Goal: Task Accomplishment & Management: Manage account settings

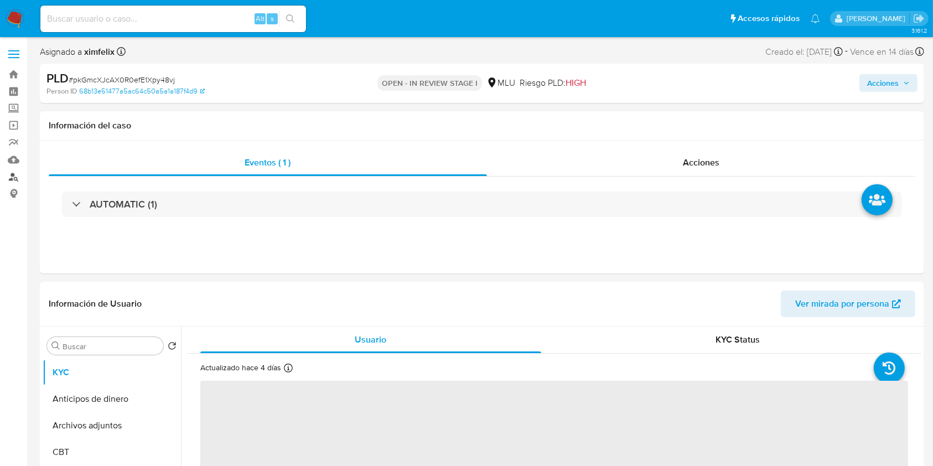
click at [15, 175] on link "Buscador de personas" at bounding box center [66, 176] width 132 height 17
select select "10"
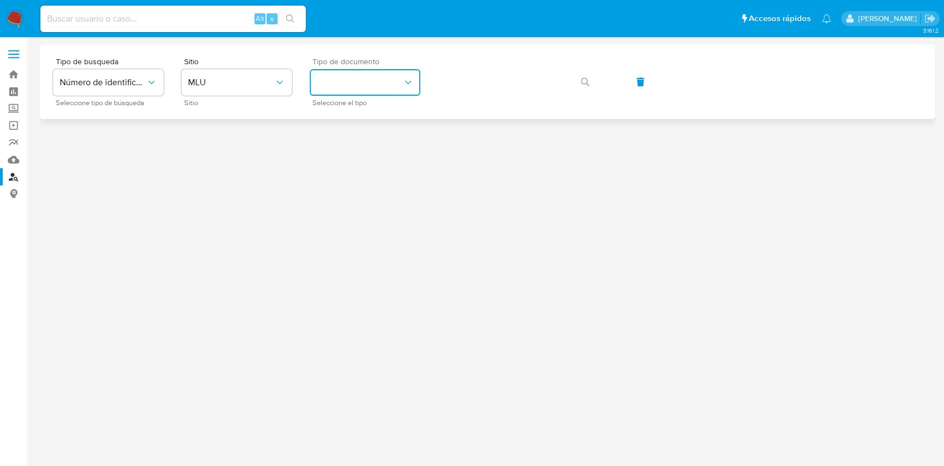
click at [389, 86] on button "identificationType" at bounding box center [365, 82] width 111 height 27
click at [370, 115] on div "CI CI" at bounding box center [361, 118] width 91 height 38
click at [582, 86] on span "button" at bounding box center [585, 82] width 9 height 24
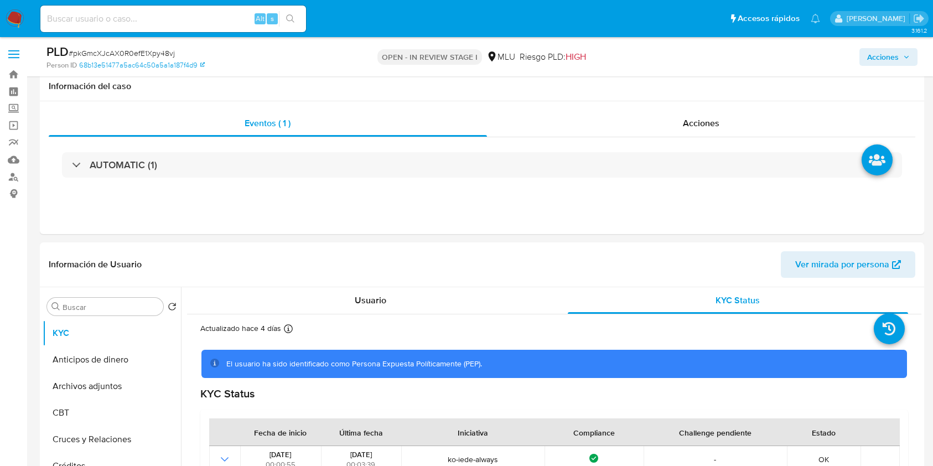
select select "10"
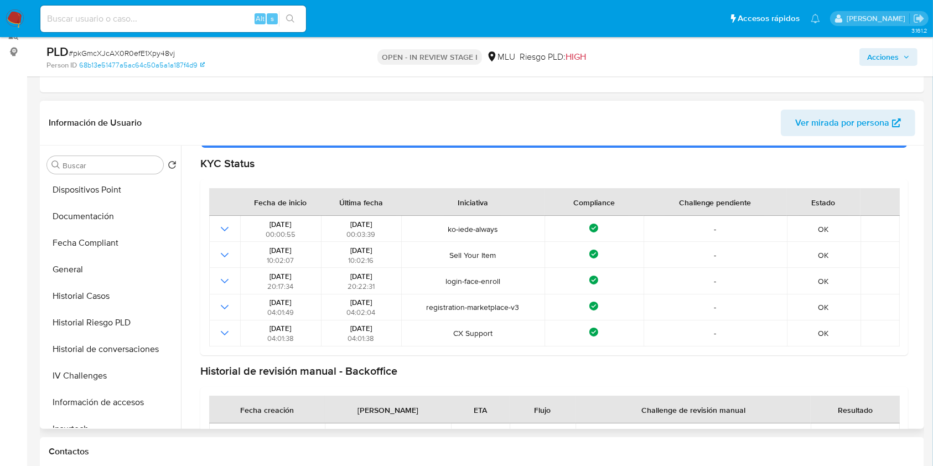
scroll to position [304, 0]
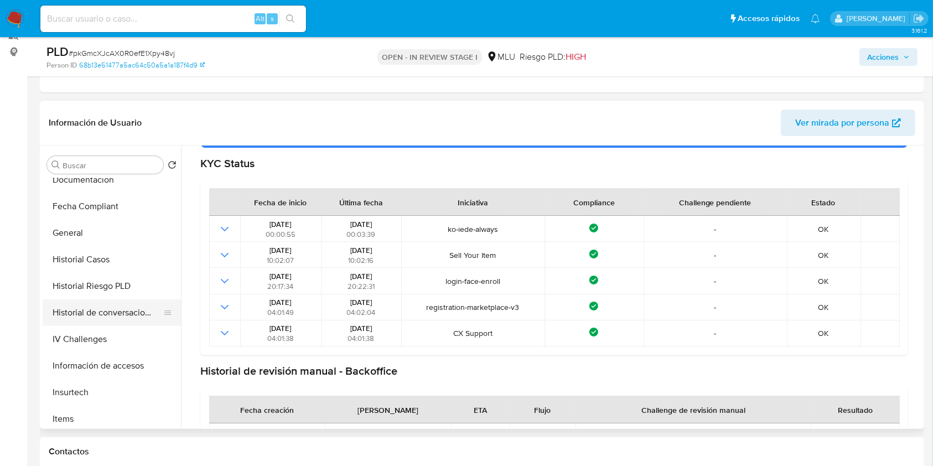
click at [101, 310] on button "Historial de conversaciones" at bounding box center [107, 312] width 129 height 27
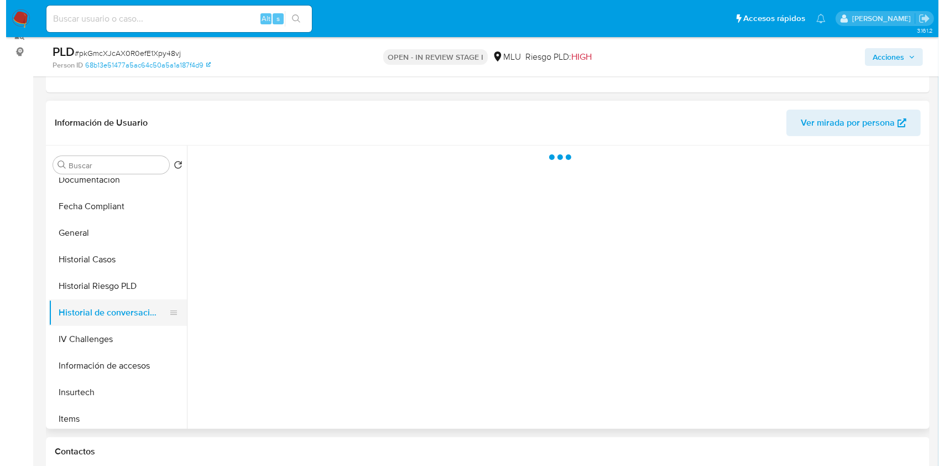
scroll to position [0, 0]
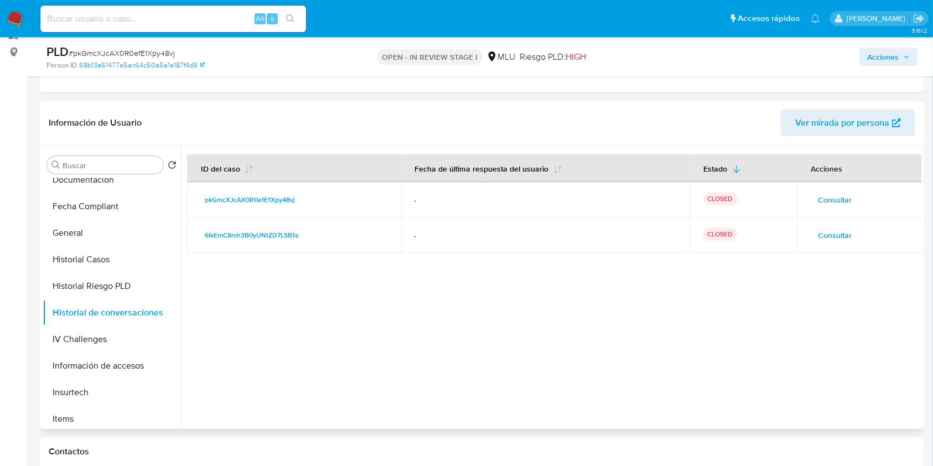
click at [821, 228] on span "Consultar" at bounding box center [835, 234] width 34 height 15
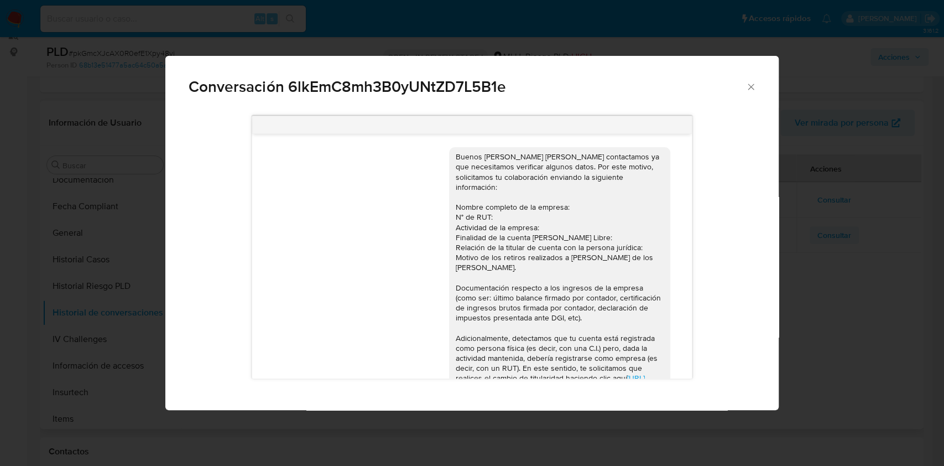
scroll to position [171, 0]
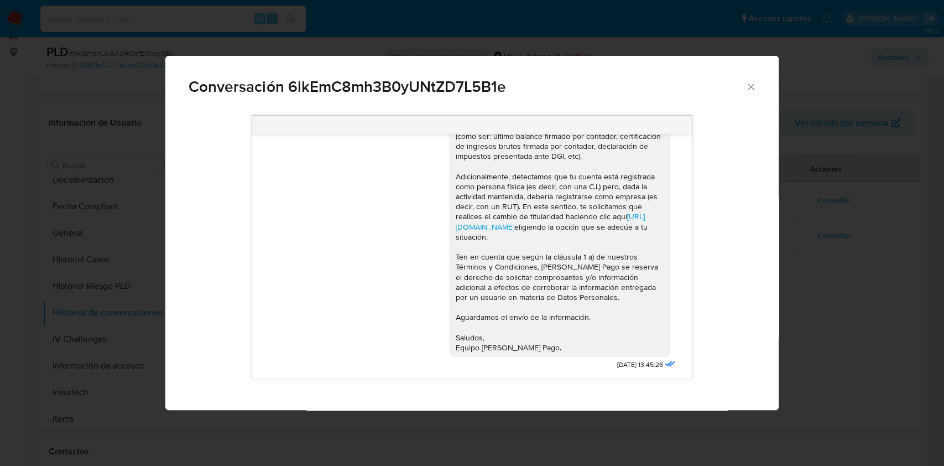
click at [744, 83] on span "Conversación 6lkEmC8mh3B0yUNtZD7L5B1e" at bounding box center [467, 86] width 557 height 15
click at [755, 87] on icon "Cerrar" at bounding box center [751, 86] width 11 height 11
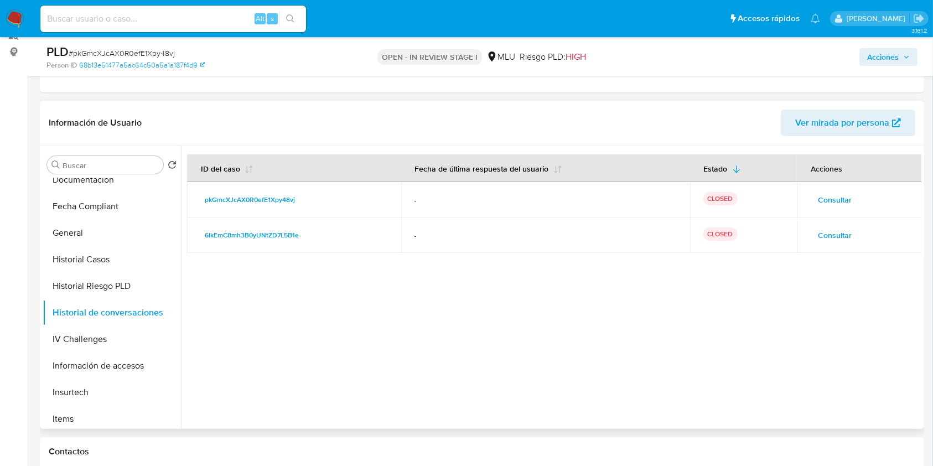
click at [832, 197] on span "Consultar" at bounding box center [835, 199] width 34 height 15
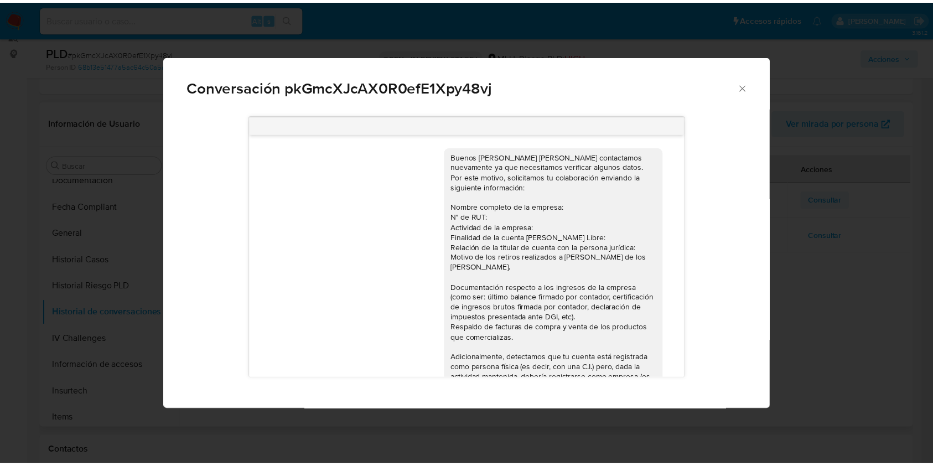
scroll to position [324, 0]
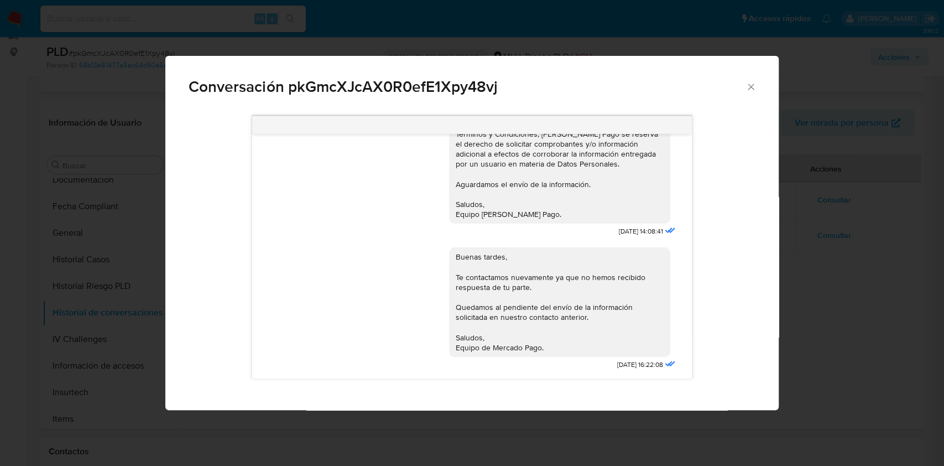
click at [748, 91] on icon "Cerrar" at bounding box center [751, 86] width 11 height 11
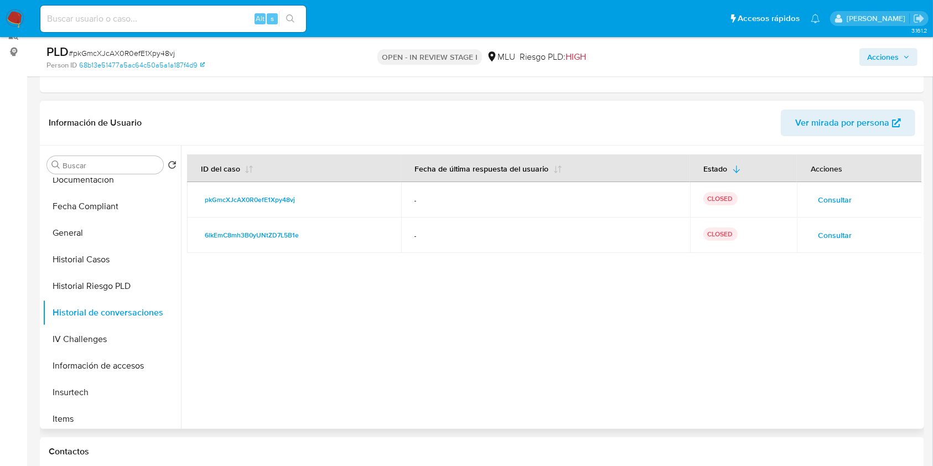
scroll to position [547, 0]
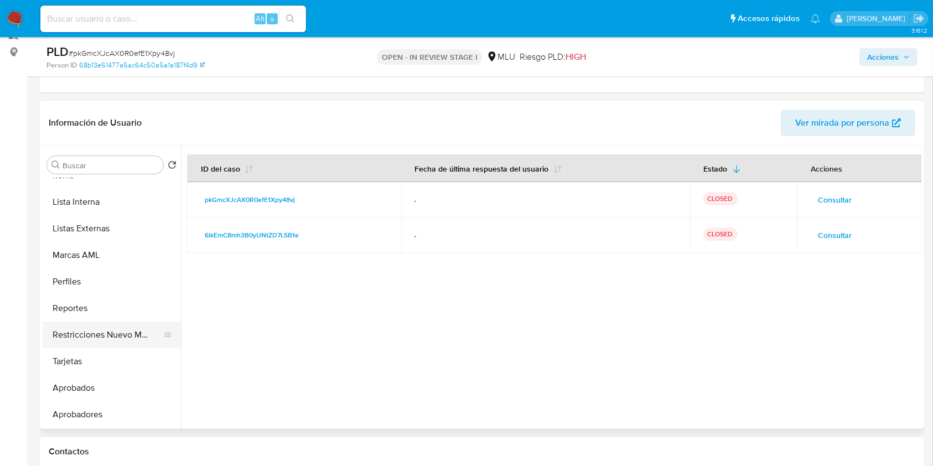
click at [100, 333] on button "Restricciones Nuevo Mundo" at bounding box center [107, 334] width 129 height 27
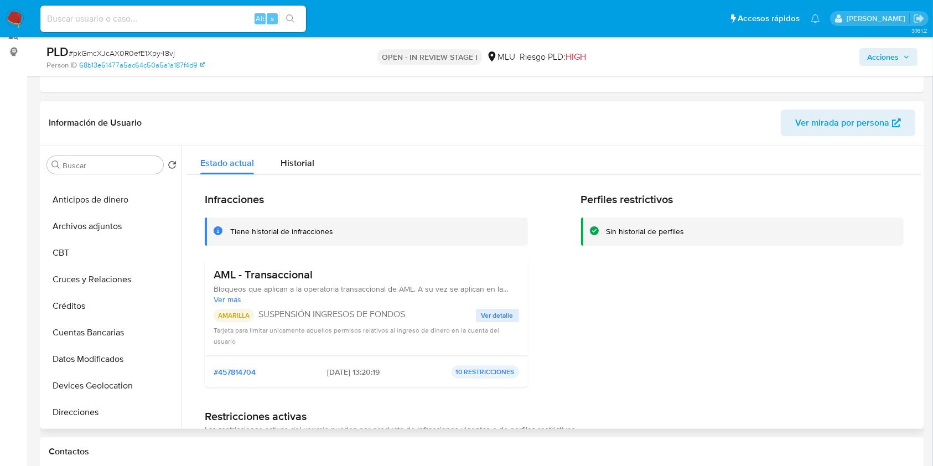
scroll to position [0, 0]
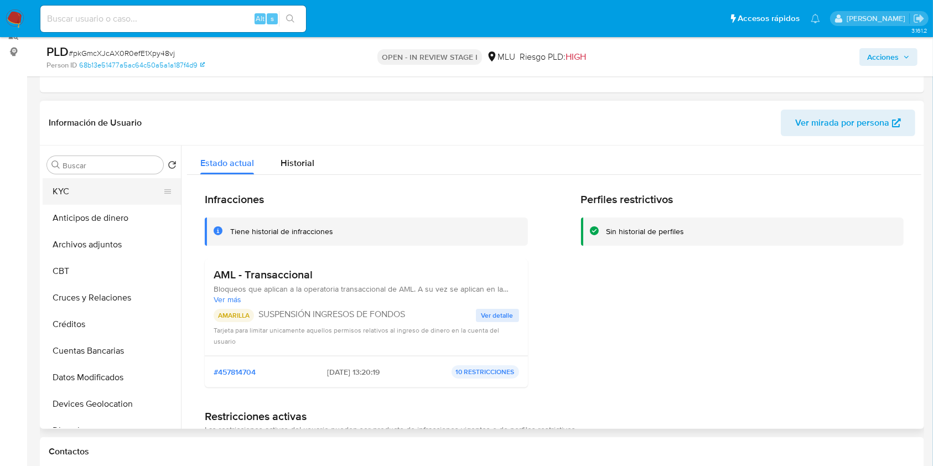
click at [122, 190] on button "KYC" at bounding box center [107, 191] width 129 height 27
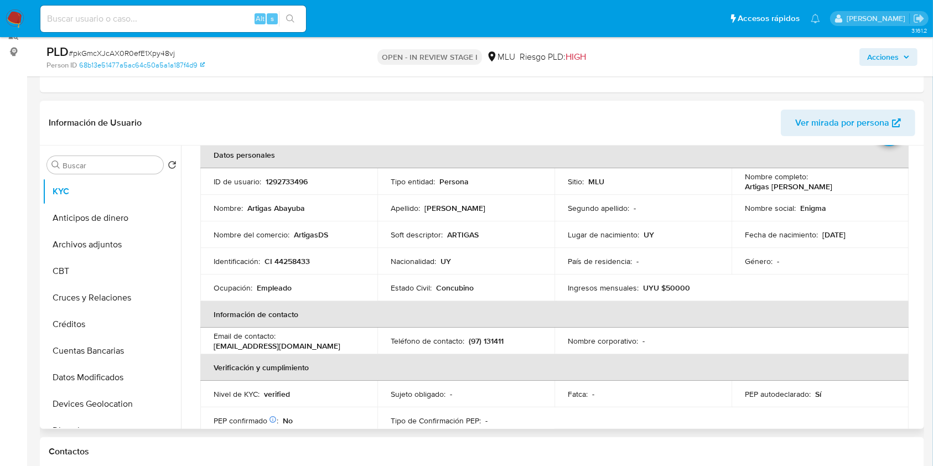
scroll to position [60, 0]
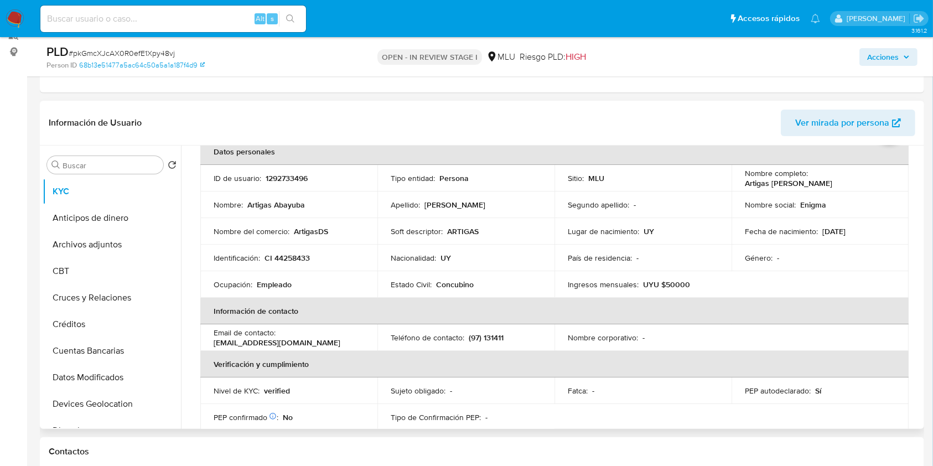
click at [860, 284] on table "Datos personales ID de usuario : 1292733496 Tipo entidad : Persona Sitio : MLU …" at bounding box center [554, 337] width 708 height 398
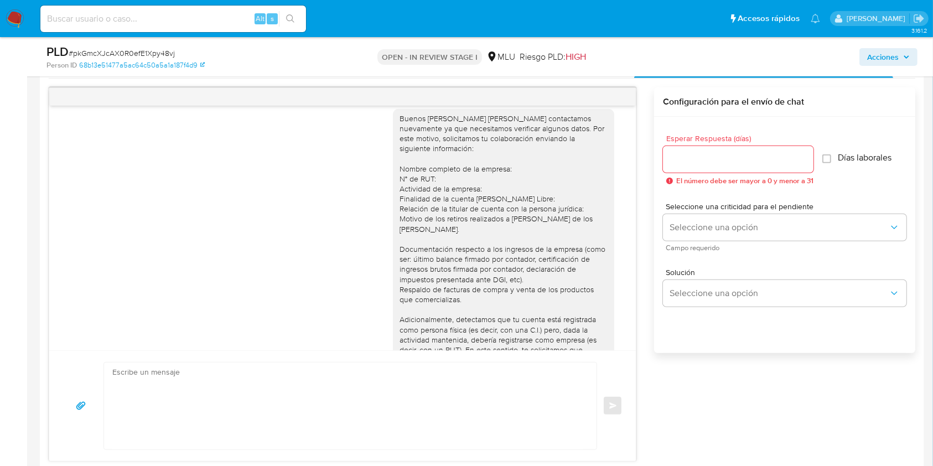
scroll to position [9, 0]
click at [533, 335] on div "Buenos días Artigas, Te contactamos nuevamente ya que necesitamos verificar alg…" at bounding box center [503, 306] width 208 height 382
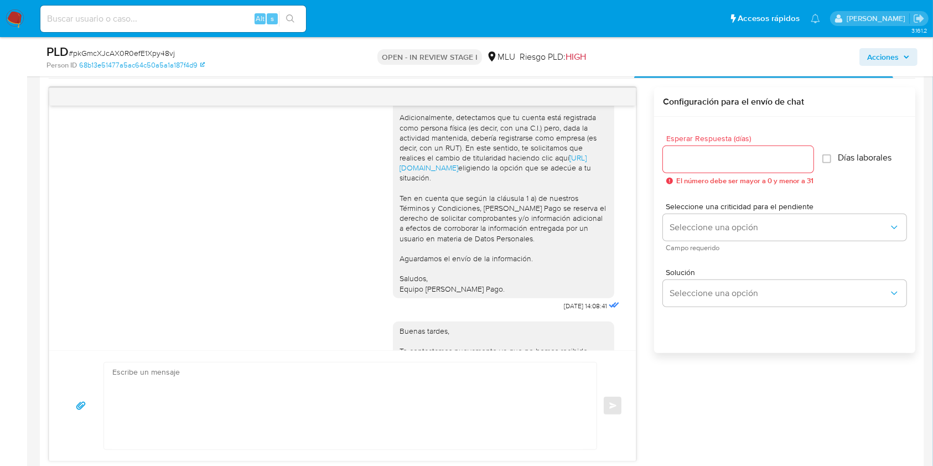
scroll to position [214, 0]
click at [741, 384] on div "Buenos días Artigas, Te contactamos nuevamente ya que necesitamos verificar alg…" at bounding box center [482, 274] width 866 height 374
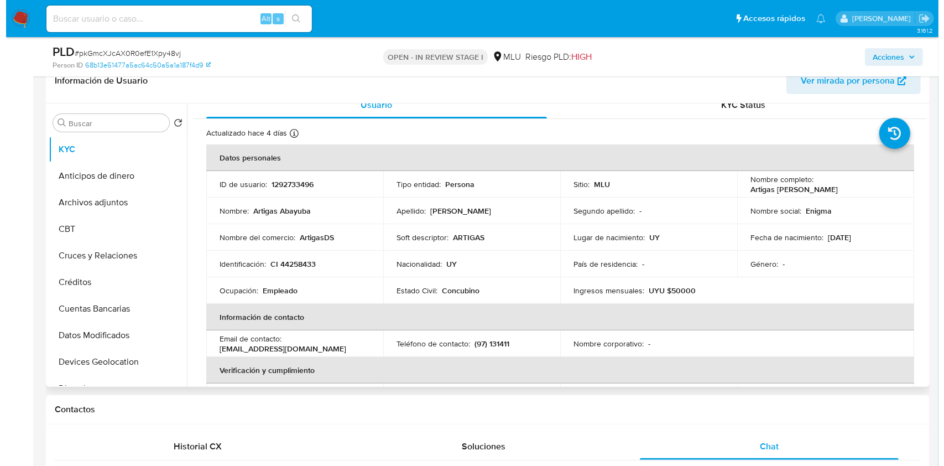
scroll to position [0, 0]
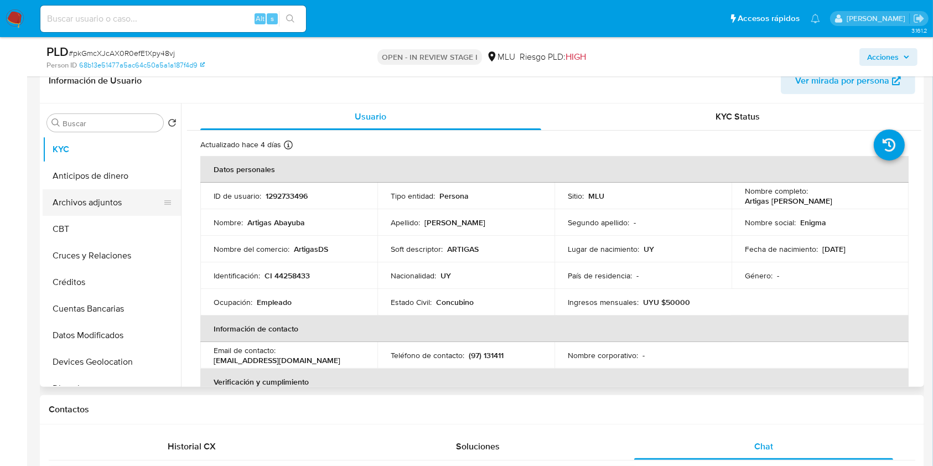
click at [113, 200] on button "Archivos adjuntos" at bounding box center [107, 202] width 129 height 27
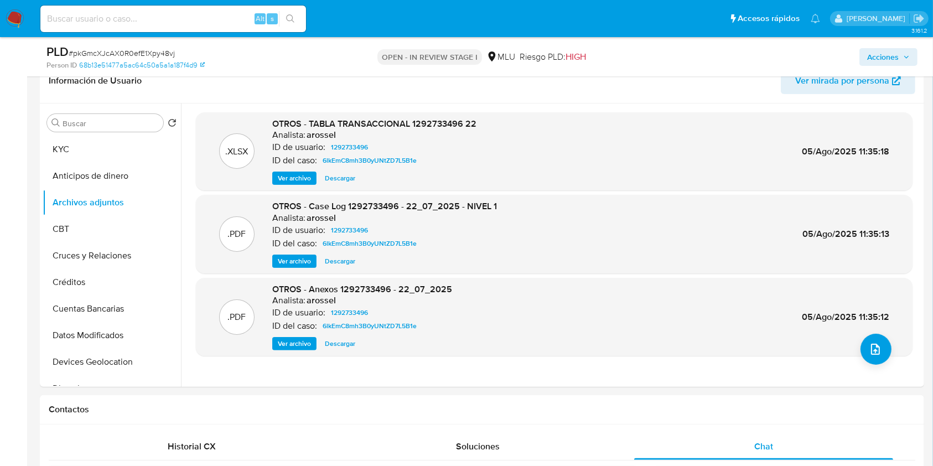
click at [324, 34] on nav "Pausado Ver notificaciones Alt s Accesos rápidos Presiona las siguientes teclas…" at bounding box center [466, 18] width 933 height 37
click at [869, 350] on icon "upload-file" at bounding box center [875, 348] width 13 height 13
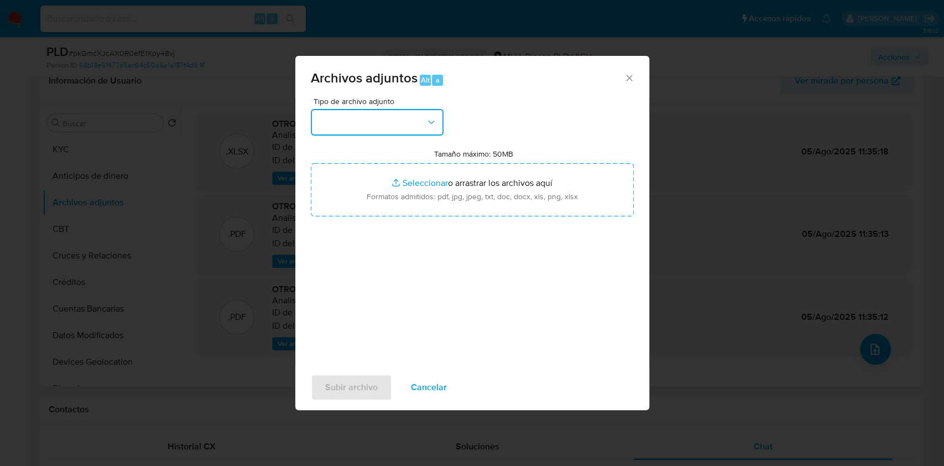
click at [382, 125] on button "button" at bounding box center [377, 122] width 133 height 27
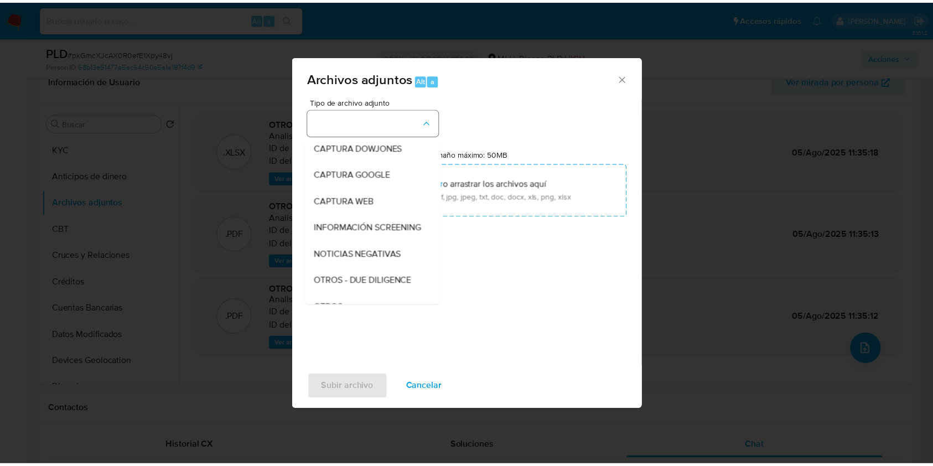
scroll to position [58, 0]
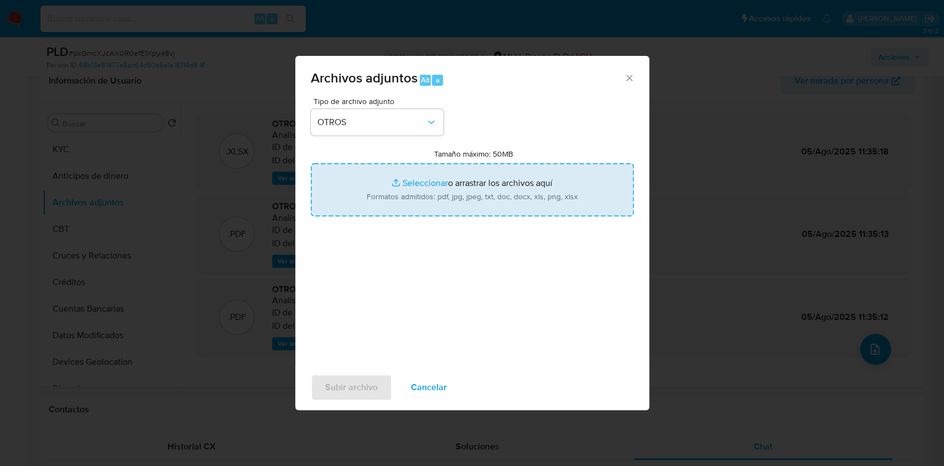
type input "C:\fakepath\Case Log 1292733496 - 10_09_2025.pdf"
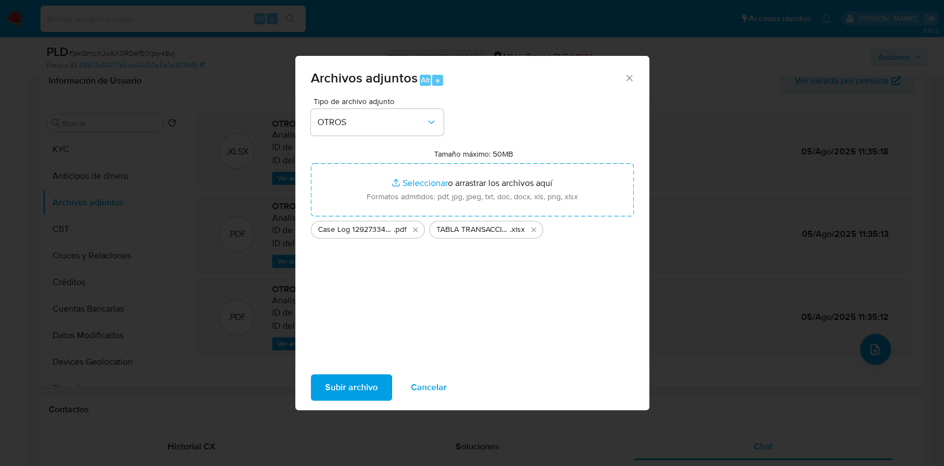
click at [365, 378] on span "Subir archivo" at bounding box center [351, 387] width 53 height 24
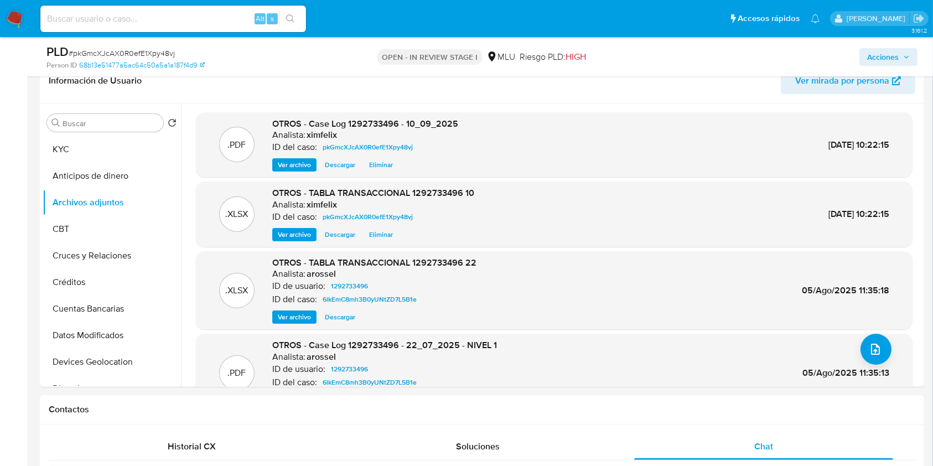
click at [892, 58] on span "Acciones" at bounding box center [883, 57] width 32 height 18
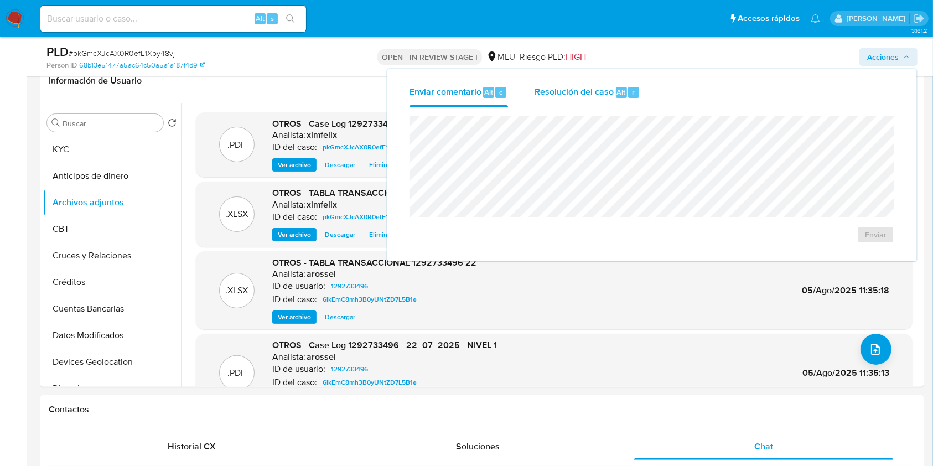
click at [588, 99] on div "Resolución del caso Alt r" at bounding box center [587, 92] width 106 height 29
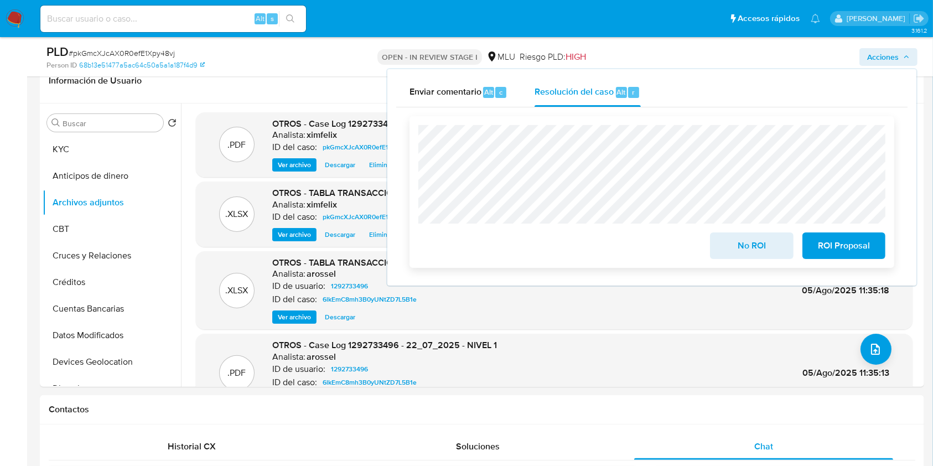
click at [841, 240] on span "ROI Proposal" at bounding box center [844, 245] width 54 height 24
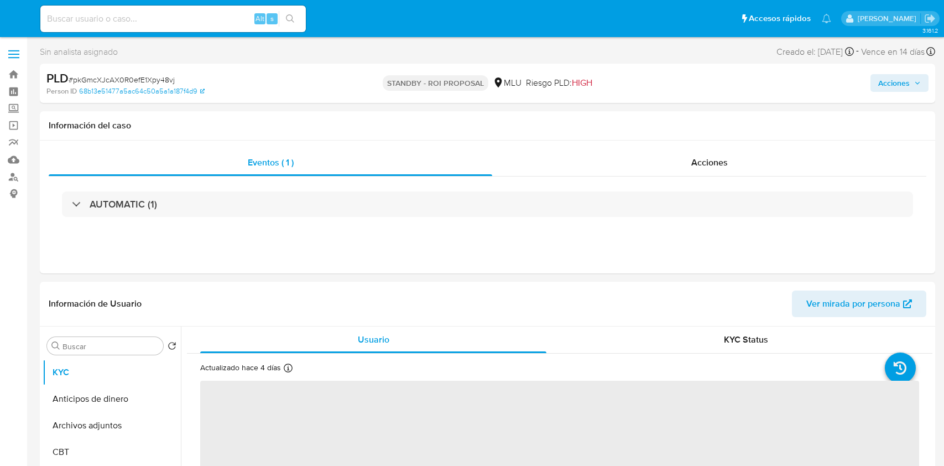
select select "10"
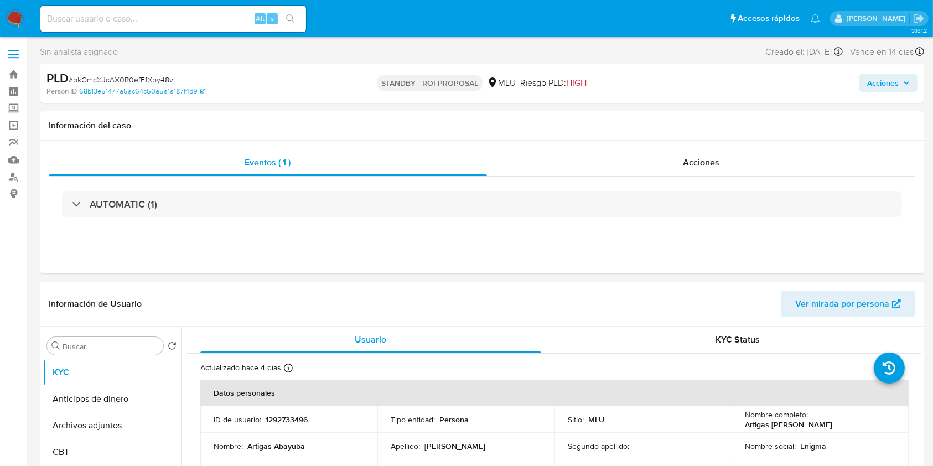
click at [159, 19] on input at bounding box center [173, 19] width 266 height 14
paste input "WLPjJTM8Q9SjOgAHCgMO7sol"
type input "WLPjJTM8Q9SjOgAHCgMO7sol"
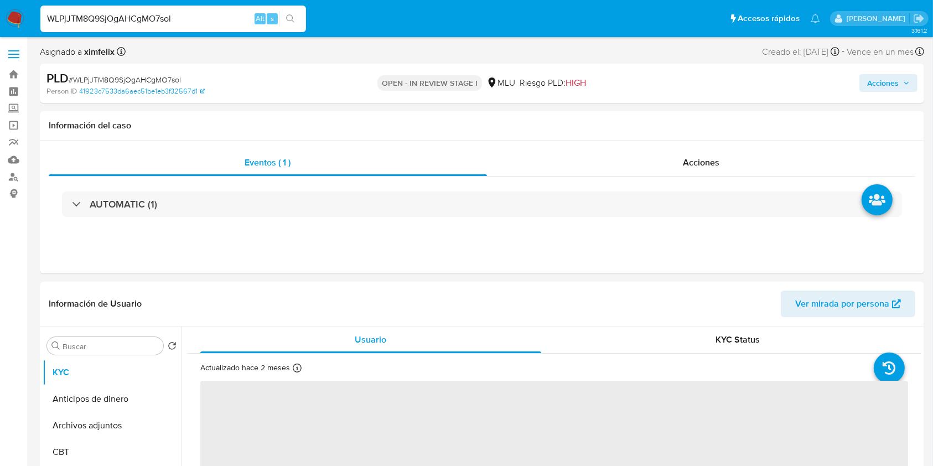
select select "10"
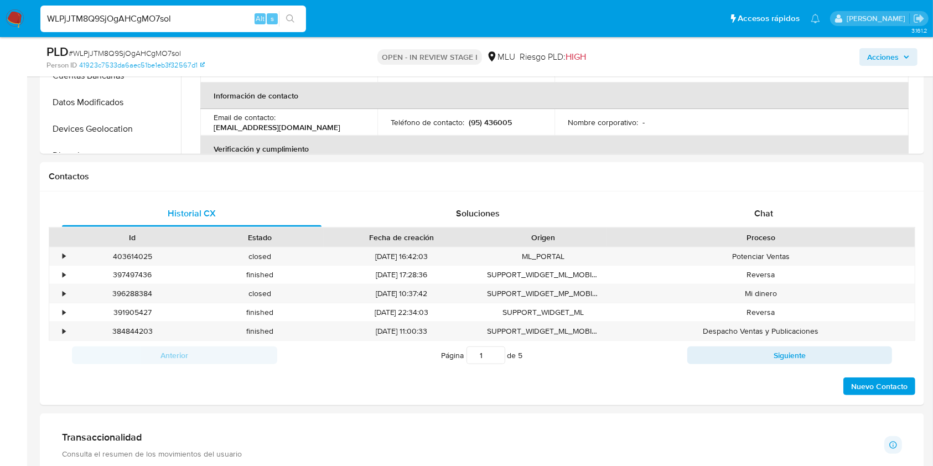
scroll to position [434, 0]
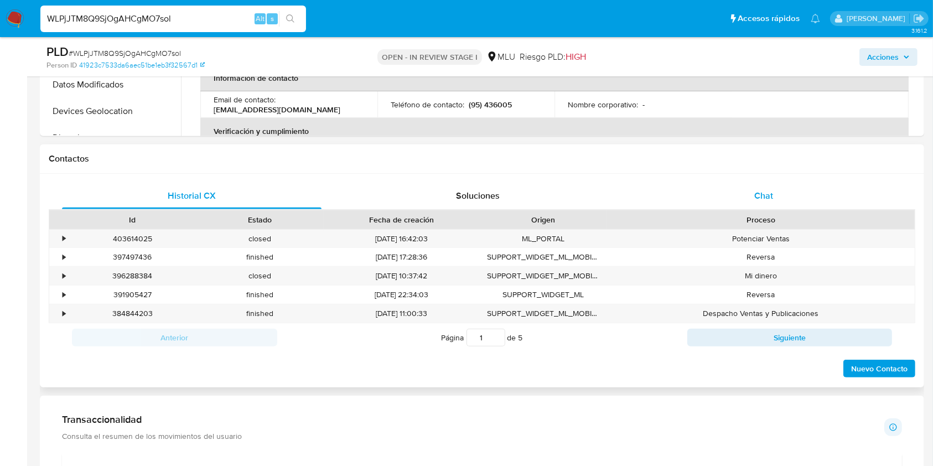
click at [752, 201] on div "Chat" at bounding box center [763, 196] width 259 height 27
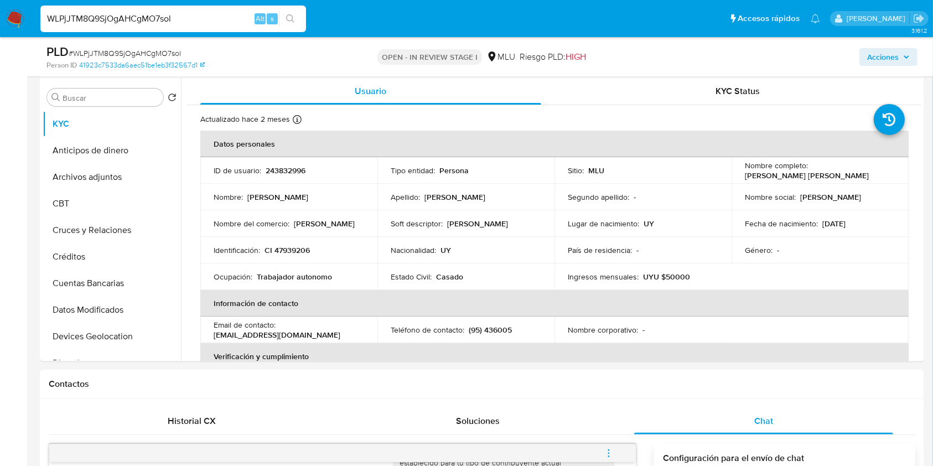
scroll to position [212, 0]
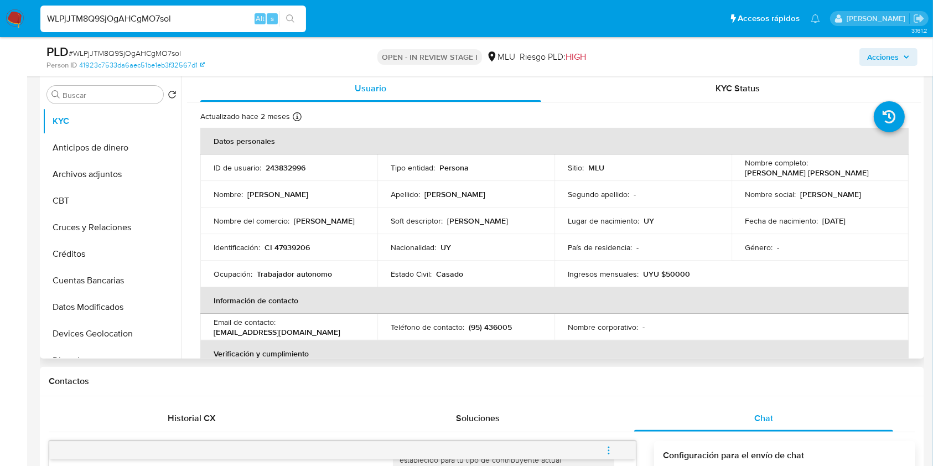
click at [276, 170] on p "243832996" at bounding box center [286, 168] width 40 height 10
copy p "243832996"
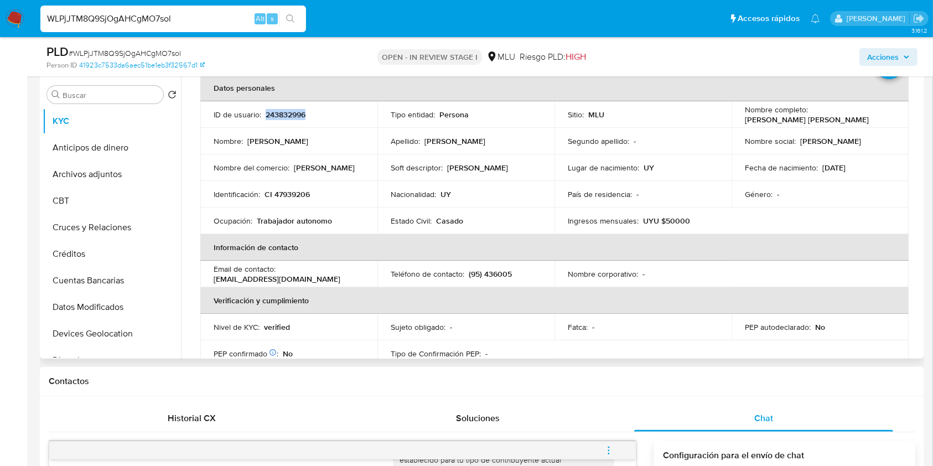
scroll to position [54, 0]
click at [878, 175] on td "Fecha de nacimiento : 08/11/1989" at bounding box center [819, 166] width 177 height 27
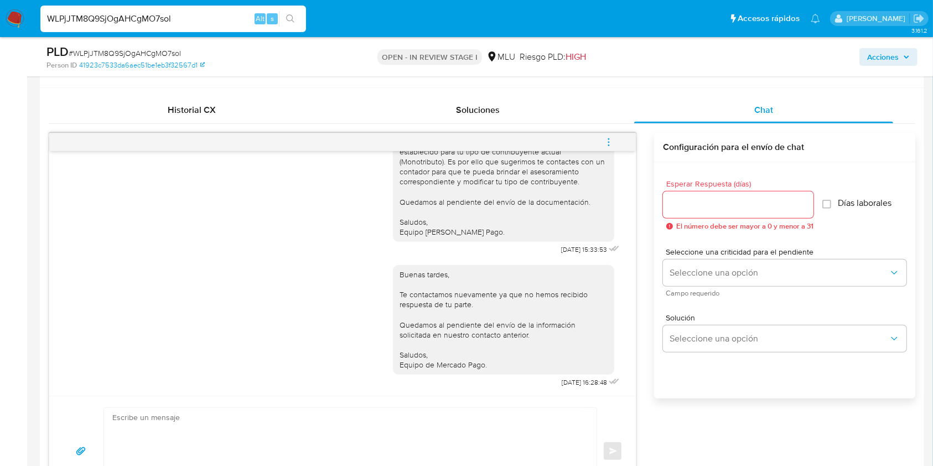
scroll to position [522, 0]
click at [599, 142] on button "menu-action" at bounding box center [608, 140] width 37 height 27
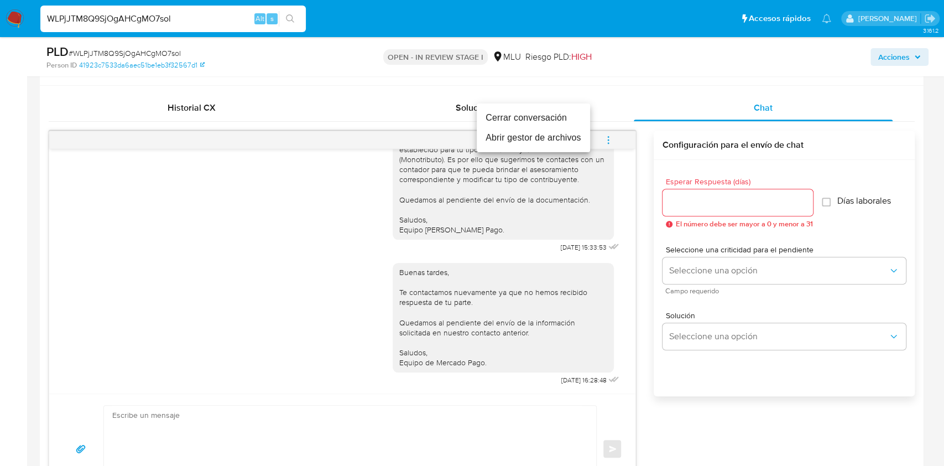
click at [521, 115] on li "Cerrar conversación" at bounding box center [533, 118] width 113 height 20
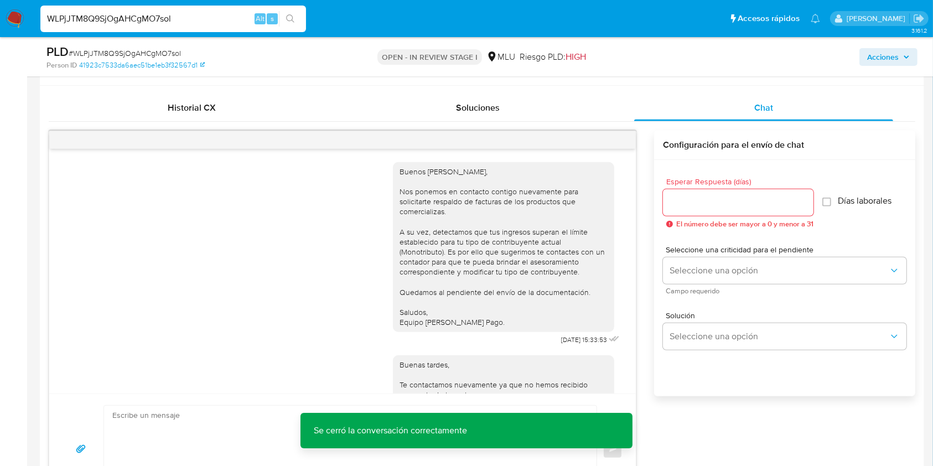
scroll to position [8, 0]
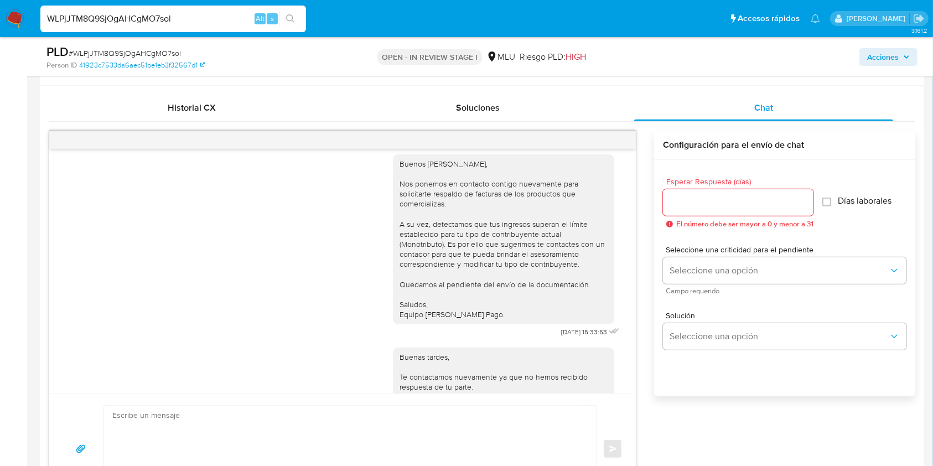
click at [575, 378] on div "Buenas tardes, Te contactamos nuevamente ya que no hemos recibido respuesta de …" at bounding box center [503, 402] width 208 height 101
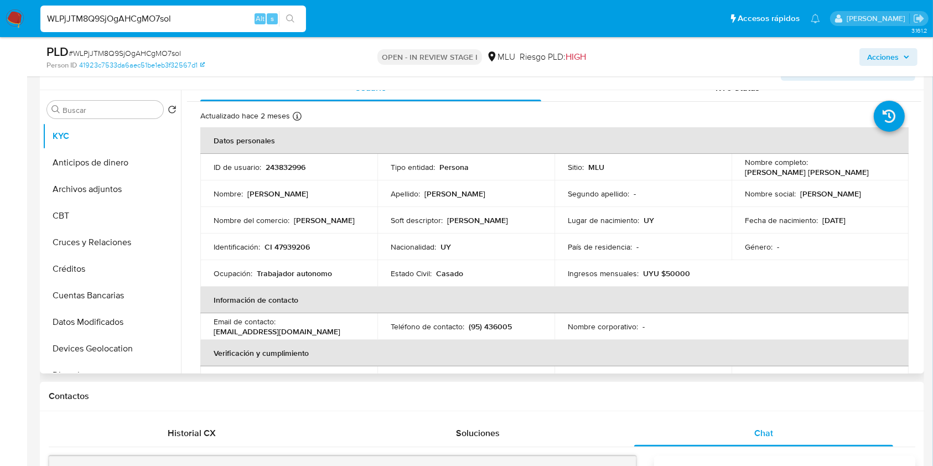
scroll to position [0, 0]
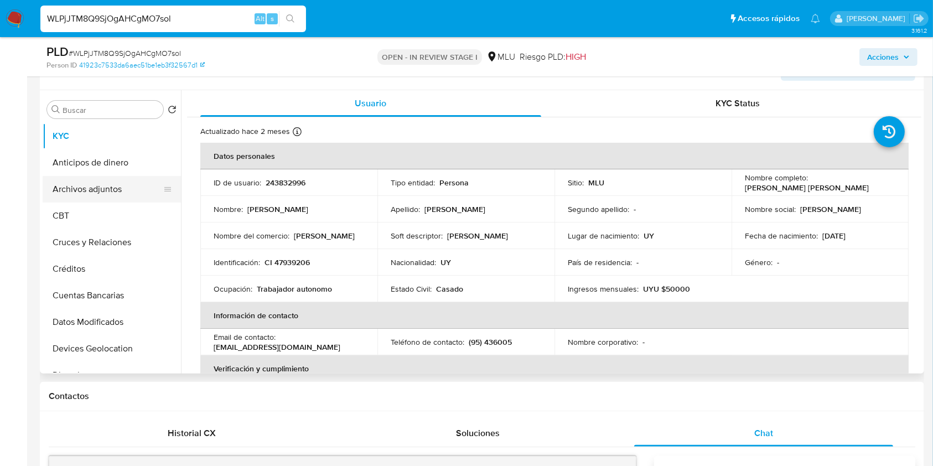
click at [68, 188] on button "Archivos adjuntos" at bounding box center [107, 189] width 129 height 27
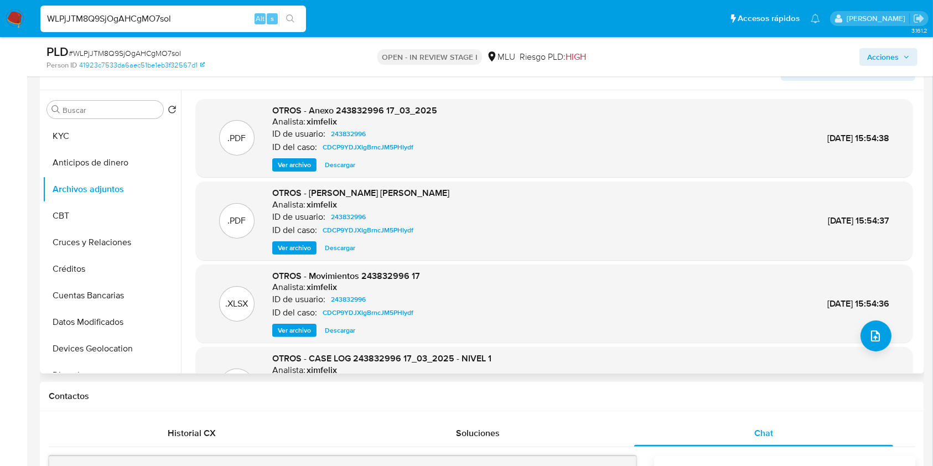
click at [297, 165] on span "Ver archivo" at bounding box center [294, 164] width 33 height 11
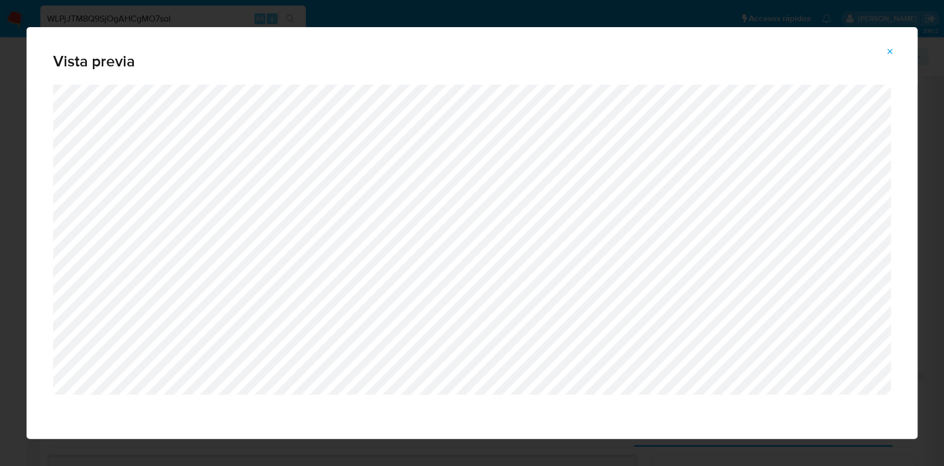
click at [887, 60] on span "Vista previa" at bounding box center [472, 61] width 838 height 15
click at [890, 55] on icon "Attachment preview" at bounding box center [890, 51] width 9 height 9
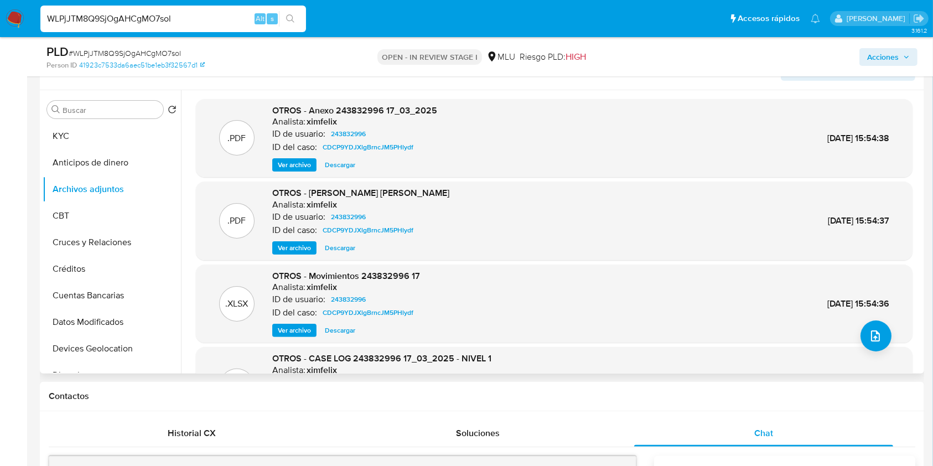
click at [289, 250] on span "Ver archivo" at bounding box center [294, 247] width 33 height 11
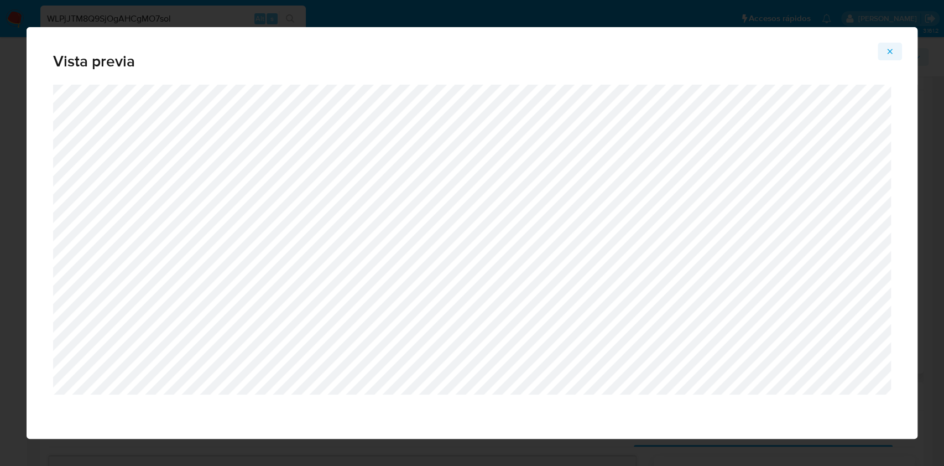
click at [889, 60] on span "Vista previa" at bounding box center [472, 61] width 838 height 15
click at [895, 44] on button "Attachment preview" at bounding box center [890, 52] width 24 height 18
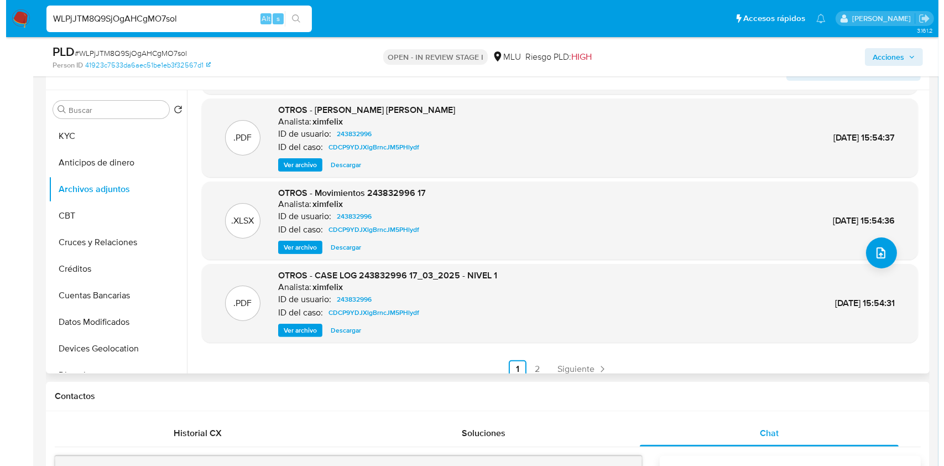
scroll to position [93, 0]
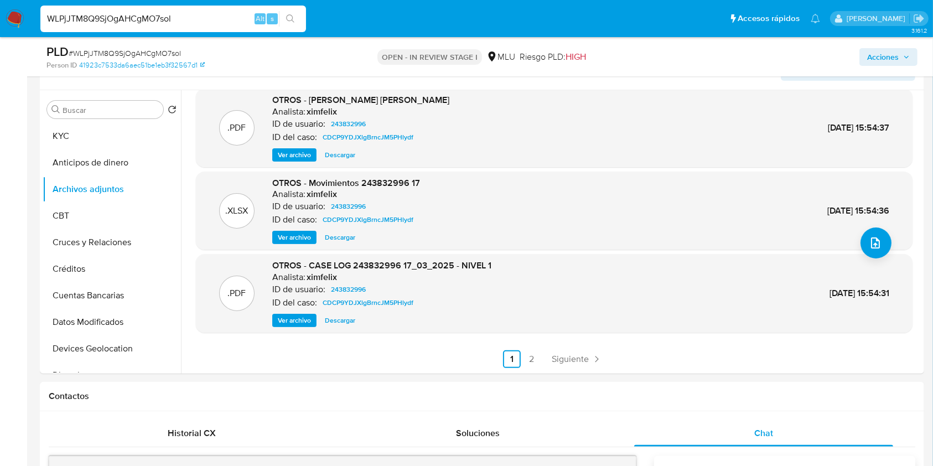
click at [292, 323] on span "Ver archivo" at bounding box center [294, 320] width 33 height 11
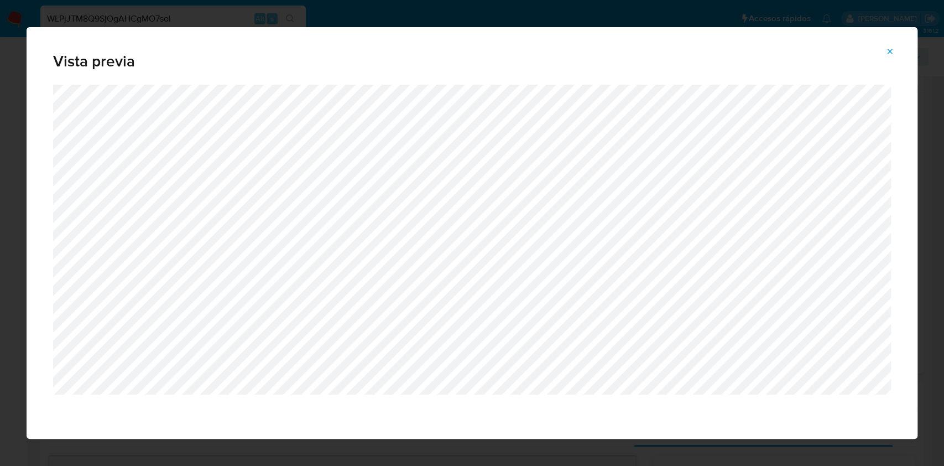
click at [889, 57] on span "Attachment preview" at bounding box center [890, 51] width 9 height 15
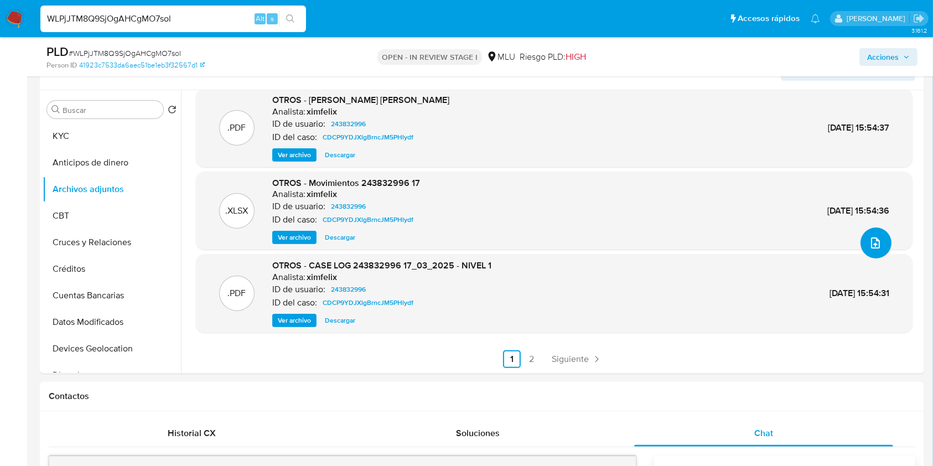
click at [862, 247] on button "upload-file" at bounding box center [875, 242] width 31 height 31
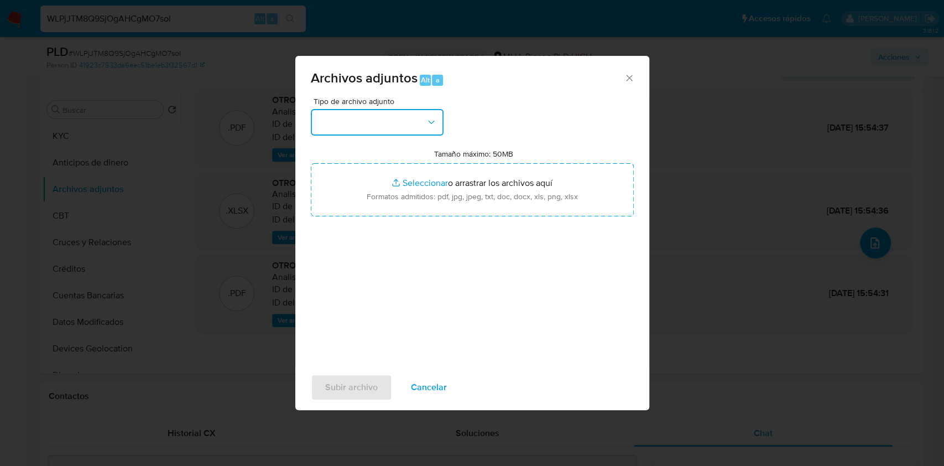
click at [391, 122] on button "button" at bounding box center [377, 122] width 133 height 27
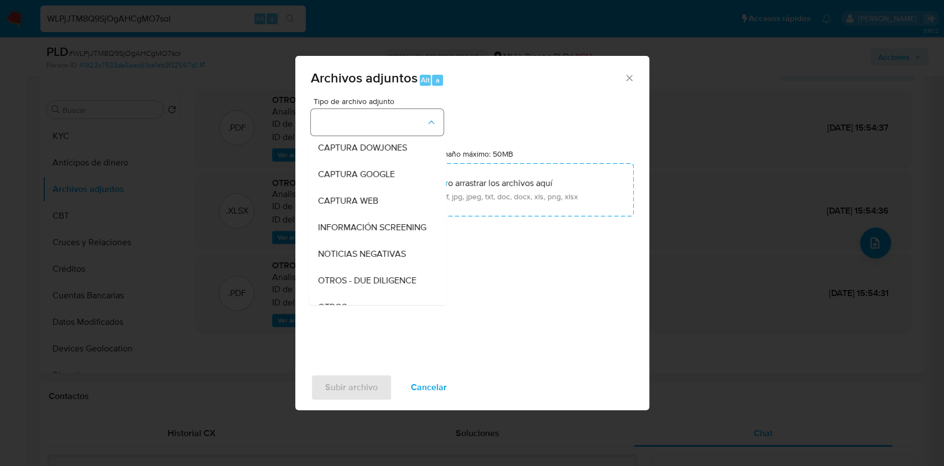
scroll to position [58, 0]
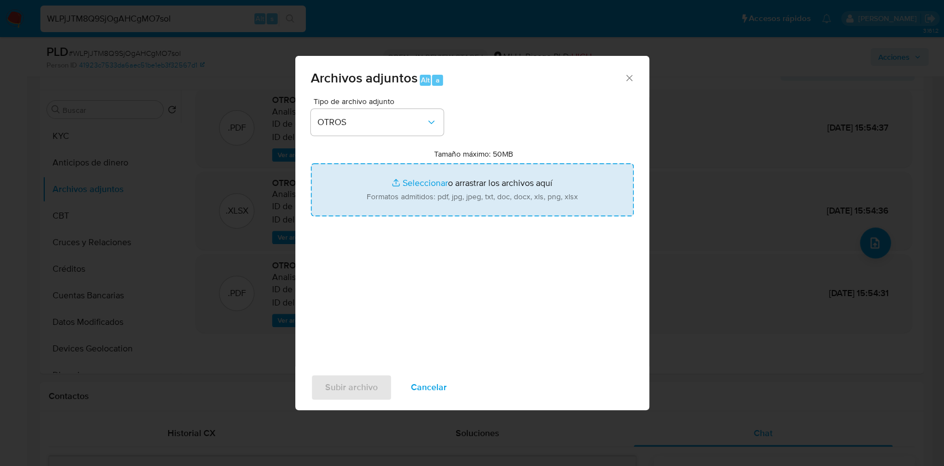
type input "C:\fakepath\Case Log 243832996 - 10_09_2025.pdf"
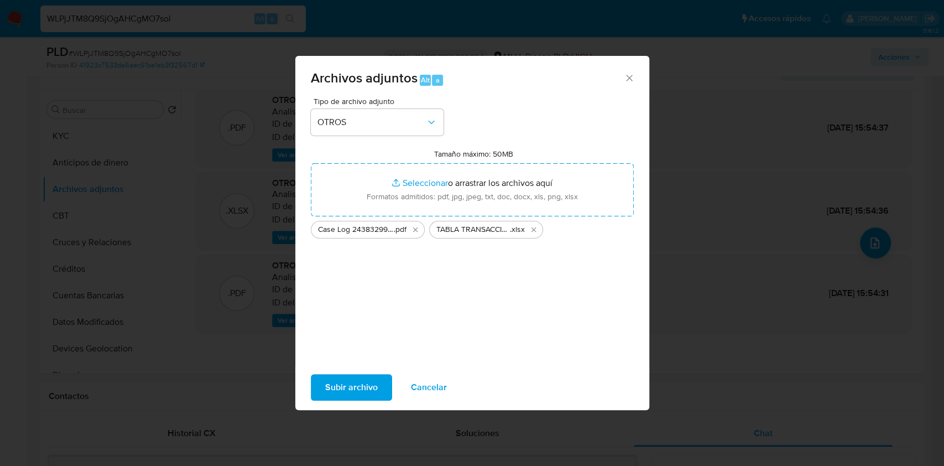
click at [350, 381] on span "Subir archivo" at bounding box center [351, 387] width 53 height 24
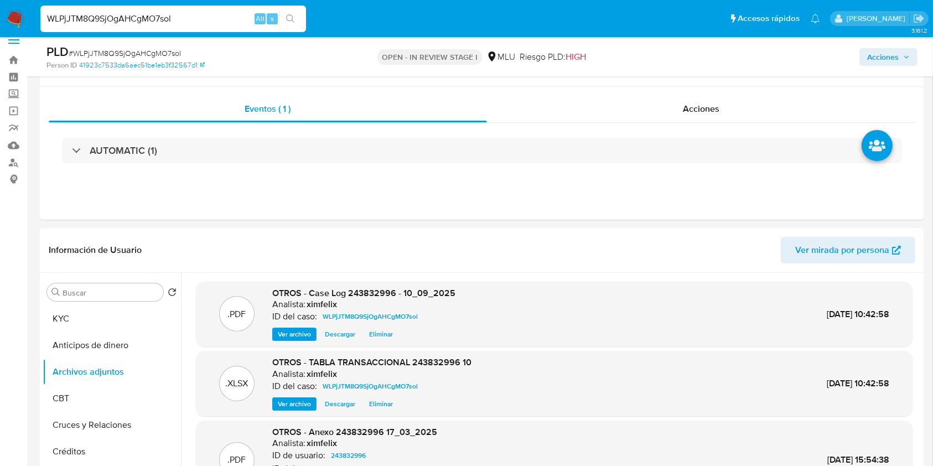
scroll to position [9, 0]
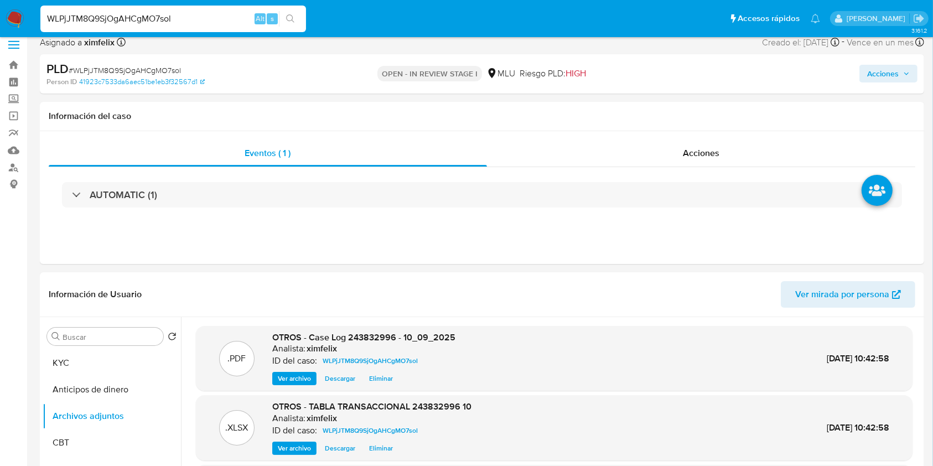
click at [881, 55] on div "PLD # WLPjJTM8Q9SjOgAHCgMO7sol Person ID 41923c7533da6aec51be1eb3f32567d1 OPEN …" at bounding box center [482, 73] width 884 height 39
click at [877, 73] on span "Acciones" at bounding box center [883, 74] width 32 height 18
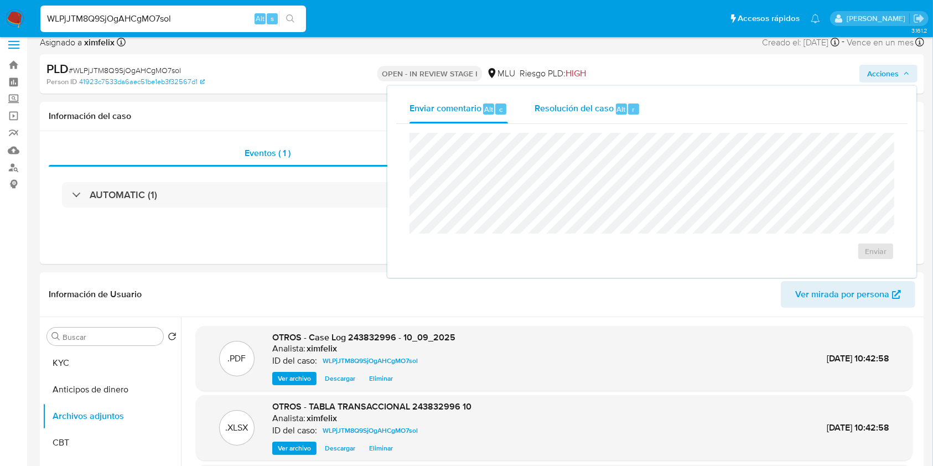
click at [595, 108] on span "Resolución del caso" at bounding box center [573, 108] width 79 height 13
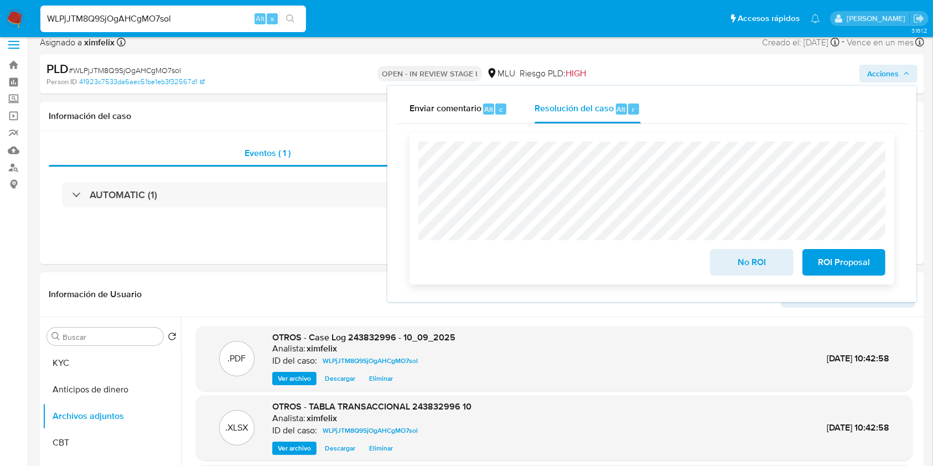
click at [837, 261] on span "ROI Proposal" at bounding box center [844, 262] width 54 height 24
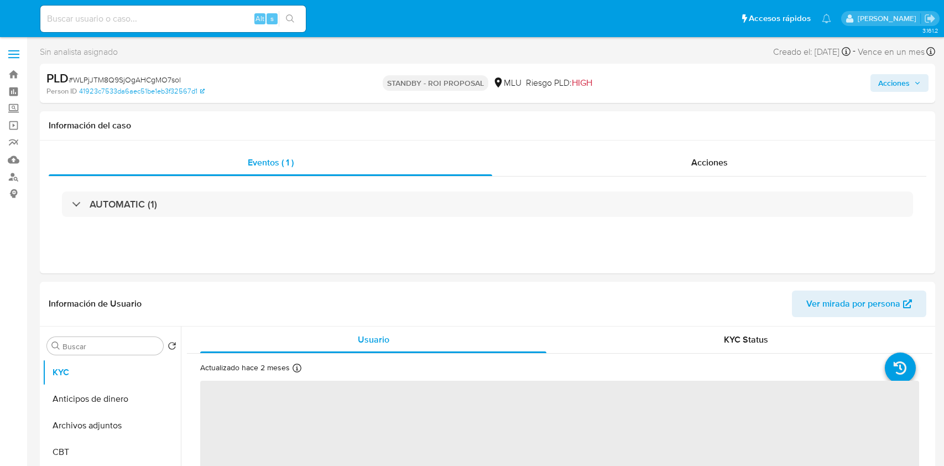
select select "10"
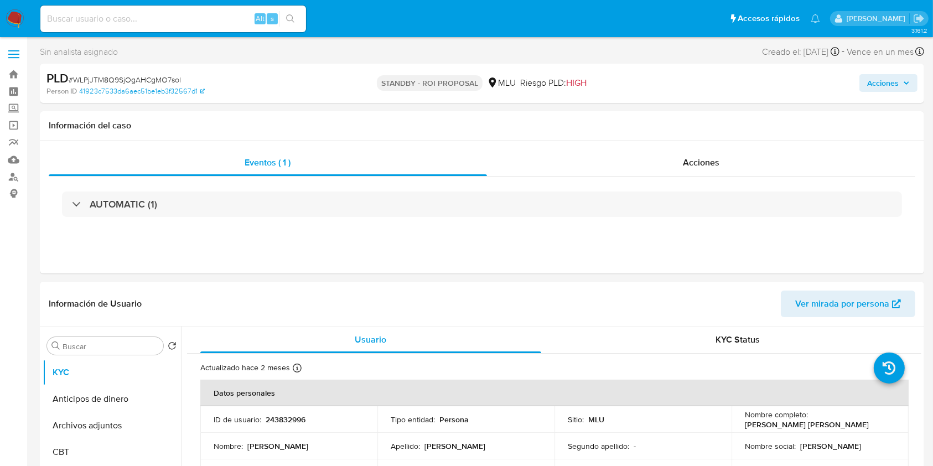
click at [174, 24] on input at bounding box center [173, 19] width 266 height 14
paste input "tHTEtFkN1eW8bOzTRtNFqp5f"
type input "tHTEtFkN1eW8bOzTRtNFqp5f"
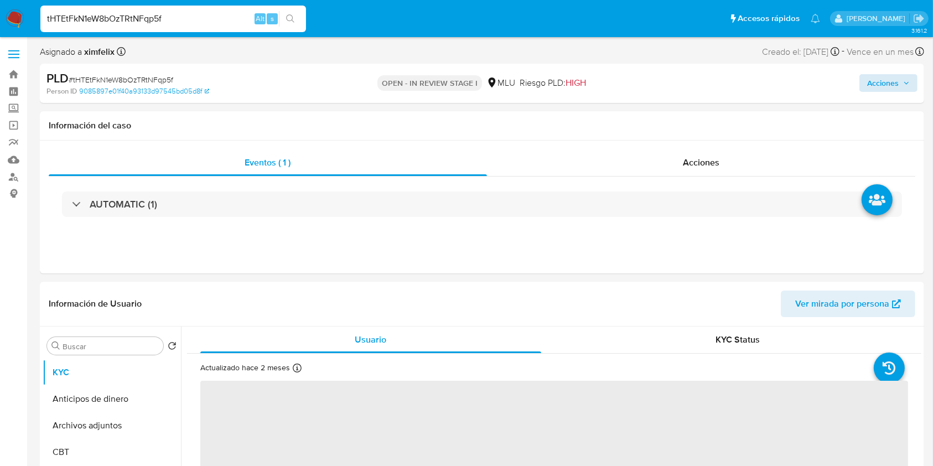
select select "10"
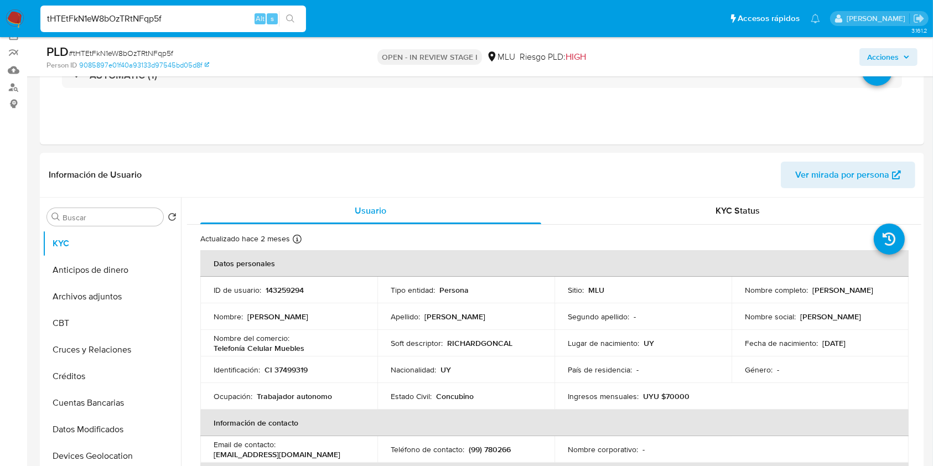
scroll to position [326, 0]
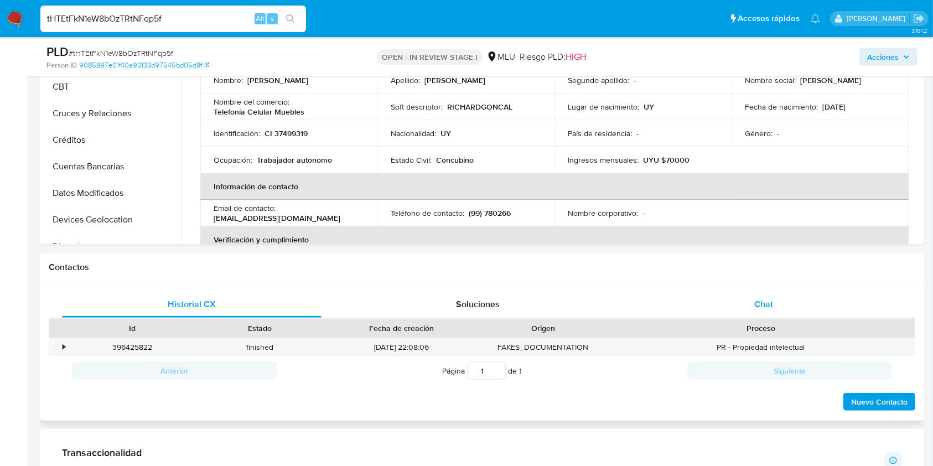
click at [756, 309] on span "Chat" at bounding box center [763, 304] width 19 height 13
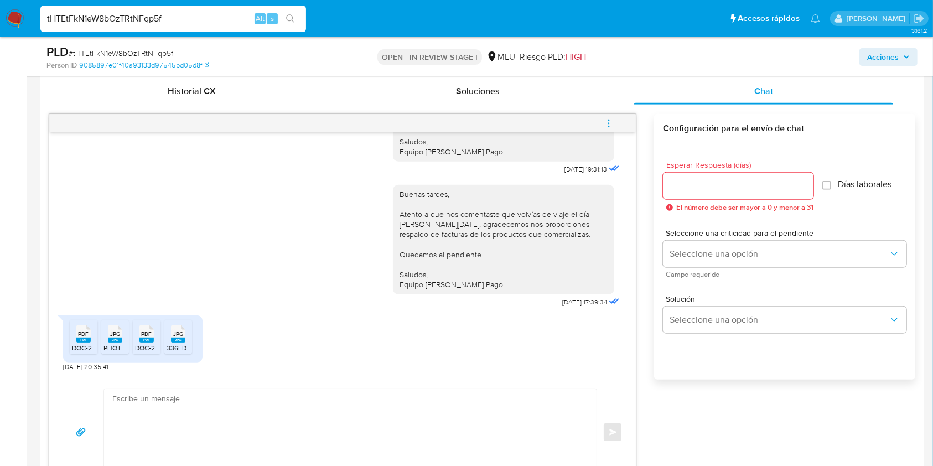
scroll to position [549, 0]
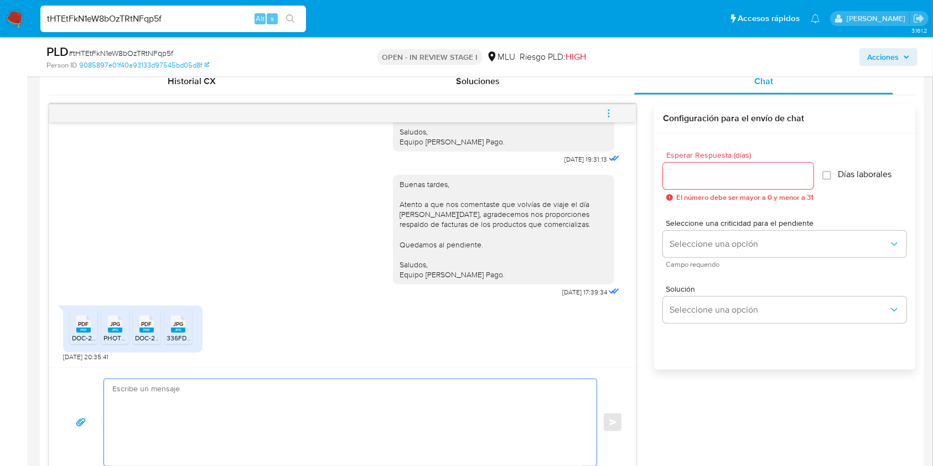
click at [399, 401] on textarea at bounding box center [347, 422] width 470 height 87
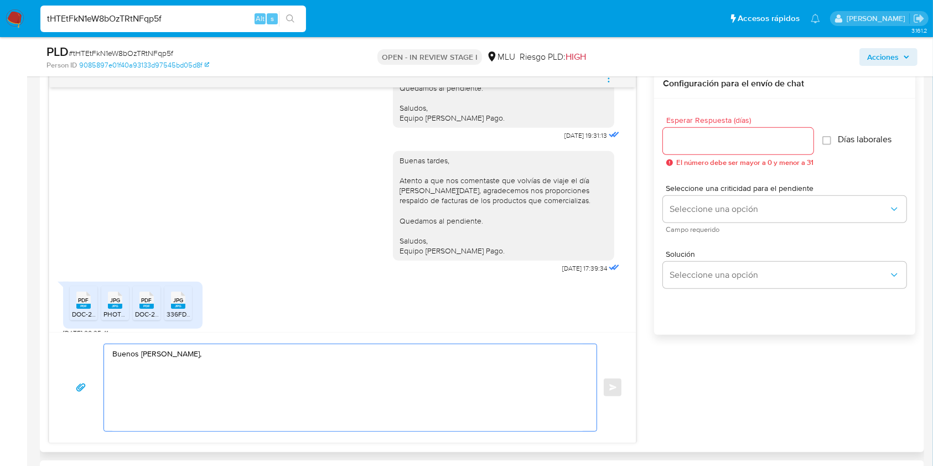
scroll to position [411, 0]
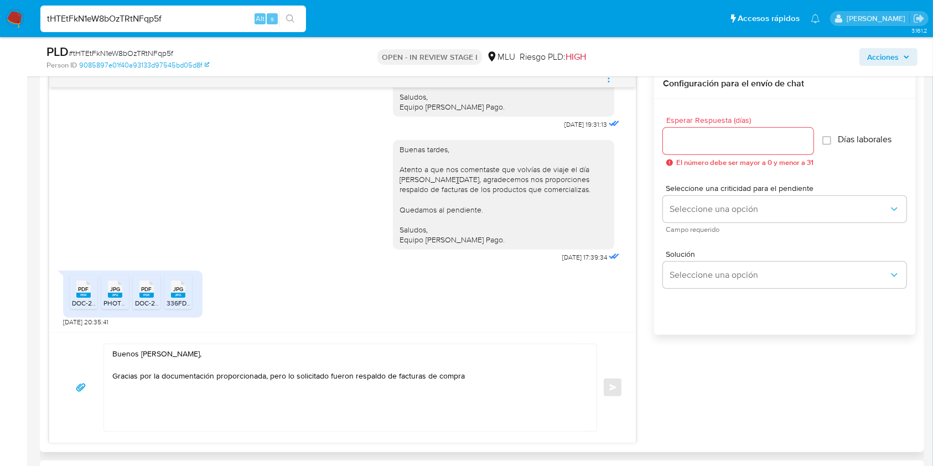
click at [769, 358] on div "Esperar Respuesta (días) El número debe ser mayor a 0 y menor a 31 Días laboral…" at bounding box center [784, 231] width 261 height 266
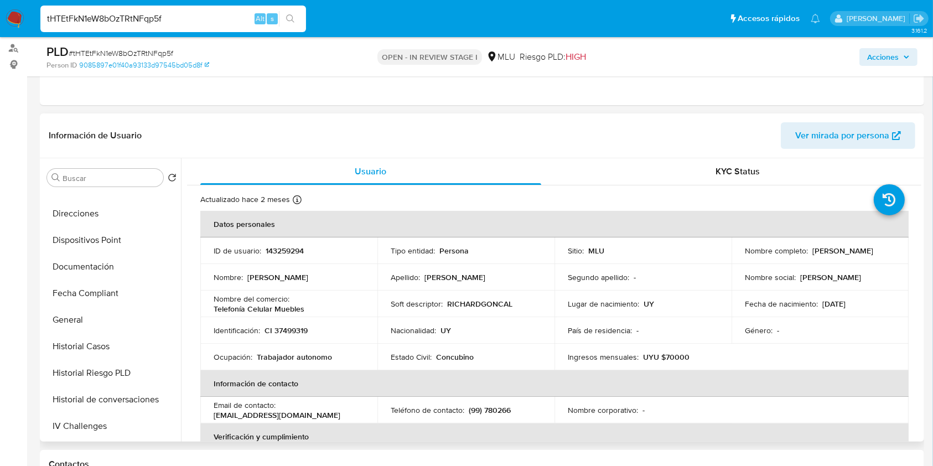
scroll to position [252, 0]
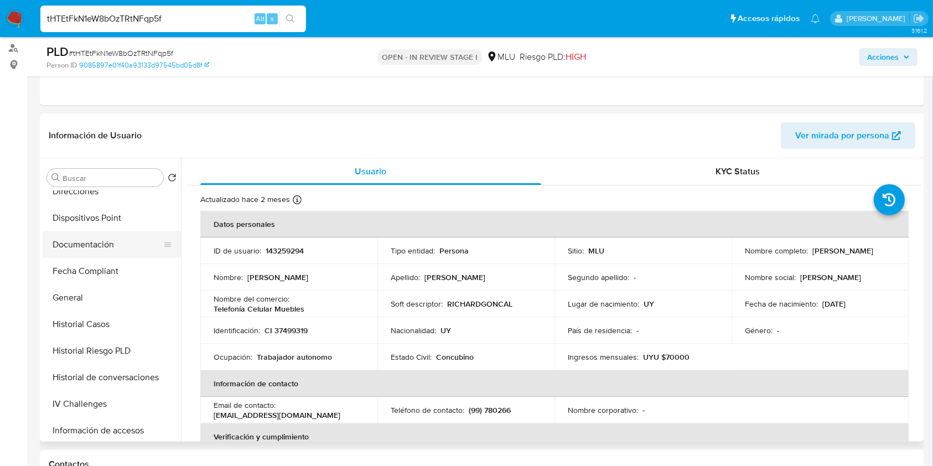
click at [105, 241] on button "Documentación" at bounding box center [107, 244] width 129 height 27
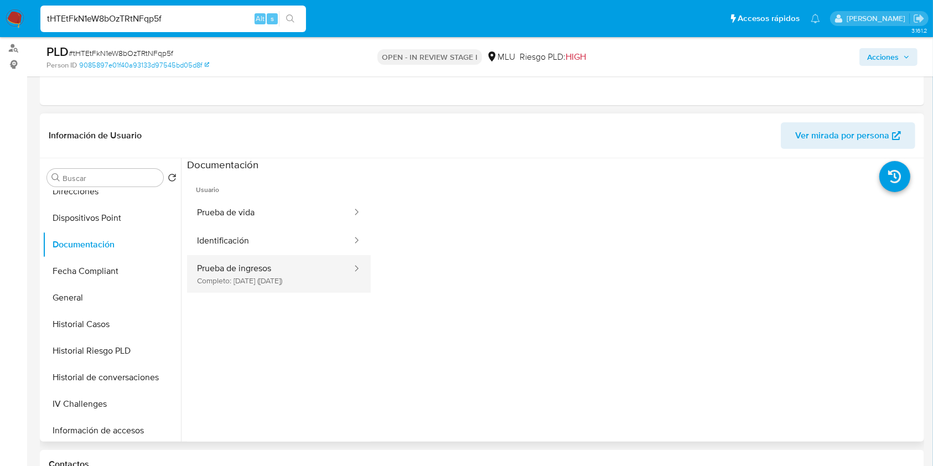
click at [305, 282] on button "Prueba de ingresos Completo: 16/05/2025 (hace 4 meses)" at bounding box center [270, 274] width 166 height 38
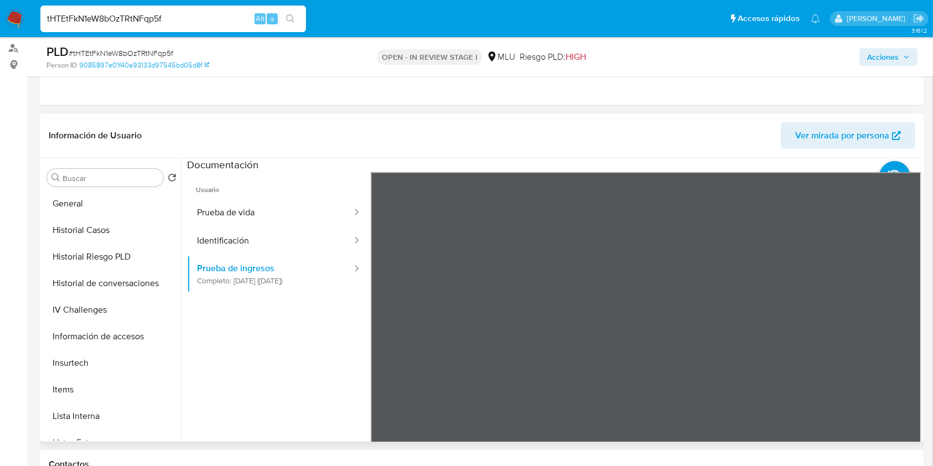
scroll to position [547, 0]
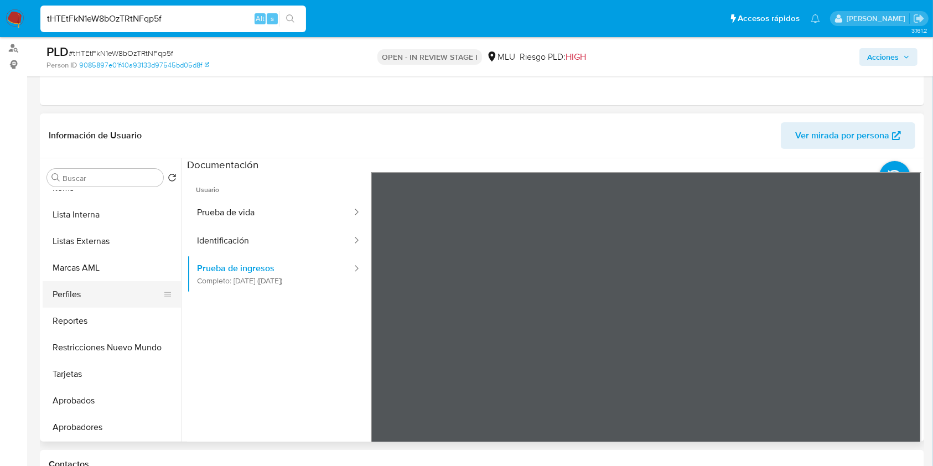
click at [93, 289] on button "Perfiles" at bounding box center [107, 294] width 129 height 27
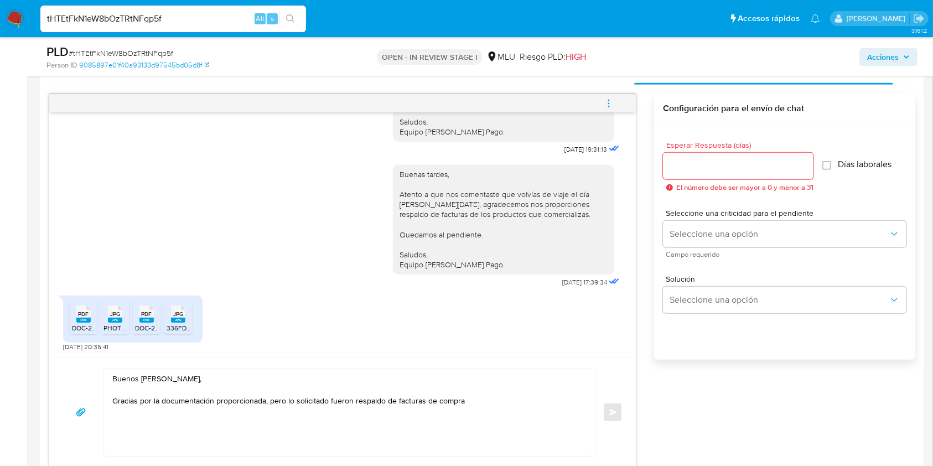
scroll to position [579, 0]
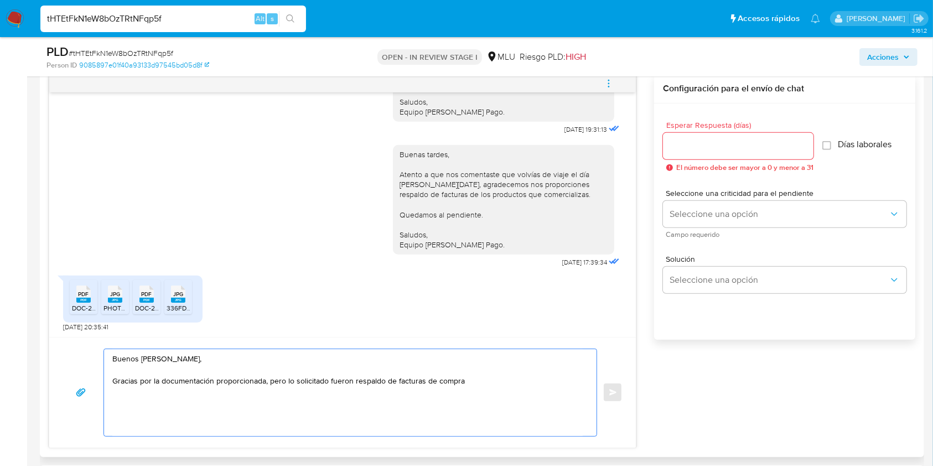
drag, startPoint x: 498, startPoint y: 394, endPoint x: 269, endPoint y: 408, distance: 228.9
click at [269, 408] on textarea "Buenos días Richard, Gracias por la documentación proporcionada, pero lo solici…" at bounding box center [347, 392] width 470 height 87
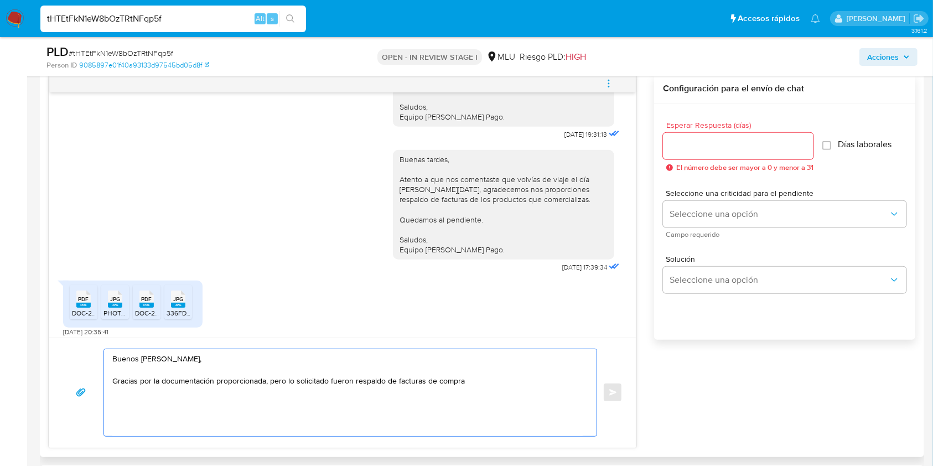
scroll to position [411, 0]
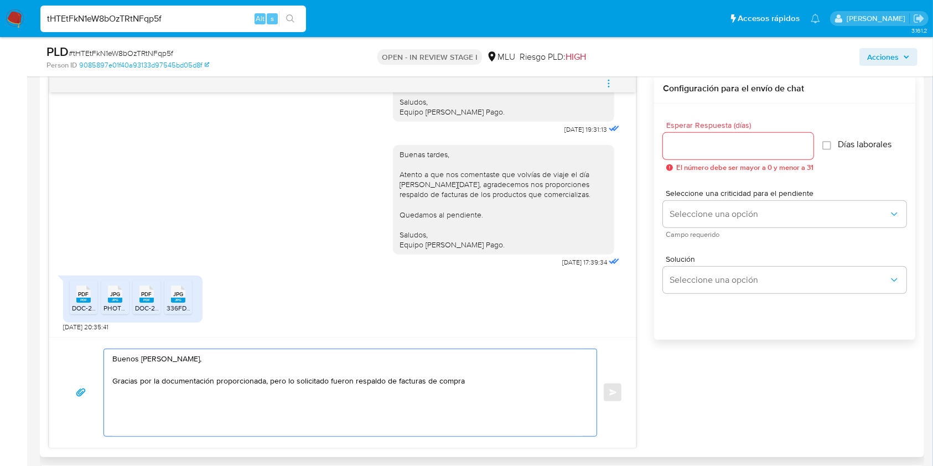
click at [495, 389] on textarea "Buenos días Richard, Gracias por la documentación proporcionada, pero lo solici…" at bounding box center [347, 392] width 470 height 87
drag, startPoint x: 495, startPoint y: 388, endPoint x: 266, endPoint y: 396, distance: 229.2
click at [266, 396] on textarea "Buenos días Richard, Gracias por la documentación proporcionada, pero lo solici…" at bounding box center [347, 392] width 470 height 87
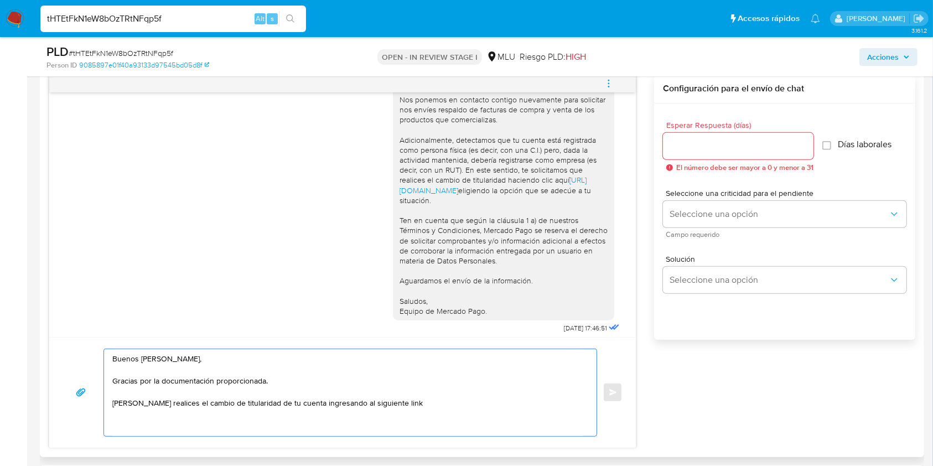
scroll to position [0, 0]
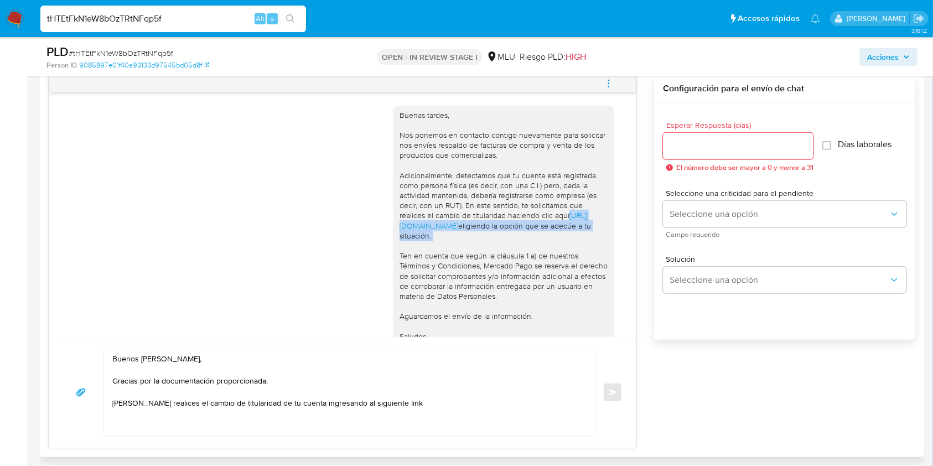
drag, startPoint x: 381, startPoint y: 221, endPoint x: 435, endPoint y: 241, distance: 58.3
click at [435, 241] on div "Buenas tardes, Nos ponemos en contacto contigo nuevamente para solicitar nos en…" at bounding box center [342, 235] width 559 height 274
copy div "https://www.mercadolibre.com.uy/ayuda/Transferir-cuenta_1978 eligiendo la opció…"
click at [421, 401] on textarea "Buenos días Richard, Gracias por la documentación proporcionada. Agradecemos re…" at bounding box center [347, 392] width 470 height 87
paste textarea "https://www.mercadolibre.com.uy/ayuda/Transferir-cuenta_1978 eligiendo la opció…"
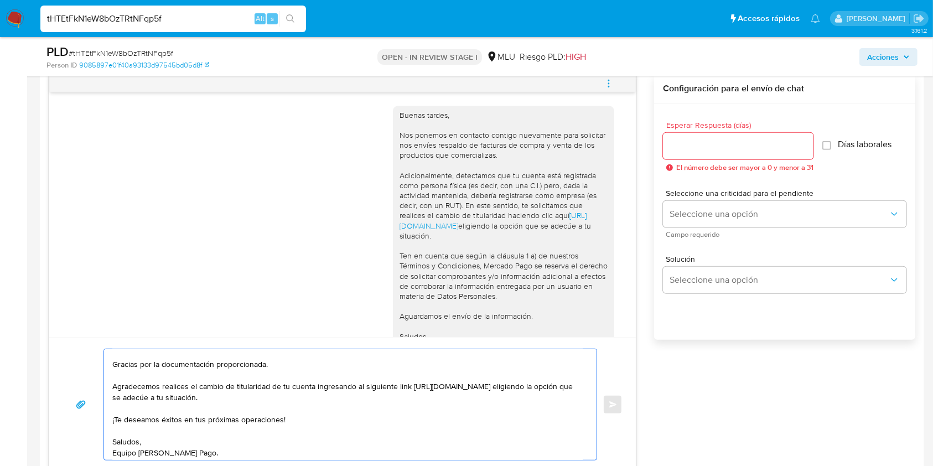
scroll to position [22, 0]
type textarea "Buenos días Richard, Gracias por la documentación proporcionada. Agradecemos re…"
click at [717, 146] on input "Esperar Respuesta (días)" at bounding box center [738, 146] width 150 height 14
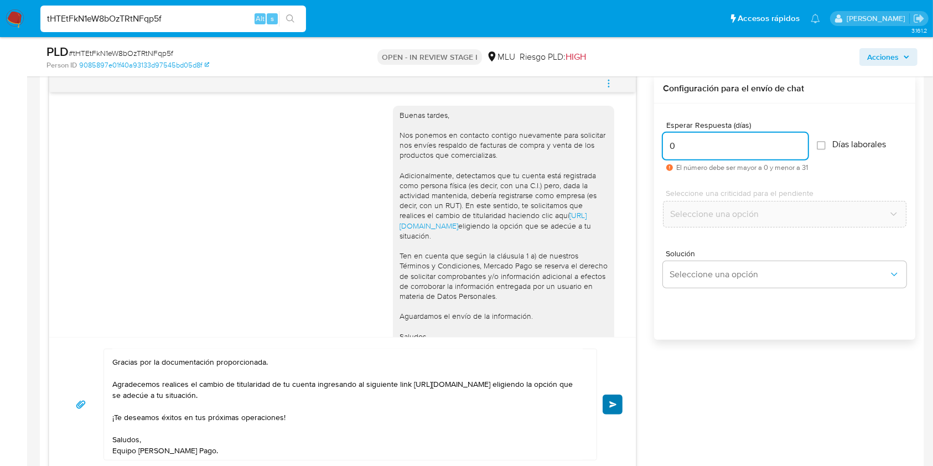
type input "0"
click at [604, 399] on button "Enviar" at bounding box center [612, 404] width 20 height 20
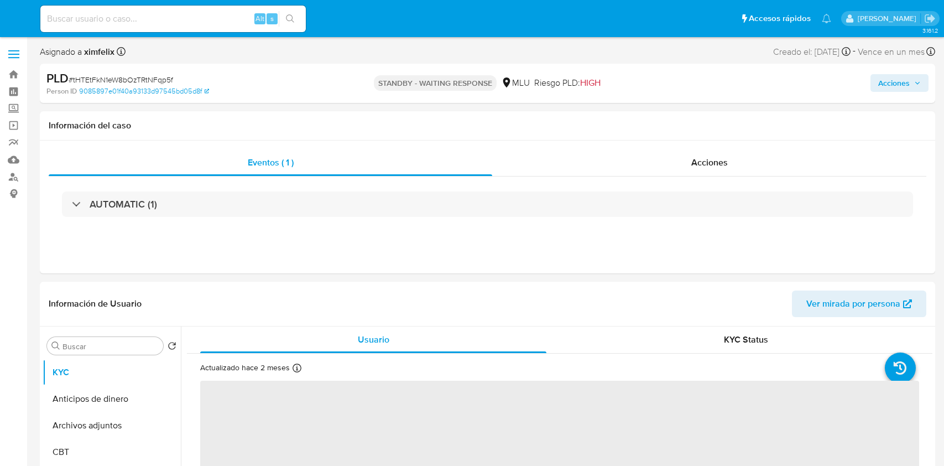
select select "10"
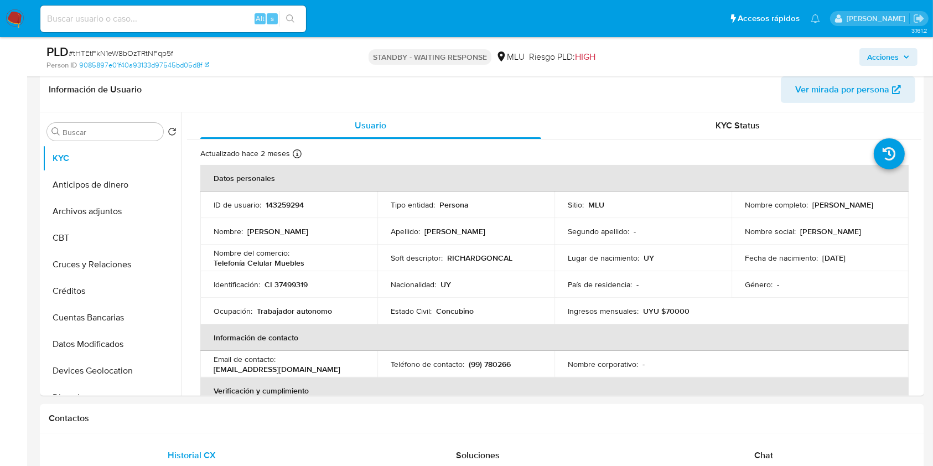
scroll to position [173, 0]
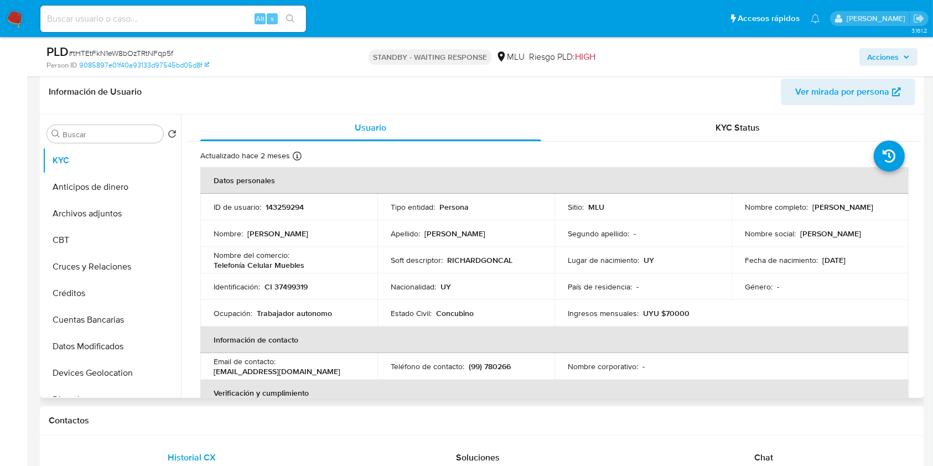
drag, startPoint x: 916, startPoint y: 148, endPoint x: 916, endPoint y: 176, distance: 28.8
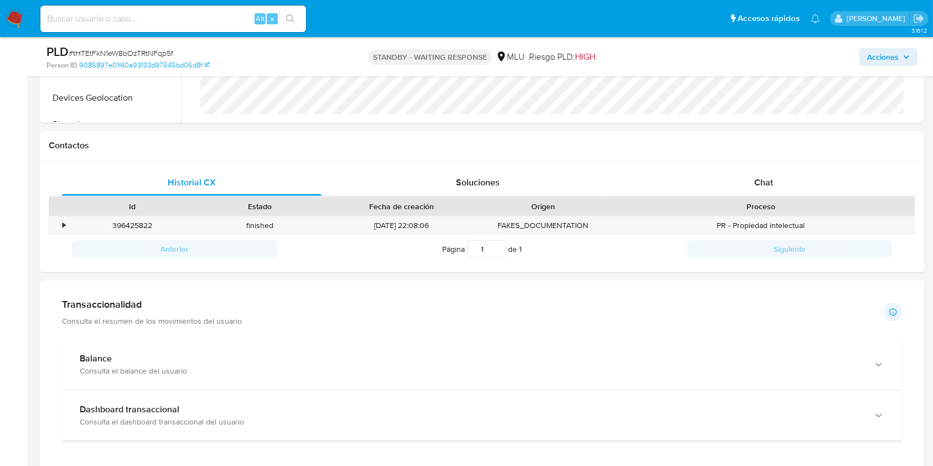
scroll to position [446, 0]
click at [738, 174] on div "Chat" at bounding box center [763, 184] width 259 height 27
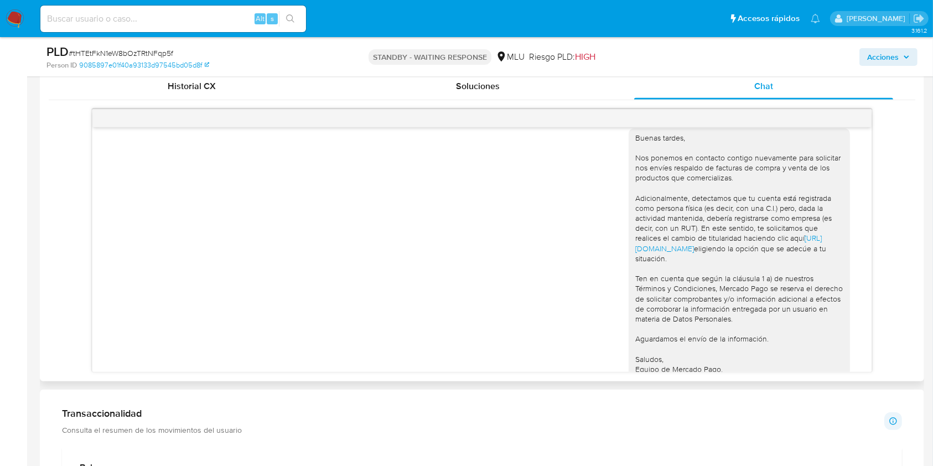
scroll to position [8, 0]
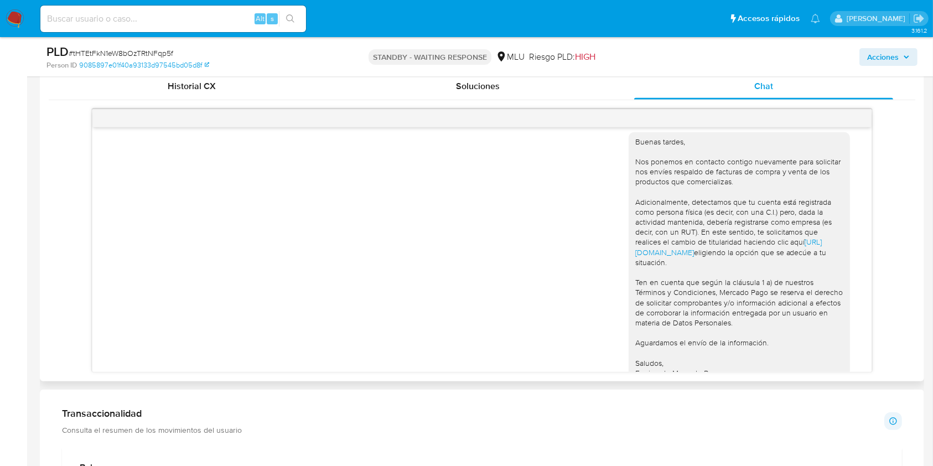
click at [815, 322] on div "Buenas tardes, Nos ponemos en contacto contigo nuevamente para solicitar nos en…" at bounding box center [739, 258] width 208 height 242
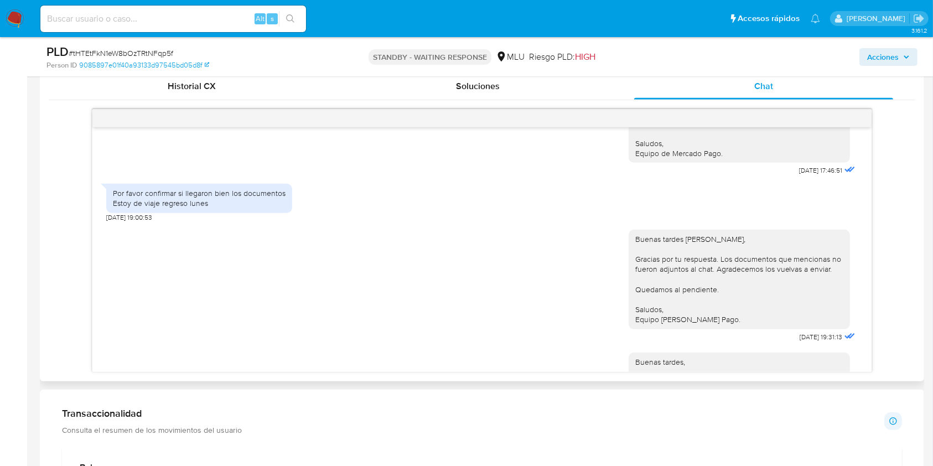
scroll to position [245, 0]
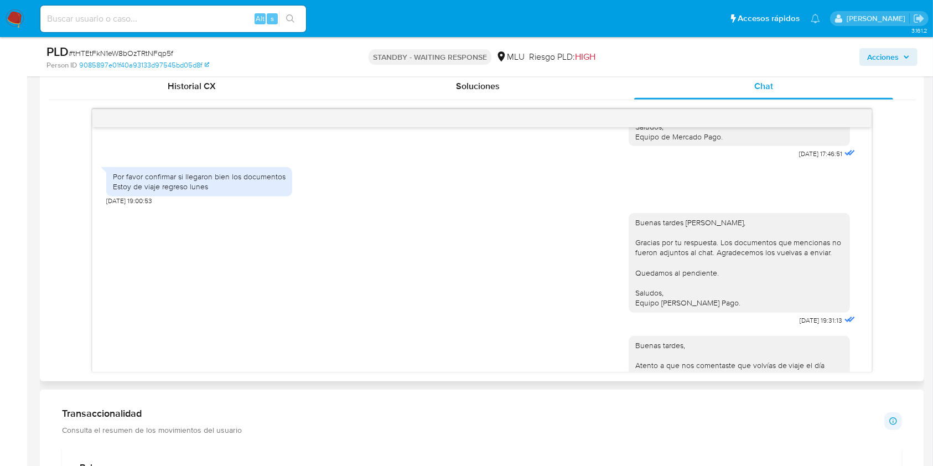
click at [754, 290] on div "Buenas tardes [PERSON_NAME], Gracias por tu respuesta. Los documentos que menci…" at bounding box center [739, 262] width 208 height 91
click at [752, 326] on div "Buenas tardes [PERSON_NAME], Gracias por tu respuesta. Los documentos que menci…" at bounding box center [742, 266] width 229 height 123
click at [859, 258] on div "Buenas tardes, Nos ponemos en contacto contigo nuevamente para solicitar nos en…" at bounding box center [481, 249] width 778 height 245
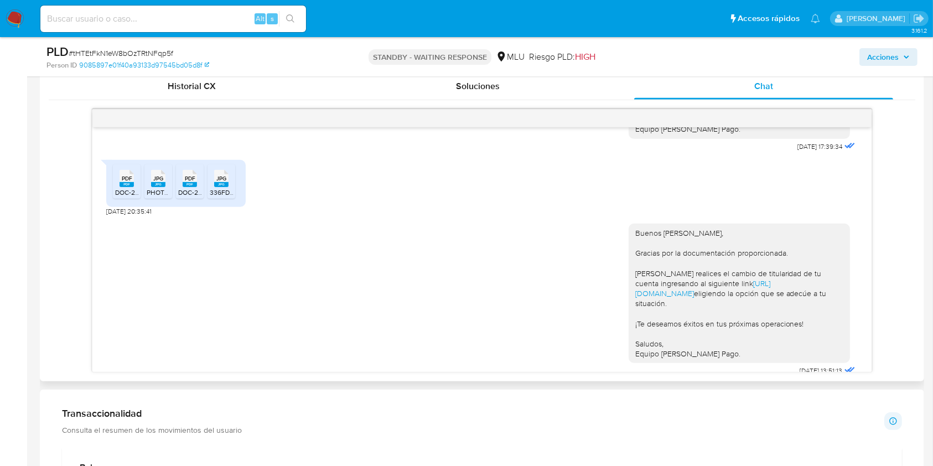
scroll to position [583, 0]
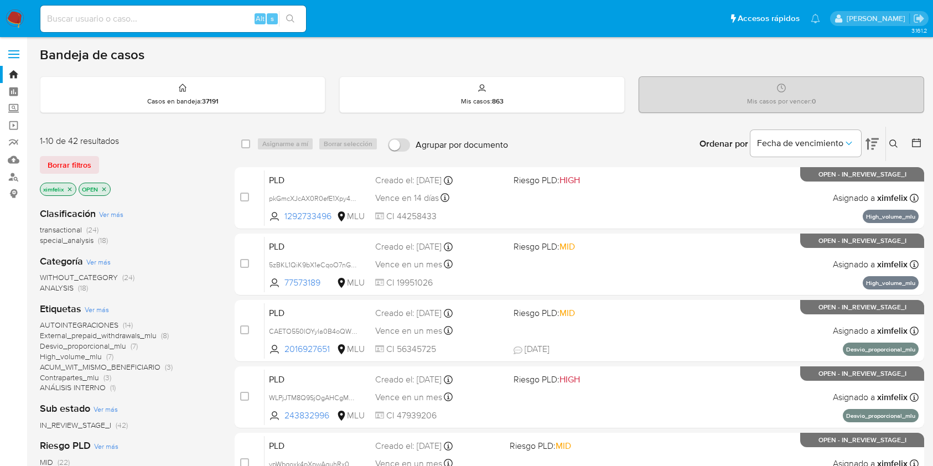
scroll to position [69, 0]
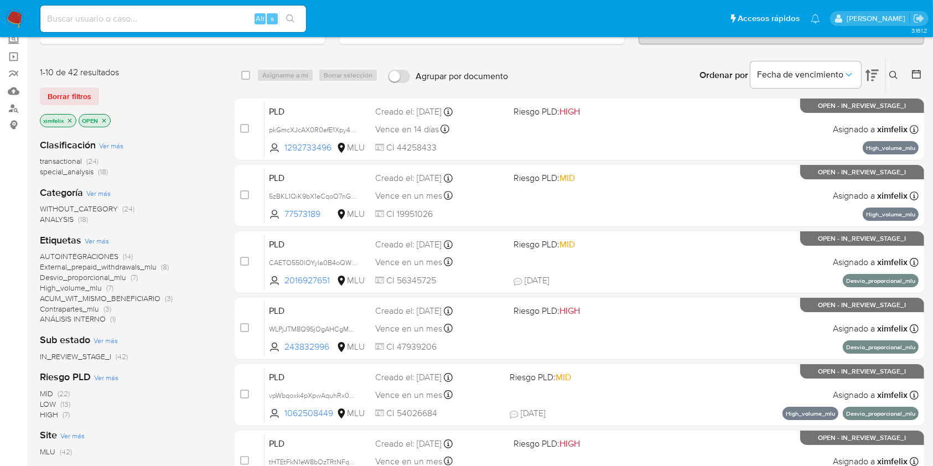
click at [173, 23] on input at bounding box center [173, 19] width 266 height 14
paste input "ArejLdcn8tPMhSYlKQsKNUW3"
type input "ArejLdcn8tPMhSYlKQsKNUW3"
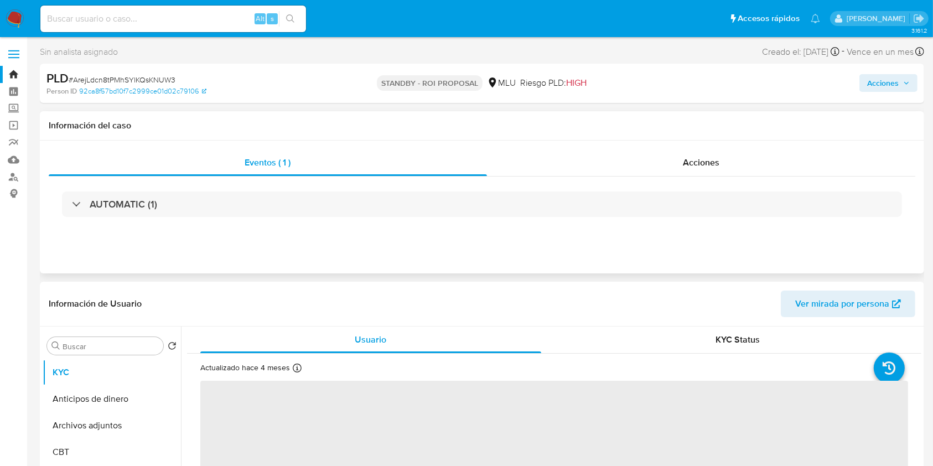
select select "10"
click at [703, 167] on span "Acciones" at bounding box center [701, 162] width 37 height 13
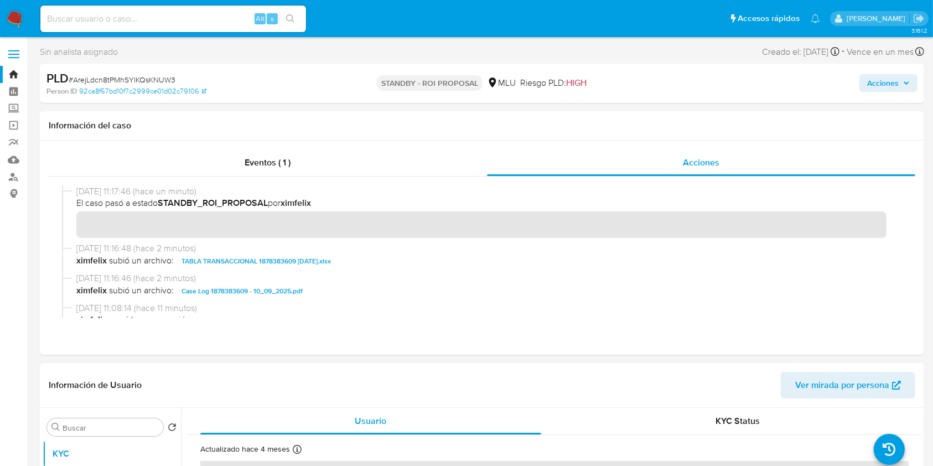
click at [15, 26] on img at bounding box center [15, 18] width 19 height 19
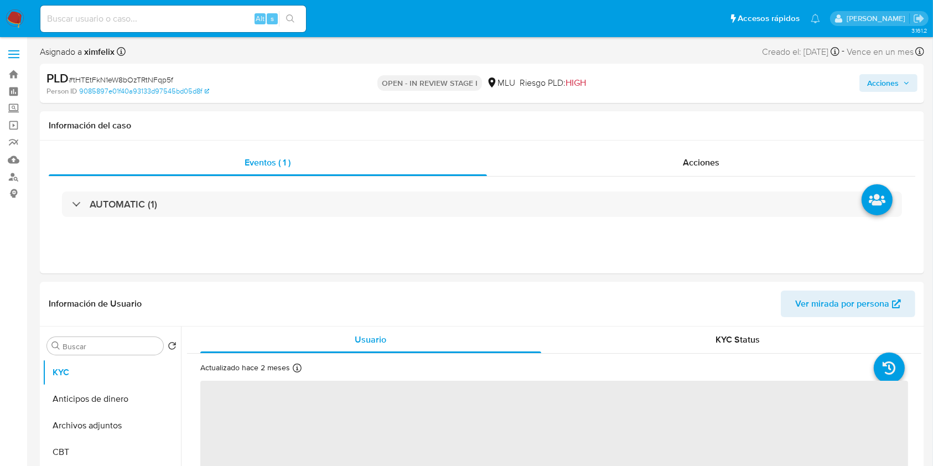
select select "10"
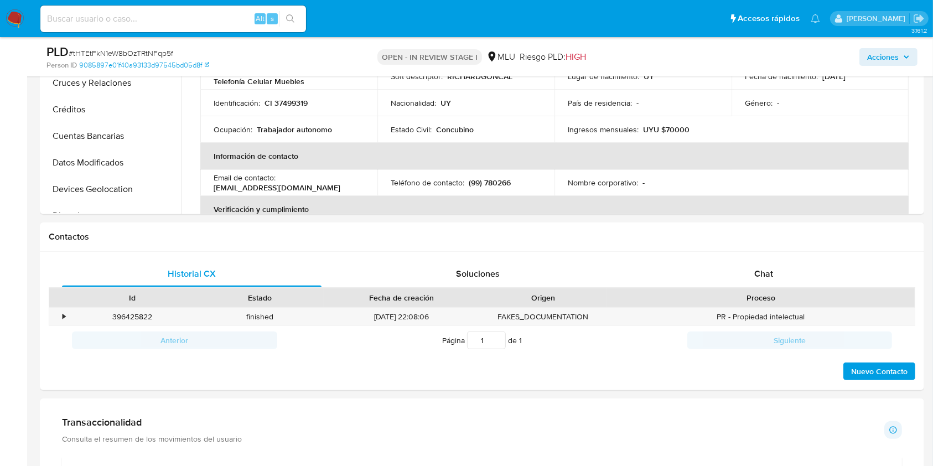
scroll to position [376, 0]
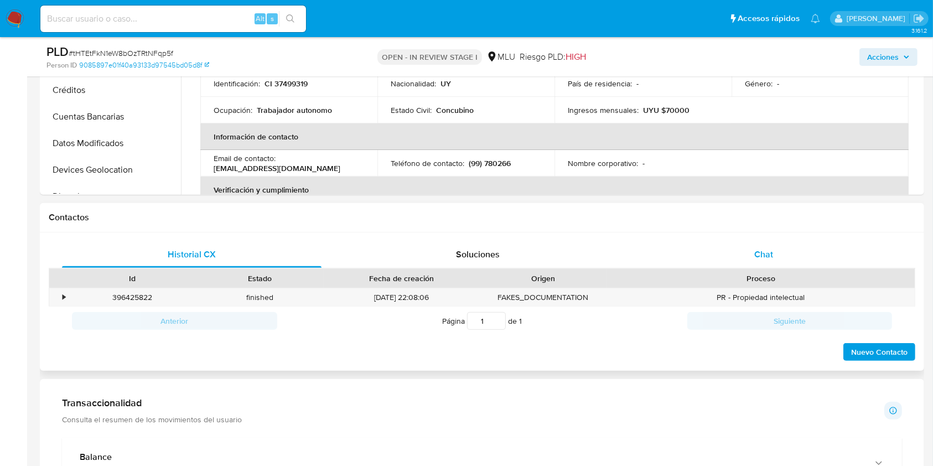
click at [778, 254] on div "Chat" at bounding box center [763, 254] width 259 height 27
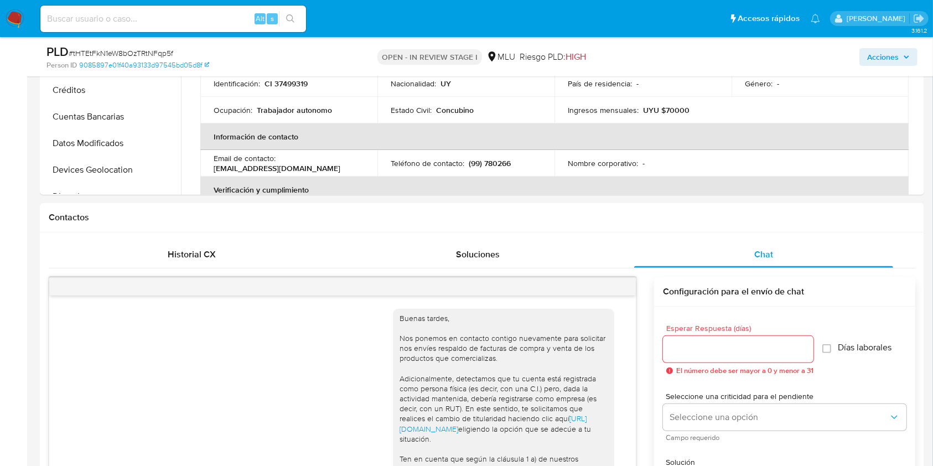
scroll to position [583, 0]
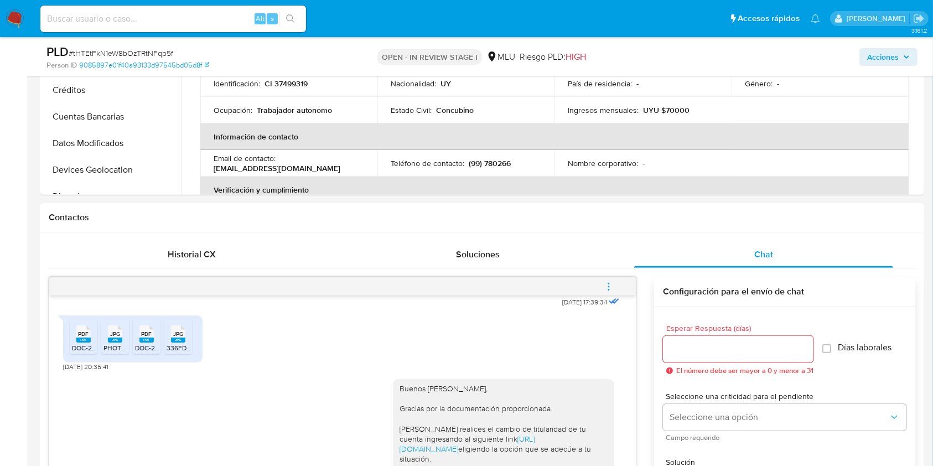
click at [616, 288] on button "menu-action" at bounding box center [608, 286] width 37 height 27
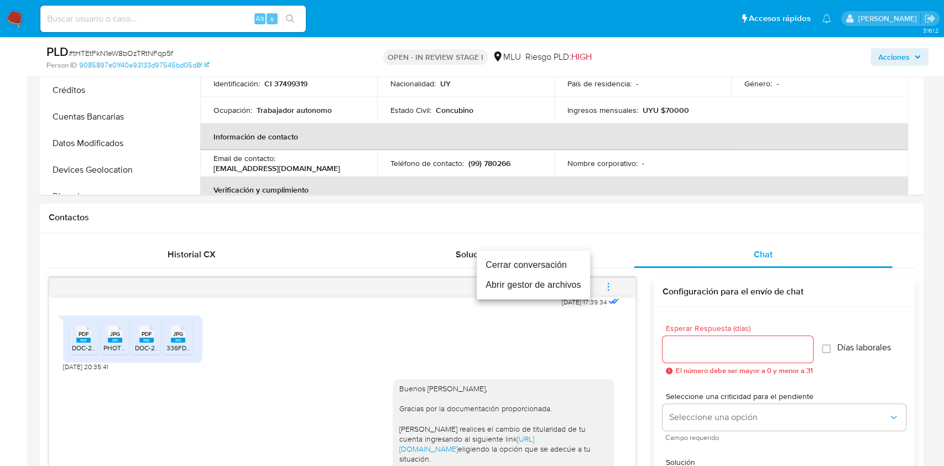
click at [521, 268] on li "Cerrar conversación" at bounding box center [533, 265] width 113 height 20
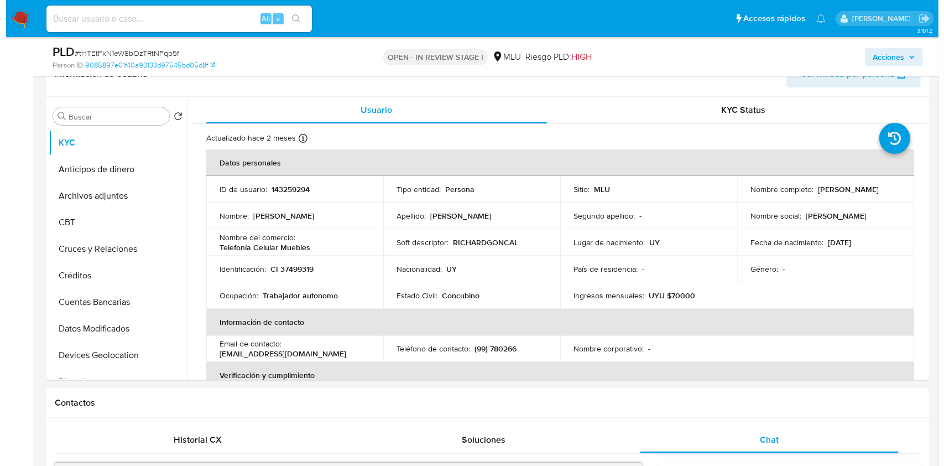
scroll to position [161, 0]
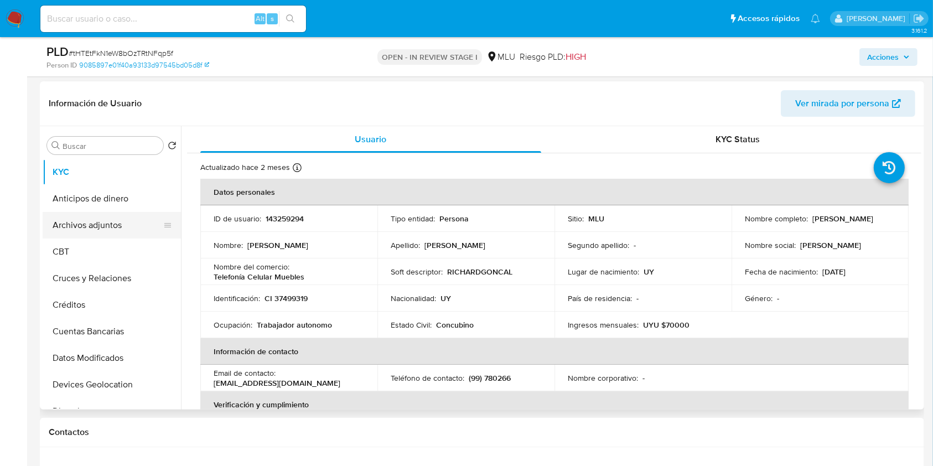
click at [122, 216] on button "Archivos adjuntos" at bounding box center [107, 225] width 129 height 27
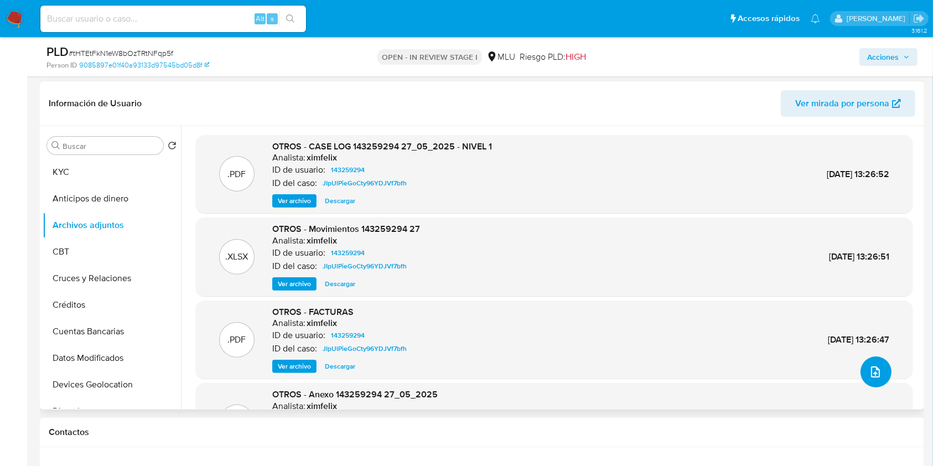
click at [875, 370] on icon "upload-file" at bounding box center [875, 371] width 13 height 13
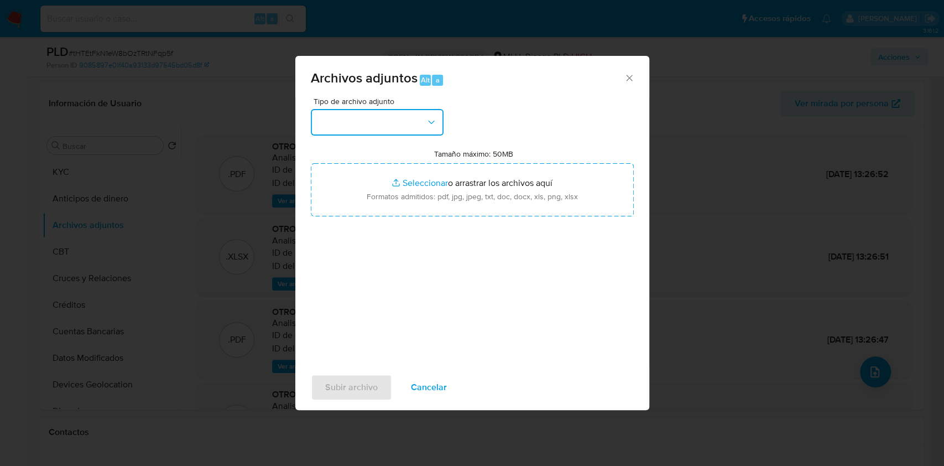
click at [396, 124] on button "button" at bounding box center [377, 122] width 133 height 27
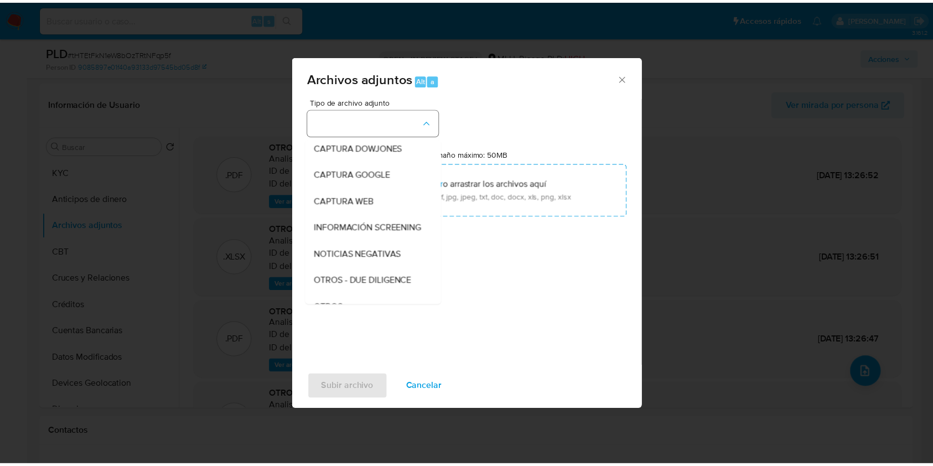
scroll to position [58, 0]
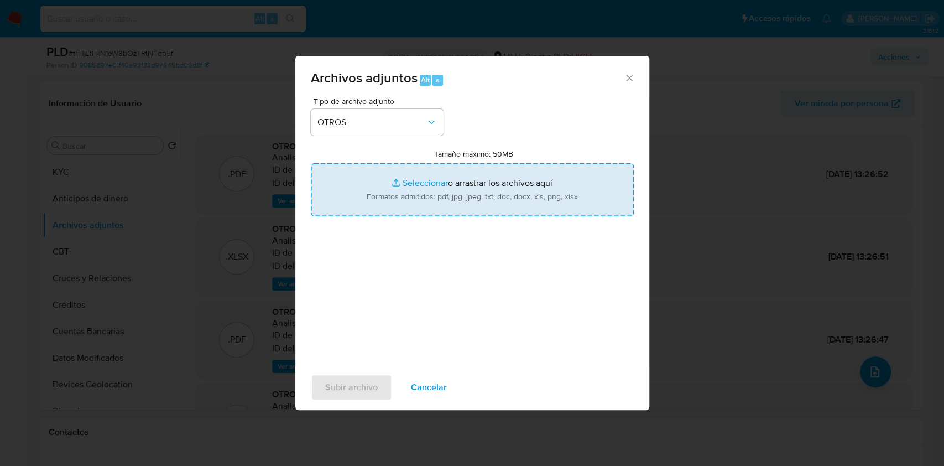
type input "C:\fakepath\Form DGI 6905.pdf"
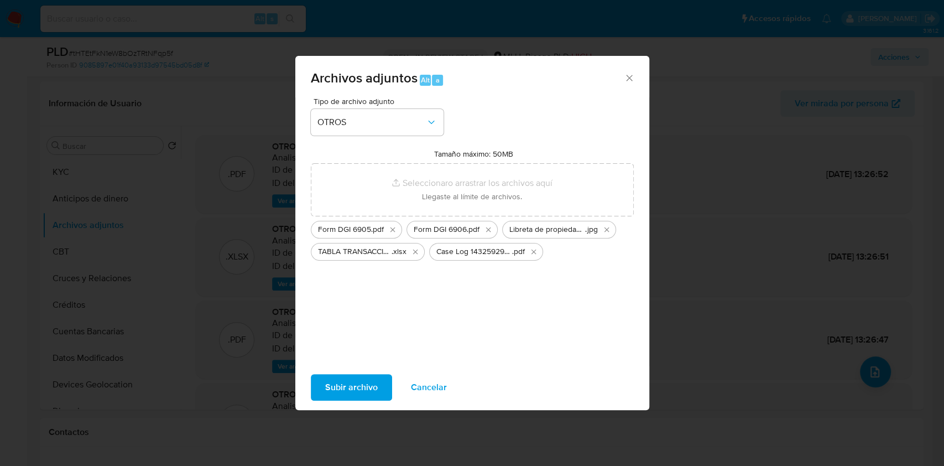
click at [357, 387] on span "Subir archivo" at bounding box center [351, 387] width 53 height 24
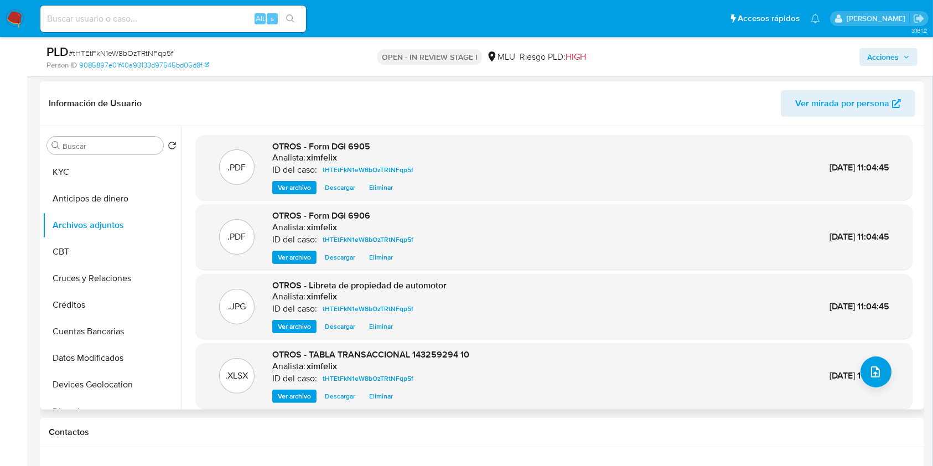
drag, startPoint x: 921, startPoint y: 150, endPoint x: 915, endPoint y: 225, distance: 75.4
click at [915, 225] on div ".PDF OTROS - Form DGI 6905 Analista: ximfelix ID del caso: tHTEtFkN1eW8bOzTRtNF…" at bounding box center [551, 267] width 740 height 283
click at [744, 369] on div ".XLSX OTROS - TABLA TRANSACCIONAL 143259294 10 Analista: ximfelix ID del caso: …" at bounding box center [553, 376] width 705 height 54
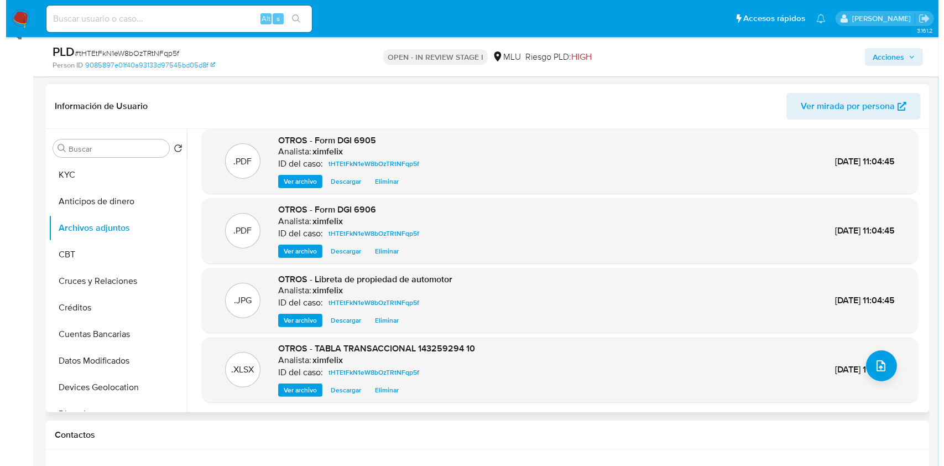
scroll to position [161, 0]
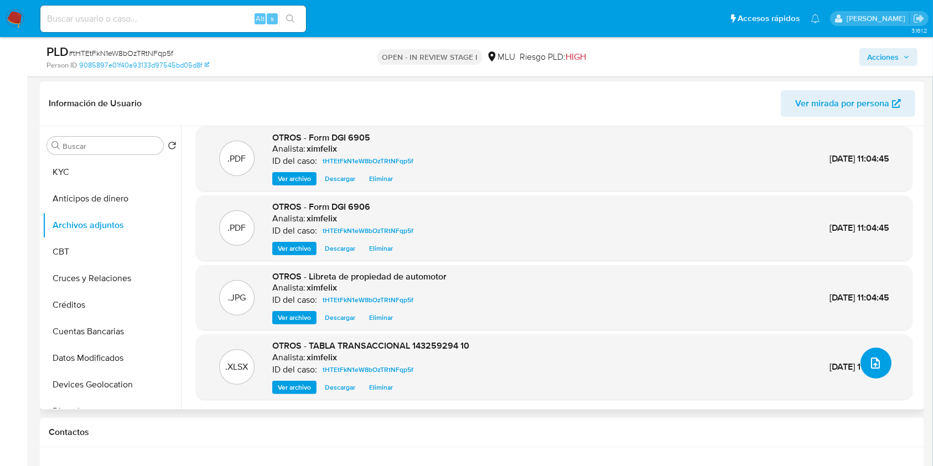
click at [863, 362] on button "upload-file" at bounding box center [875, 362] width 31 height 31
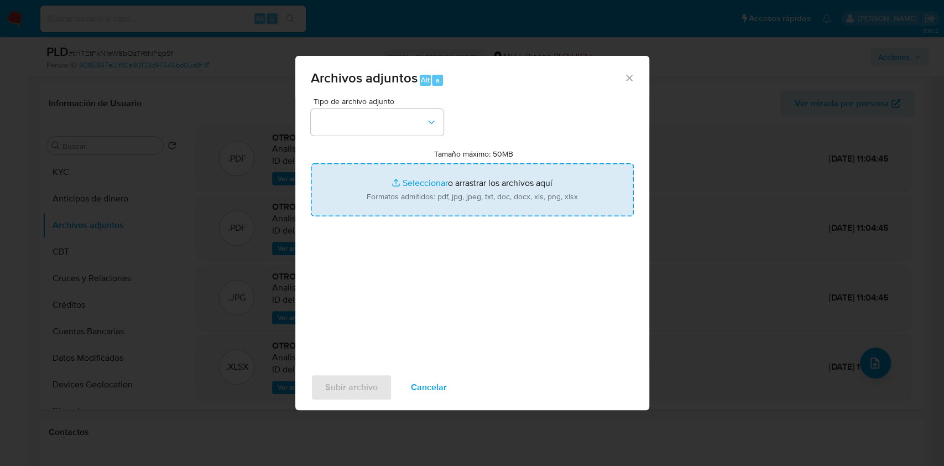
type input "C:\fakepath\Cédula de identidad.jpg"
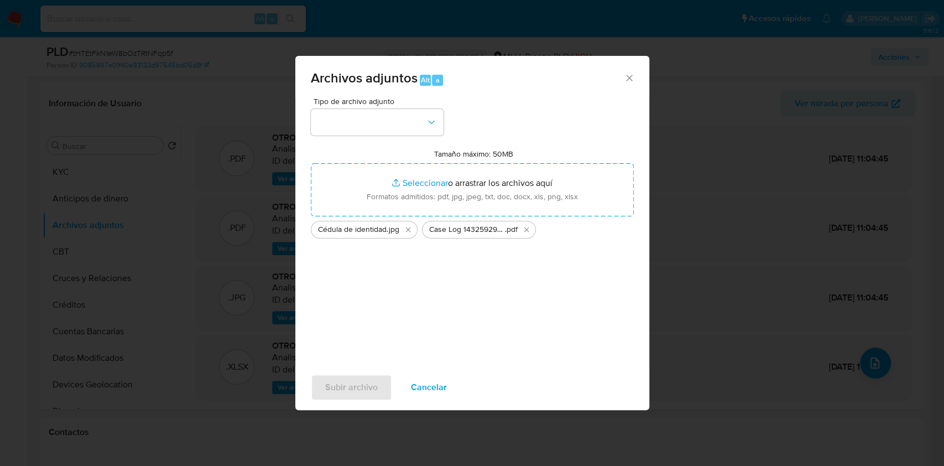
click at [397, 315] on div "Tipo de archivo adjunto Tamaño máximo: 50MB Seleccionar archivos Seleccionar o …" at bounding box center [472, 227] width 323 height 261
click at [403, 127] on button "button" at bounding box center [377, 122] width 133 height 27
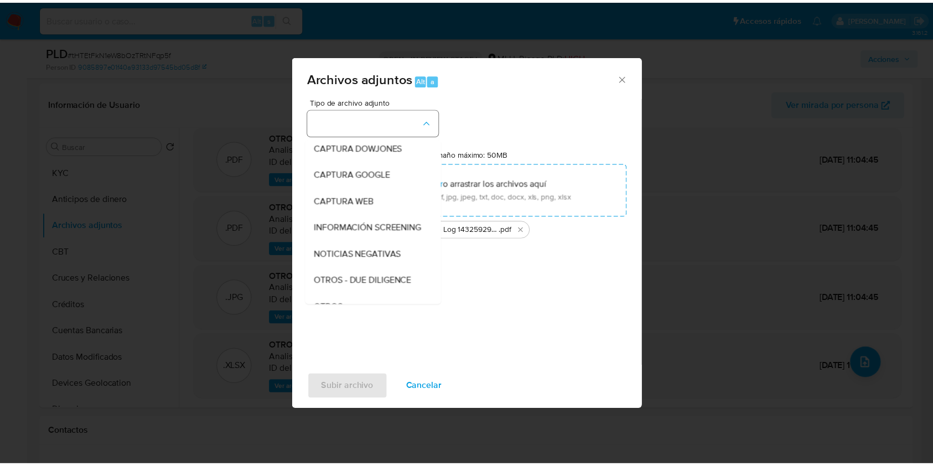
scroll to position [58, 0]
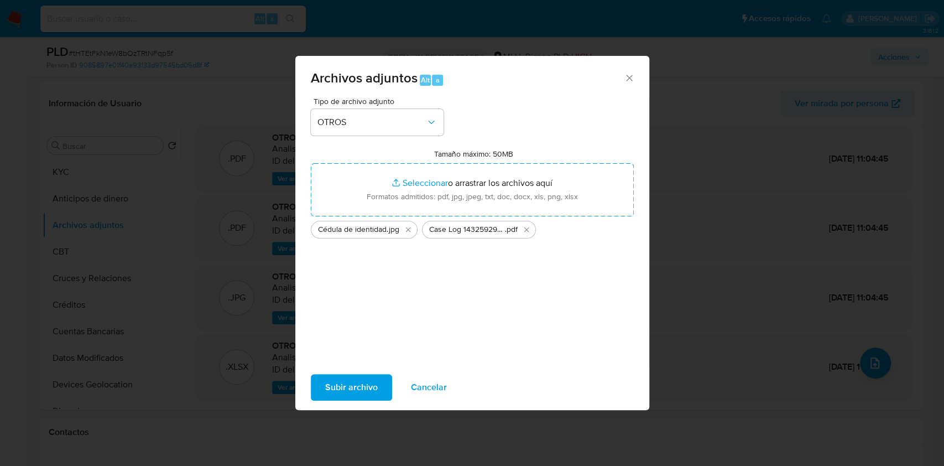
click at [358, 387] on span "Subir archivo" at bounding box center [351, 387] width 53 height 24
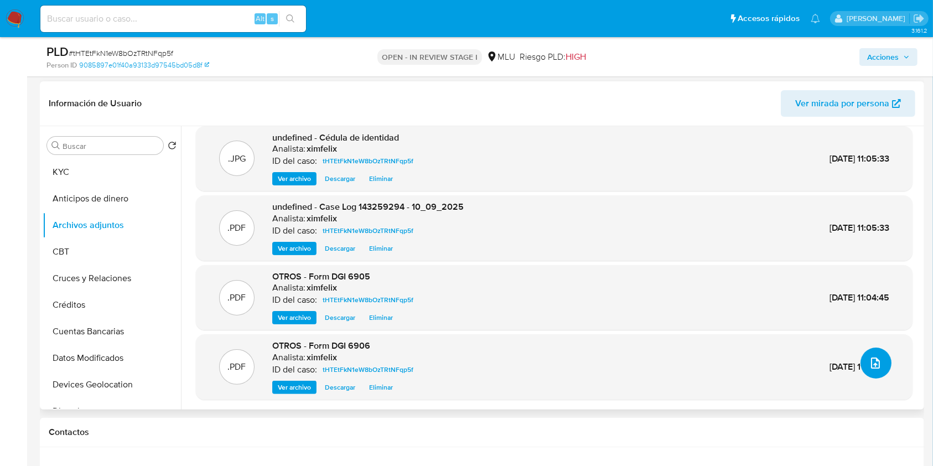
scroll to position [0, 0]
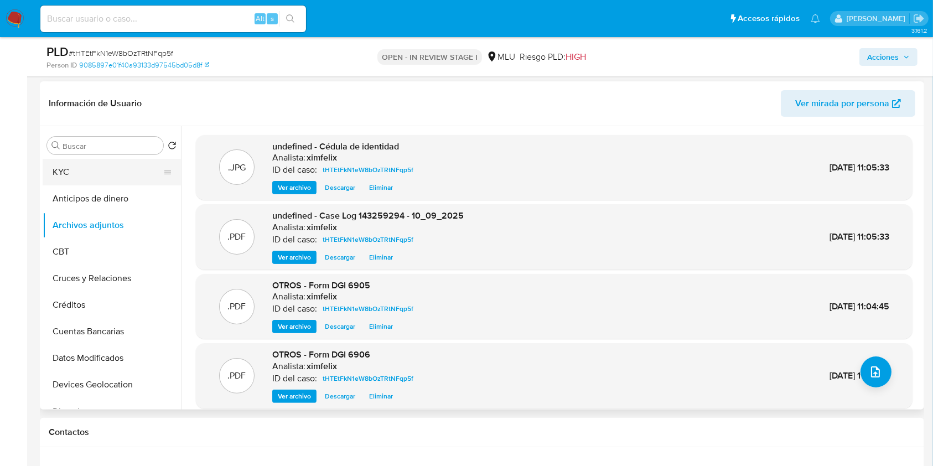
click at [121, 171] on button "KYC" at bounding box center [107, 172] width 129 height 27
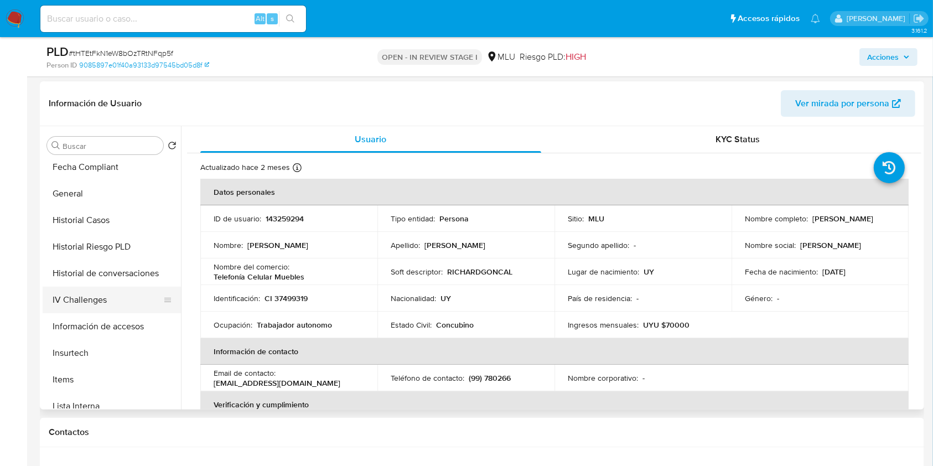
scroll to position [320, 0]
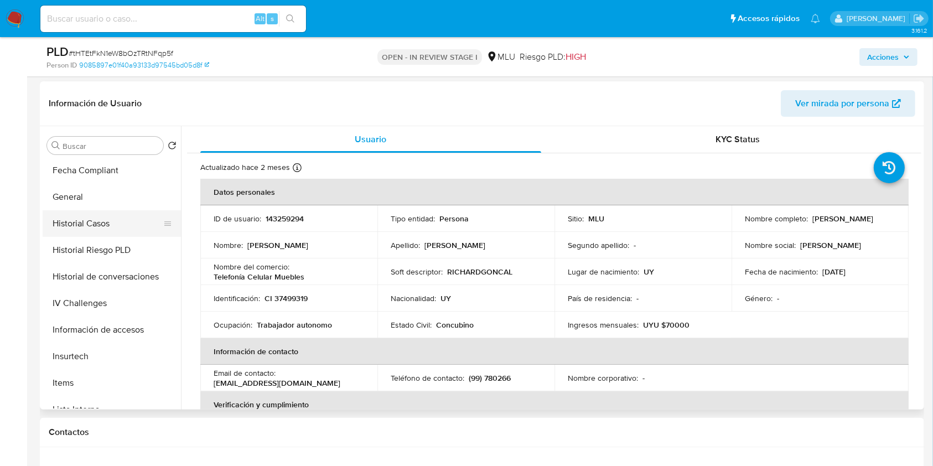
click at [101, 215] on button "Historial Casos" at bounding box center [107, 223] width 129 height 27
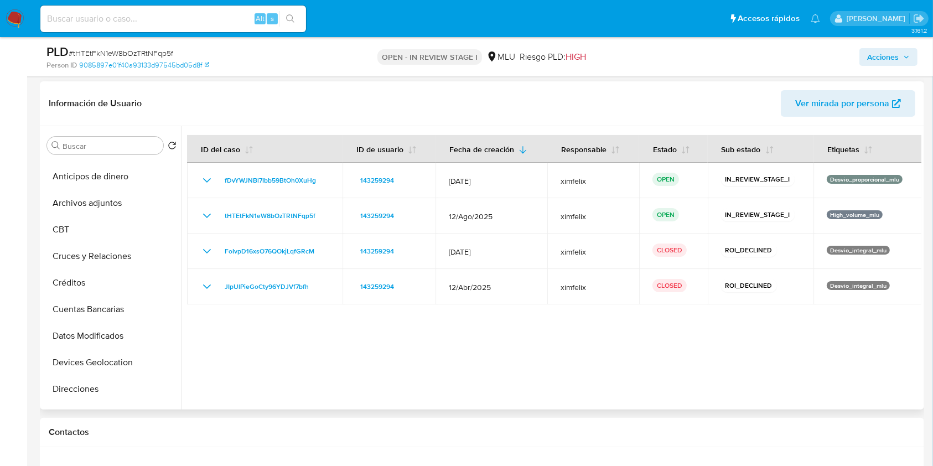
scroll to position [0, 0]
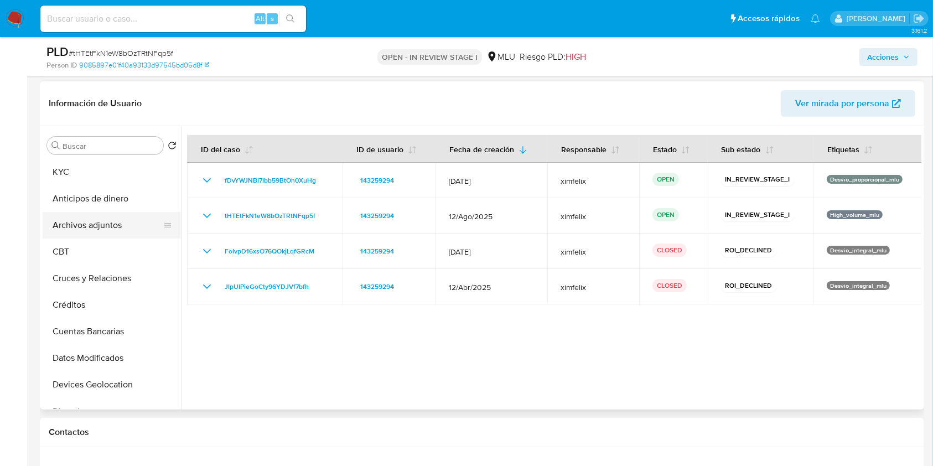
click at [112, 235] on button "Archivos adjuntos" at bounding box center [107, 225] width 129 height 27
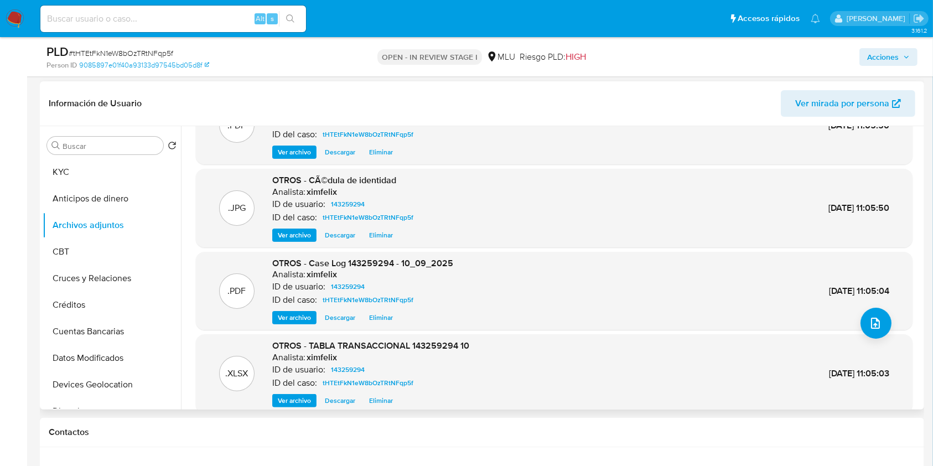
scroll to position [52, 0]
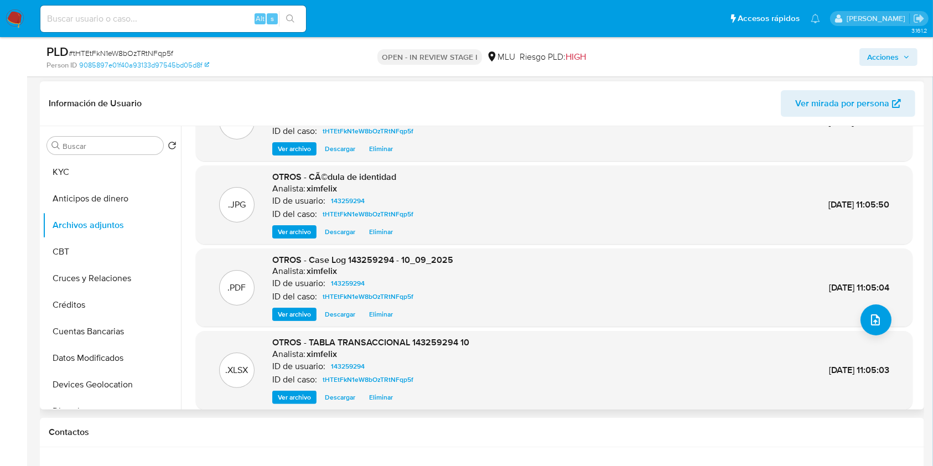
click at [829, 282] on span "26/Sep/2025 11:05:04" at bounding box center [859, 287] width 60 height 13
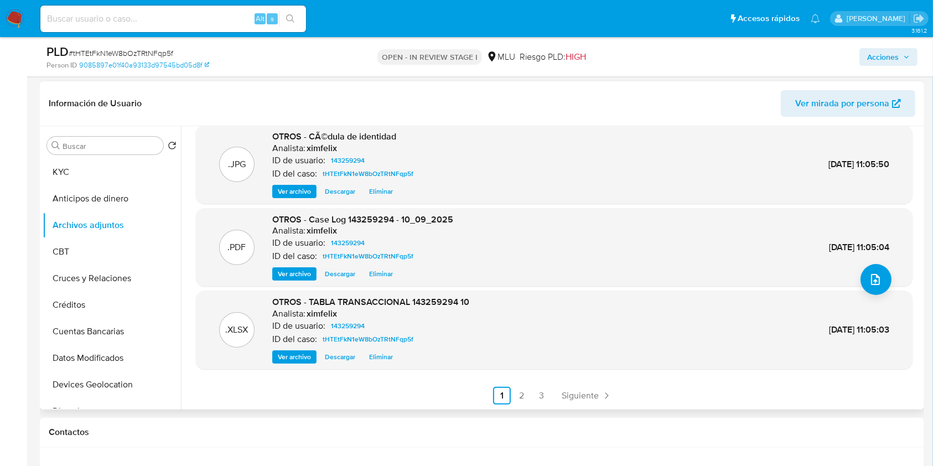
scroll to position [93, 0]
click at [521, 393] on link "2" at bounding box center [522, 395] width 18 height 18
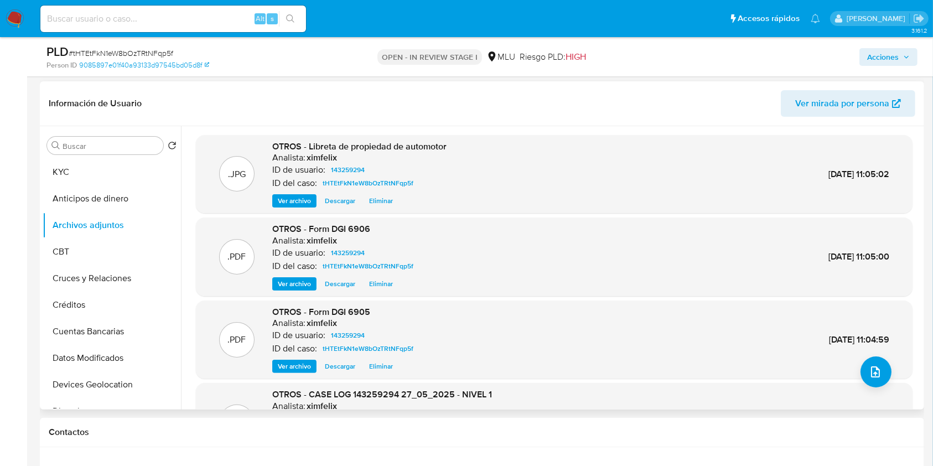
scroll to position [0, 0]
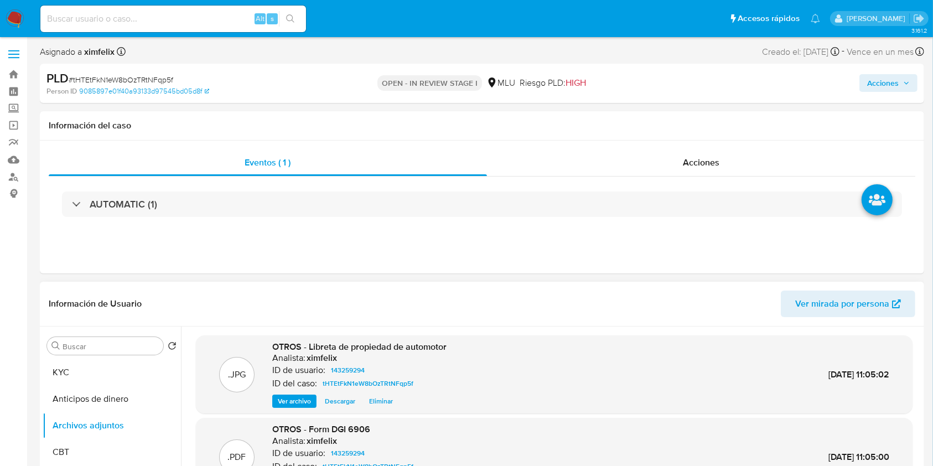
click at [887, 82] on span "Acciones" at bounding box center [883, 83] width 32 height 18
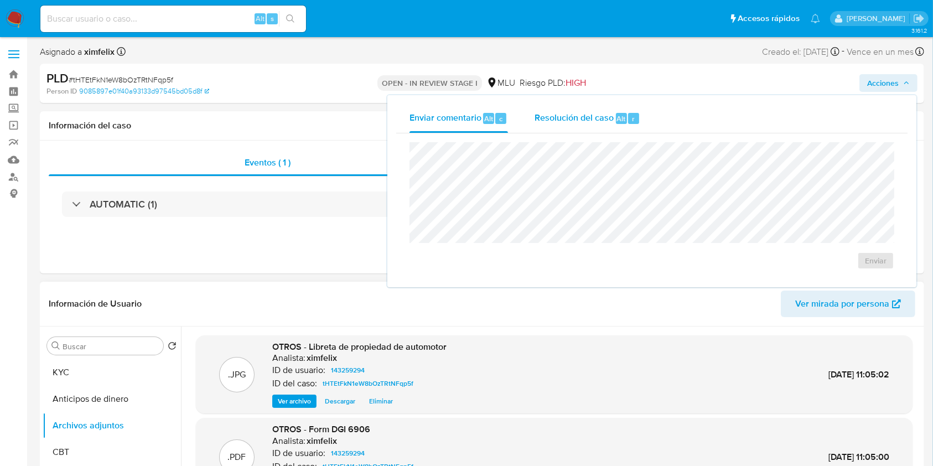
click at [580, 118] on span "Resolución del caso" at bounding box center [573, 118] width 79 height 13
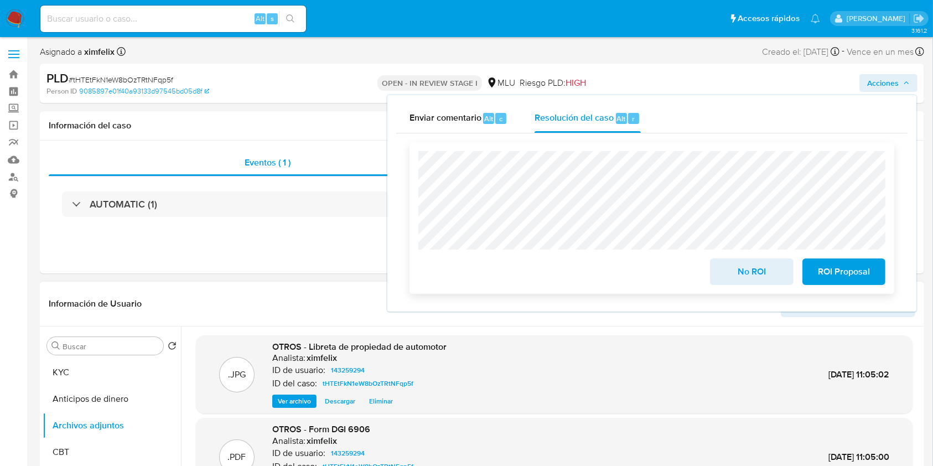
click at [834, 273] on span "ROI Proposal" at bounding box center [844, 271] width 54 height 24
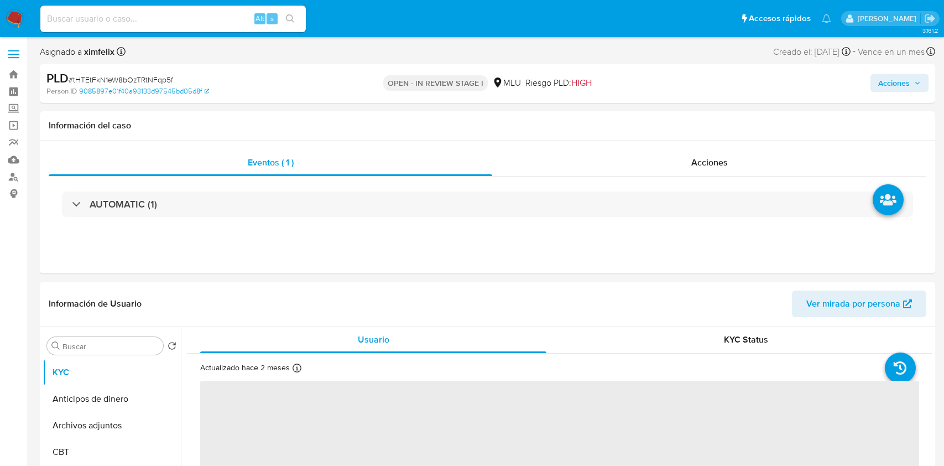
select select "10"
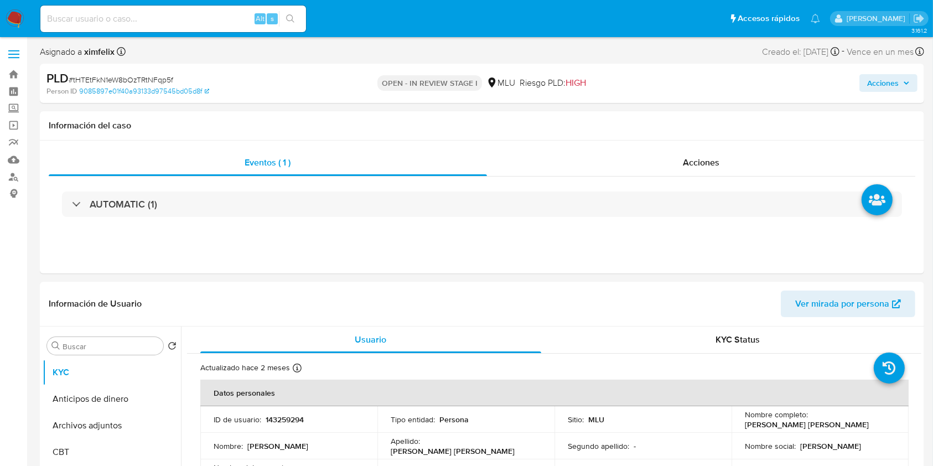
click at [100, 23] on input at bounding box center [173, 19] width 266 height 14
paste input "fDvYWJNBl7Ibb59BtOh0XuHg"
type input "fDvYWJNBl7Ibb59BtOh0XuHg"
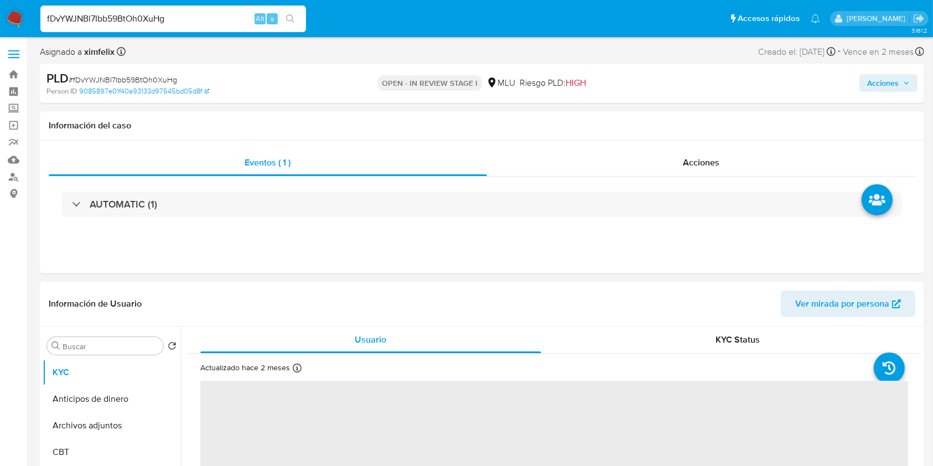
select select "10"
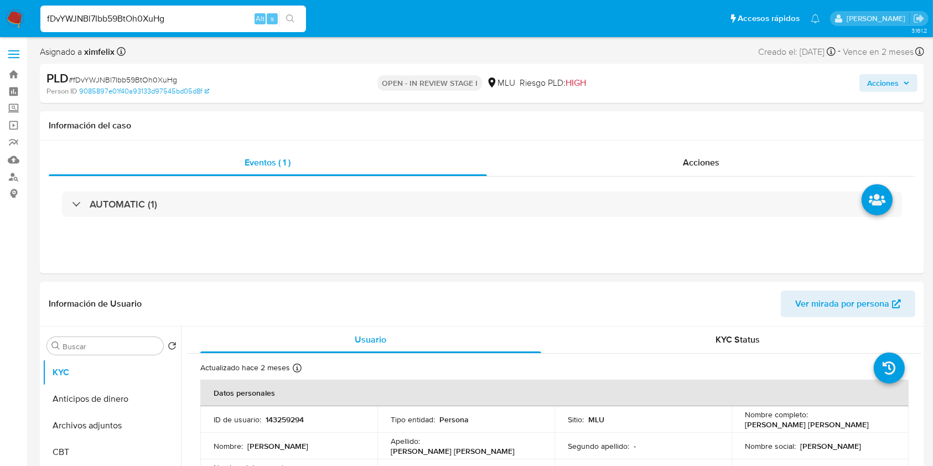
click at [885, 83] on span "Acciones" at bounding box center [883, 83] width 32 height 18
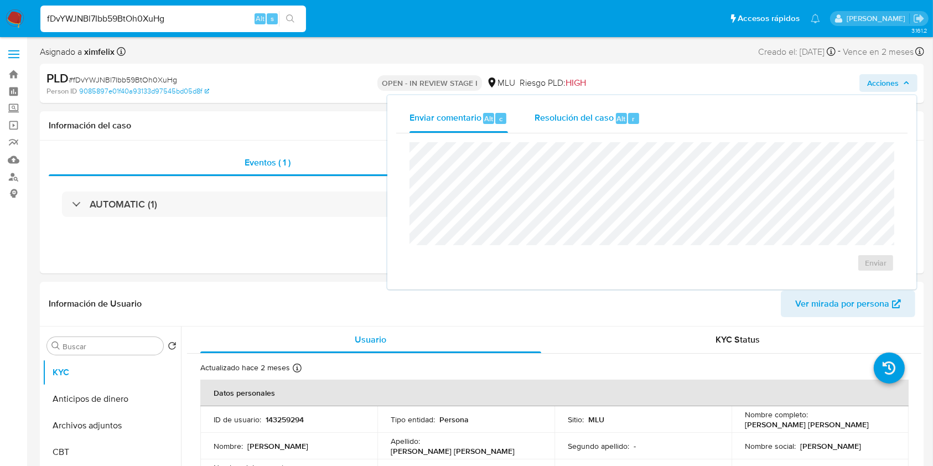
click at [575, 123] on span "Resolución del caso" at bounding box center [573, 118] width 79 height 13
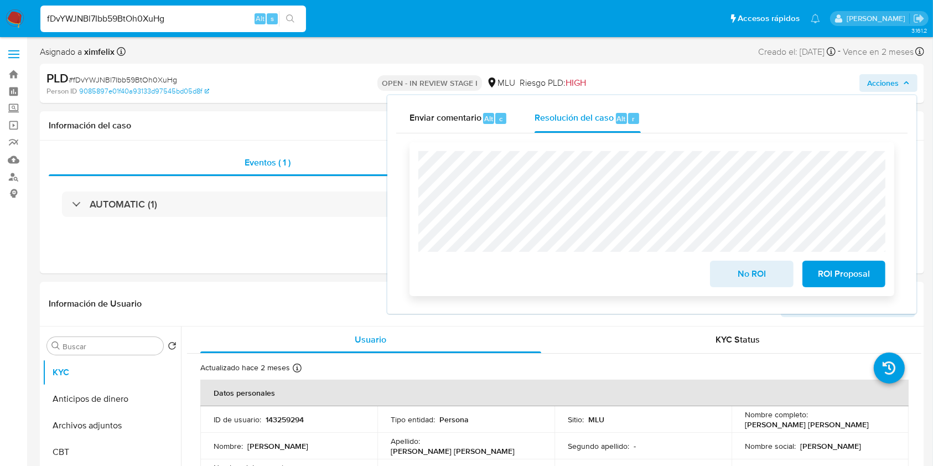
click at [856, 284] on span "ROI Proposal" at bounding box center [844, 274] width 54 height 24
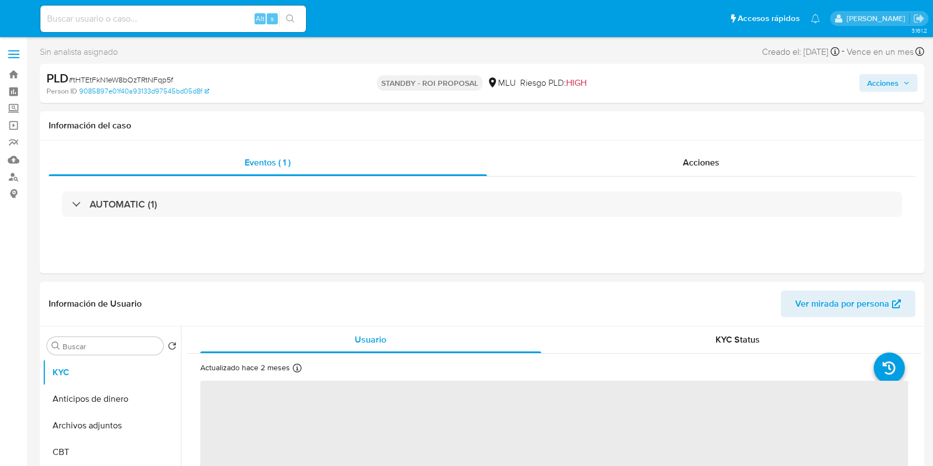
select select "10"
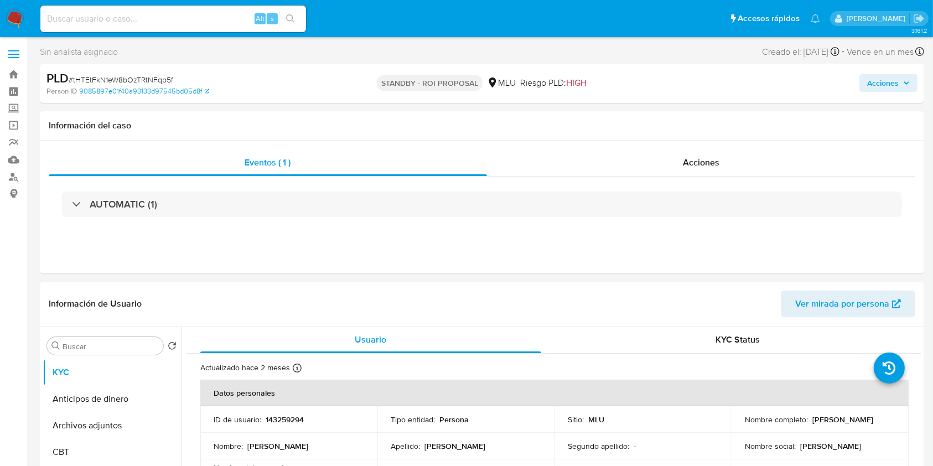
click at [184, 20] on input at bounding box center [173, 19] width 266 height 14
paste input "8eBhxJW19WDcncRAd2Q7T2UJ"
type input "8eBhxJW19WDcncRAd2Q7T2UJ"
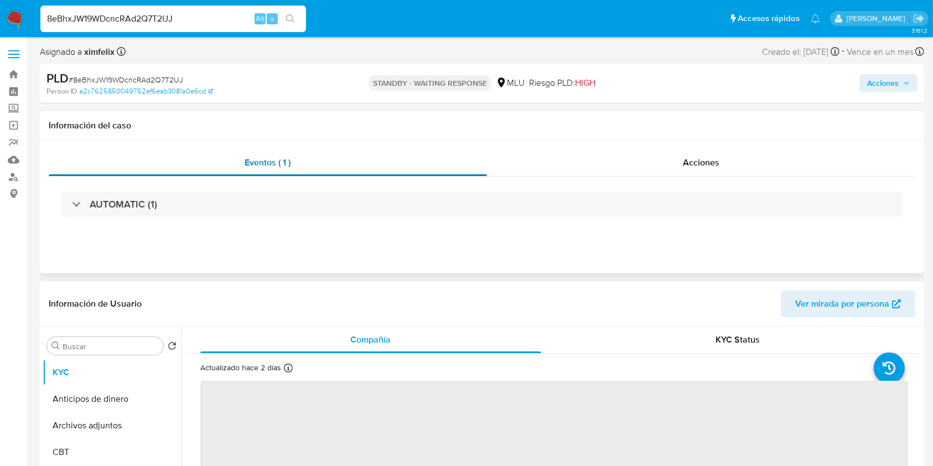
select select "10"
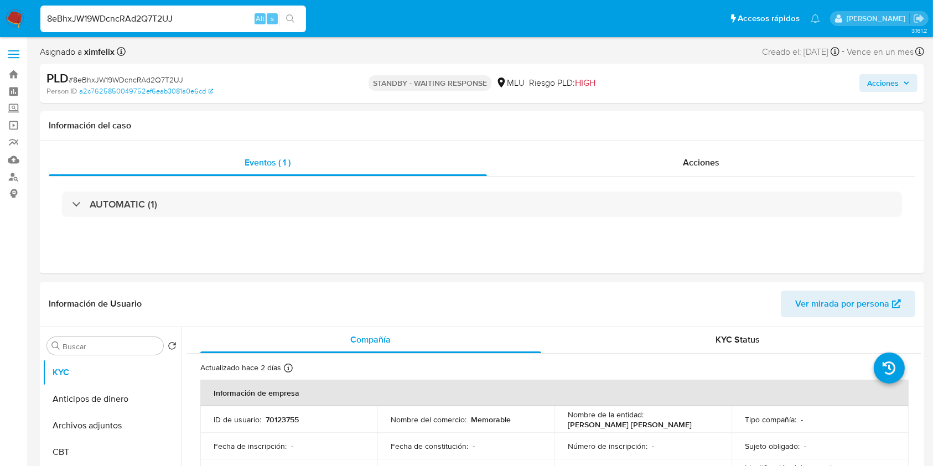
click at [146, 26] on div "8eBhxJW19WDcncRAd2Q7T2UJ Alt s" at bounding box center [173, 19] width 266 height 27
click at [156, 13] on input "8eBhxJW19WDcncRAd2Q7T2UJ" at bounding box center [173, 19] width 266 height 14
paste input "ArejLdcn8tPMhSYlKQsKNUW3"
type input "ArejLdcn8tPMhSYlKQsKNUW3"
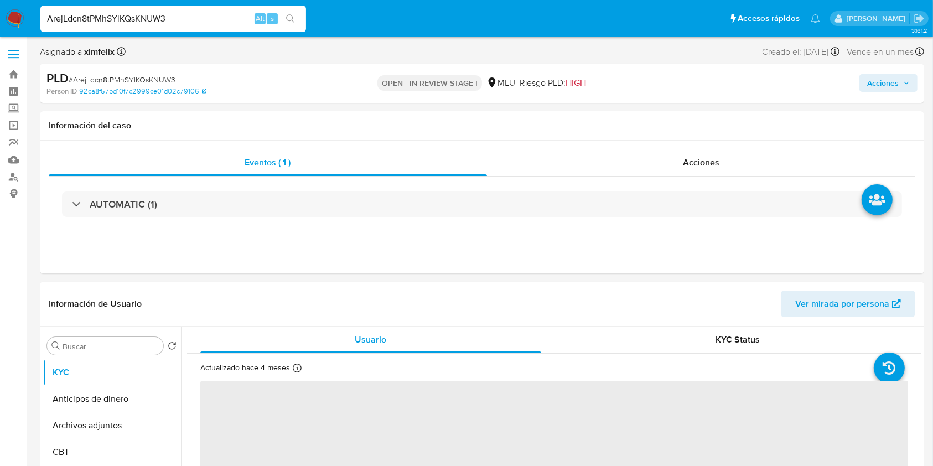
select select "10"
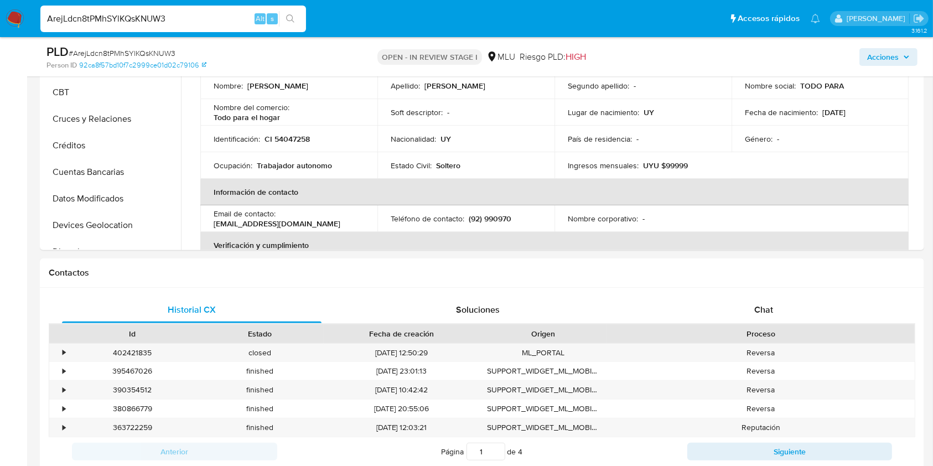
scroll to position [409, 0]
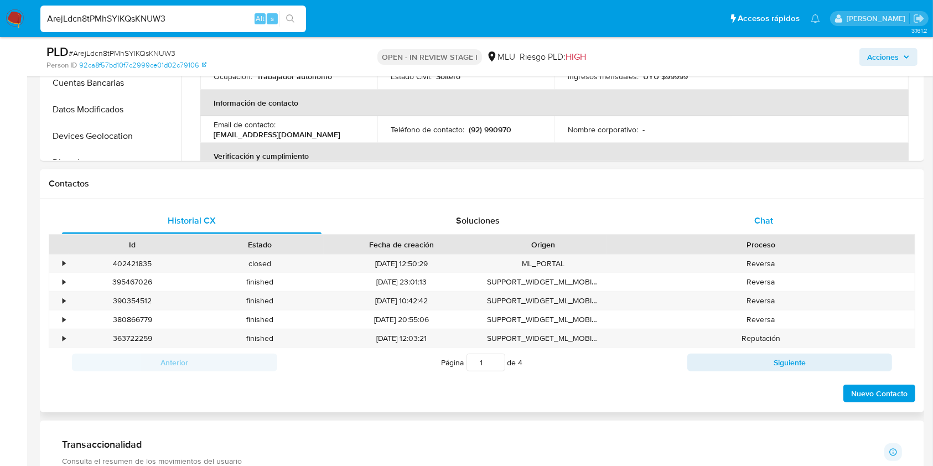
click at [788, 220] on div "Chat" at bounding box center [763, 220] width 259 height 27
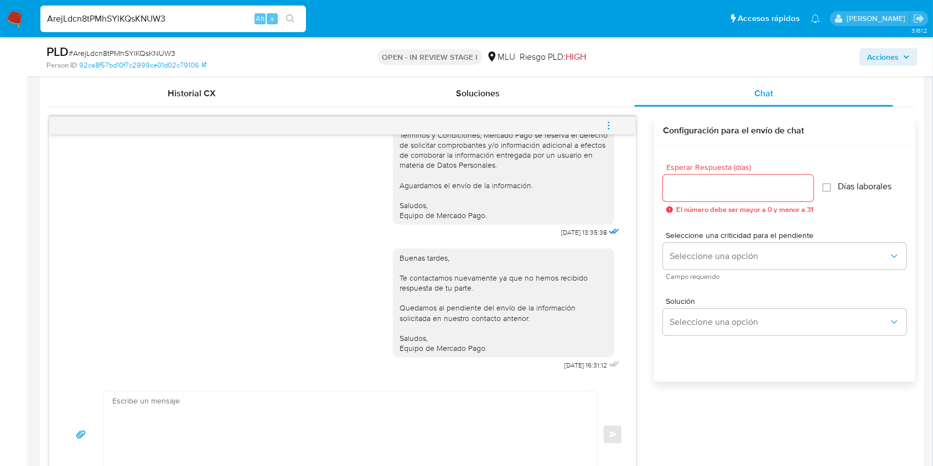
scroll to position [524, 0]
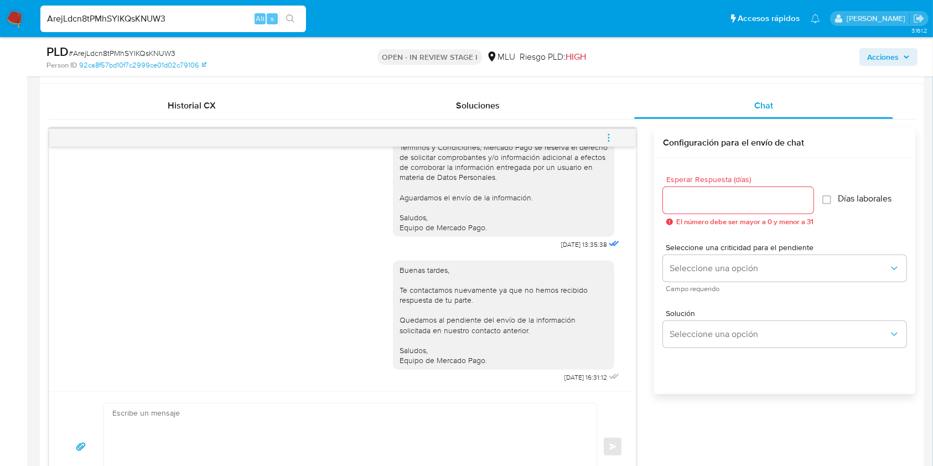
click at [610, 133] on icon "menu-action" at bounding box center [609, 138] width 10 height 10
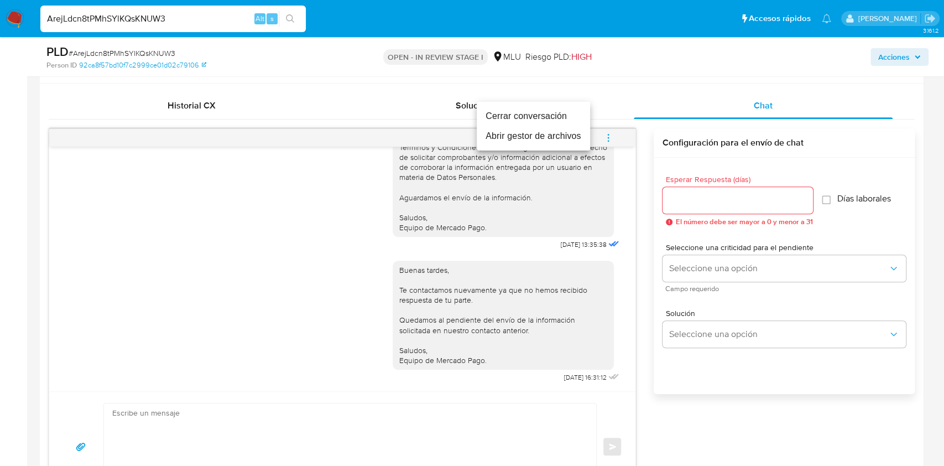
click at [537, 122] on li "Cerrar conversación" at bounding box center [533, 116] width 113 height 20
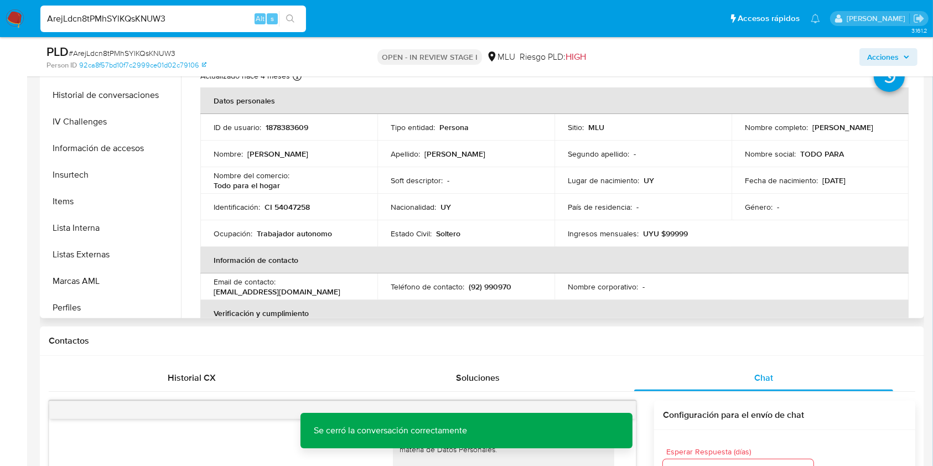
scroll to position [547, 0]
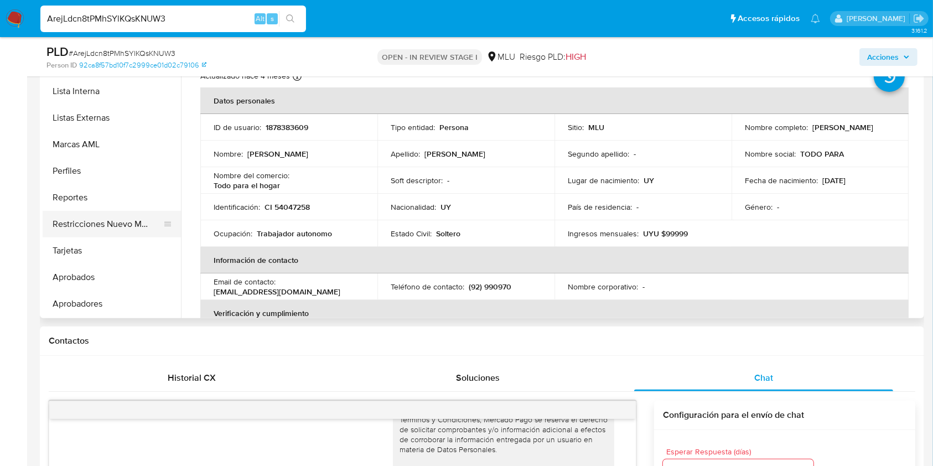
click at [117, 228] on button "Restricciones Nuevo Mundo" at bounding box center [107, 224] width 129 height 27
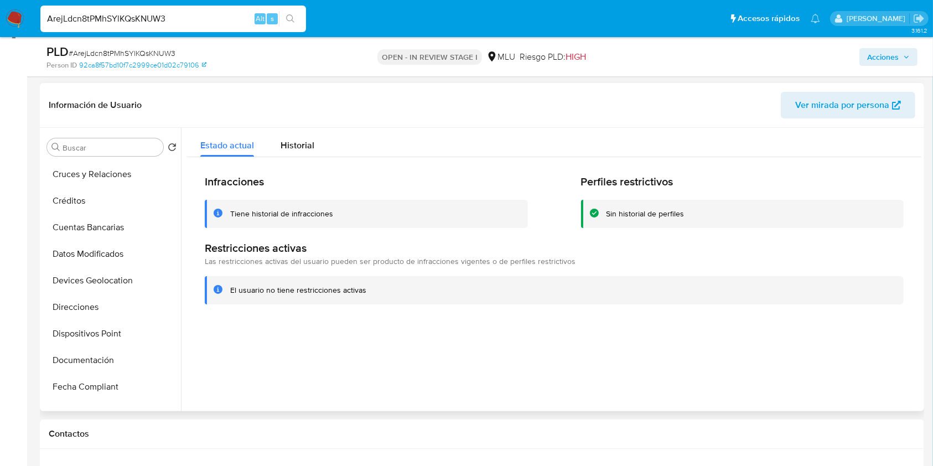
scroll to position [0, 0]
click at [102, 175] on button "KYC" at bounding box center [107, 173] width 129 height 27
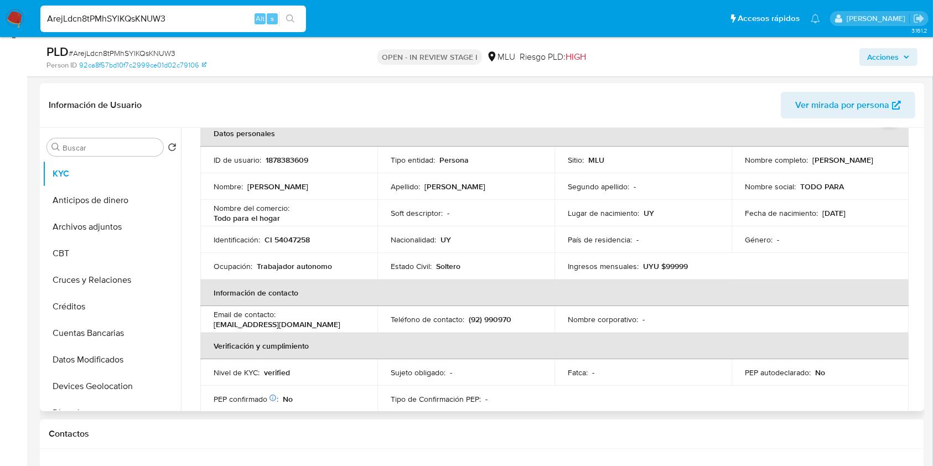
scroll to position [63, 0]
click at [750, 360] on td "PEP autodeclarado : No" at bounding box center [819, 370] width 177 height 27
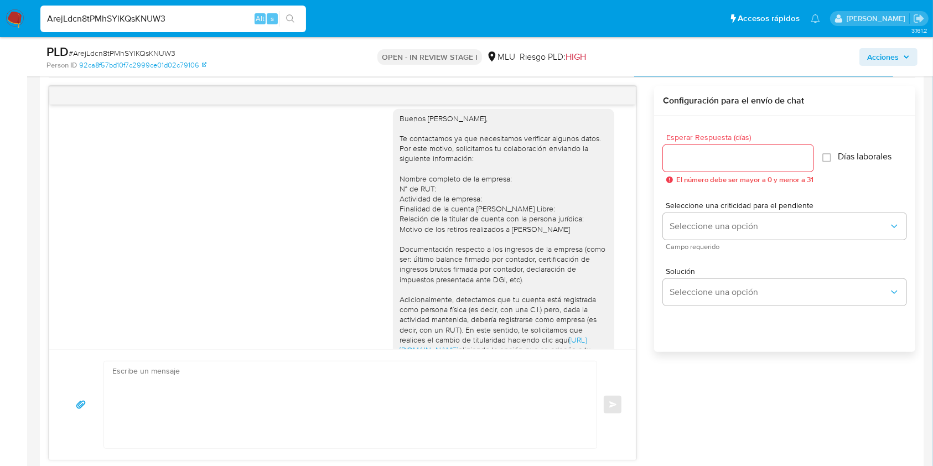
scroll to position [9, 0]
click at [578, 325] on div "Buenos [PERSON_NAME], Te contactamos ya que necesitamos verificar algunos datos…" at bounding box center [503, 294] width 208 height 362
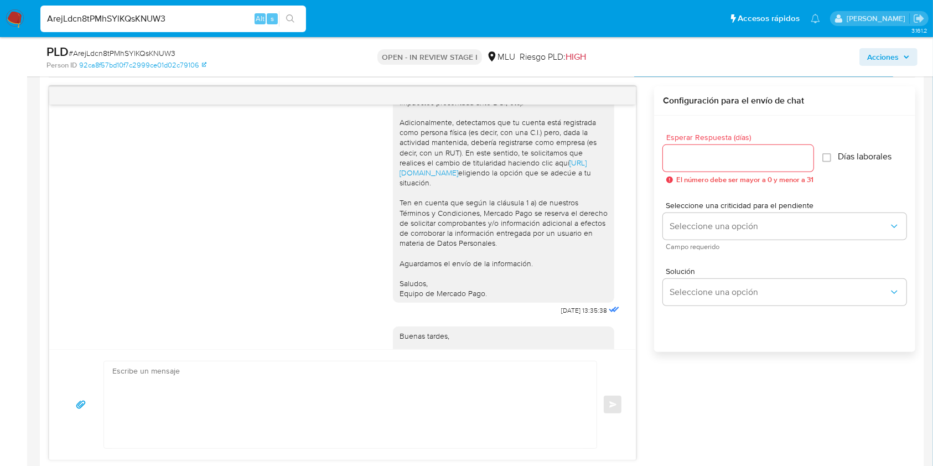
scroll to position [195, 0]
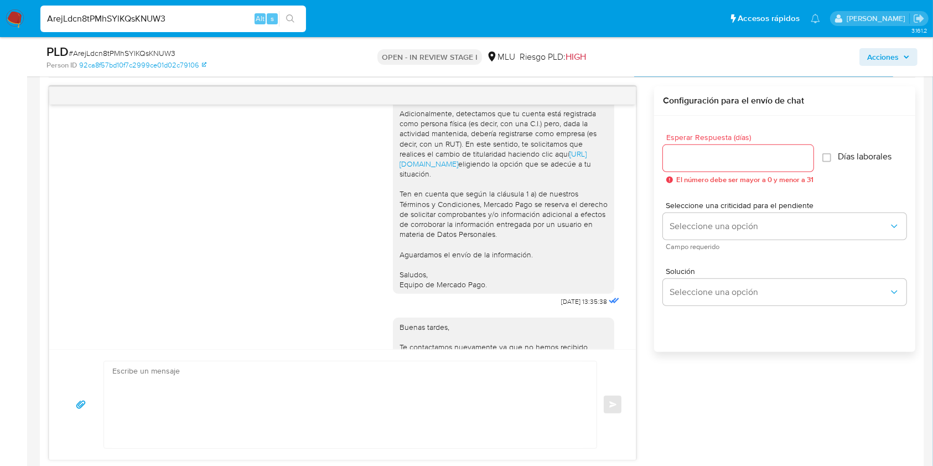
click at [577, 330] on div "Buenas tardes, Te contactamos nuevamente ya que no hemos recibido respuesta de …" at bounding box center [503, 373] width 221 height 110
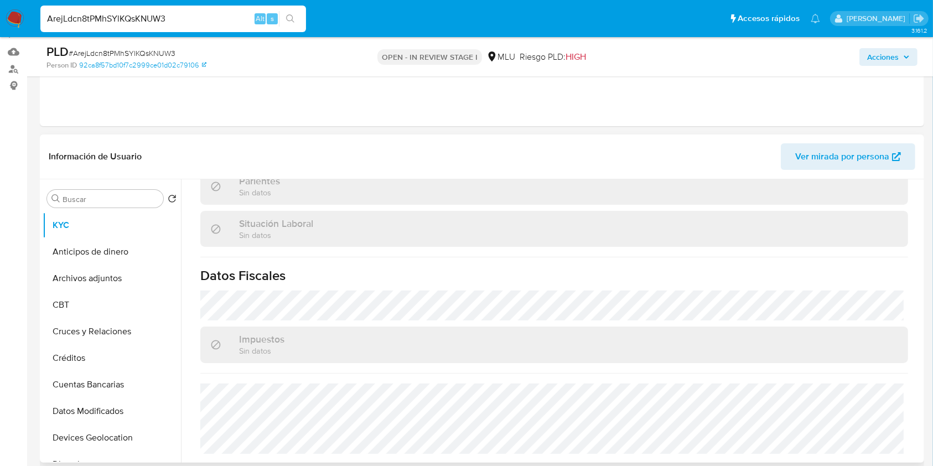
scroll to position [96, 0]
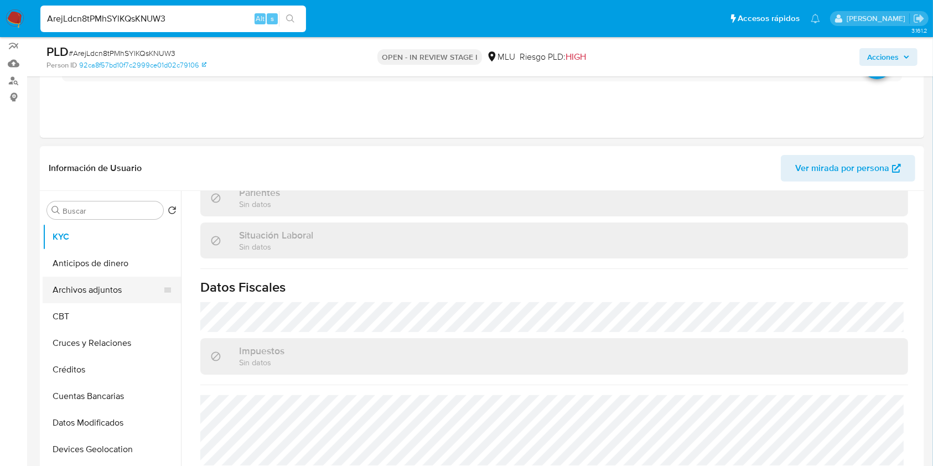
click at [80, 287] on button "Archivos adjuntos" at bounding box center [107, 290] width 129 height 27
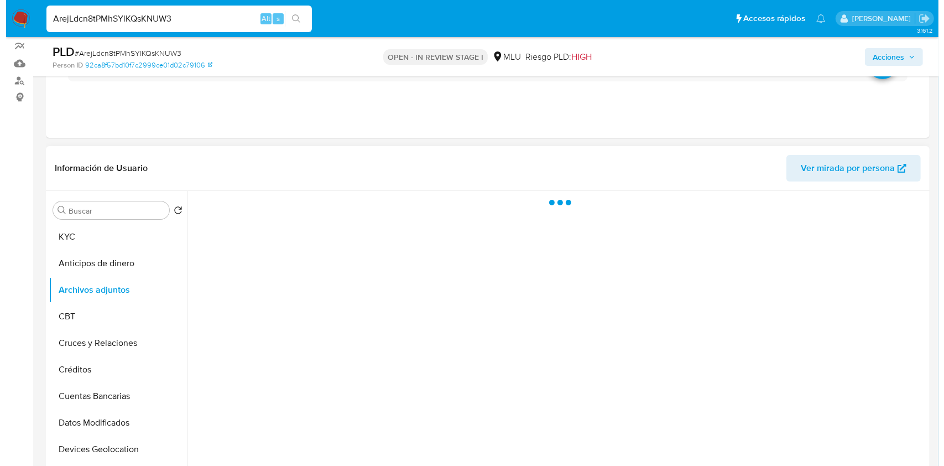
scroll to position [0, 0]
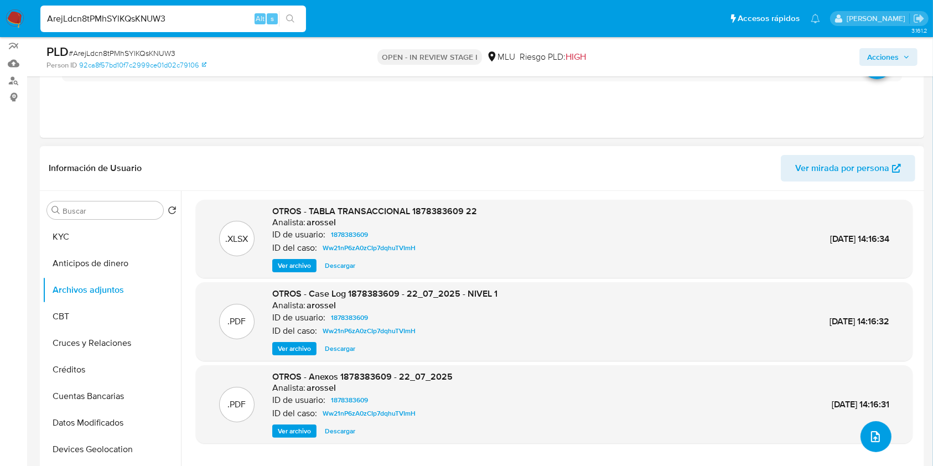
click at [871, 434] on icon "upload-file" at bounding box center [875, 436] width 9 height 11
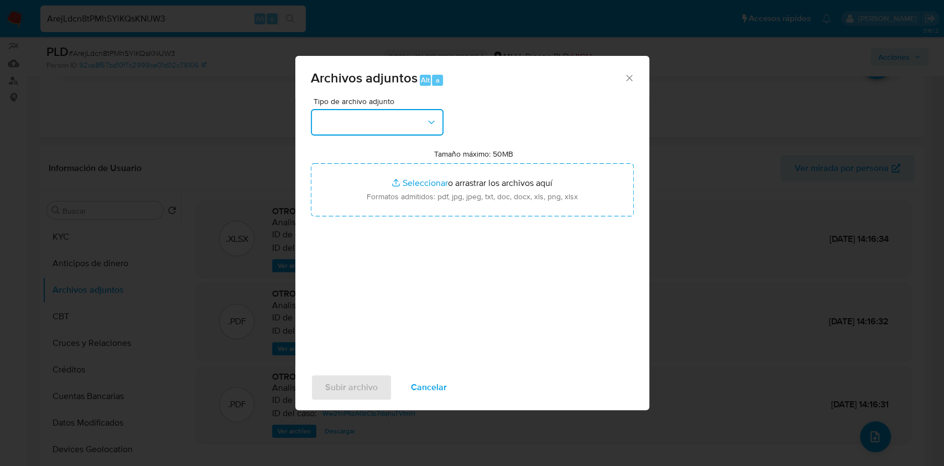
click at [372, 122] on button "button" at bounding box center [377, 122] width 133 height 27
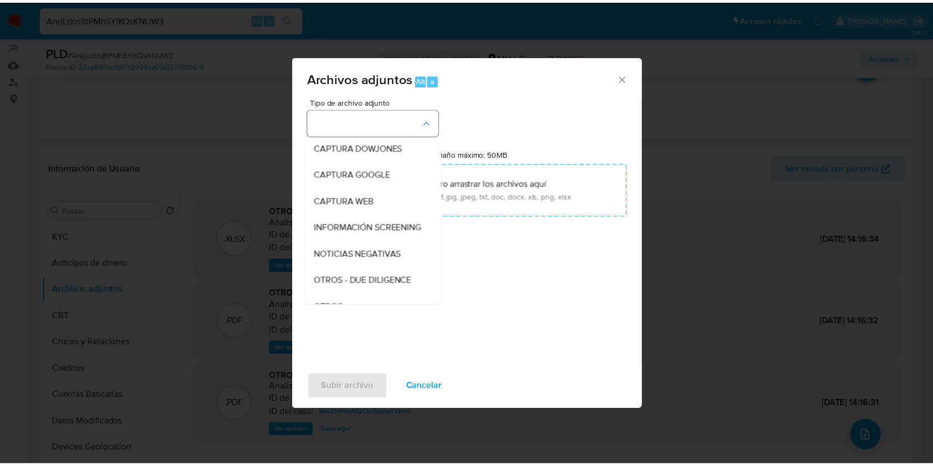
scroll to position [58, 0]
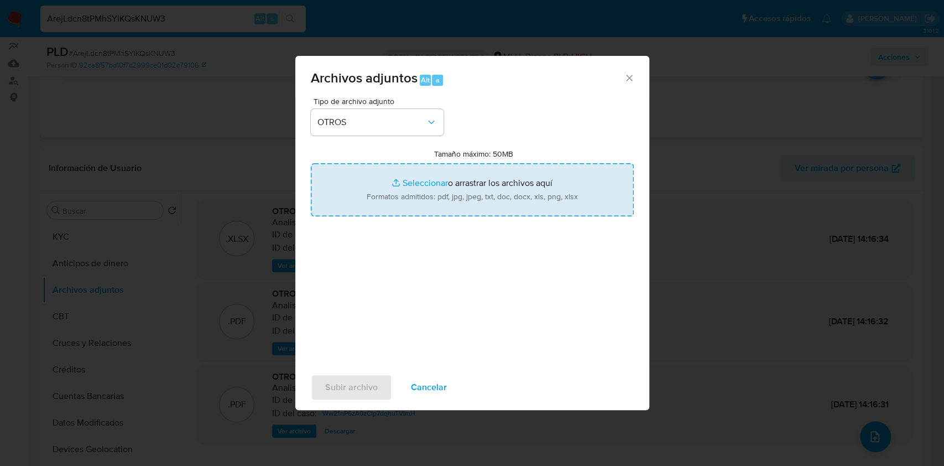
type input "C:\fakepath\Case Log 1878383609 - 10_09_2025.pdf"
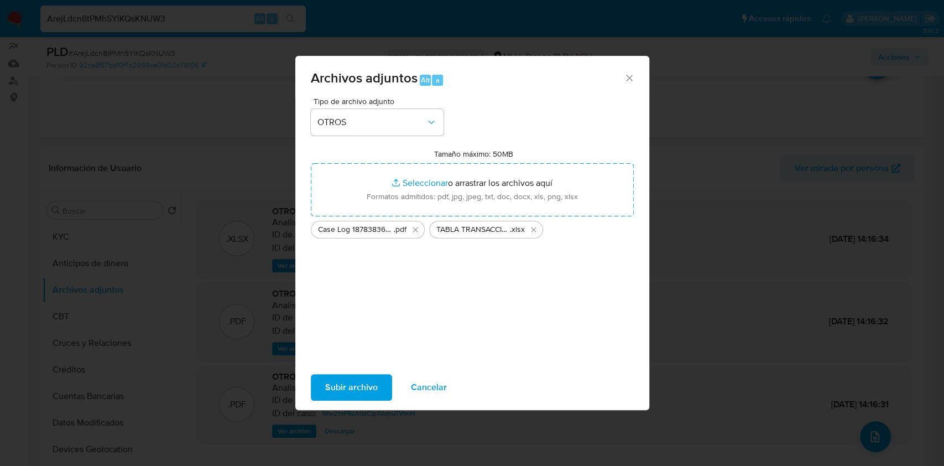
click at [346, 380] on span "Subir archivo" at bounding box center [351, 387] width 53 height 24
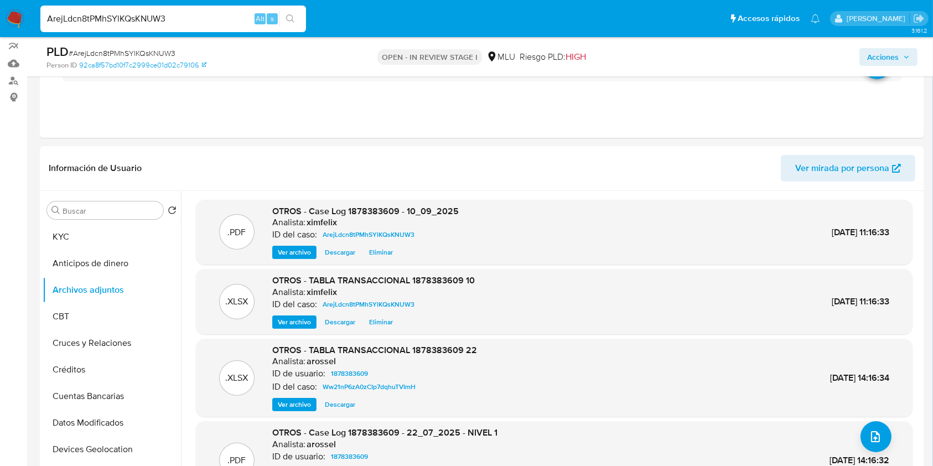
click at [882, 44] on div "Acciones" at bounding box center [773, 57] width 287 height 26
click at [882, 48] on span "Acciones" at bounding box center [883, 57] width 32 height 18
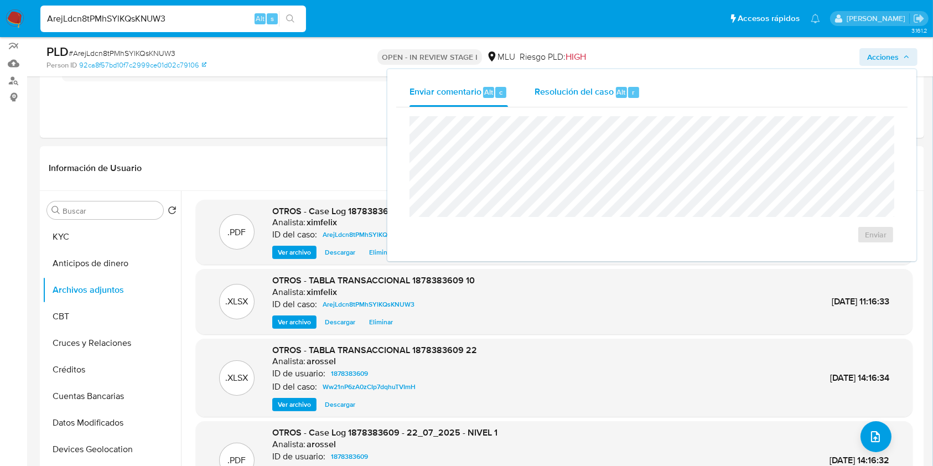
click at [580, 97] on span "Resolución del caso" at bounding box center [573, 91] width 79 height 13
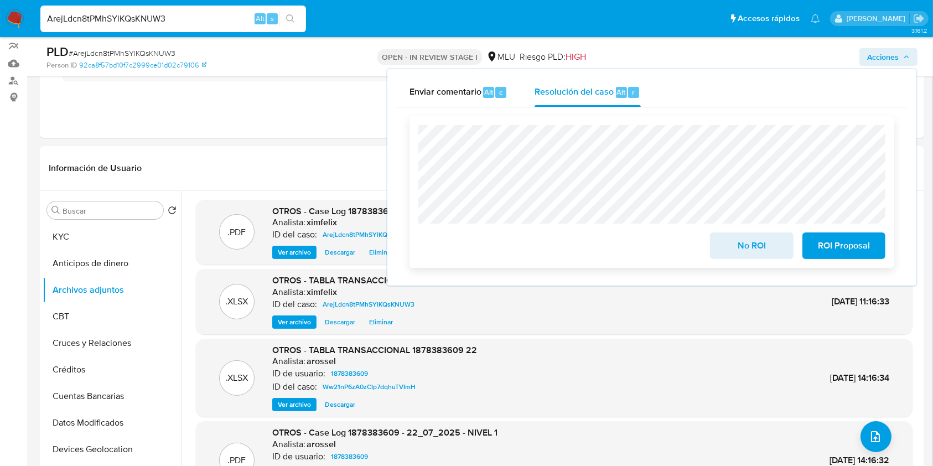
click at [865, 251] on span "ROI Proposal" at bounding box center [844, 245] width 54 height 24
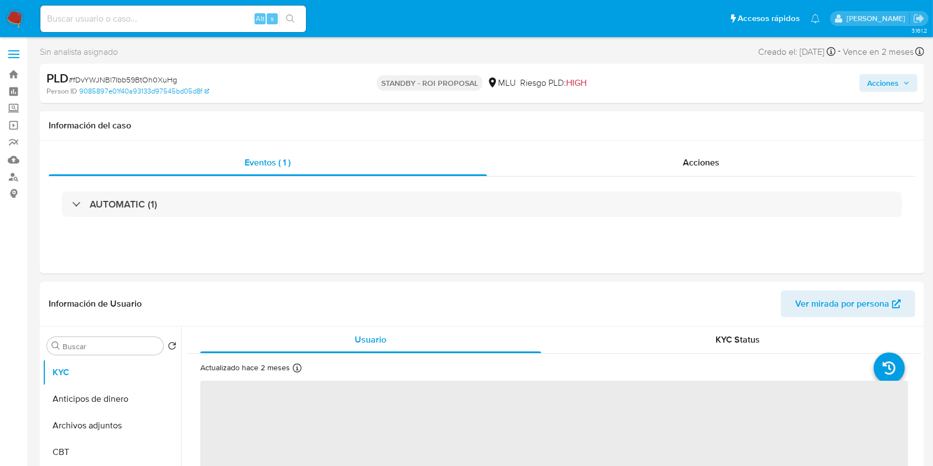
select select "10"
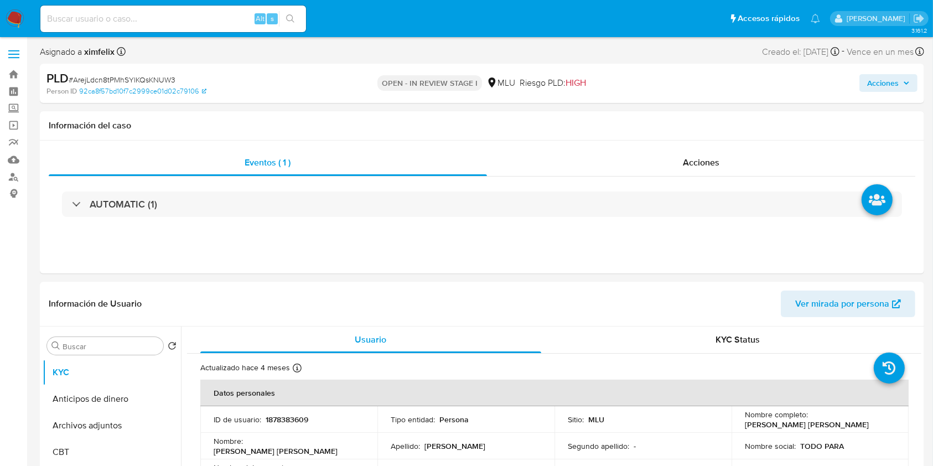
click at [885, 80] on span "Acciones" at bounding box center [883, 83] width 32 height 18
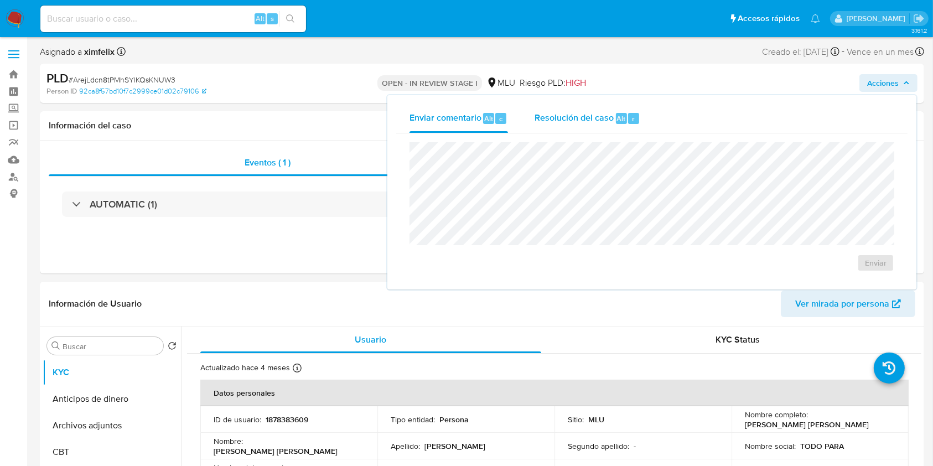
click at [607, 117] on span "Resolución del caso" at bounding box center [573, 118] width 79 height 13
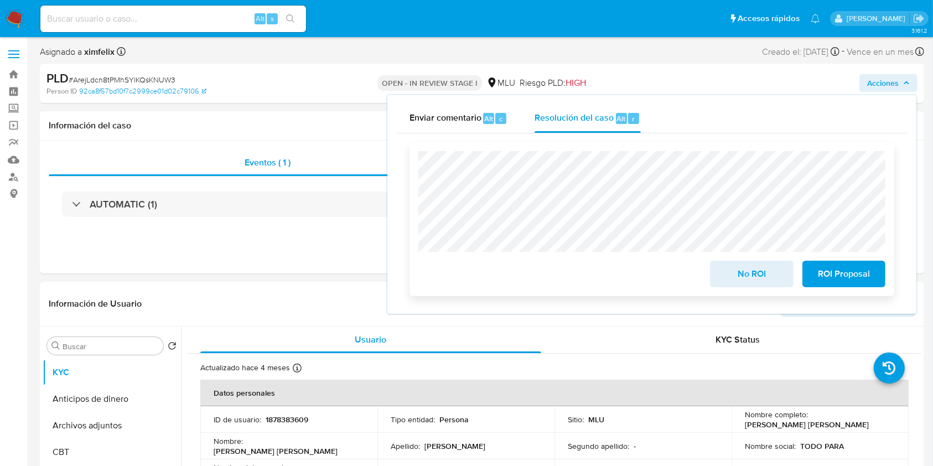
click at [850, 275] on span "ROI Proposal" at bounding box center [844, 274] width 54 height 24
click at [861, 279] on span "ROI Proposal" at bounding box center [844, 274] width 54 height 24
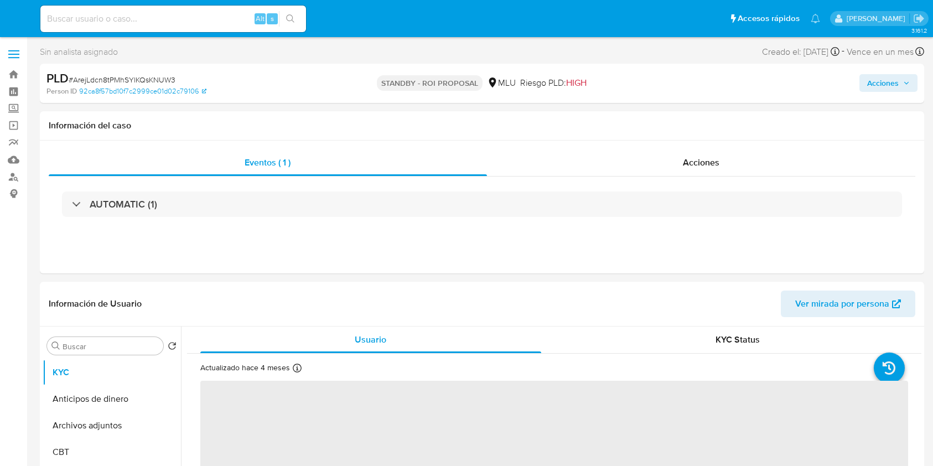
select select "10"
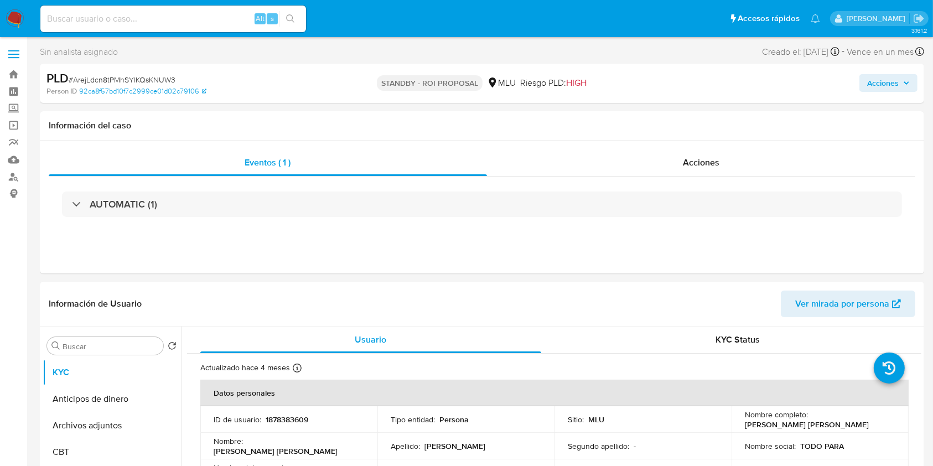
click at [148, 31] on div "Alt s" at bounding box center [173, 19] width 266 height 27
click at [152, 23] on input at bounding box center [173, 19] width 266 height 14
paste input "tHTEtFkN1eW8bOzTRtNFqp5f"
type input "tHTEtFkN1eW8bOzTRtNFqp5f"
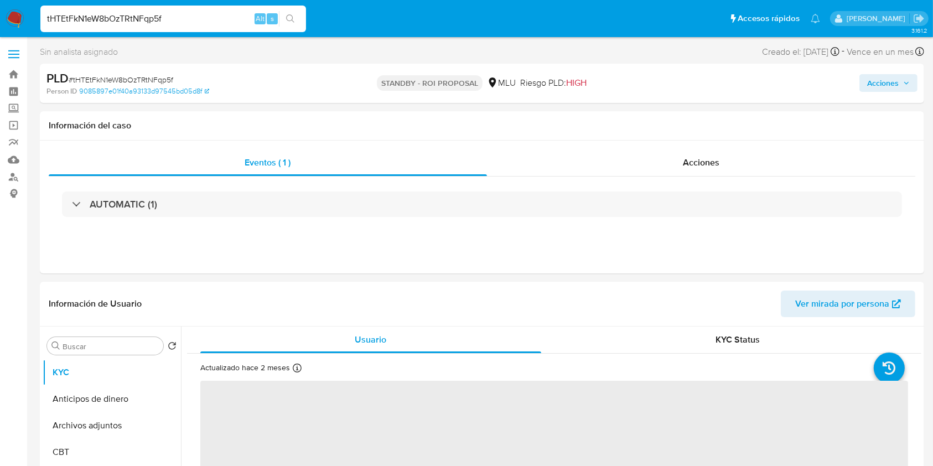
select select "10"
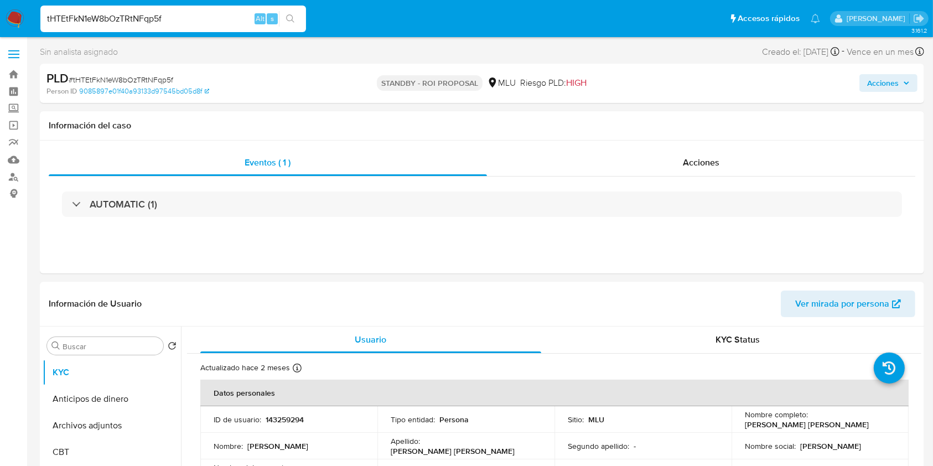
click at [140, 19] on input "tHTEtFkN1eW8bOzTRtNFqp5f" at bounding box center [173, 19] width 266 height 14
paste input "fDvYWJNBl7Ibb59BtOh0XuHg"
type input "fDvYWJNBl7Ibb59BtOh0XuHg"
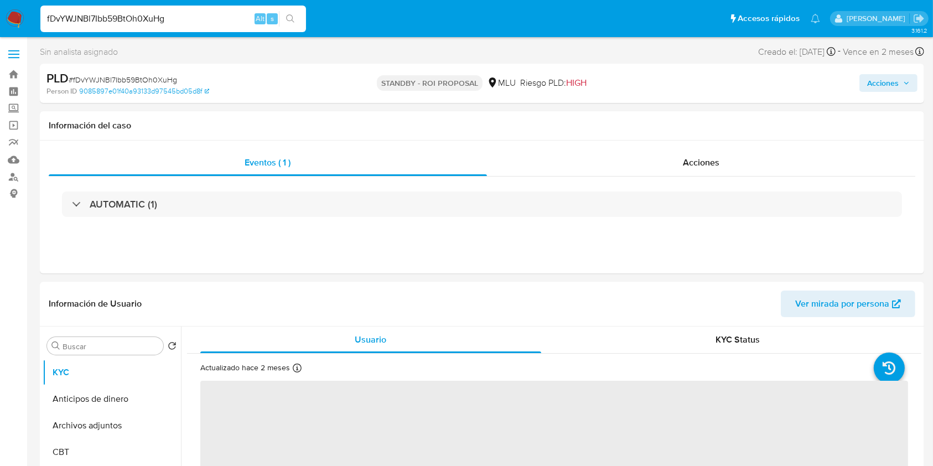
select select "10"
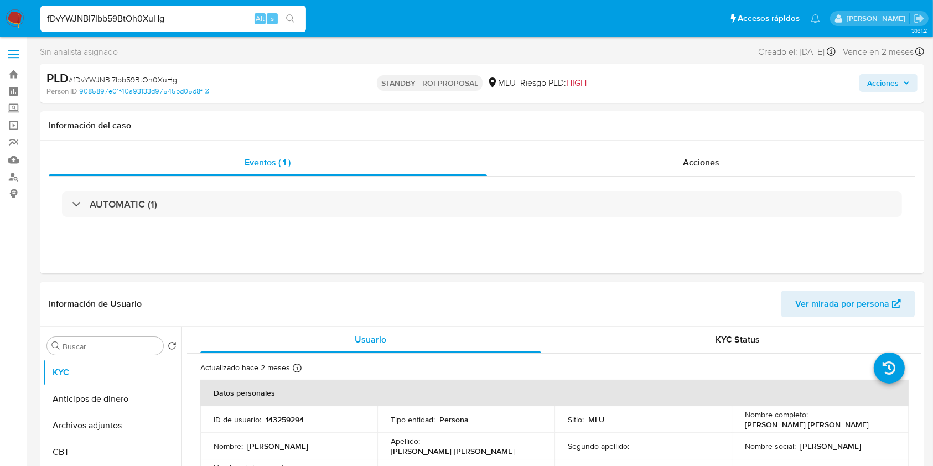
click at [119, 25] on input "fDvYWJNBl7Ibb59BtOh0XuHg" at bounding box center [173, 19] width 266 height 14
paste input "mx6oRnqofT8MjPKWoNvIn6Sf"
type input "mx6oRnqofT8MjPKWoNvIn6Sf"
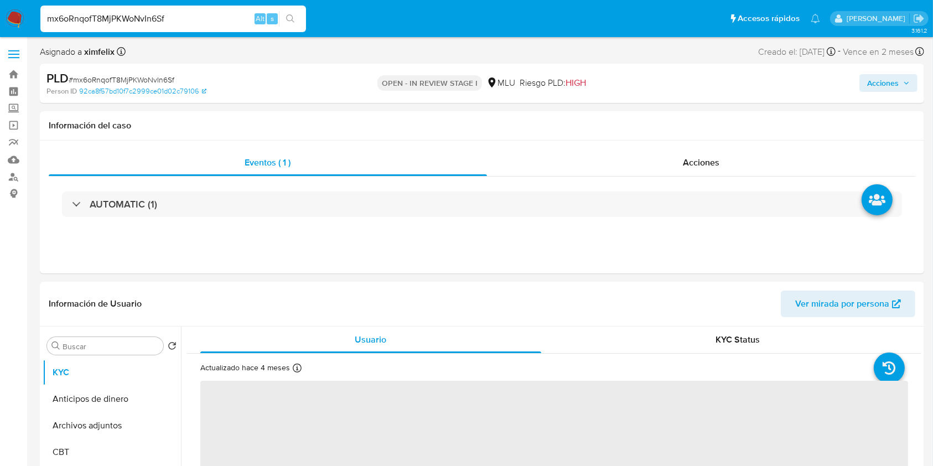
select select "10"
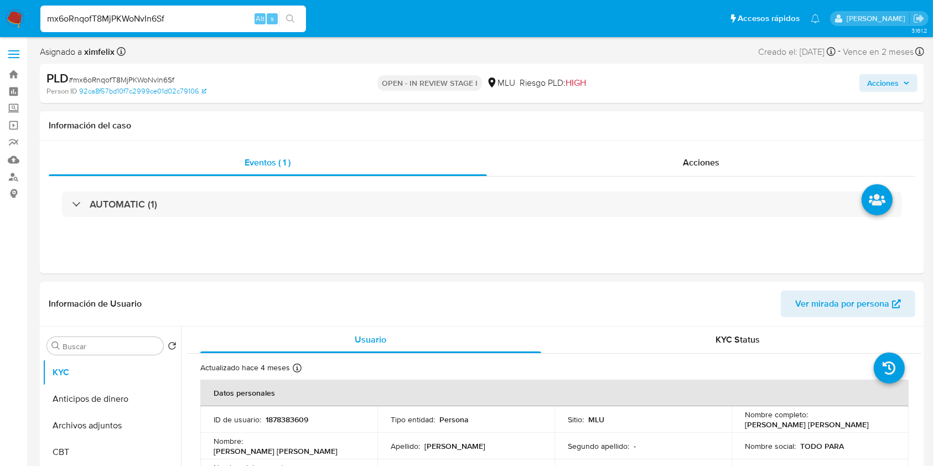
click at [882, 73] on div "Acciones" at bounding box center [773, 83] width 287 height 26
click at [894, 75] on span "Acciones" at bounding box center [883, 83] width 32 height 18
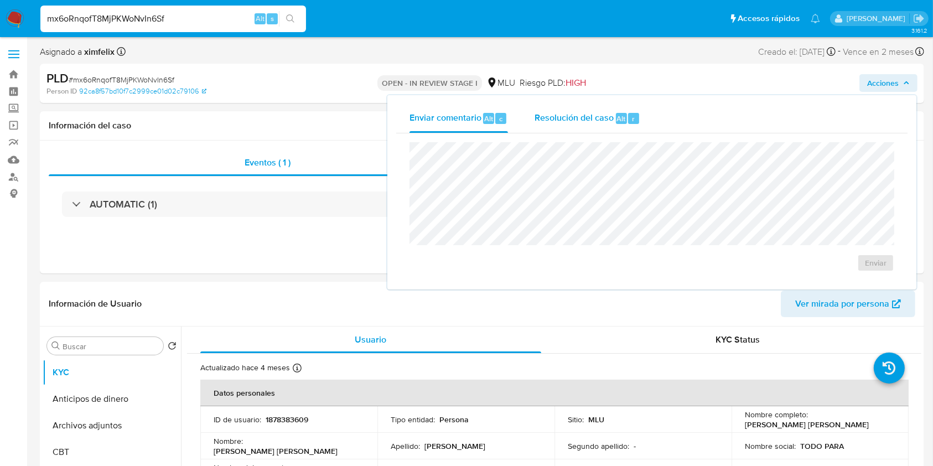
click at [614, 117] on div "Resolución del caso Alt r" at bounding box center [587, 118] width 106 height 29
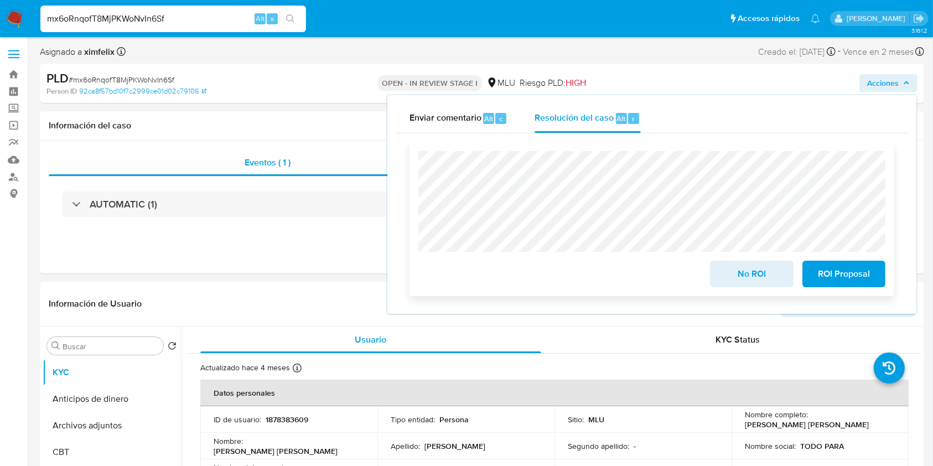
click at [837, 275] on span "ROI Proposal" at bounding box center [844, 274] width 54 height 24
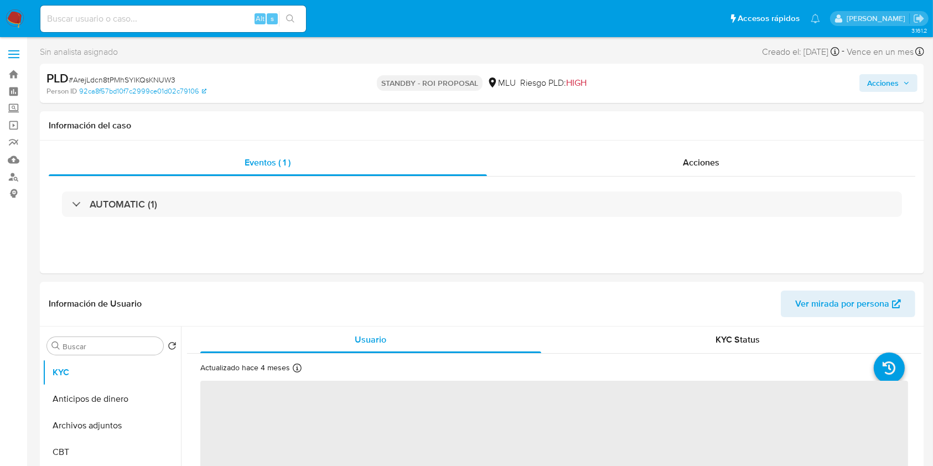
select select "10"
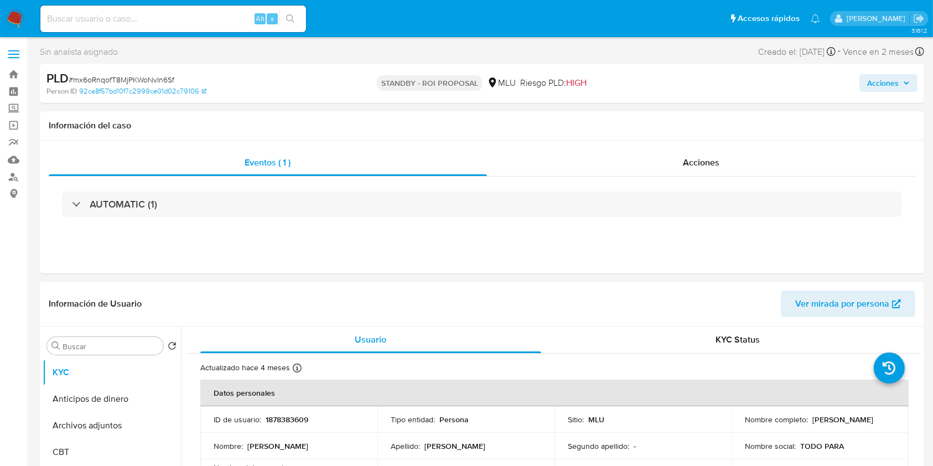
click at [165, 20] on input at bounding box center [173, 19] width 266 height 14
paste input "5zBKL1QiK9bX1eCqoO7nGVYB"
type input "5zBKL1QiK9bX1eCqoO7nGVYB"
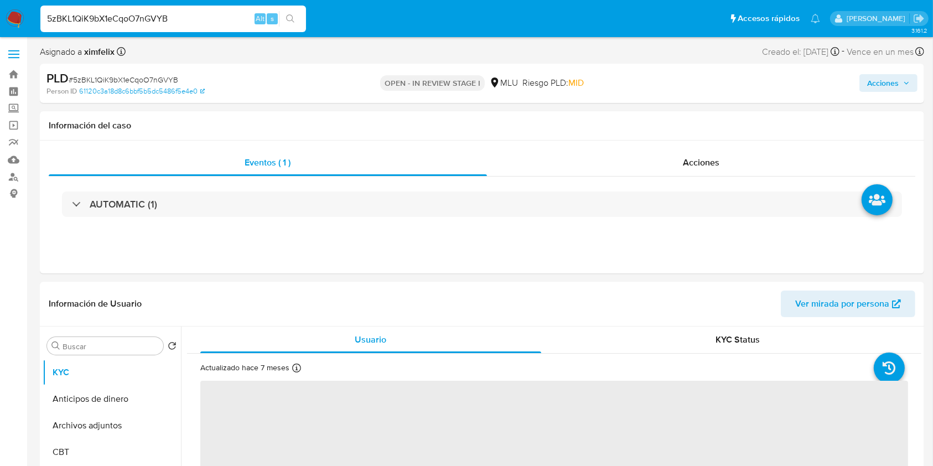
select select "10"
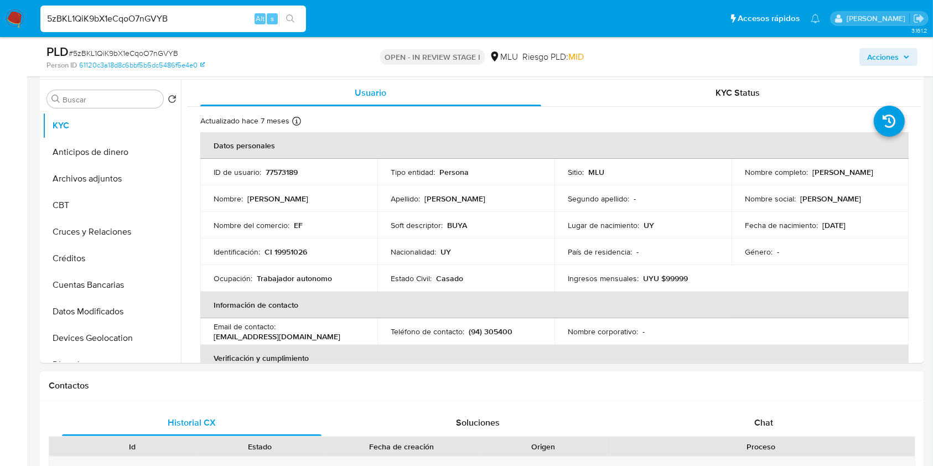
scroll to position [234, 0]
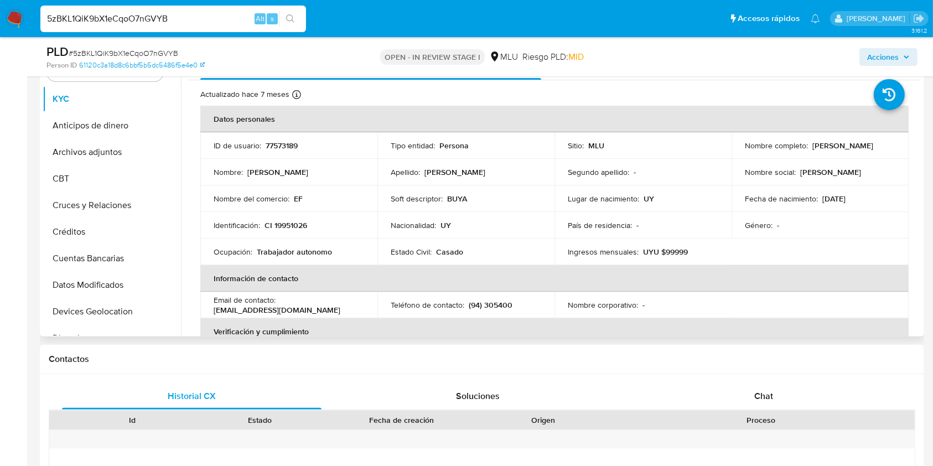
click at [287, 144] on p "77573189" at bounding box center [282, 146] width 32 height 10
copy p "77573189"
click at [763, 396] on span "Chat" at bounding box center [763, 395] width 19 height 13
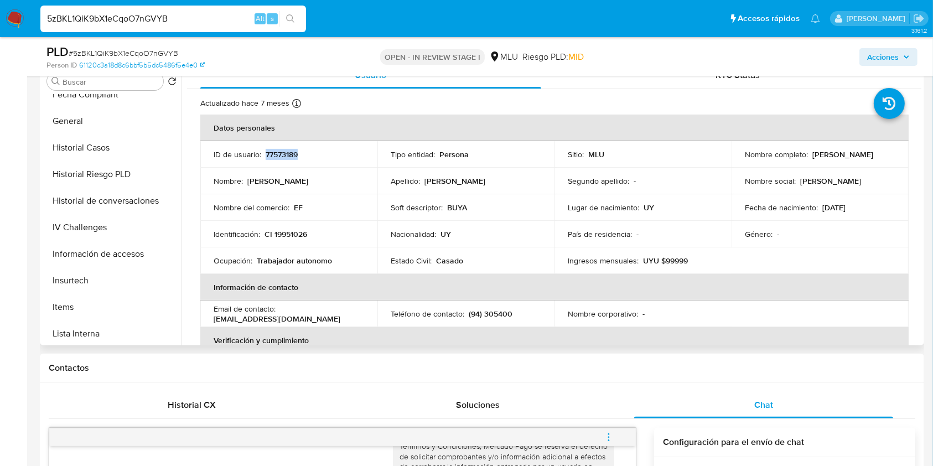
scroll to position [330, 0]
click at [105, 153] on button "Historial Casos" at bounding box center [107, 149] width 129 height 27
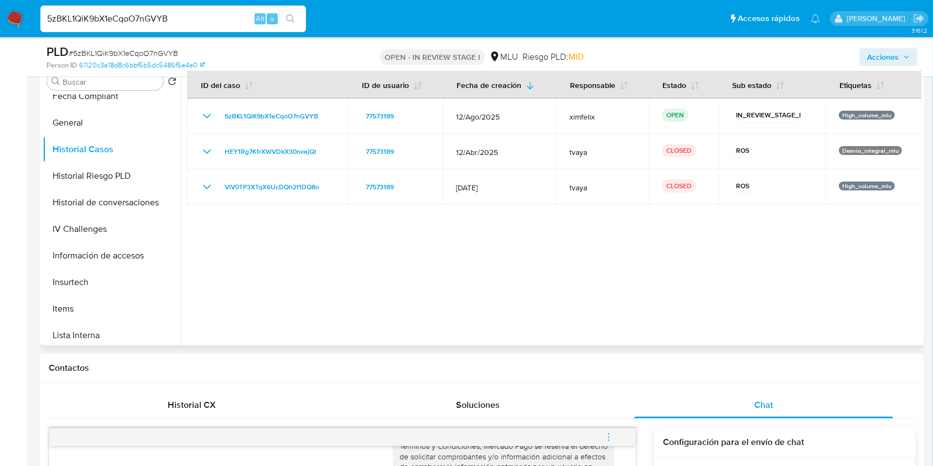
scroll to position [547, 0]
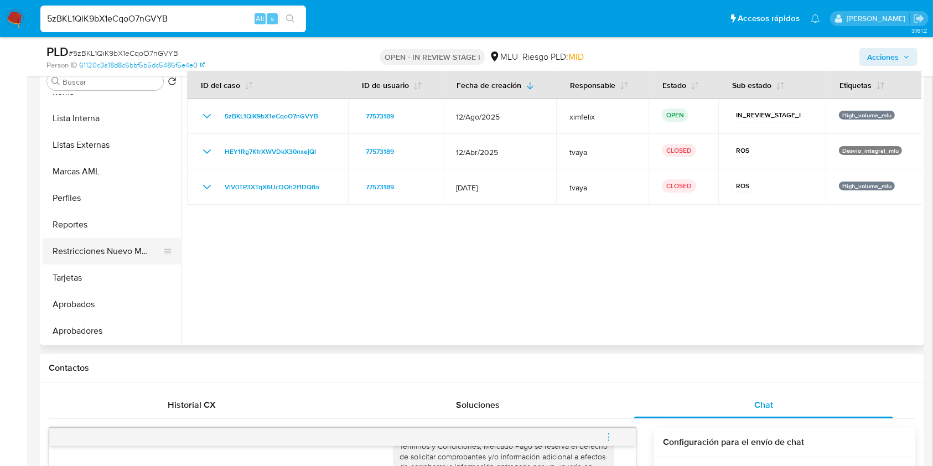
click at [126, 256] on button "Restricciones Nuevo Mundo" at bounding box center [107, 251] width 129 height 27
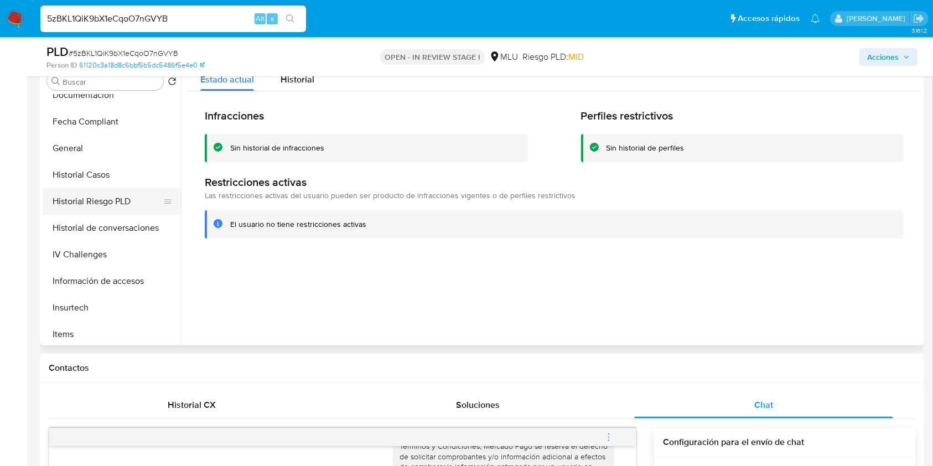
scroll to position [291, 0]
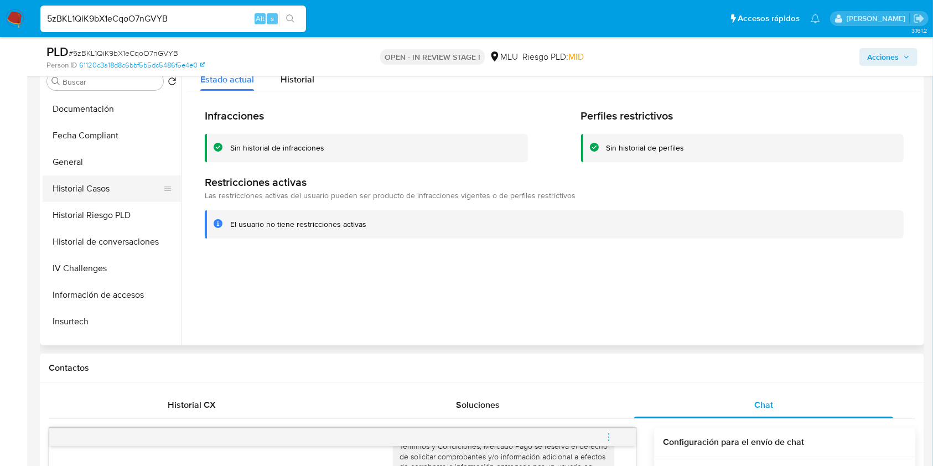
click at [110, 188] on button "Historial Casos" at bounding box center [107, 188] width 129 height 27
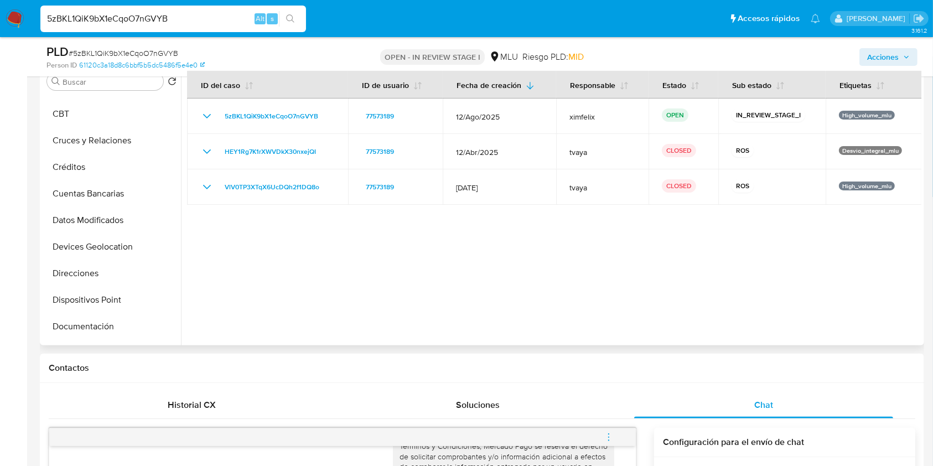
scroll to position [0, 0]
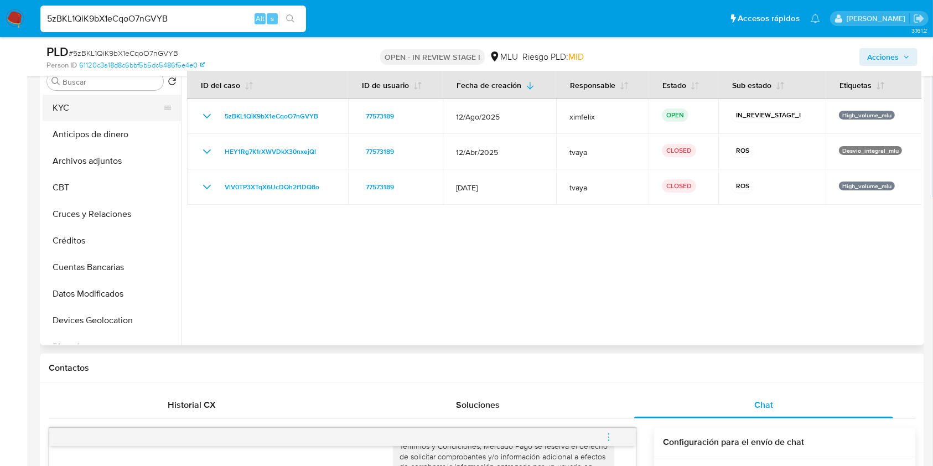
click at [96, 100] on button "KYC" at bounding box center [107, 108] width 129 height 27
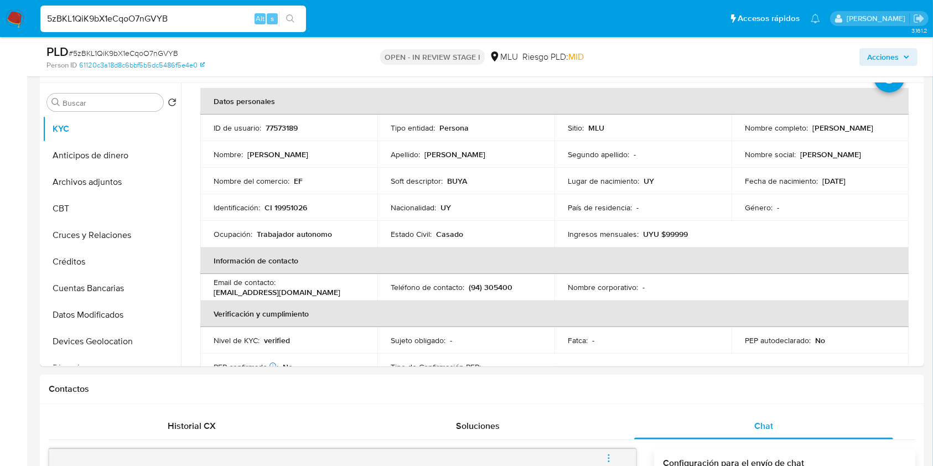
scroll to position [189, 0]
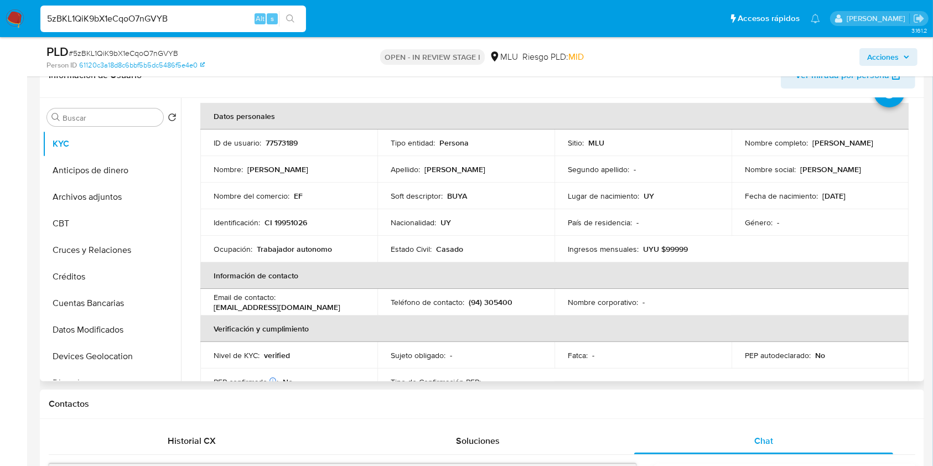
drag, startPoint x: 916, startPoint y: 132, endPoint x: 916, endPoint y: 139, distance: 7.7
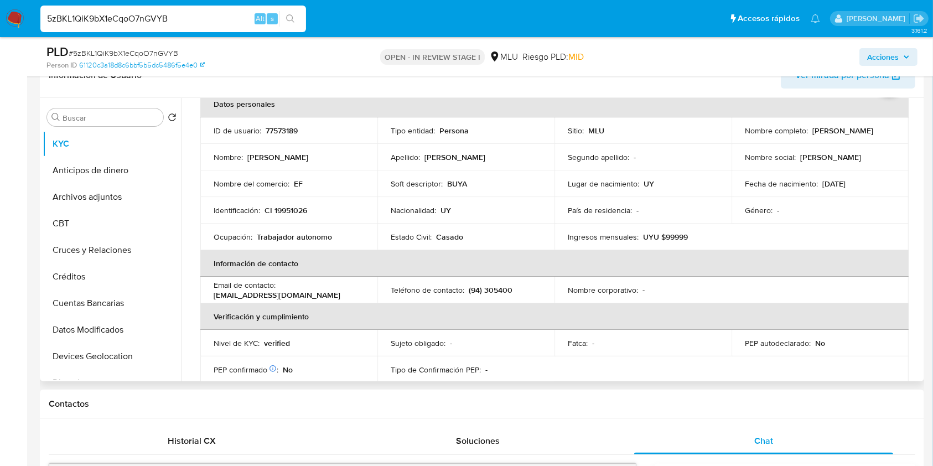
scroll to position [64, 0]
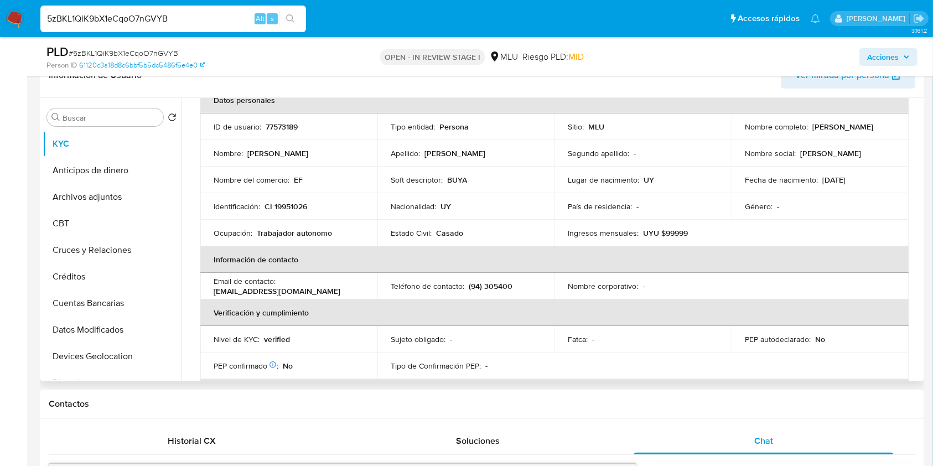
click at [845, 299] on th "Verificación y cumplimiento" at bounding box center [554, 312] width 708 height 27
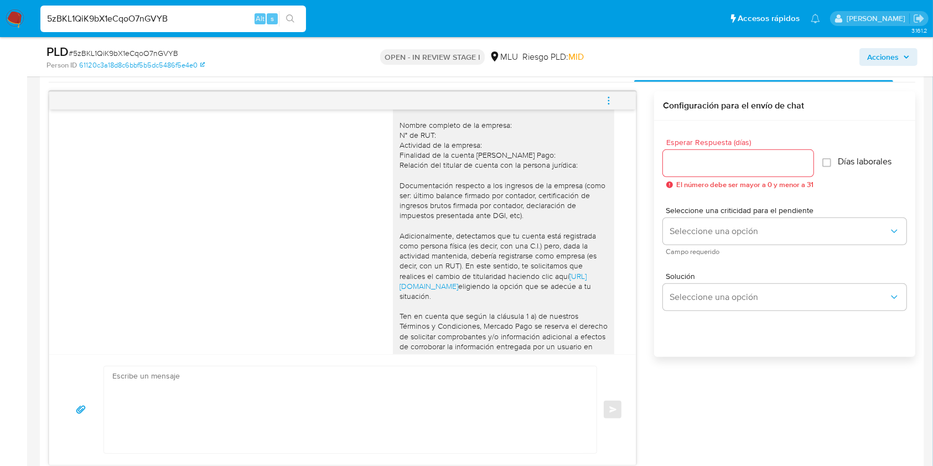
scroll to position [0, 0]
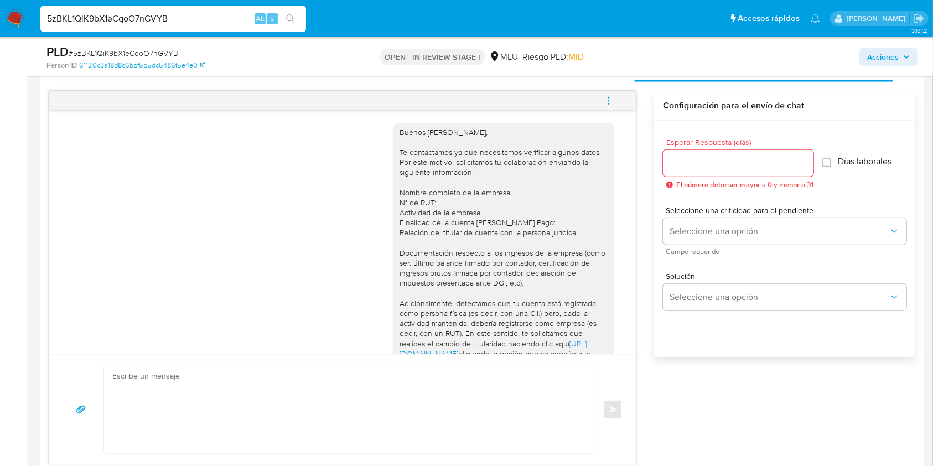
click at [611, 99] on icon "menu-action" at bounding box center [609, 101] width 10 height 10
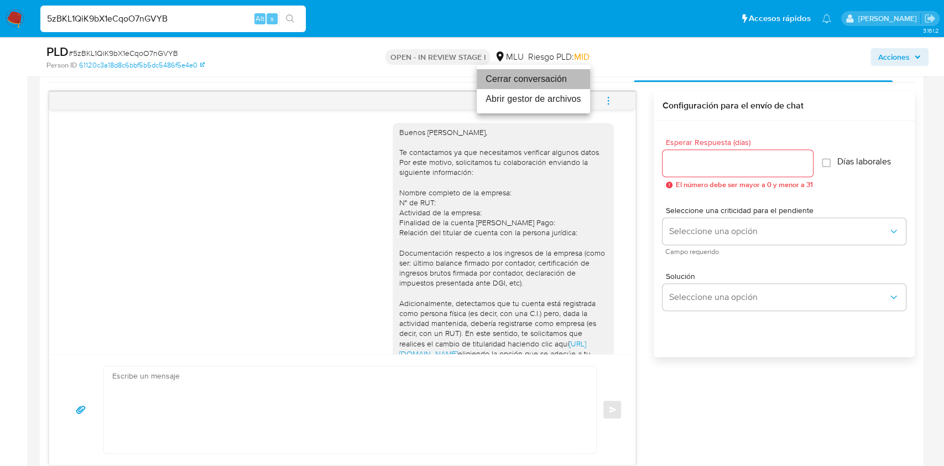
click at [502, 72] on li "Cerrar conversación" at bounding box center [533, 79] width 113 height 20
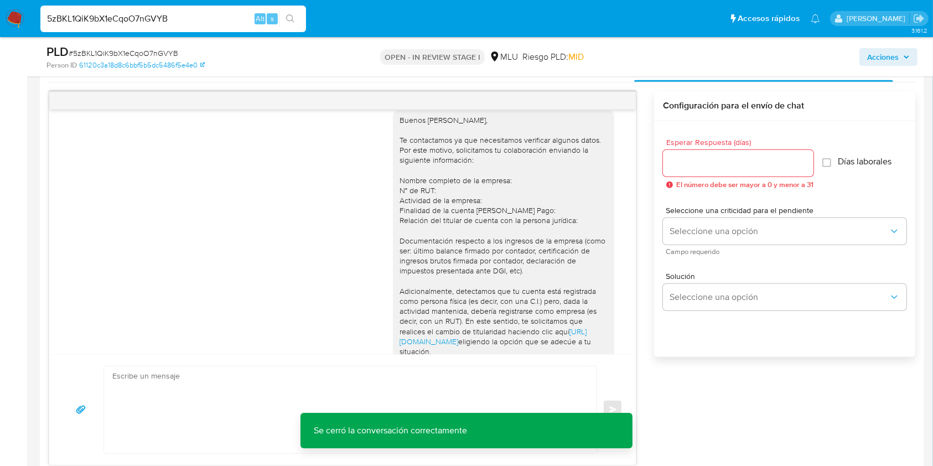
scroll to position [13, 0]
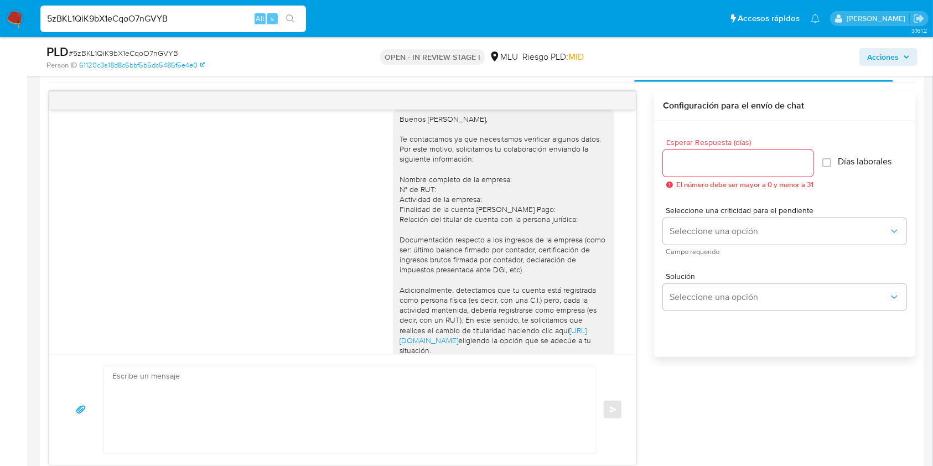
click at [587, 337] on div "Buenos días Eduardo, Te contactamos ya que necesitamos verificar algunos datos.…" at bounding box center [503, 290] width 208 height 352
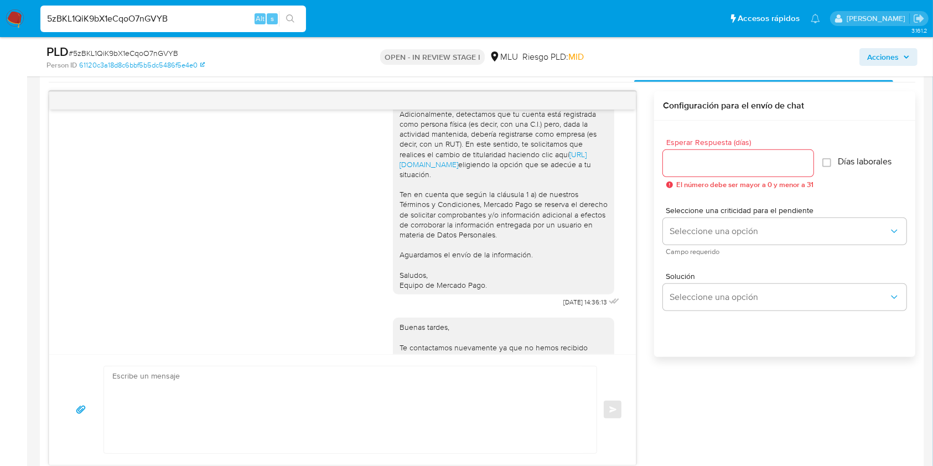
scroll to position [183, 0]
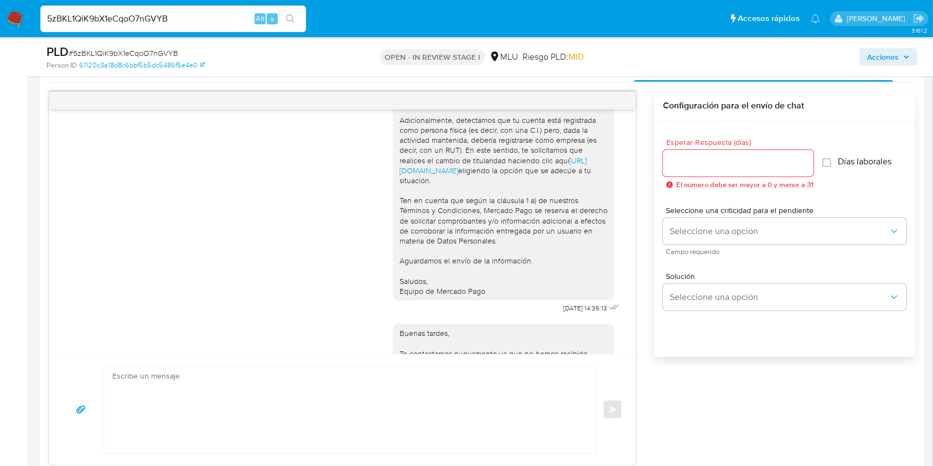
click at [589, 310] on div "18/09/2025 14:36:13" at bounding box center [592, 307] width 59 height 15
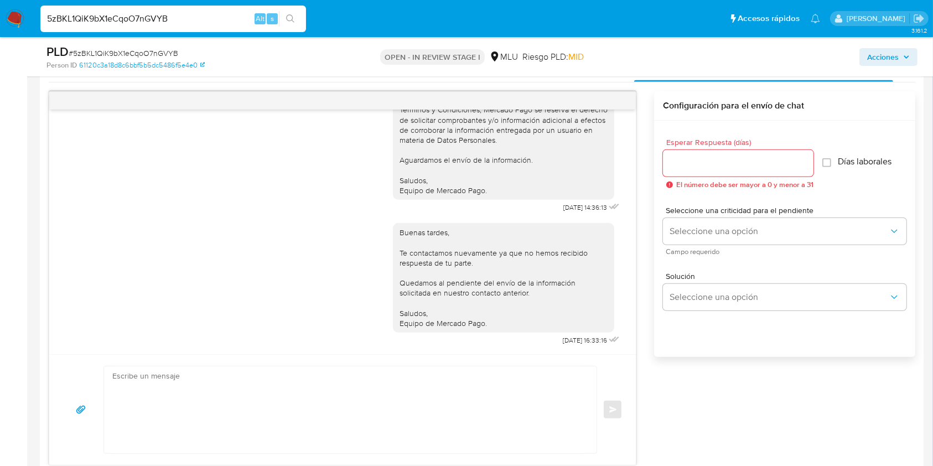
click at [635, 15] on ul "Pausado Ver notificaciones 5zBKL1QiK9bX1eCqoO7nGVYB Alt s Accesos rápidos Presi…" at bounding box center [430, 18] width 791 height 28
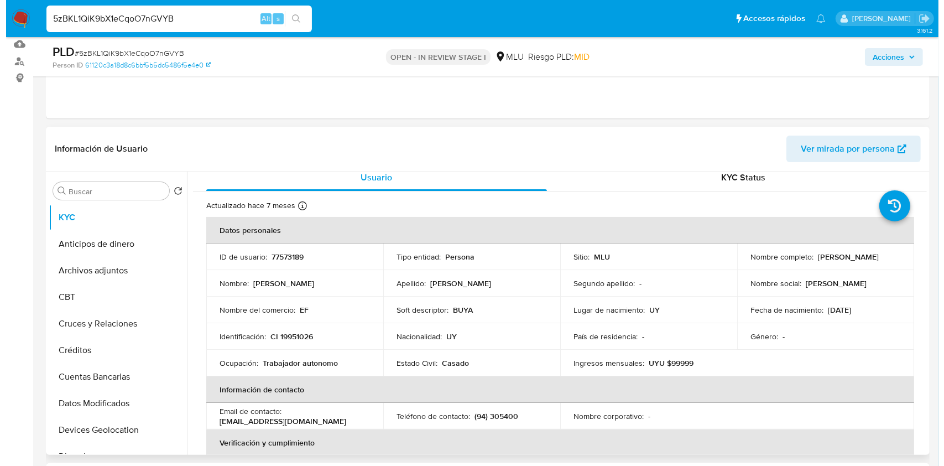
scroll to position [0, 0]
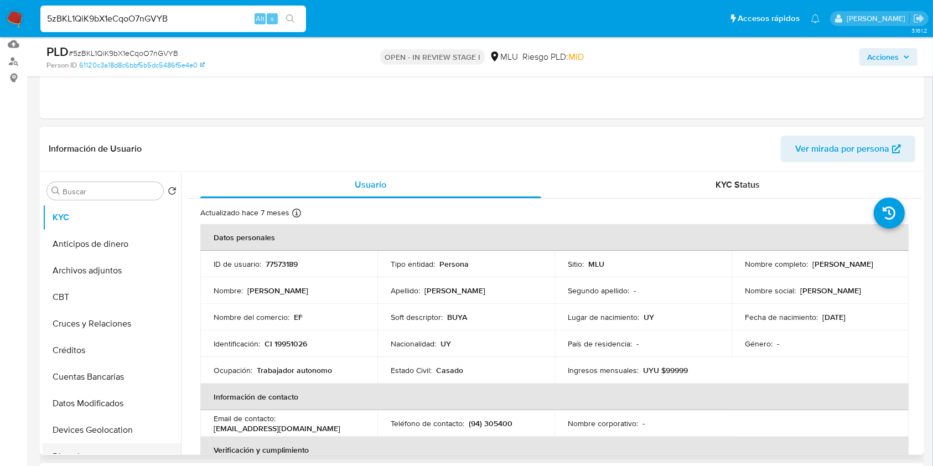
click at [165, 443] on button "Direcciones" at bounding box center [107, 456] width 129 height 27
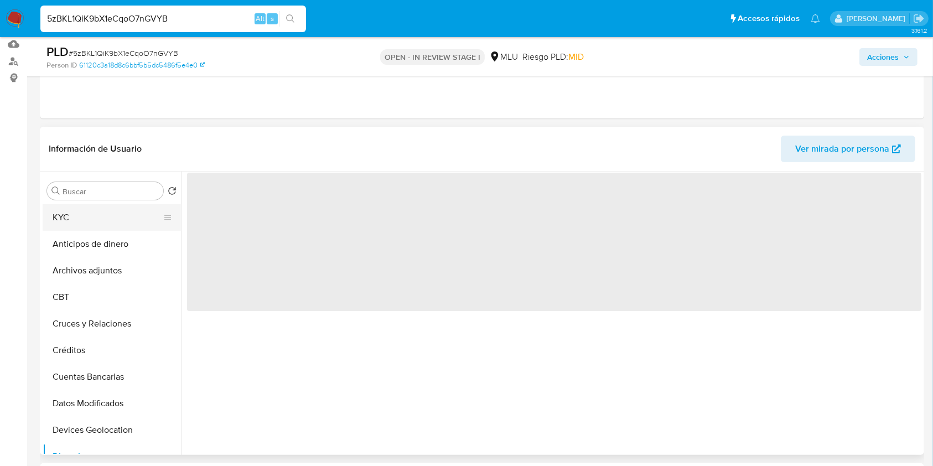
click at [138, 229] on button "KYC" at bounding box center [107, 217] width 129 height 27
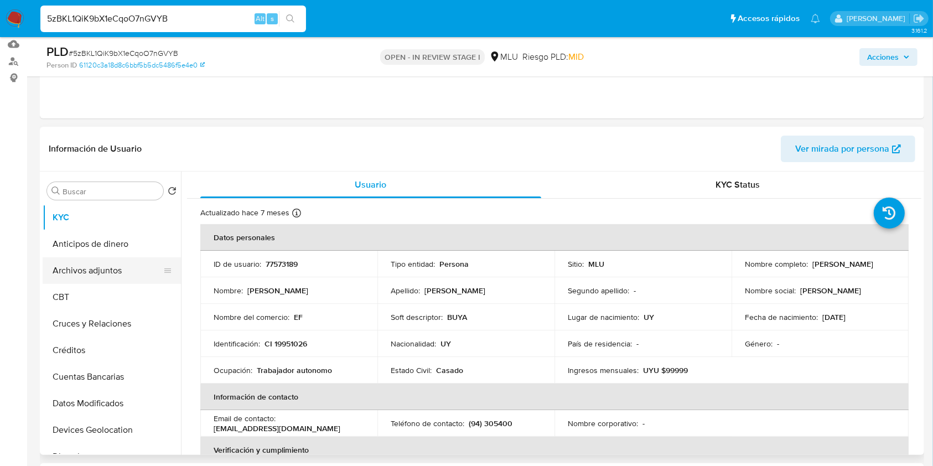
click at [120, 273] on button "Archivos adjuntos" at bounding box center [107, 270] width 129 height 27
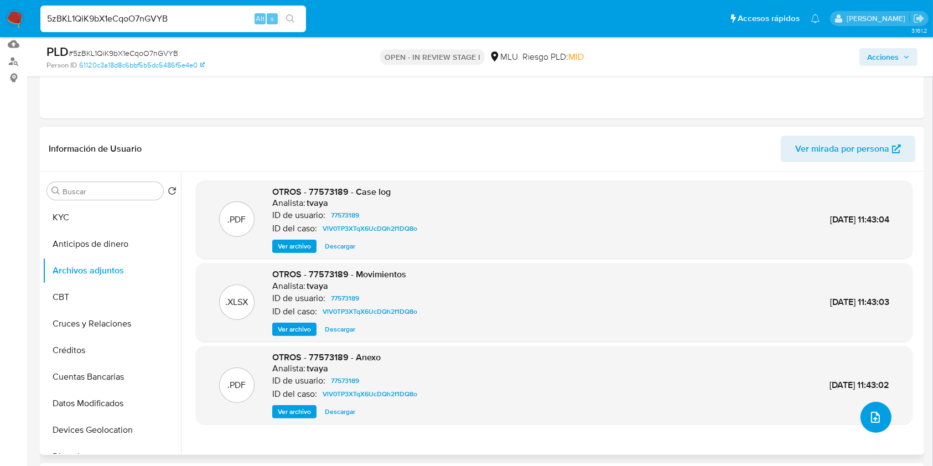
click at [869, 411] on icon "upload-file" at bounding box center [875, 417] width 13 height 13
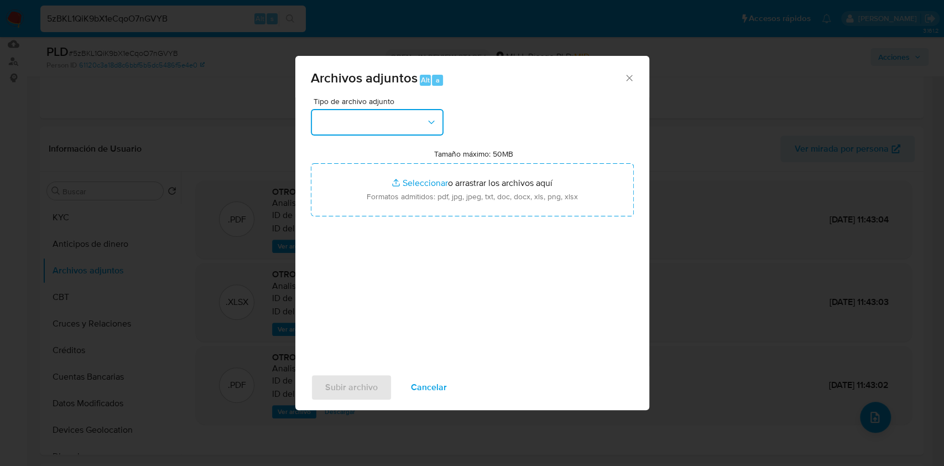
click at [362, 120] on button "button" at bounding box center [377, 122] width 133 height 27
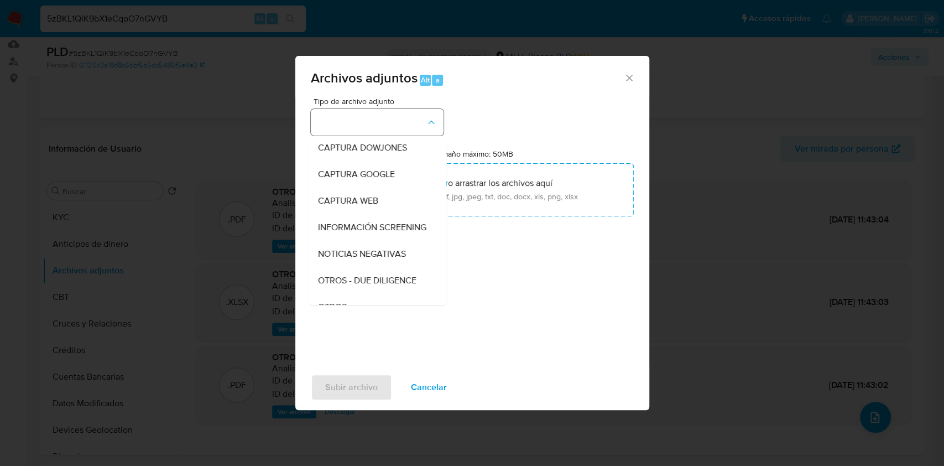
scroll to position [58, 0]
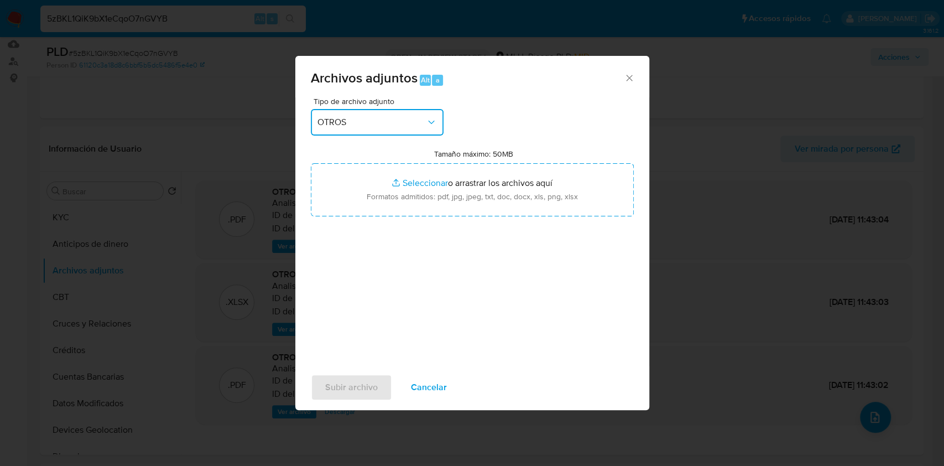
click at [455, 465] on div "Archivos adjuntos Alt a Tipo de archivo adjunto OTROS Tamaño máximo: 50MB Selec…" at bounding box center [472, 233] width 944 height 466
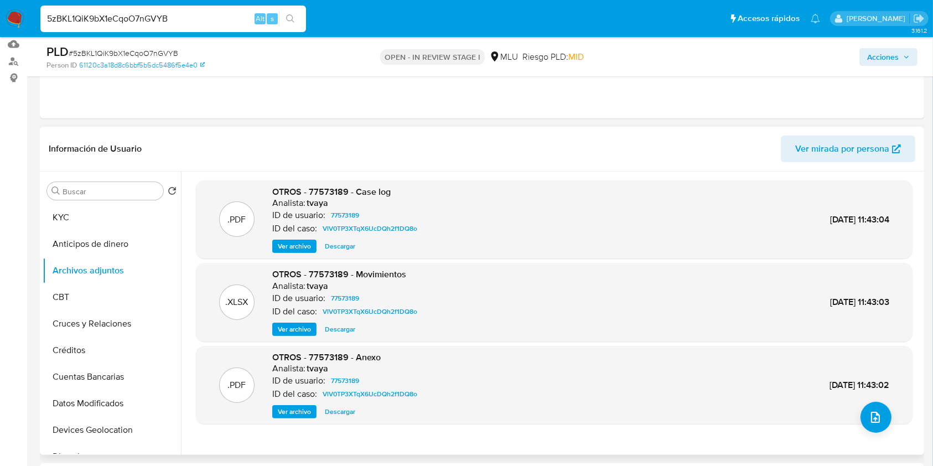
click at [888, 416] on div ".PDF OTROS - 77573189 - Anexo Analista: tvaya ID de usuario: 77573189 ID del ca…" at bounding box center [553, 384] width 705 height 67
click at [863, 422] on button "upload-file" at bounding box center [875, 417] width 31 height 31
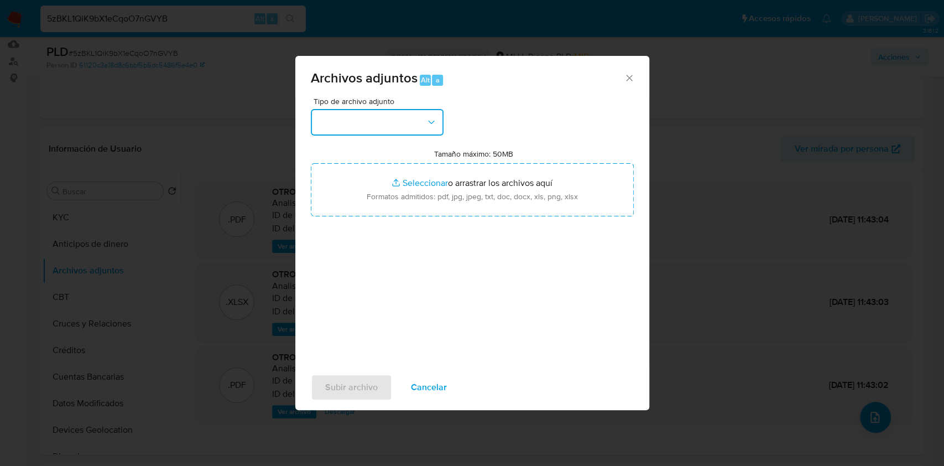
click at [365, 122] on button "button" at bounding box center [377, 122] width 133 height 27
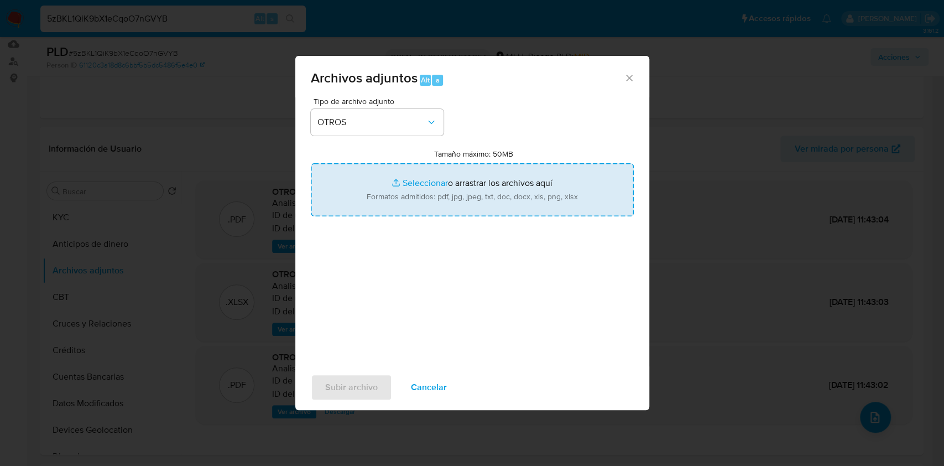
type input "C:\fakepath\Case Log 77573189 - 10_09_2025.pdf"
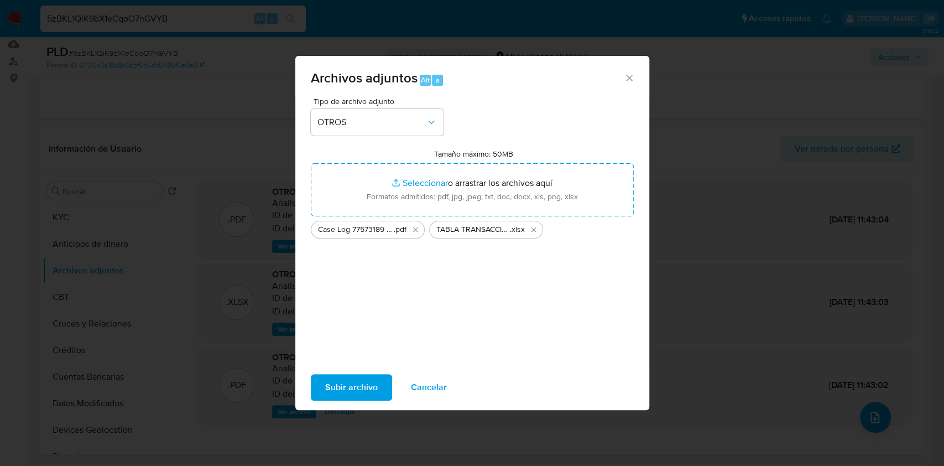
click at [352, 396] on span "Subir archivo" at bounding box center [351, 387] width 53 height 24
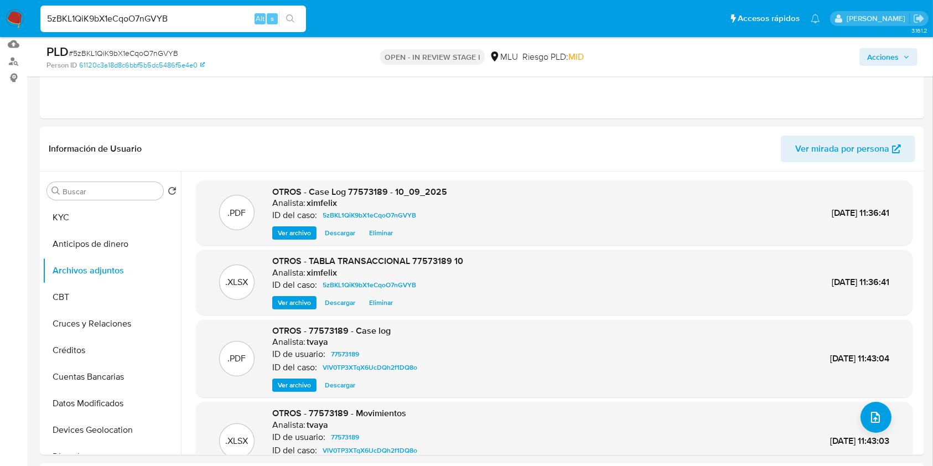
click at [895, 61] on span "Acciones" at bounding box center [883, 57] width 32 height 18
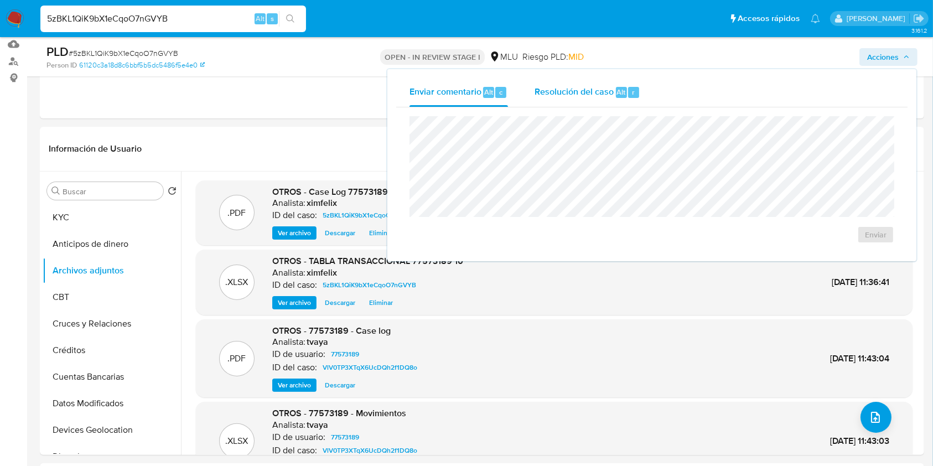
click at [612, 86] on span "Resolución del caso" at bounding box center [573, 91] width 79 height 13
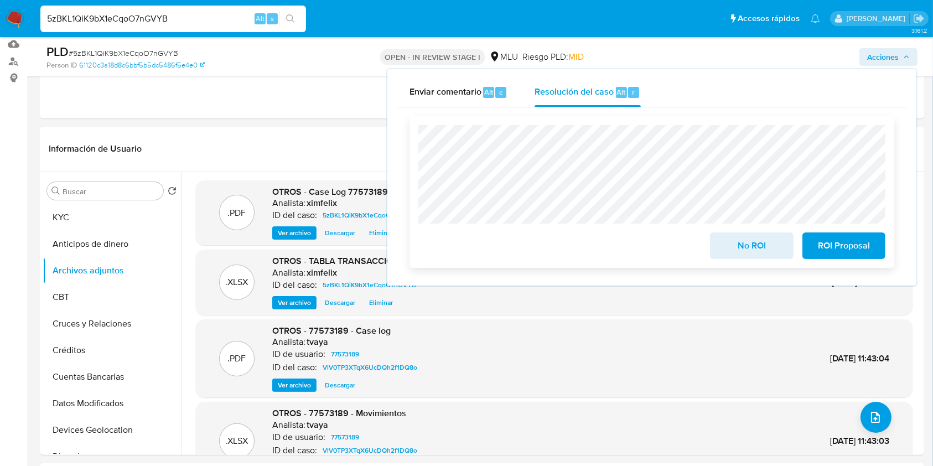
click at [853, 257] on span "ROI Proposal" at bounding box center [844, 245] width 54 height 24
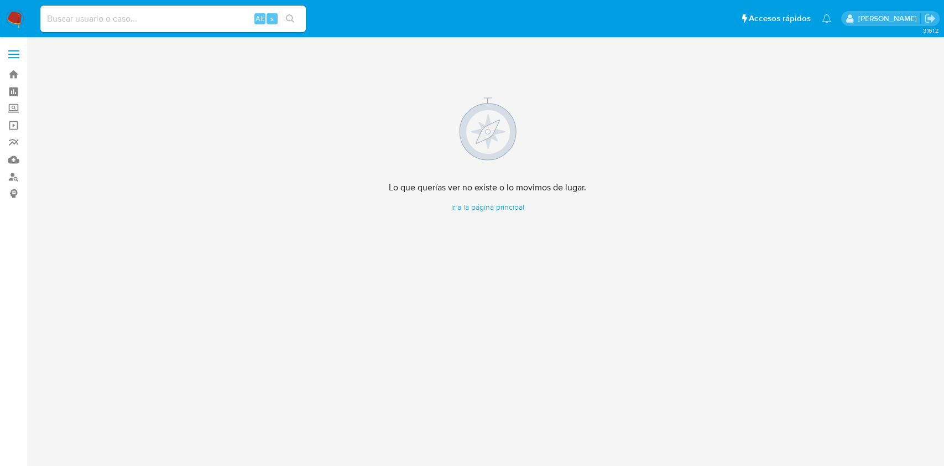
click at [173, 23] on input at bounding box center [173, 19] width 266 height 14
paste input "244564779"
type input "244564779"
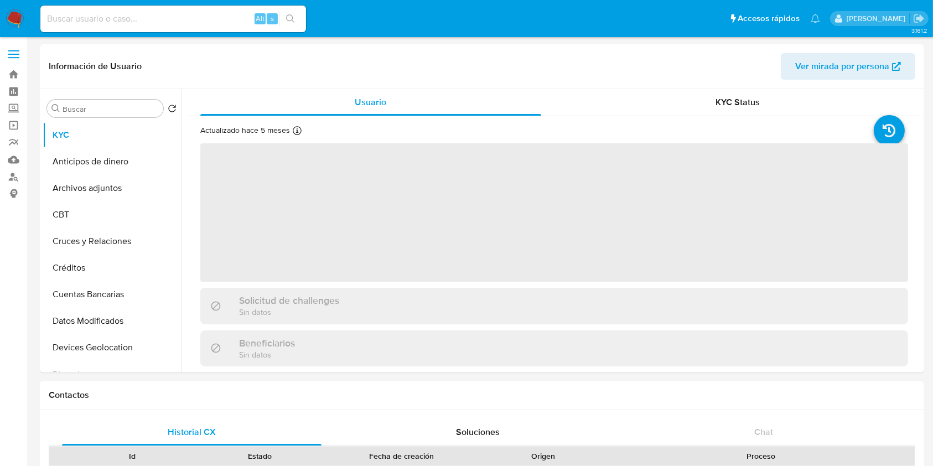
select select "10"
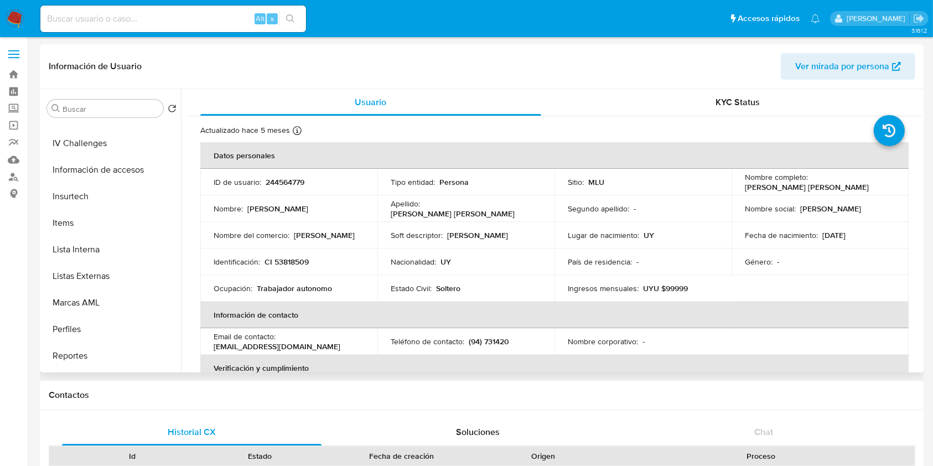
scroll to position [547, 0]
click at [132, 279] on button "Restricciones Nuevo Mundo" at bounding box center [107, 278] width 129 height 27
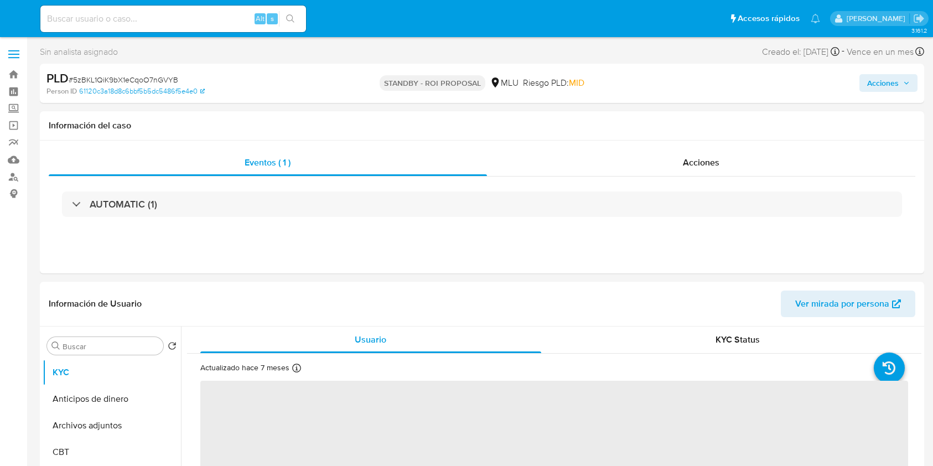
select select "10"
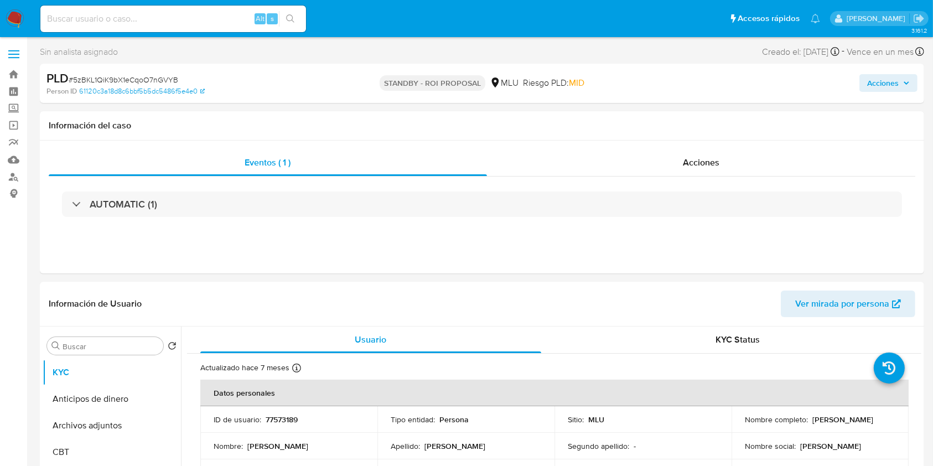
click at [175, 17] on input at bounding box center [173, 19] width 266 height 14
paste input "CAETO550lOYyla0B4oQWpM0F"
type input "CAETO550lOYyla0B4oQWpM0F"
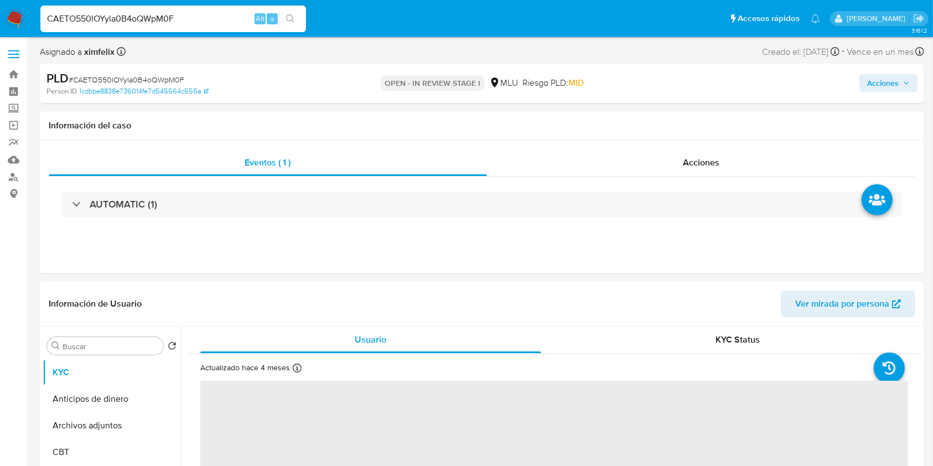
select select "10"
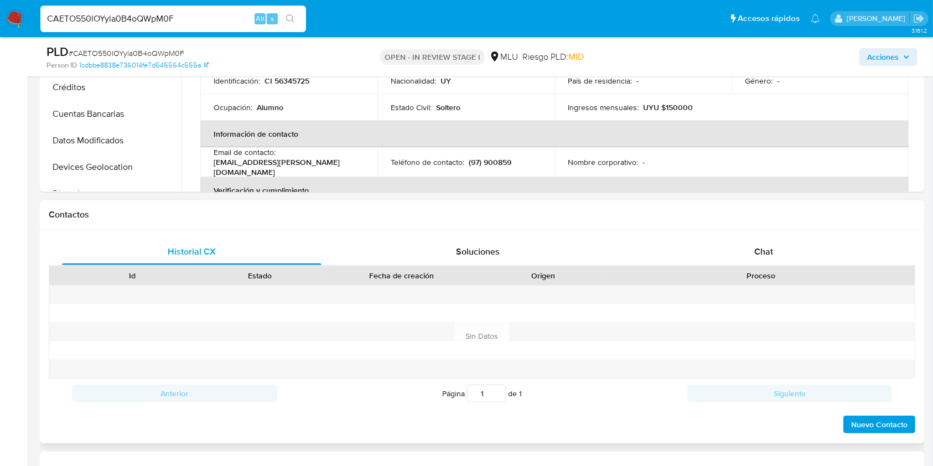
scroll to position [388, 0]
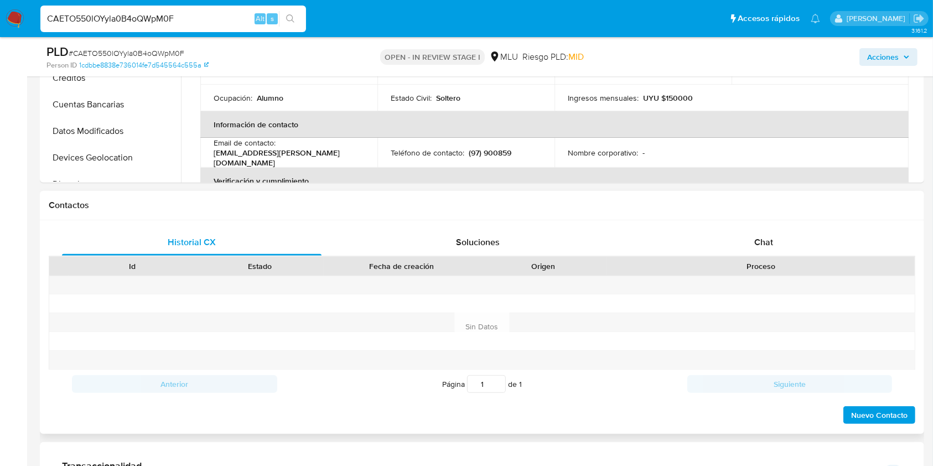
click at [767, 221] on div "Historial CX Soluciones Chat Id Estado Fecha de creación Origen Proceso Anterio…" at bounding box center [482, 327] width 884 height 214
click at [768, 247] on span "Chat" at bounding box center [763, 242] width 19 height 13
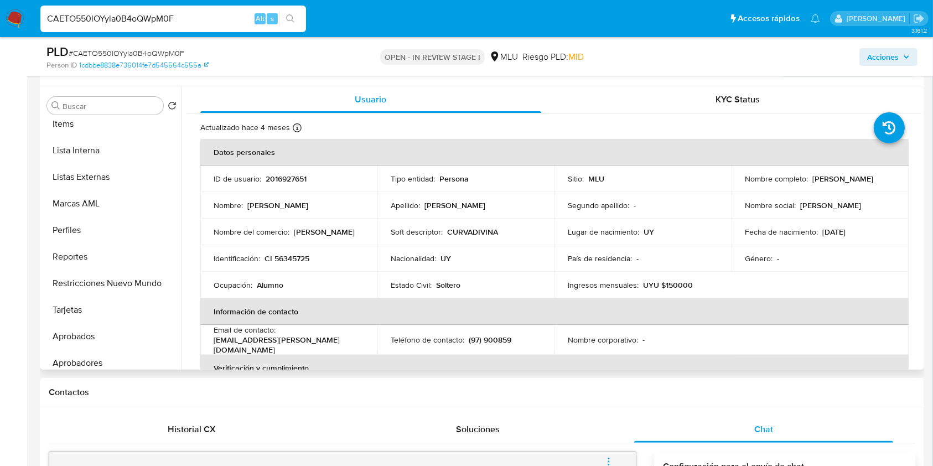
scroll to position [547, 0]
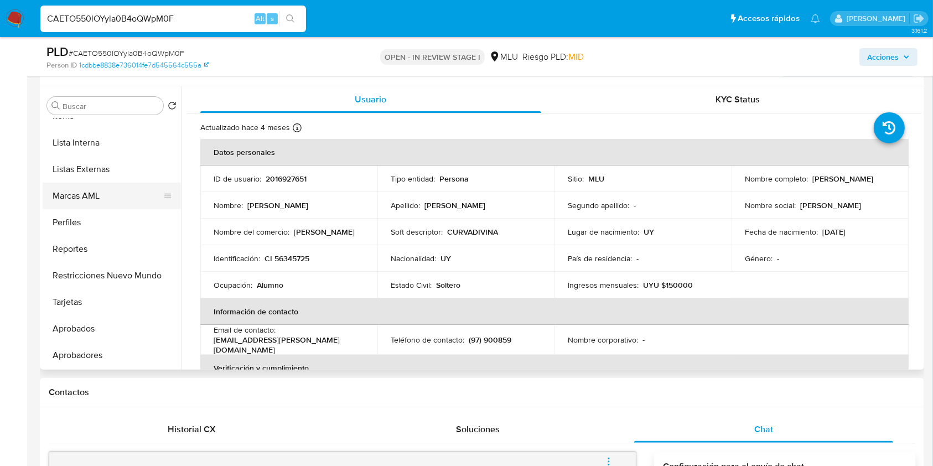
click at [106, 197] on button "Marcas AML" at bounding box center [107, 196] width 129 height 27
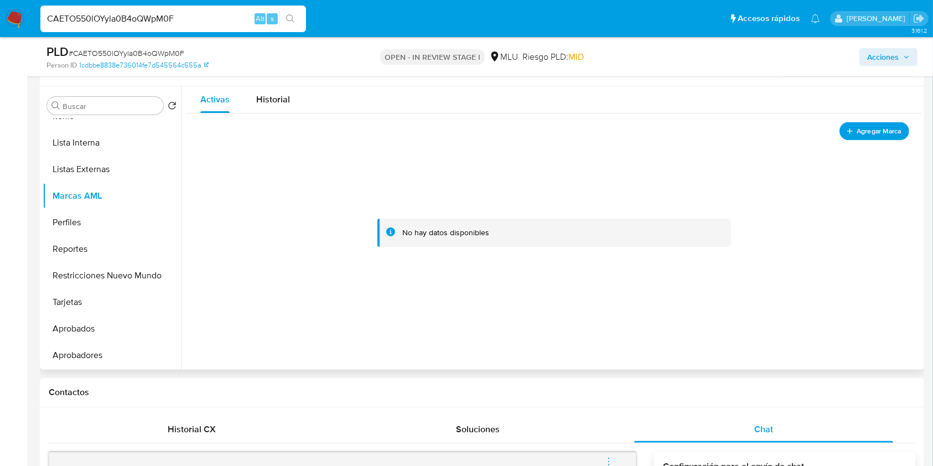
click at [869, 137] on button "Agregar Marca" at bounding box center [874, 131] width 70 height 18
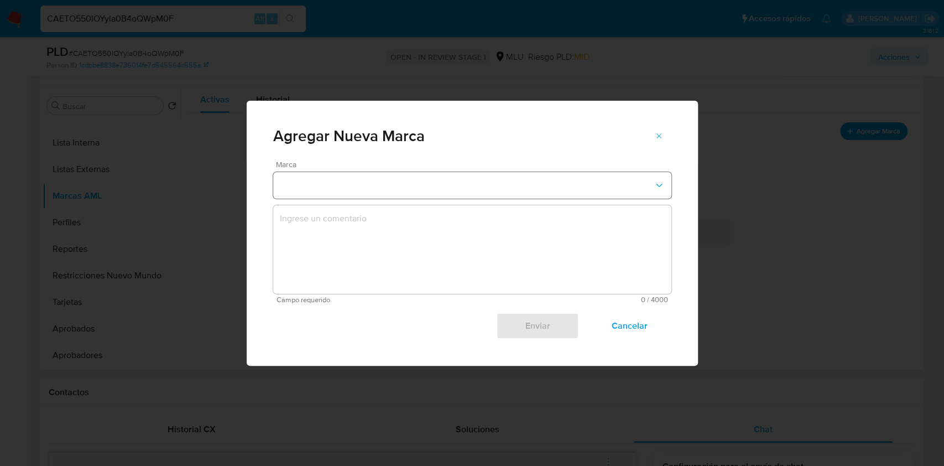
click at [390, 192] on button "marks-modal" at bounding box center [472, 185] width 398 height 27
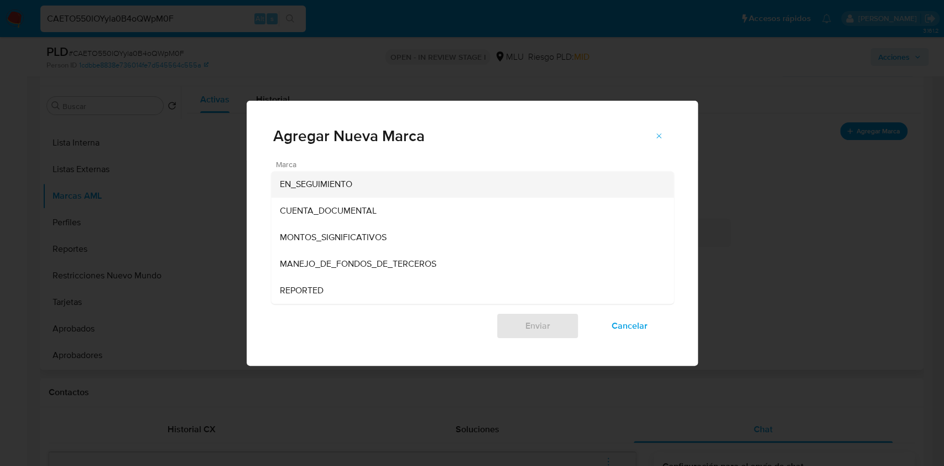
click at [374, 184] on div "EN_SEGUIMIENTO" at bounding box center [469, 184] width 378 height 27
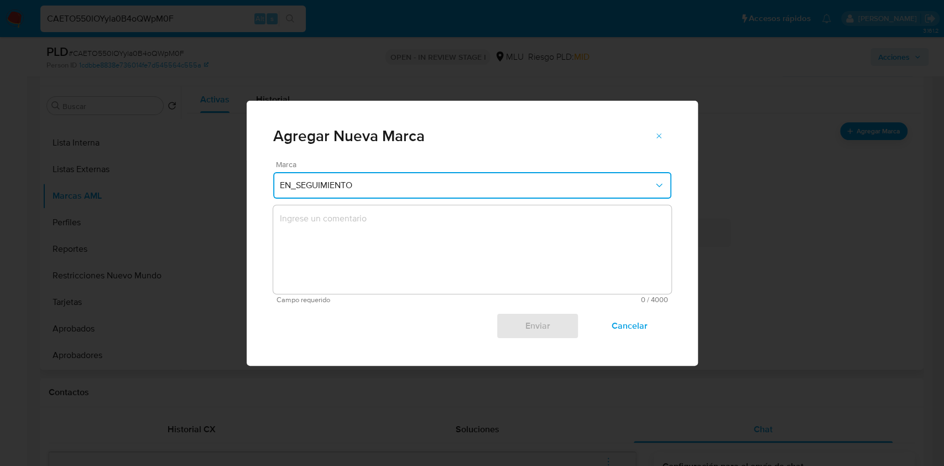
click at [362, 215] on textarea "marks-modal" at bounding box center [472, 249] width 398 height 89
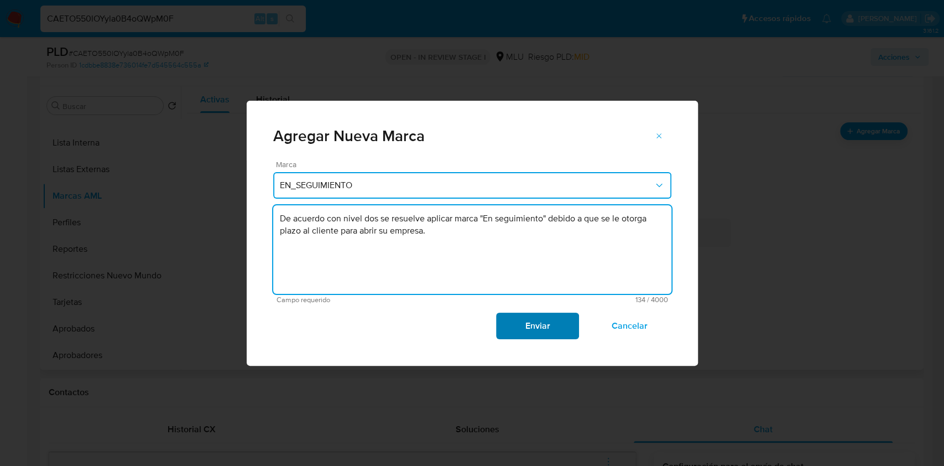
type textarea "De acuerdo con nivel dos se resuelve aplicar marca "En seguimiento" debido a qu…"
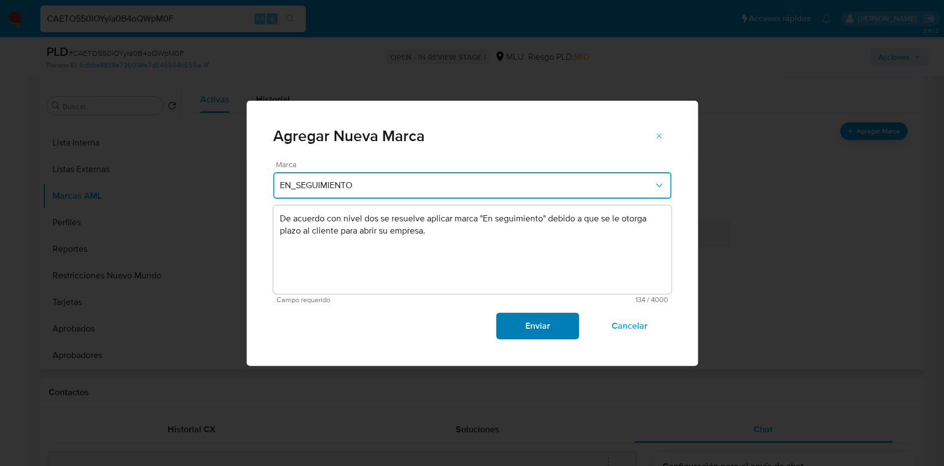
click at [522, 326] on span "Enviar" at bounding box center [538, 326] width 54 height 24
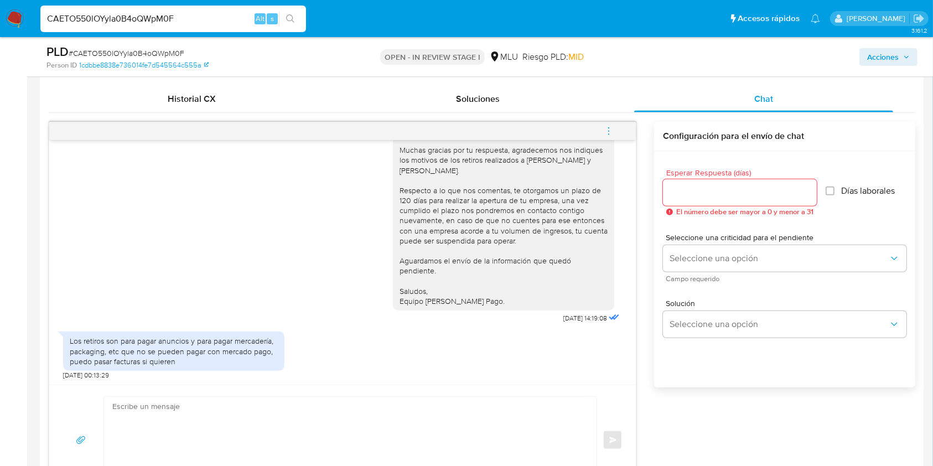
scroll to position [590, 0]
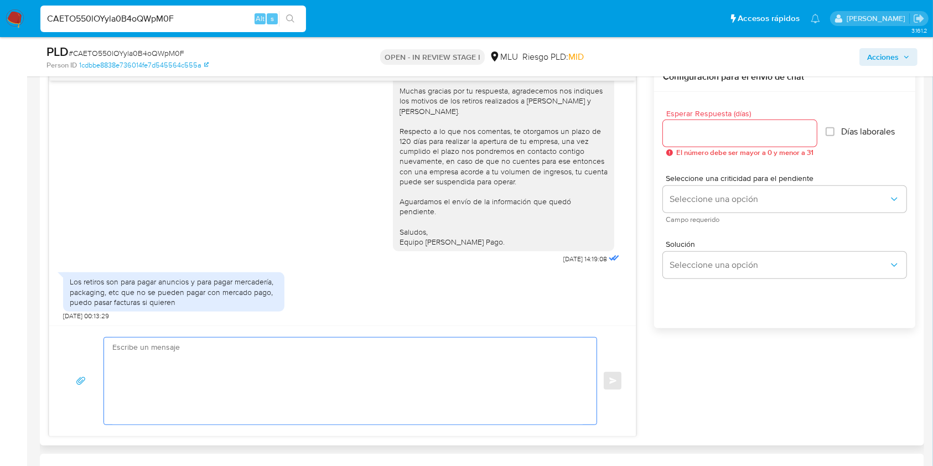
click at [301, 343] on textarea at bounding box center [347, 380] width 470 height 87
click at [227, 389] on textarea "Buenos días, Muchas gracias por tu respuesta. ¡Te deseamos éxitos en tus próxim…" at bounding box center [347, 380] width 470 height 87
click at [319, 389] on textarea "Buenos días, Muchas gracias por tu respuesta. ¡Te deseamos éxitos en tus próxim…" at bounding box center [347, 380] width 470 height 87
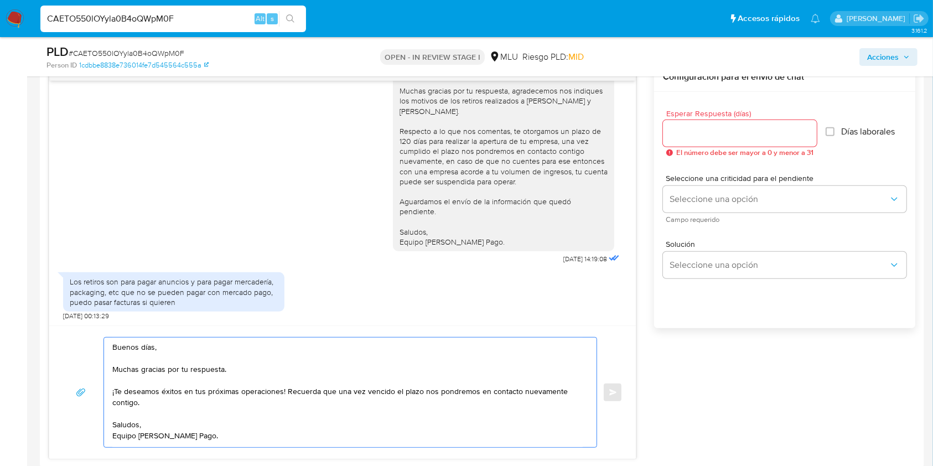
type textarea "Buenos días, Muchas gracias por tu respuesta. ¡Te deseamos éxitos en tus próxim…"
click at [721, 139] on input "Esperar Respuesta (días)" at bounding box center [740, 133] width 154 height 14
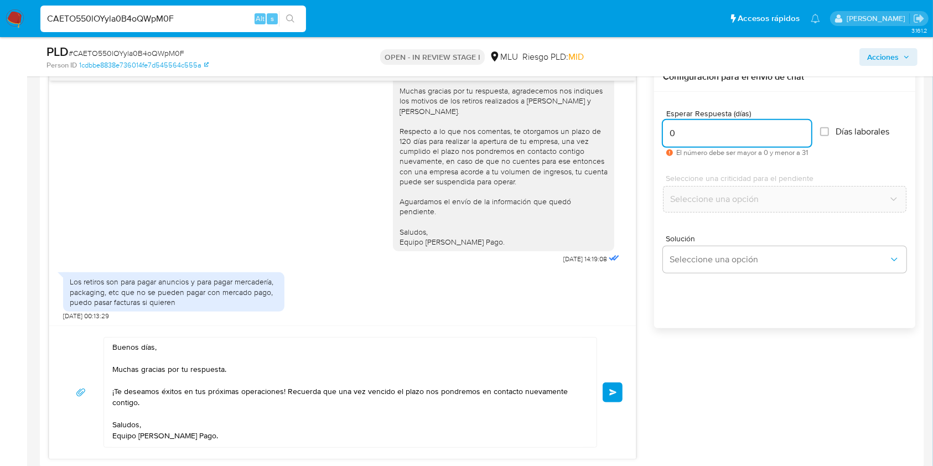
type input "0"
click at [223, 365] on textarea "Buenos días, Muchas gracias por tu respuesta. ¡Te deseamos éxitos en tus próxim…" at bounding box center [347, 392] width 470 height 110
click at [211, 428] on textarea "Buenos días, Muchas gracias por tu respuesta y la información proporcionada. ¡T…" at bounding box center [347, 392] width 470 height 110
type textarea "Buenos días, Muchas gracias por tu respuesta y la información proporcionada. ¡T…"
click at [606, 394] on button "Enviar" at bounding box center [612, 392] width 20 height 20
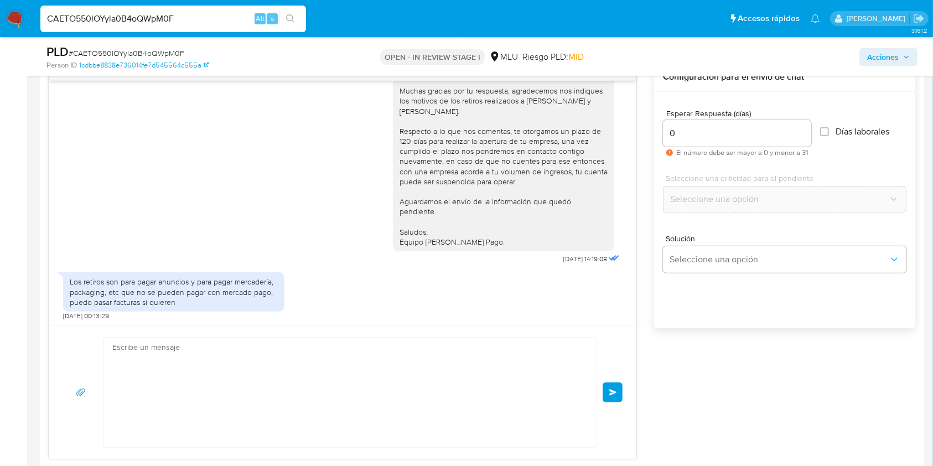
scroll to position [913, 0]
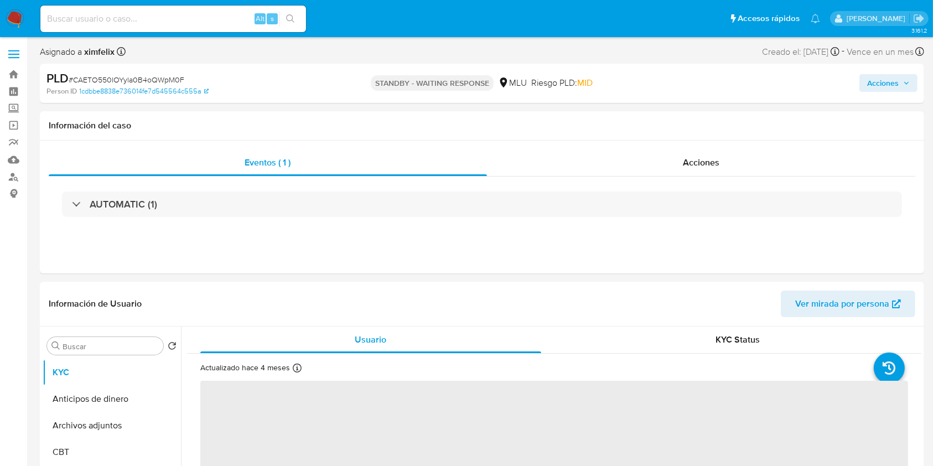
select select "10"
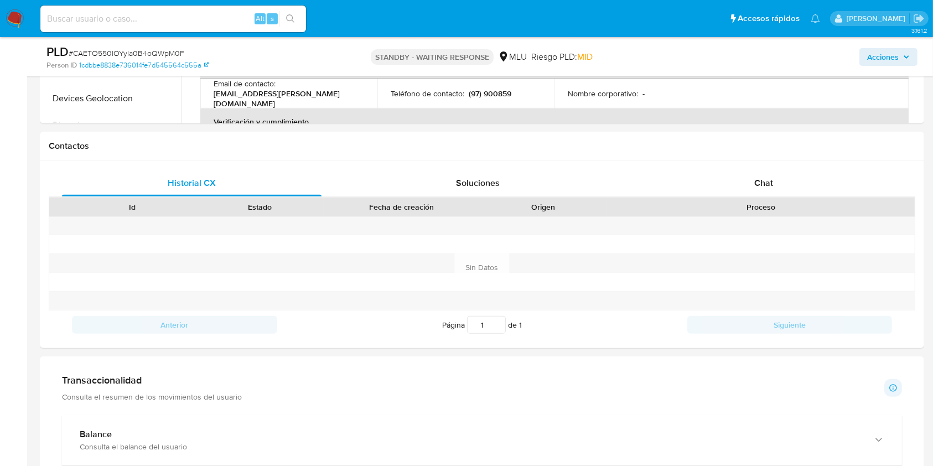
scroll to position [429, 0]
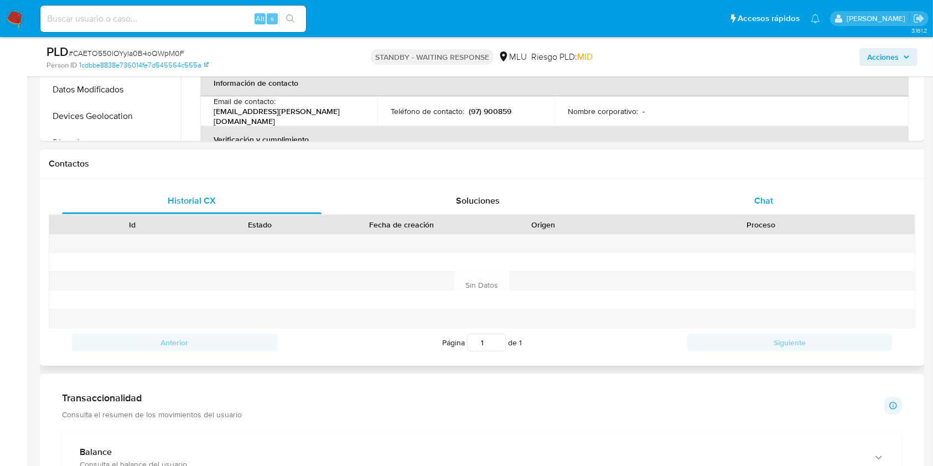
click at [788, 209] on div "Chat" at bounding box center [763, 201] width 259 height 27
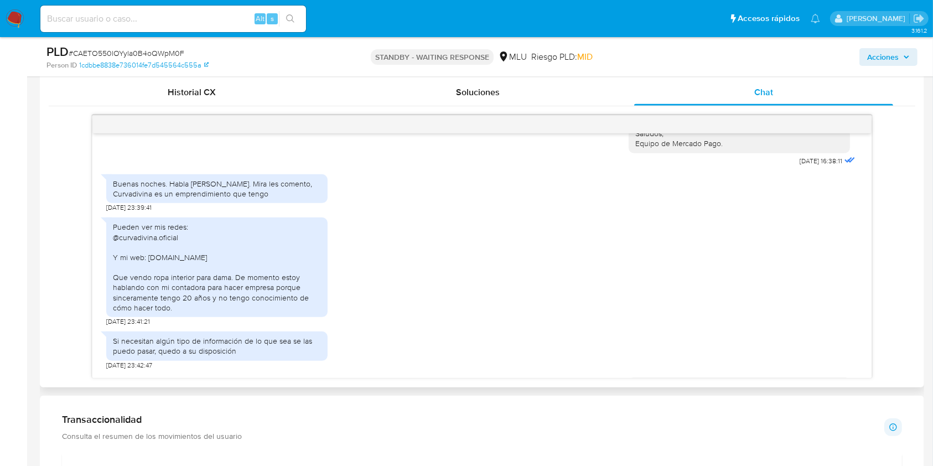
scroll to position [518, 0]
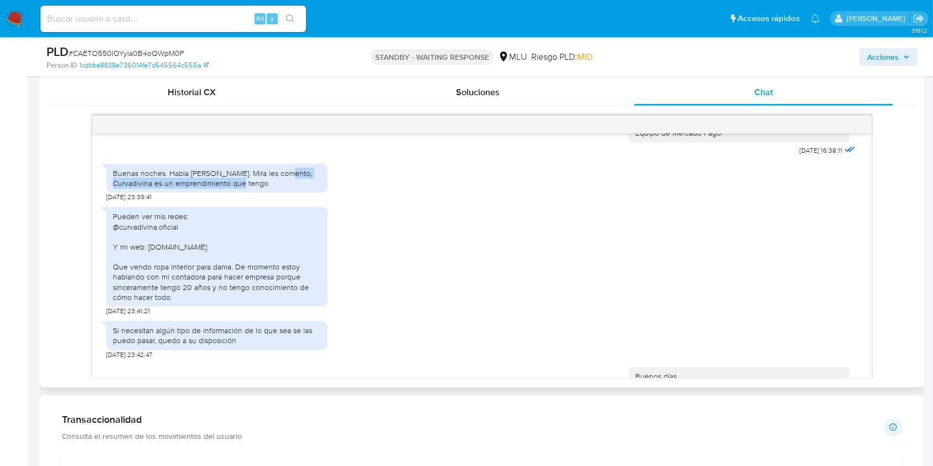
drag, startPoint x: 281, startPoint y: 184, endPoint x: 250, endPoint y: 194, distance: 33.1
click at [250, 188] on div "Buenas noches. Habla [PERSON_NAME]. Mira les comento, Curvadivina es un emprend…" at bounding box center [217, 178] width 208 height 20
copy div "Curvadivina es un emprendimiento que tengo"
click at [114, 224] on div "Pueden ver mis redes: @curvadivina.oficial Y mi web: [DOMAIN_NAME] Que vendo ro…" at bounding box center [217, 256] width 208 height 91
drag, startPoint x: 111, startPoint y: 225, endPoint x: 230, endPoint y: 308, distance: 145.8
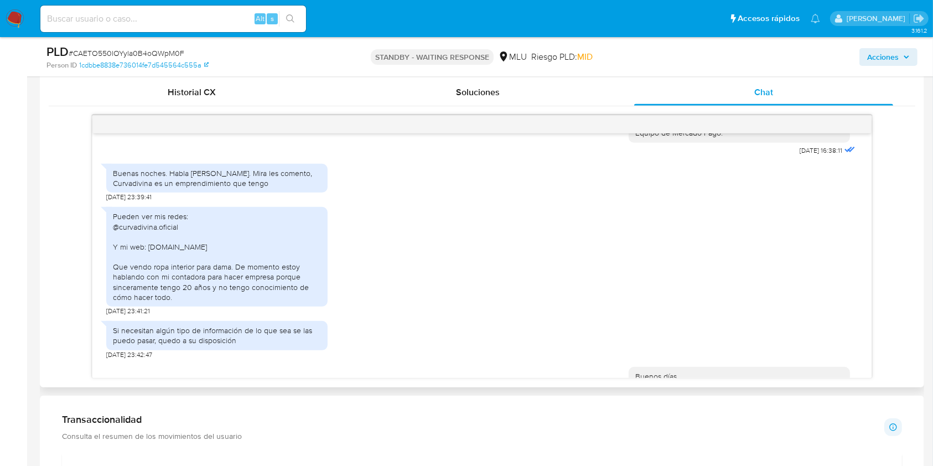
click at [230, 306] on div "Pueden ver mis redes: @curvadivina.oficial Y mi web: Curvadivina.com Que vendo …" at bounding box center [216, 257] width 221 height 100
copy div "Pueden ver mis redes: @curvadivina.oficial Y mi web: Curvadivina.com Que vendo …"
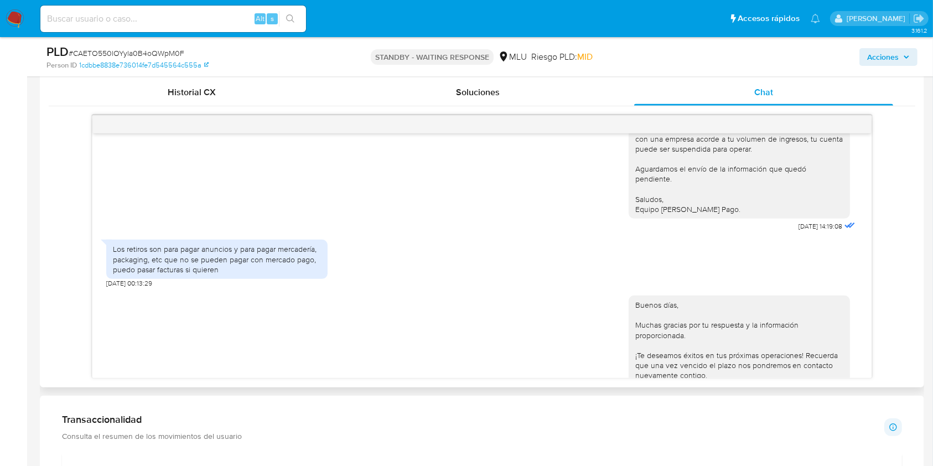
scroll to position [913, 0]
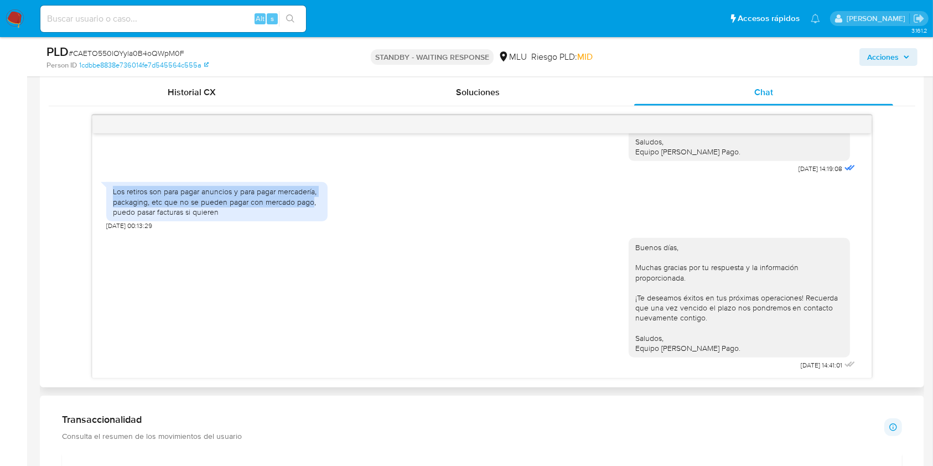
drag, startPoint x: 111, startPoint y: 189, endPoint x: 312, endPoint y: 201, distance: 201.2
click at [312, 201] on div "Los retiros son para pagar anuncios y para pagar mercadería, packaging, etc que…" at bounding box center [216, 201] width 221 height 39
copy div "Los retiros son para pagar anuncios y para pagar mercadería, packaging, etc que…"
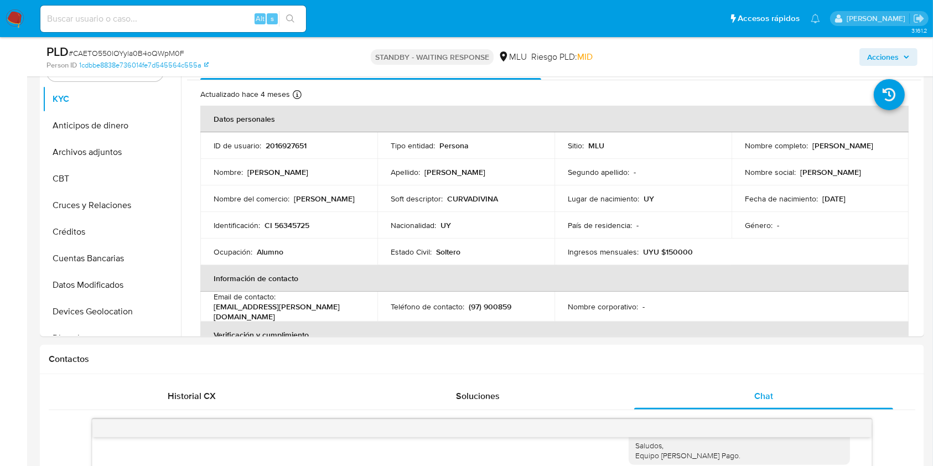
scroll to position [224, 0]
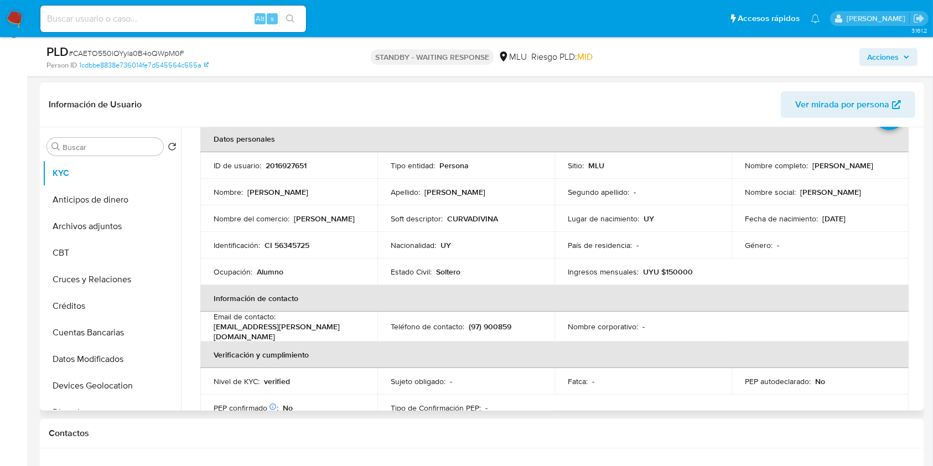
scroll to position [62, 0]
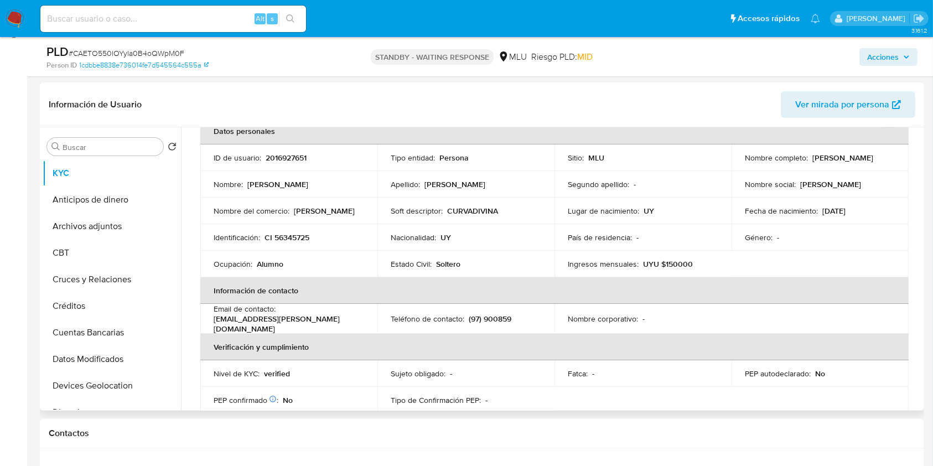
click at [815, 334] on th "Verificación y cumplimiento" at bounding box center [554, 347] width 708 height 27
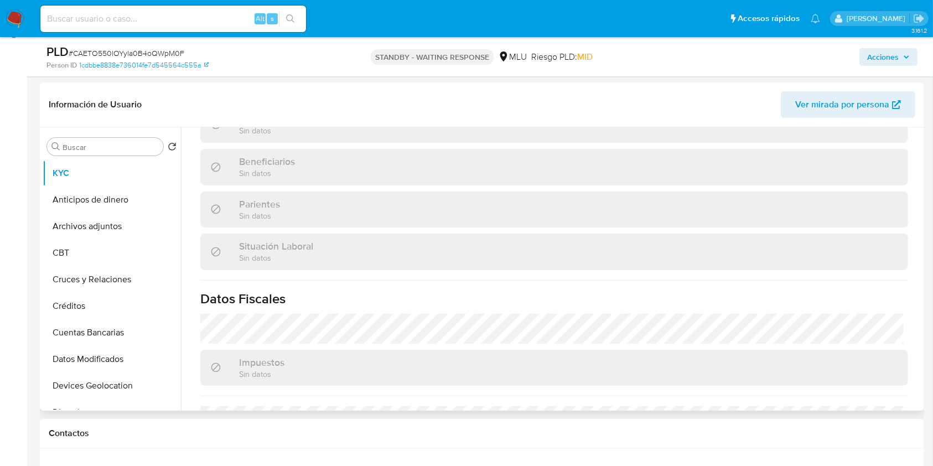
scroll to position [544, 0]
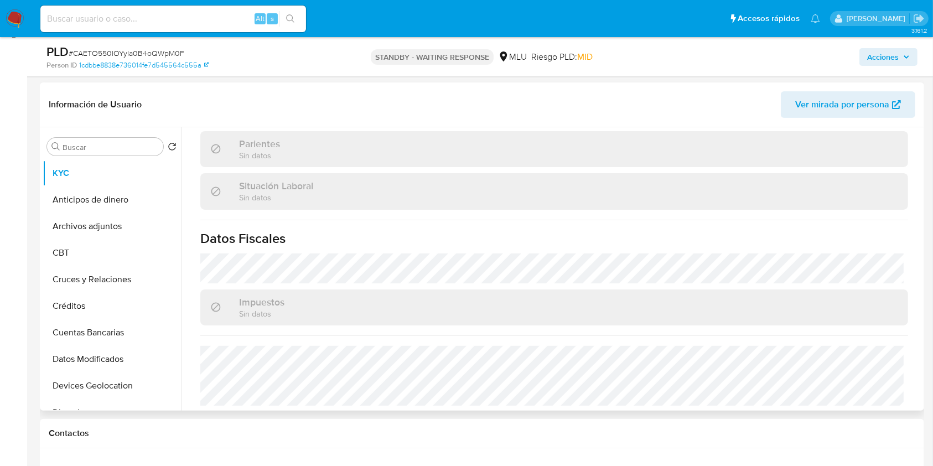
click at [637, 149] on div "Parientes Sin datos" at bounding box center [554, 149] width 708 height 36
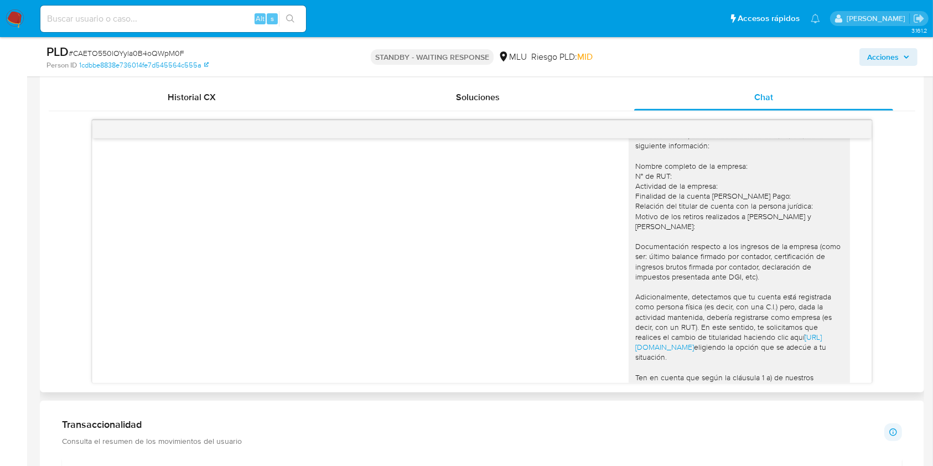
scroll to position [9, 0]
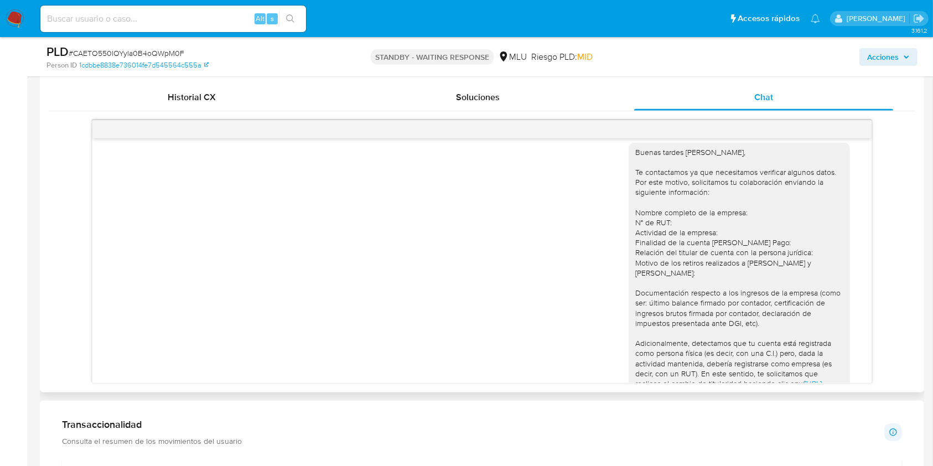
click at [651, 282] on div "Buenas tardes Luciano, Te contactamos ya que necesitamos verificar algunos dato…" at bounding box center [739, 333] width 208 height 372
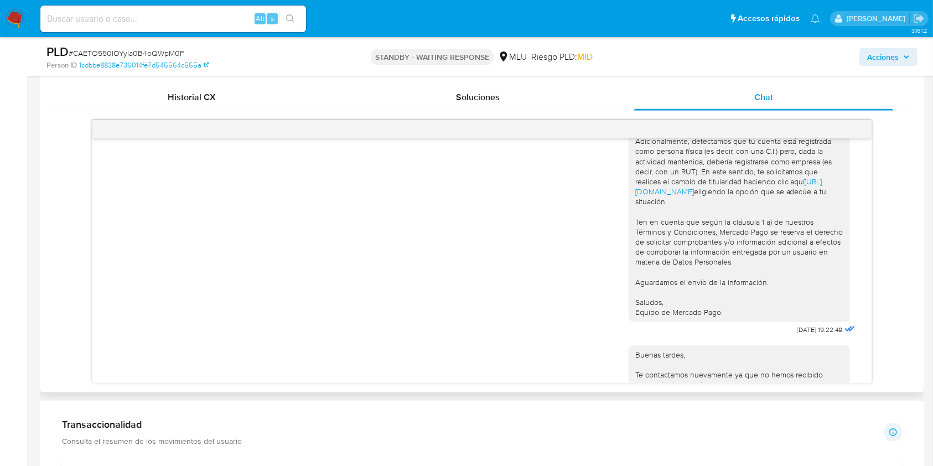
scroll to position [198, 0]
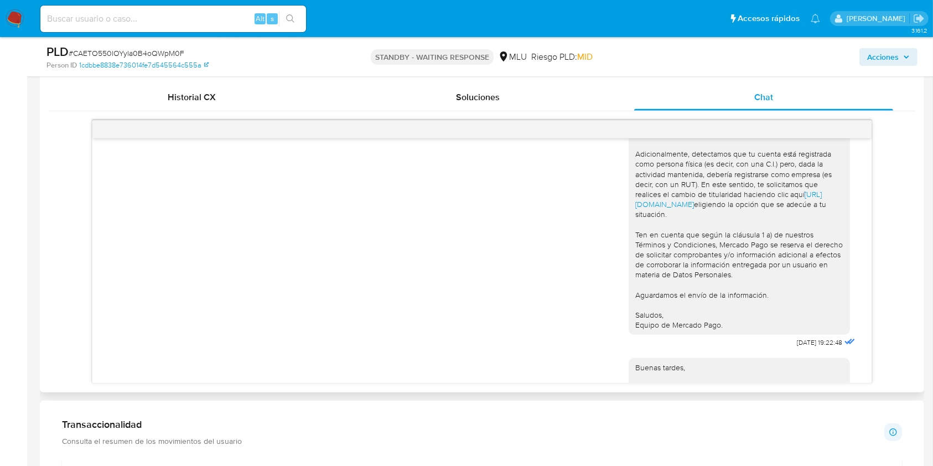
click at [895, 279] on div "Buenas tardes Luciano, Te contactamos ya que necesitamos verificar algunos dato…" at bounding box center [482, 251] width 866 height 263
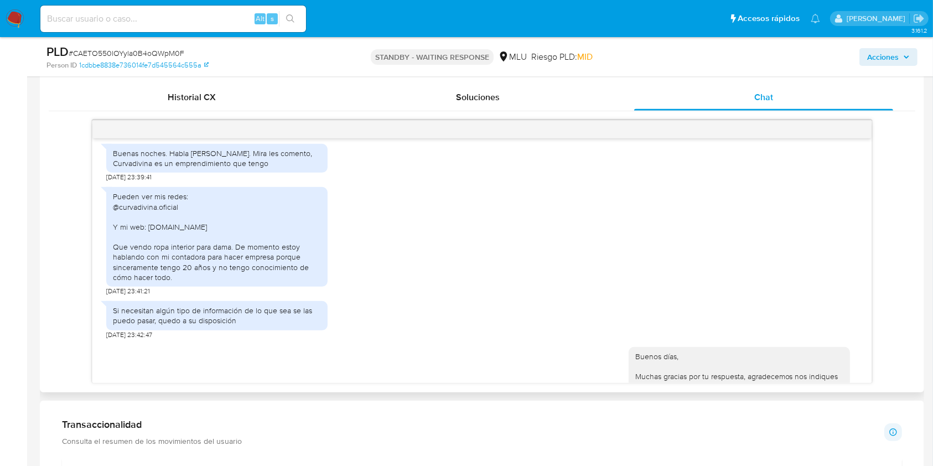
scroll to position [529, 0]
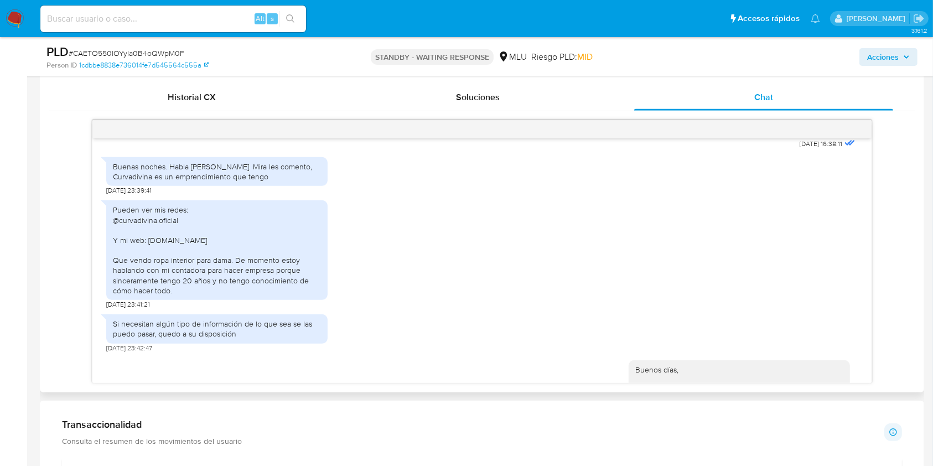
click at [214, 295] on div "Pueden ver mis redes: @curvadivina.oficial Y mi web: Curvadivina.com Que vendo …" at bounding box center [217, 250] width 208 height 91
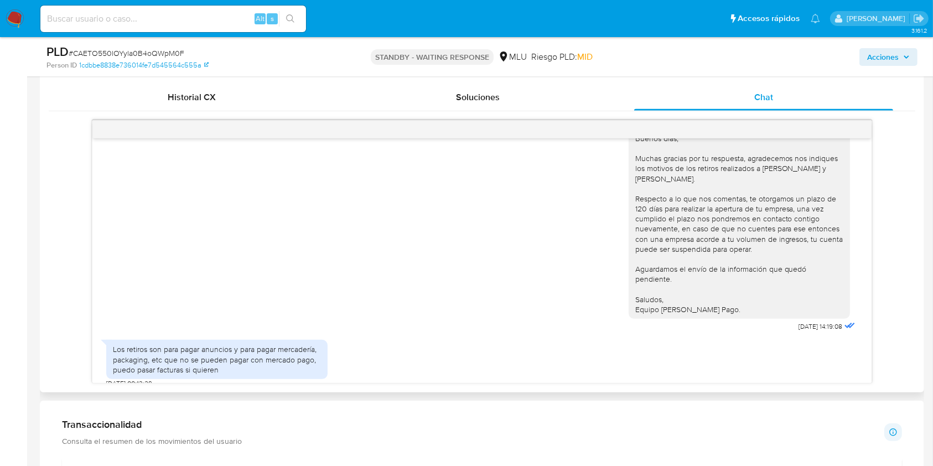
scroll to position [748, 0]
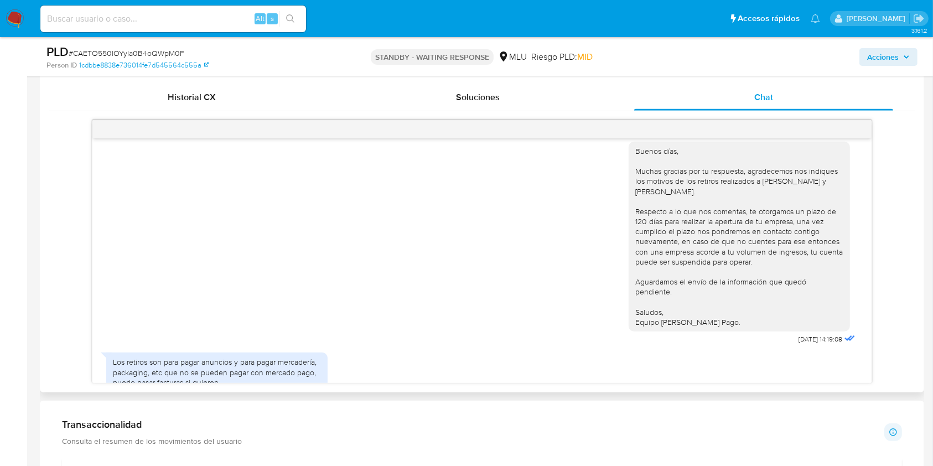
click at [674, 363] on div "Los retiros son para pagar anuncios y para pagar mercadería, packaging, etc que…" at bounding box center [481, 374] width 751 height 54
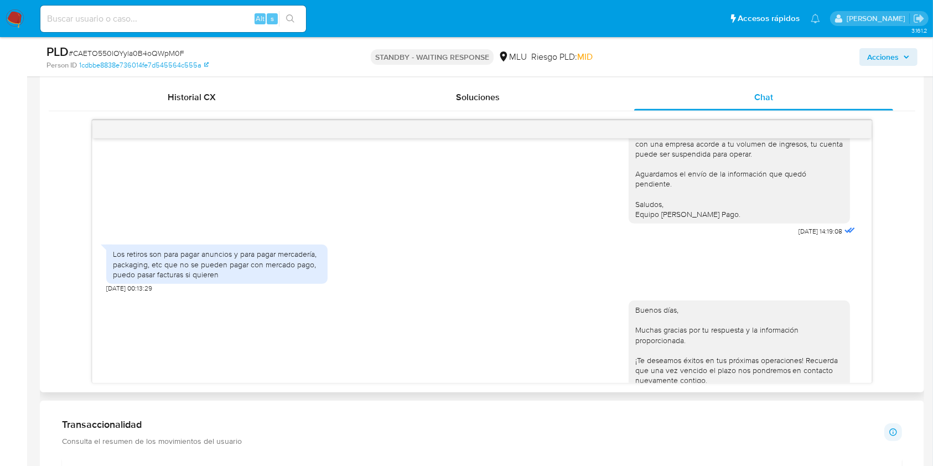
scroll to position [913, 0]
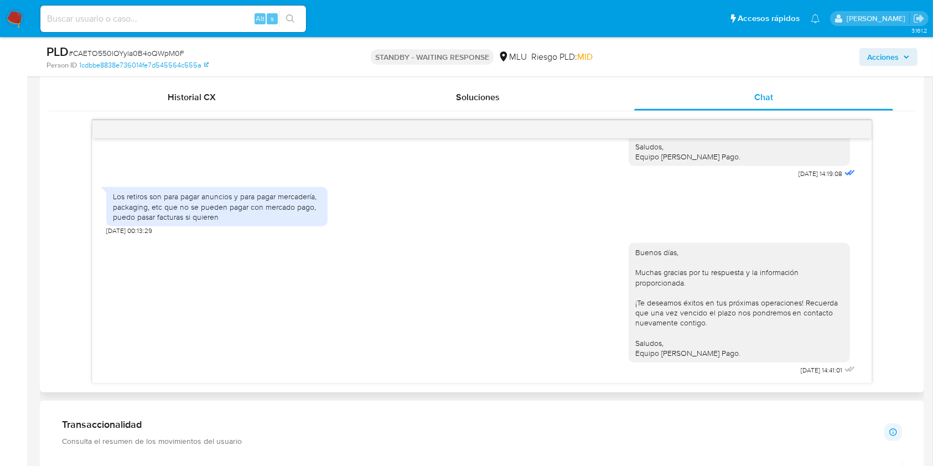
click at [807, 337] on div "Buenos días, Muchas gracias por tu respuesta y la información proporcionada. ¡T…" at bounding box center [739, 302] width 208 height 111
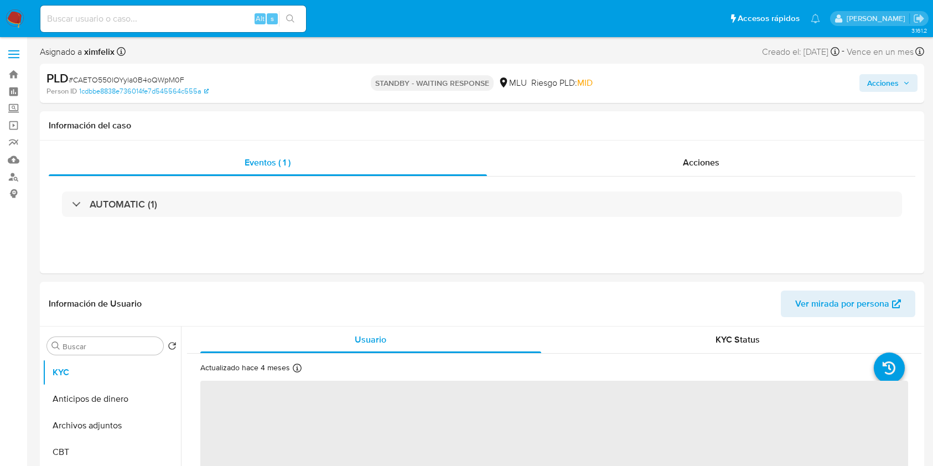
select select "10"
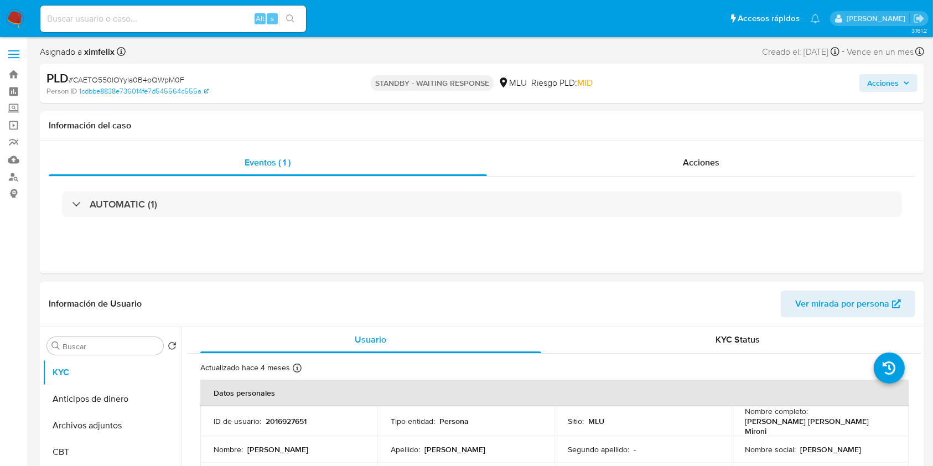
click at [169, 7] on div "Alt s" at bounding box center [173, 19] width 266 height 27
click at [164, 15] on input at bounding box center [173, 19] width 266 height 14
paste input "q5RpQ5J35TMKb9QAExF2rLEb"
type input "q5RpQ5J35TMKb9QAExF2rLEb"
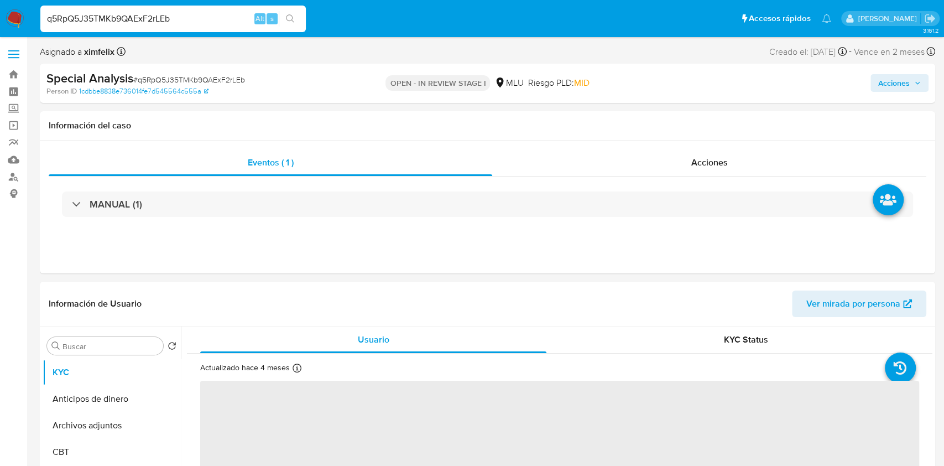
select select "10"
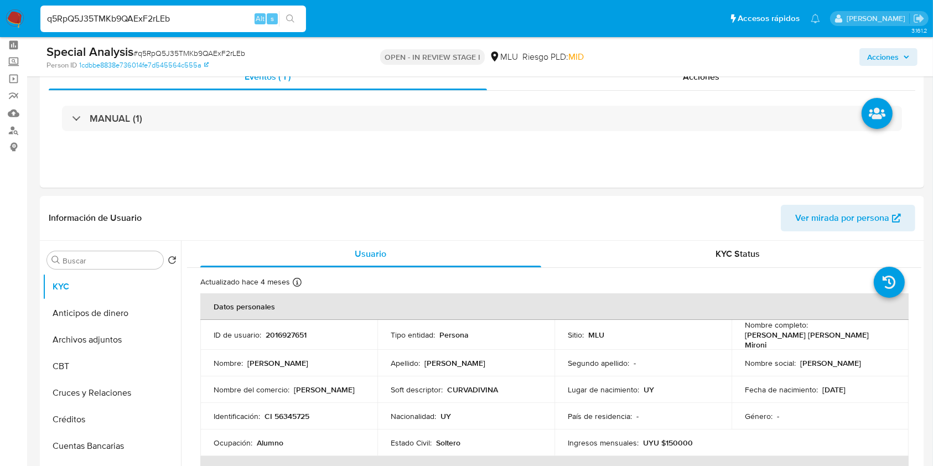
scroll to position [33, 0]
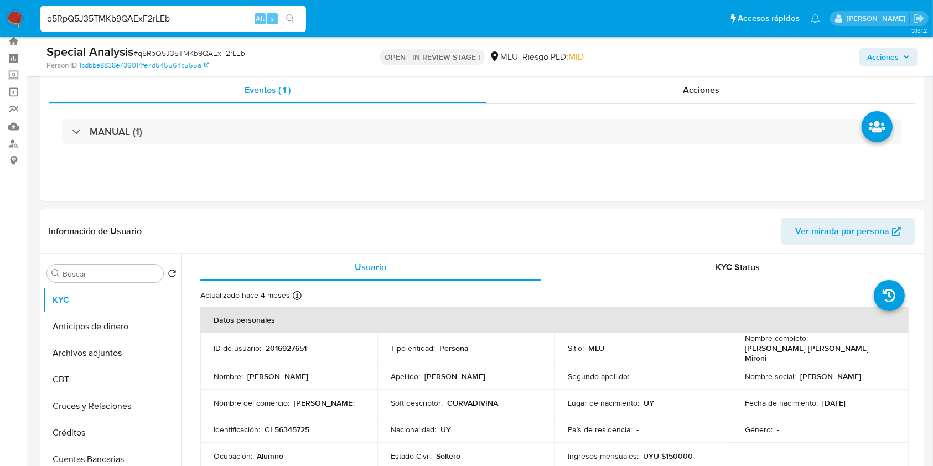
click at [907, 55] on icon "button" at bounding box center [906, 57] width 7 height 7
click at [894, 56] on span "Acciones" at bounding box center [883, 57] width 32 height 18
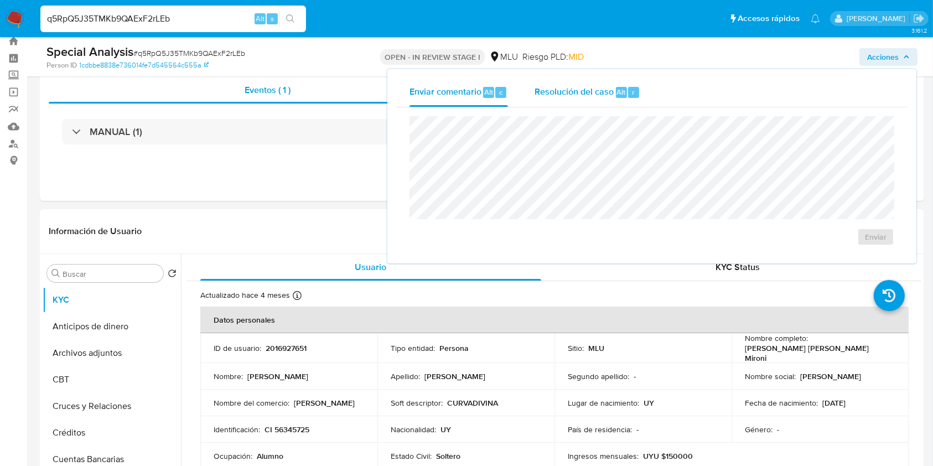
click at [585, 90] on span "Resolución del caso" at bounding box center [573, 91] width 79 height 13
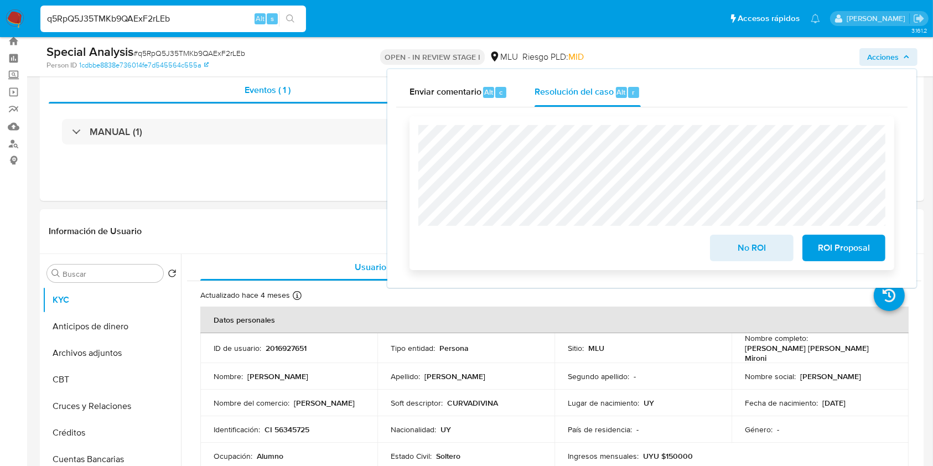
click at [837, 250] on span "ROI Proposal" at bounding box center [844, 248] width 54 height 24
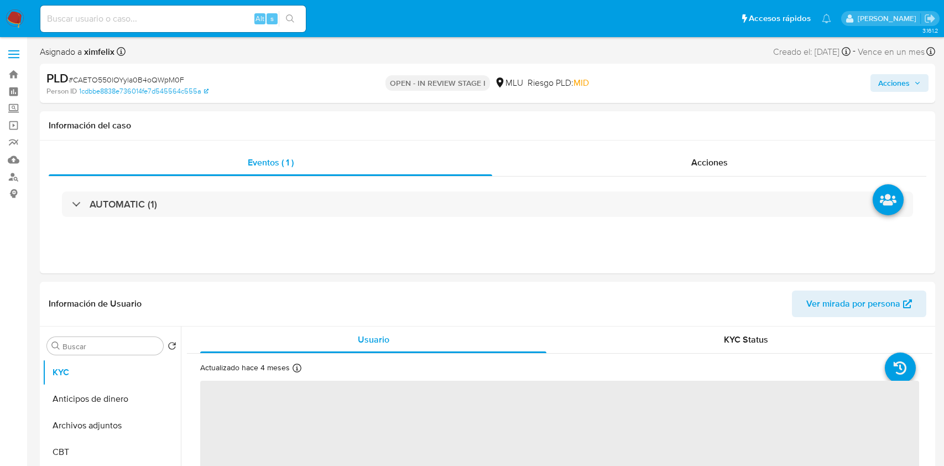
select select "10"
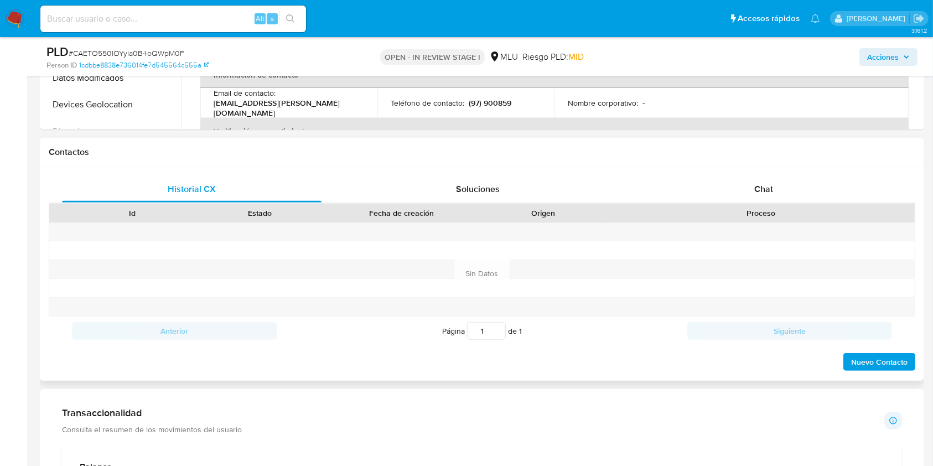
scroll to position [450, 0]
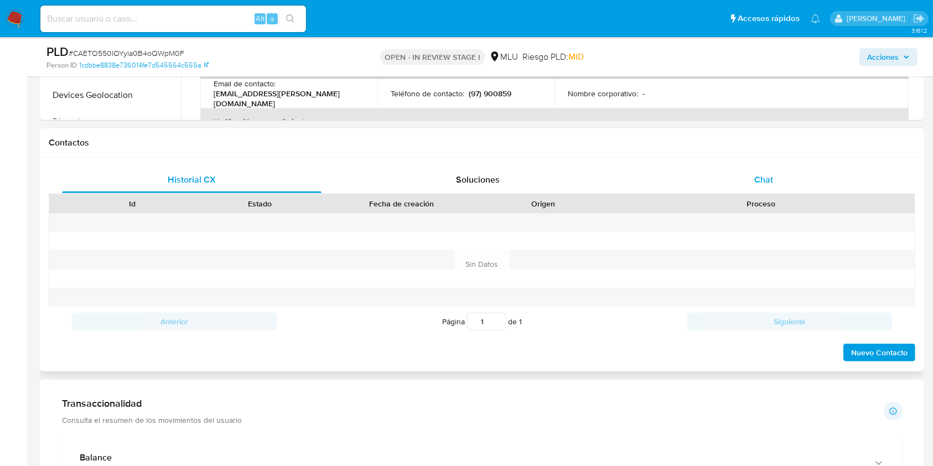
click at [758, 176] on span "Chat" at bounding box center [763, 179] width 19 height 13
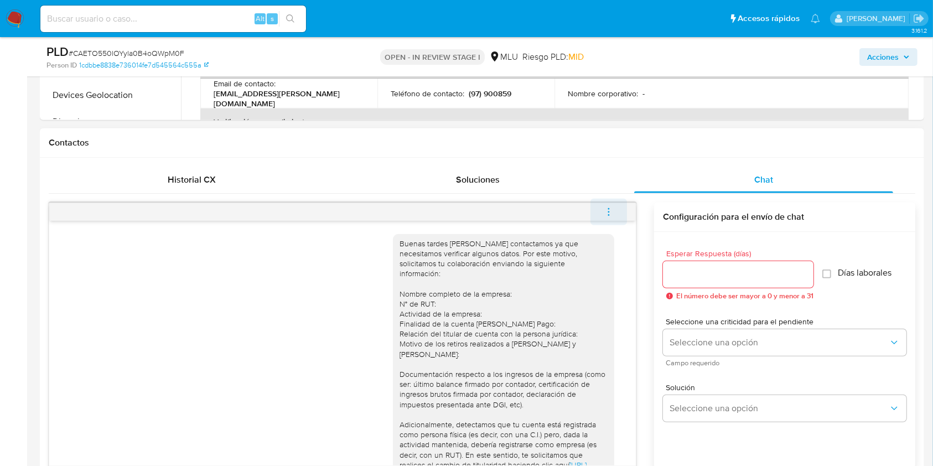
scroll to position [913, 0]
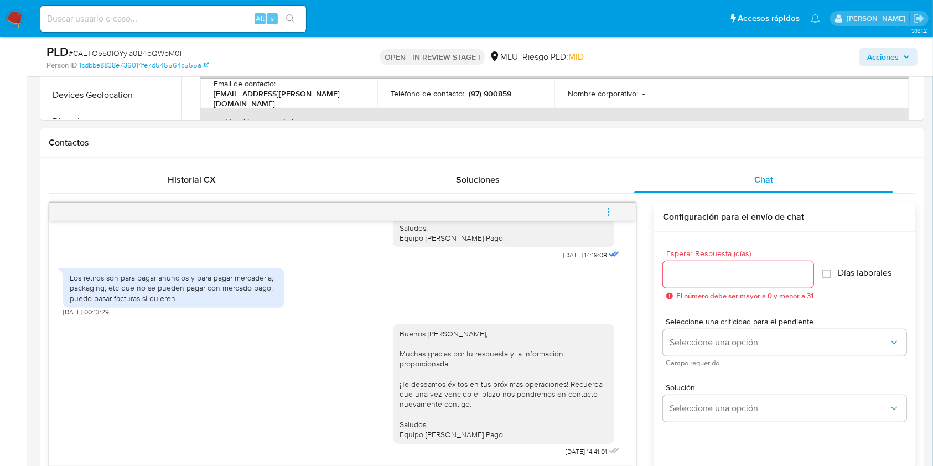
click at [609, 212] on icon "menu-action" at bounding box center [609, 212] width 10 height 10
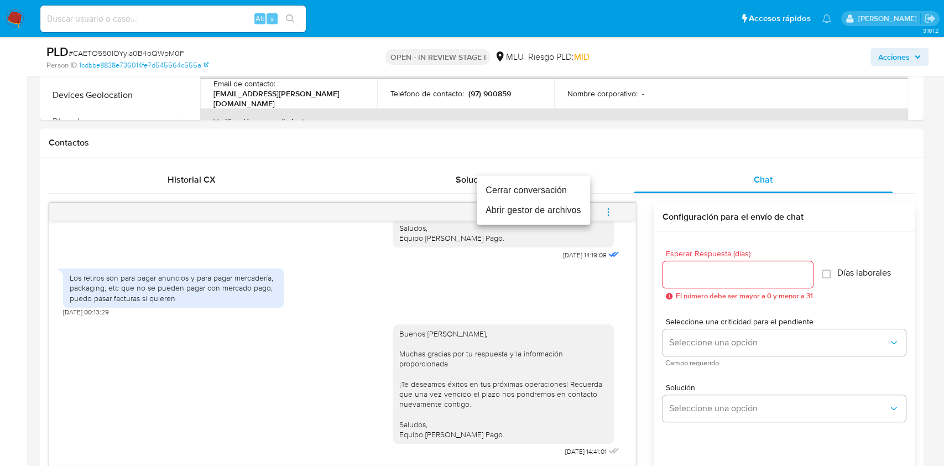
click at [524, 187] on li "Cerrar conversación" at bounding box center [533, 190] width 113 height 20
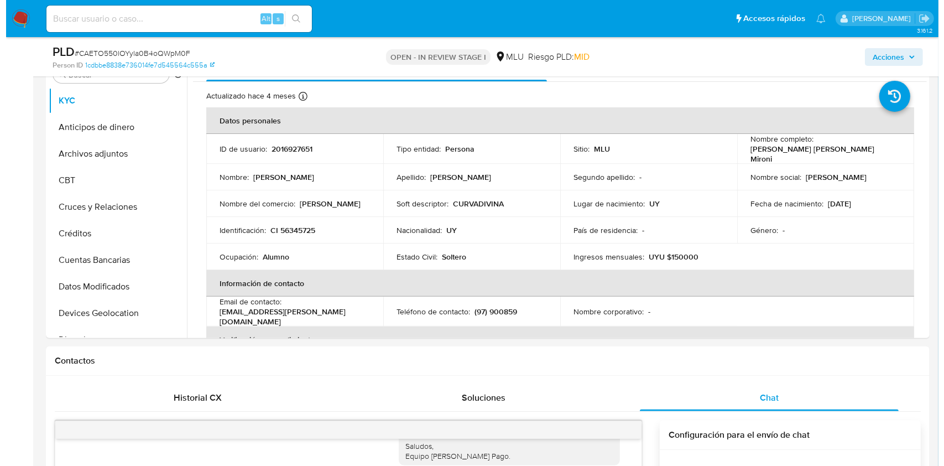
scroll to position [227, 0]
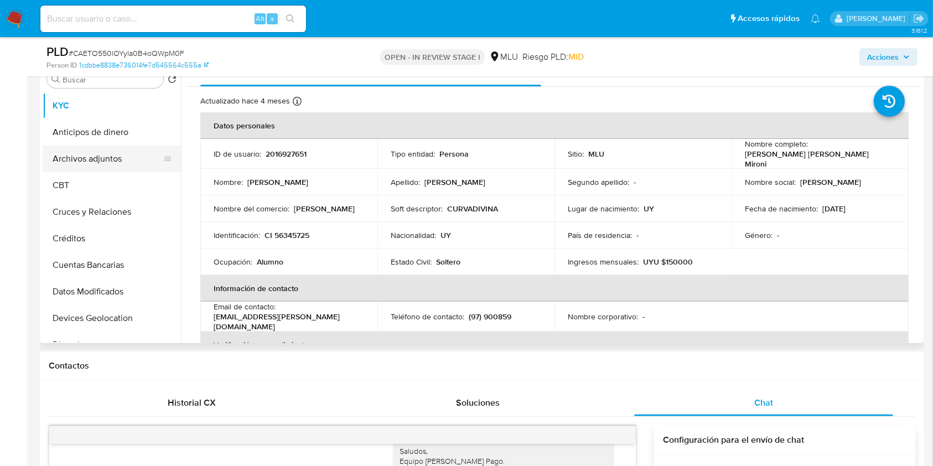
click at [107, 159] on button "Archivos adjuntos" at bounding box center [107, 159] width 129 height 27
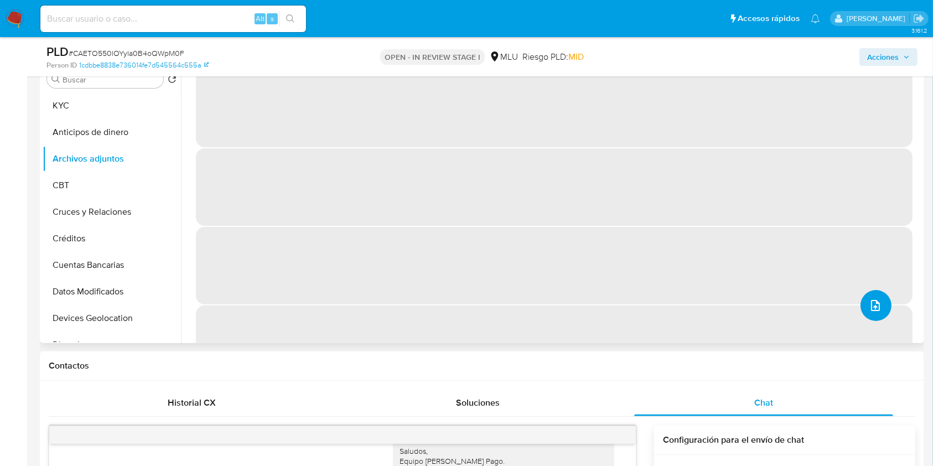
click at [880, 302] on button "upload-file" at bounding box center [875, 305] width 31 height 31
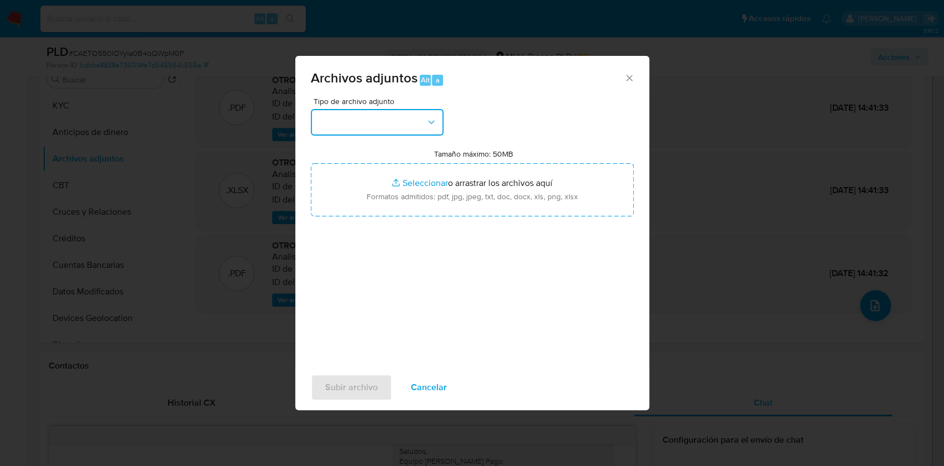
click at [394, 126] on button "button" at bounding box center [377, 122] width 133 height 27
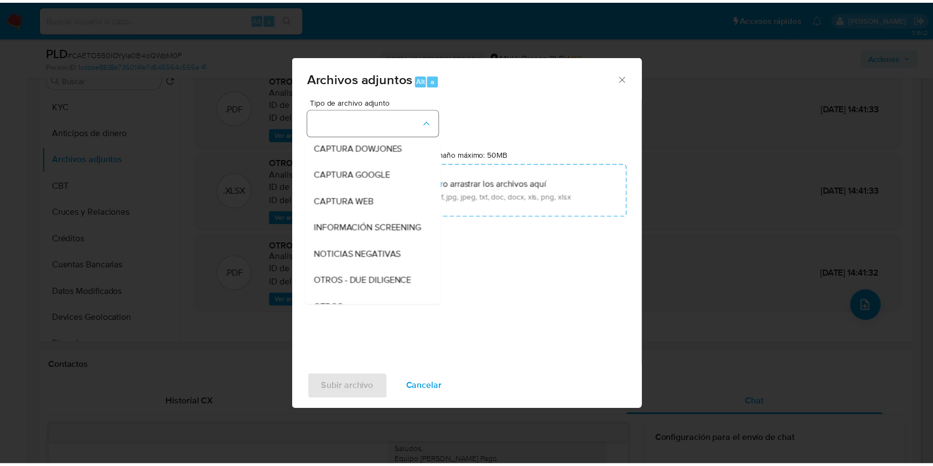
scroll to position [58, 0]
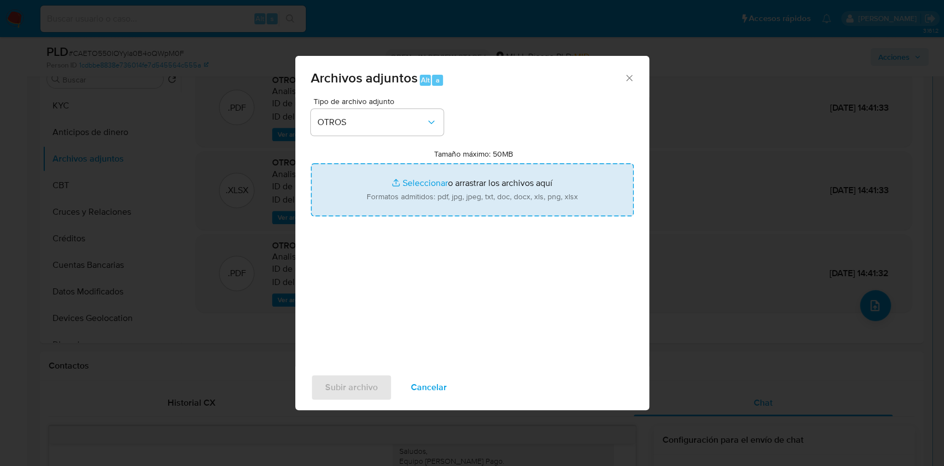
type input "C:\fakepath\Case Log 2016927651 - 10_09_2025.pdf"
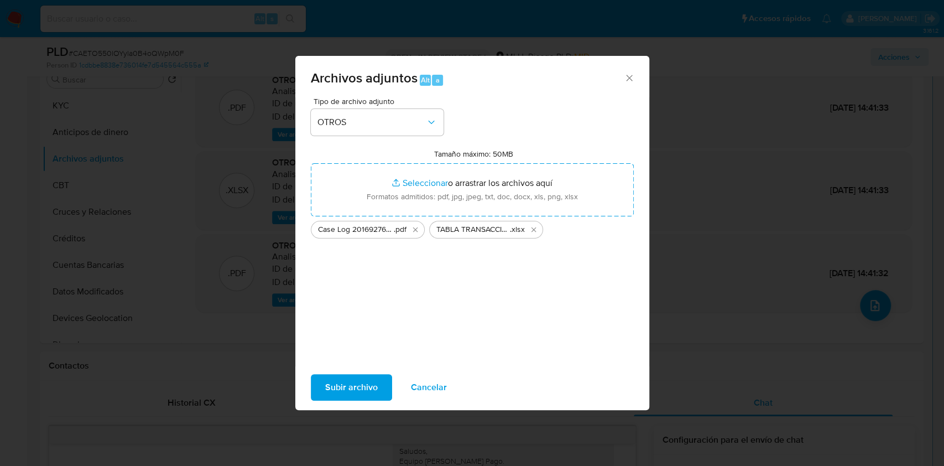
click at [356, 388] on span "Subir archivo" at bounding box center [351, 387] width 53 height 24
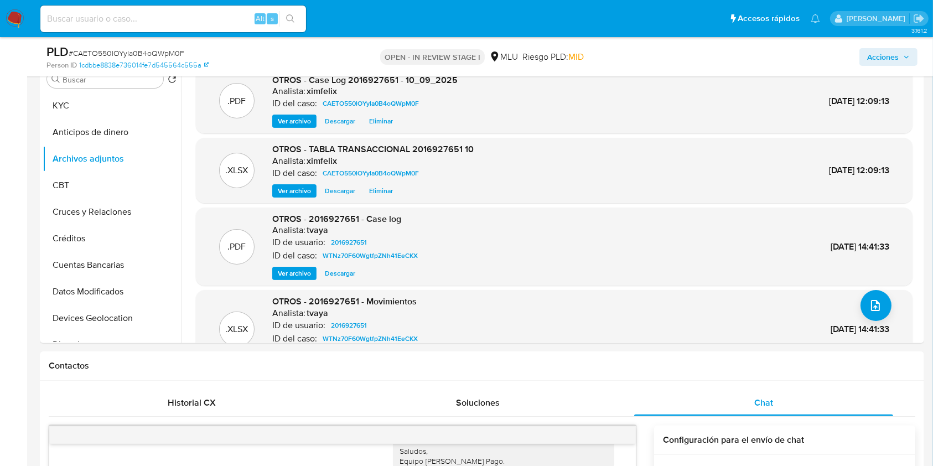
click at [886, 71] on div "PLD # CAETO550lOYyla0B4oQWpM0F Person ID 1cdbbe8838e736014fe7d545564c555a OPEN …" at bounding box center [482, 56] width 884 height 39
click at [893, 60] on span "Acciones" at bounding box center [883, 57] width 32 height 18
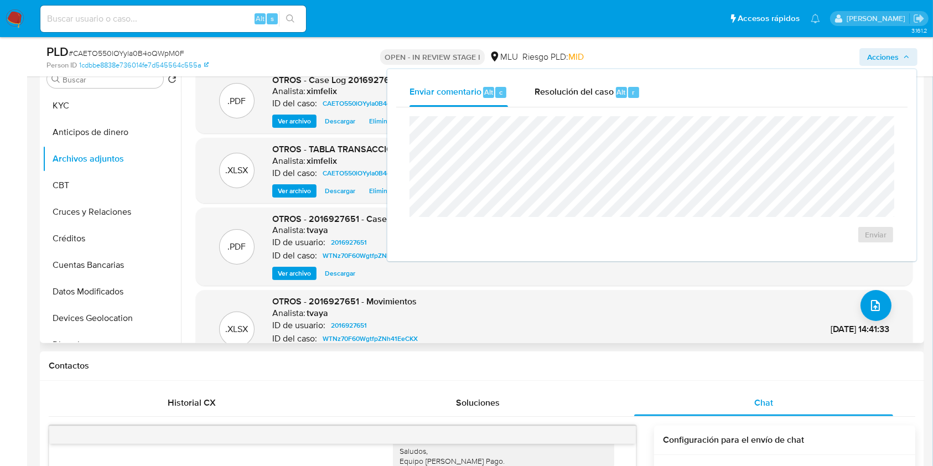
click at [367, 138] on div ".XLSX OTROS - TABLA TRANSACCIONAL 2016927651 10 Analista: ximfelix ID del caso:…" at bounding box center [554, 170] width 716 height 65
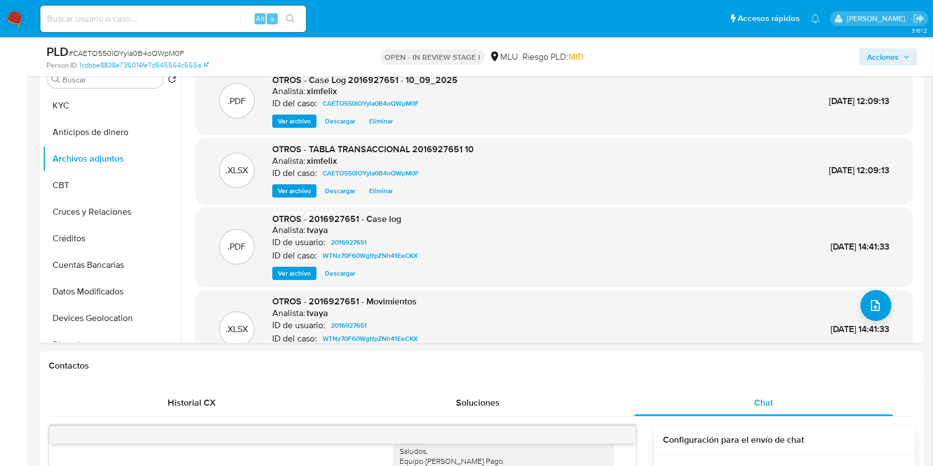
click at [885, 55] on span "Acciones" at bounding box center [883, 57] width 32 height 18
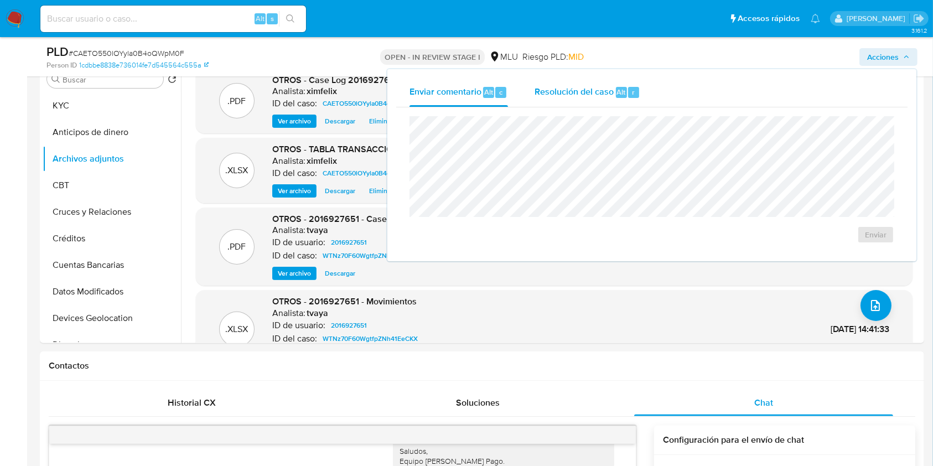
click at [591, 87] on span "Resolución del caso" at bounding box center [573, 91] width 79 height 13
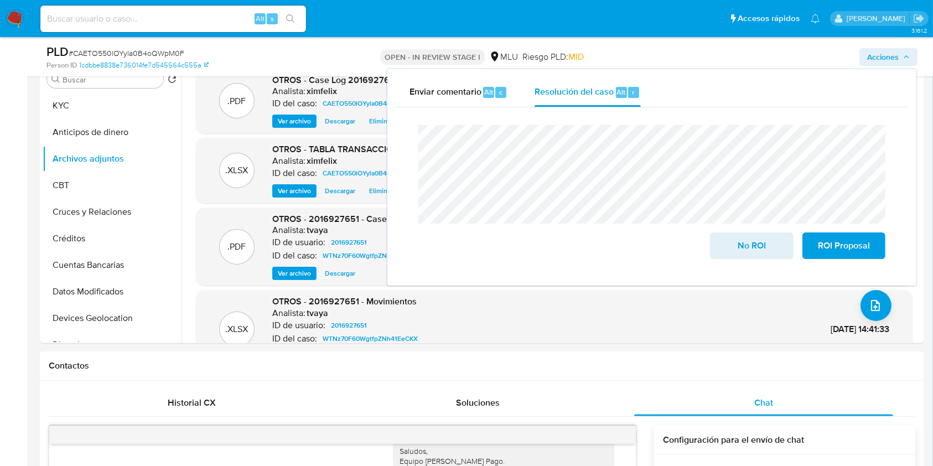
click at [402, 162] on div "Cierre de caso No ROI ROI Proposal" at bounding box center [651, 191] width 511 height 169
click at [841, 246] on span "ROI Proposal" at bounding box center [844, 245] width 54 height 24
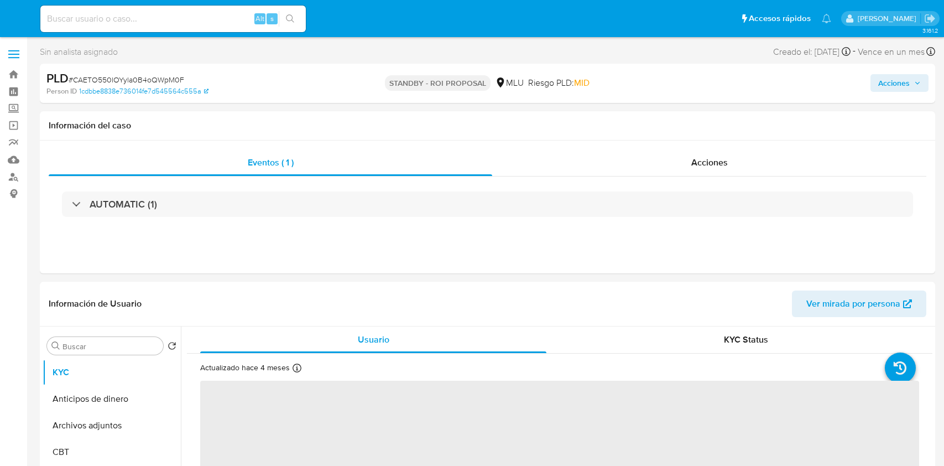
select select "10"
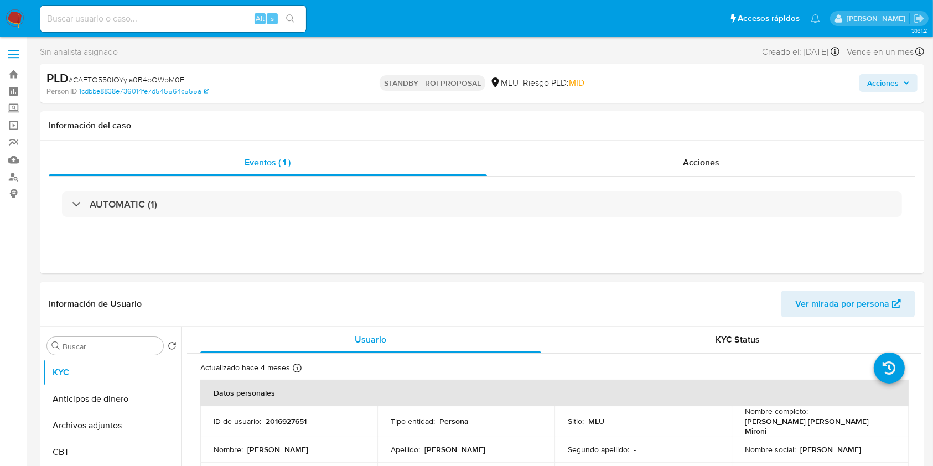
click at [190, 24] on input at bounding box center [173, 19] width 266 height 14
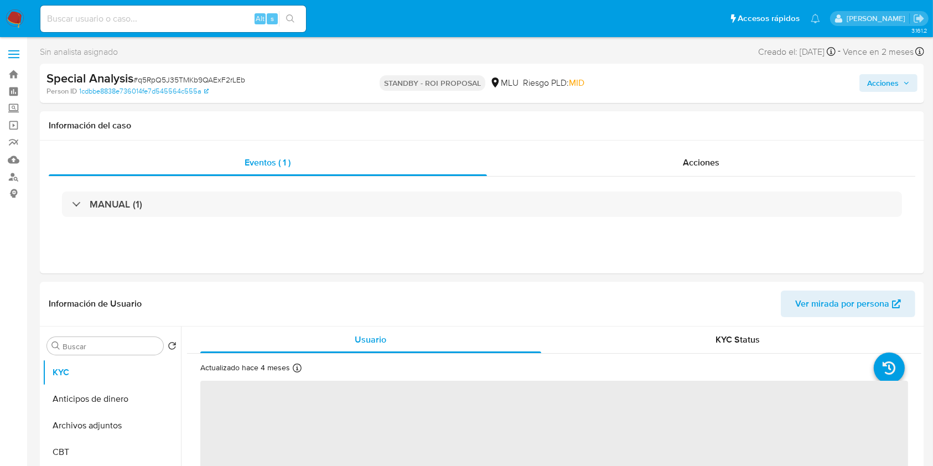
select select "10"
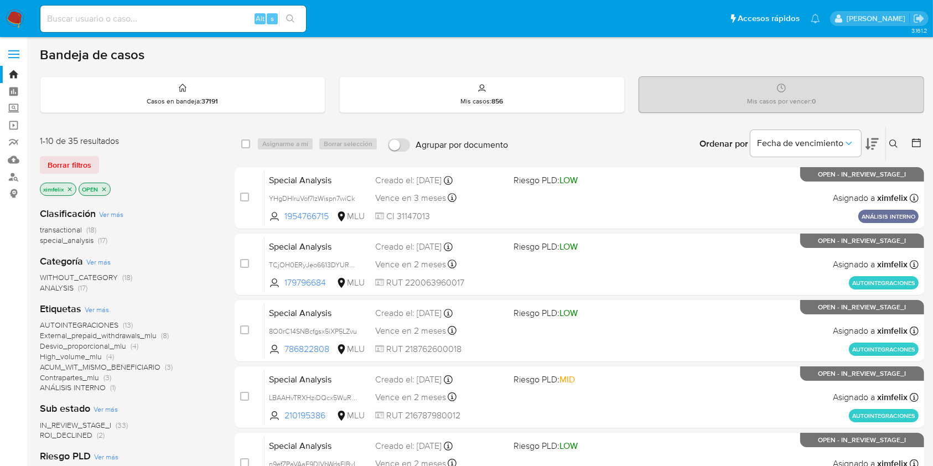
click at [176, 19] on input at bounding box center [173, 19] width 266 height 14
paste input "vpWbqoxk4pXpwAquhRx0GYzc"
type input "vpWbqoxk4pXpwAquhRx0GYzc"
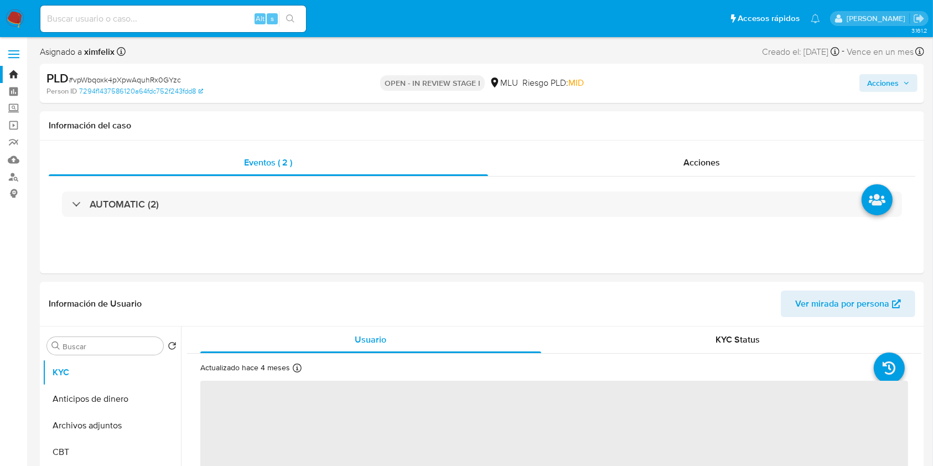
select select "10"
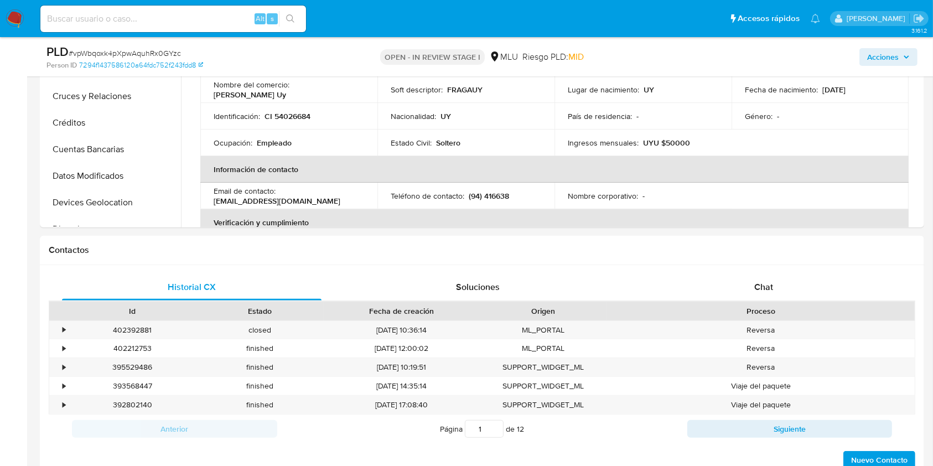
scroll to position [427, 0]
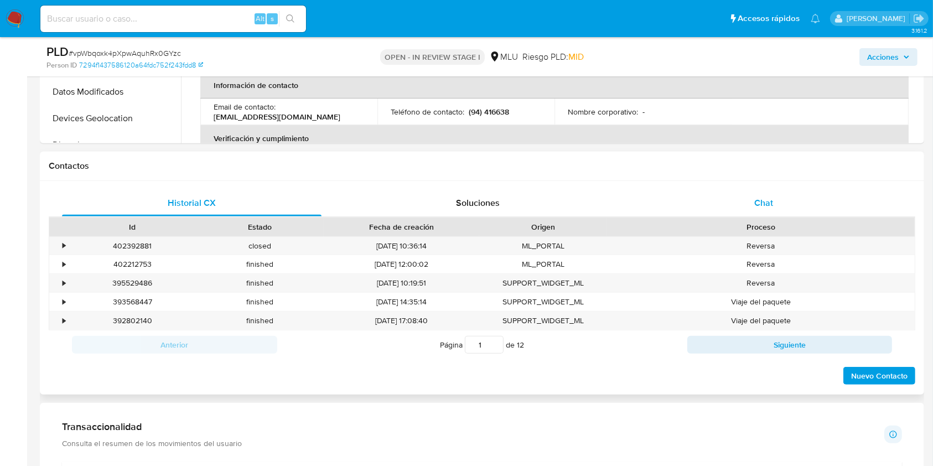
click at [775, 209] on div "Chat" at bounding box center [763, 203] width 259 height 27
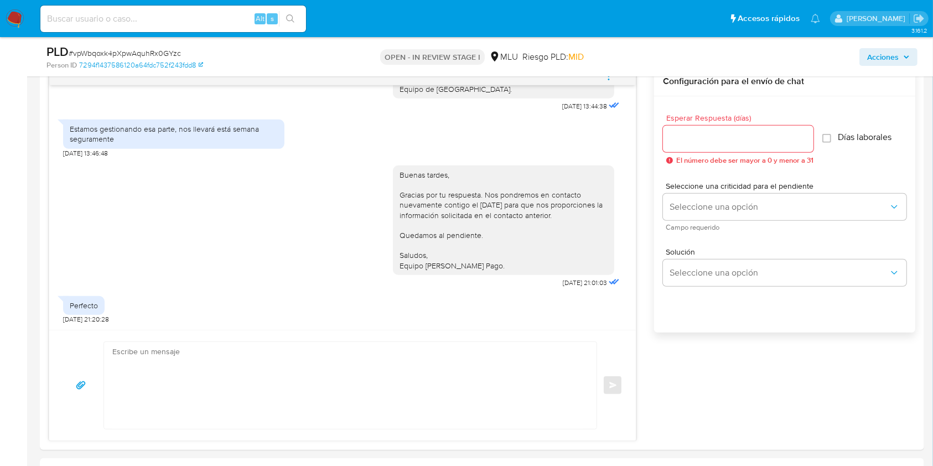
scroll to position [574, 0]
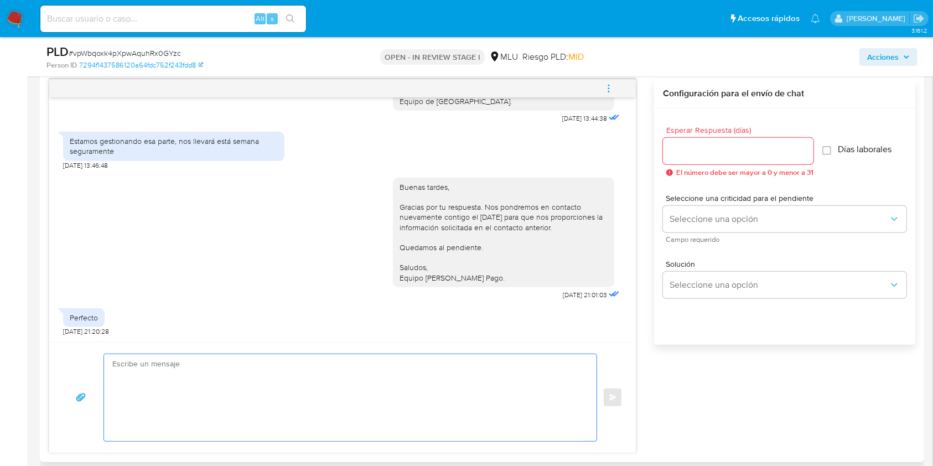
click at [403, 400] on textarea at bounding box center [347, 397] width 470 height 87
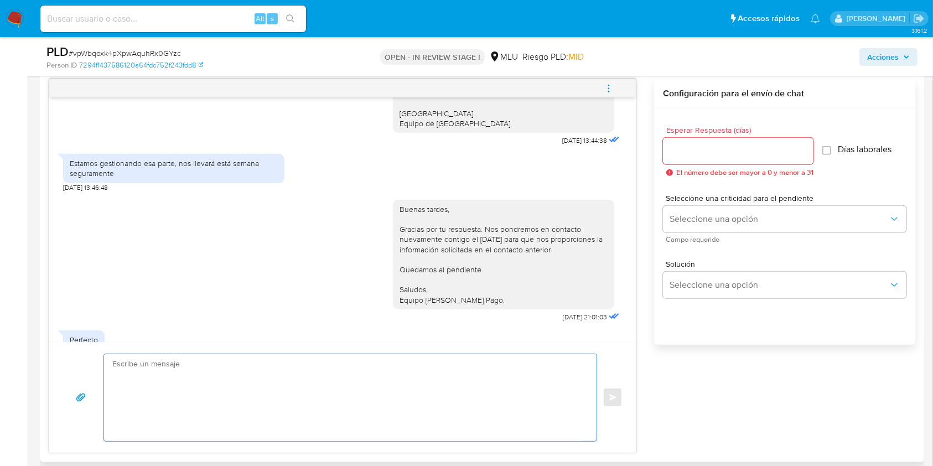
scroll to position [630, 0]
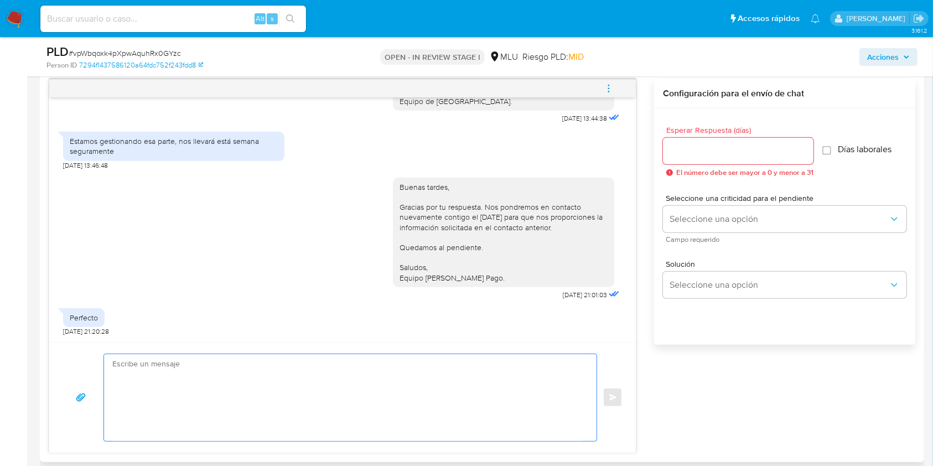
click at [394, 376] on textarea at bounding box center [347, 397] width 470 height 87
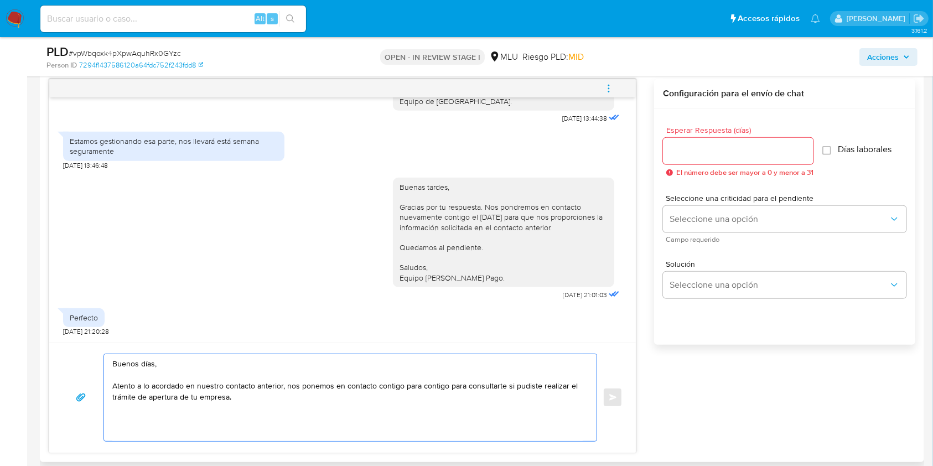
click at [440, 387] on textarea "Buenos días, Atento a lo acordado en nuestro contacto anterior, nos ponemos en …" at bounding box center [347, 397] width 470 height 87
click at [377, 415] on textarea "Buenos días, Atento a lo acordado en nuestro contacto anterior, nos ponemos en …" at bounding box center [347, 397] width 470 height 87
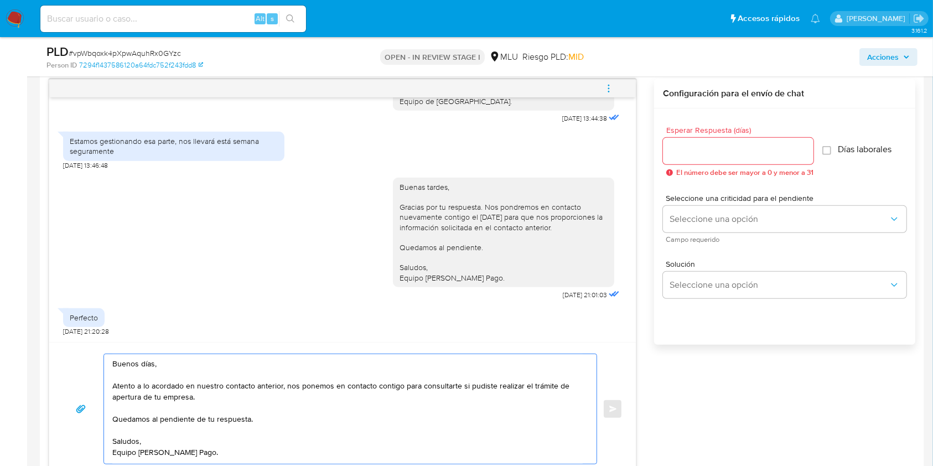
type textarea "Buenos días, Atento a lo acordado en nuestro contacto anterior, nos ponemos en …"
click at [737, 150] on input "Esperar Respuesta (días)" at bounding box center [738, 151] width 150 height 14
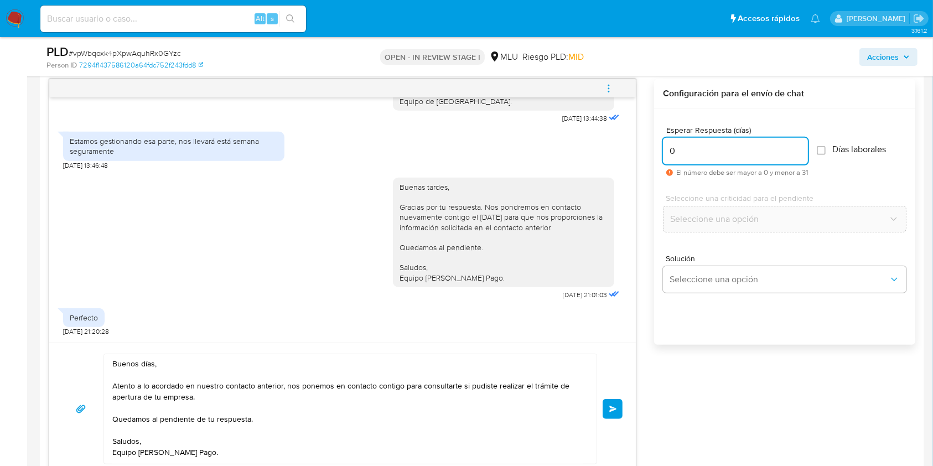
drag, startPoint x: 695, startPoint y: 152, endPoint x: 630, endPoint y: 158, distance: 65.0
click at [630, 158] on div "Buenas tardes [PERSON_NAME], Te contactamos ya que necesitamos verificar alguno…" at bounding box center [482, 277] width 866 height 397
type input "3"
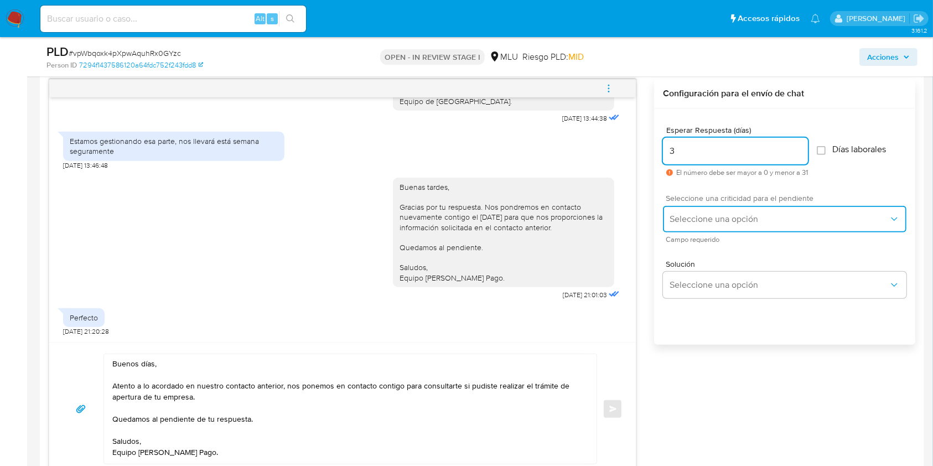
click at [719, 206] on button "Seleccione una opción" at bounding box center [784, 219] width 243 height 27
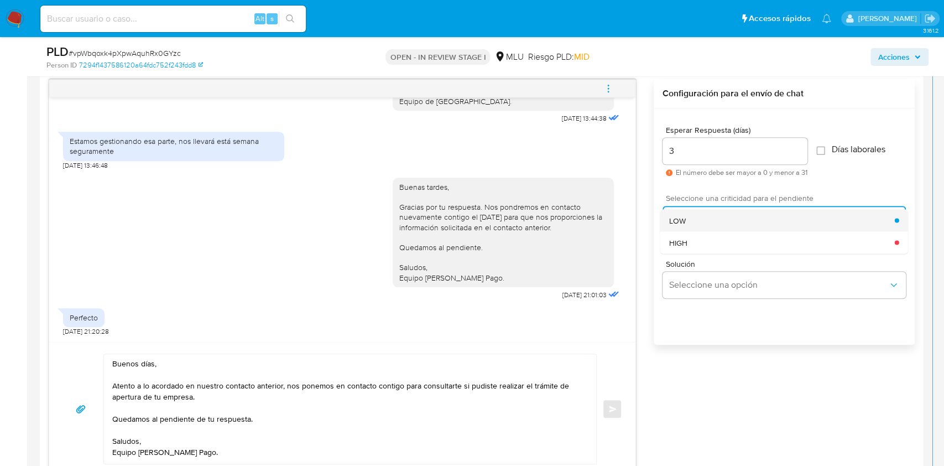
click at [685, 221] on span "LOW" at bounding box center [677, 220] width 17 height 10
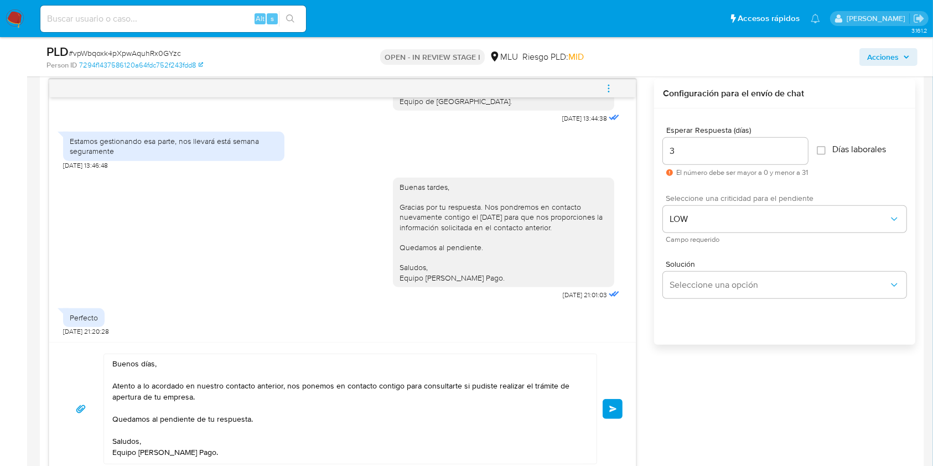
click at [610, 408] on span "Enviar" at bounding box center [613, 409] width 8 height 7
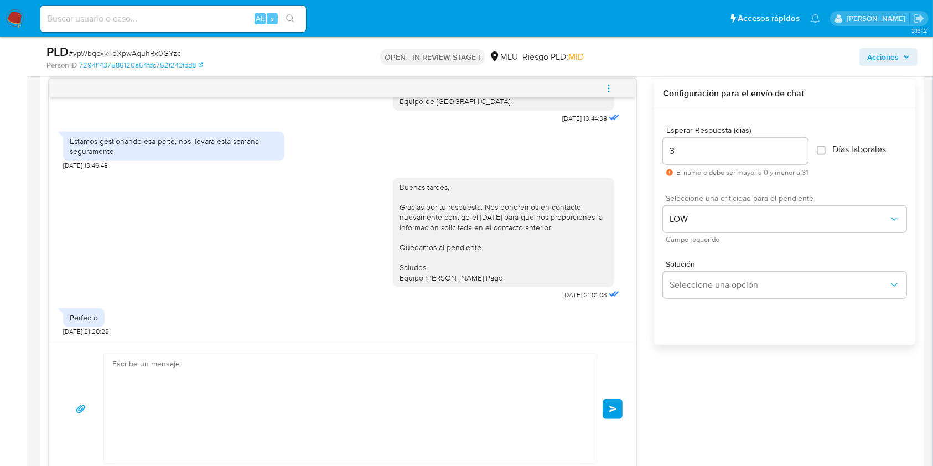
scroll to position [762, 0]
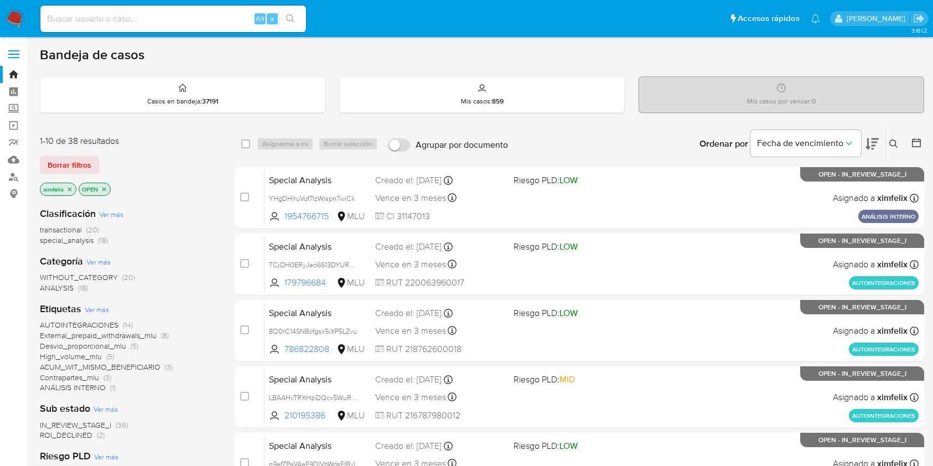
click at [11, 14] on img at bounding box center [15, 18] width 19 height 19
click at [868, 144] on icon at bounding box center [871, 144] width 13 height 12
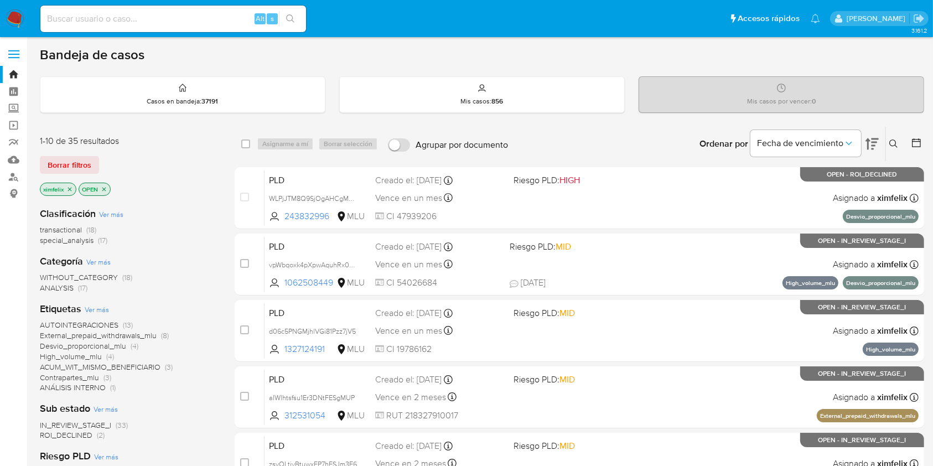
click at [22, 20] on img at bounding box center [15, 18] width 19 height 19
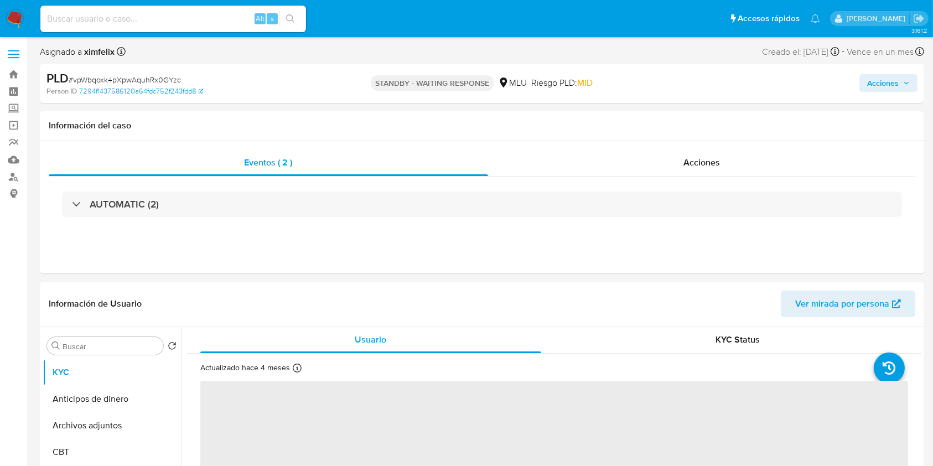
click at [186, 20] on input at bounding box center [173, 19] width 266 height 14
paste input "yYlS40fBXSufioqhpOfZPt9k"
type input "yYlS40fBXSufioqhpOfZPt9k"
select select "10"
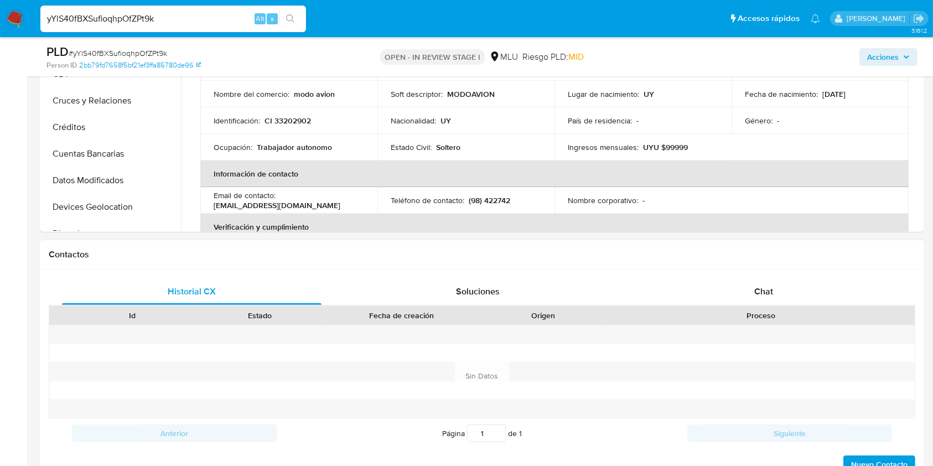
scroll to position [359, 0]
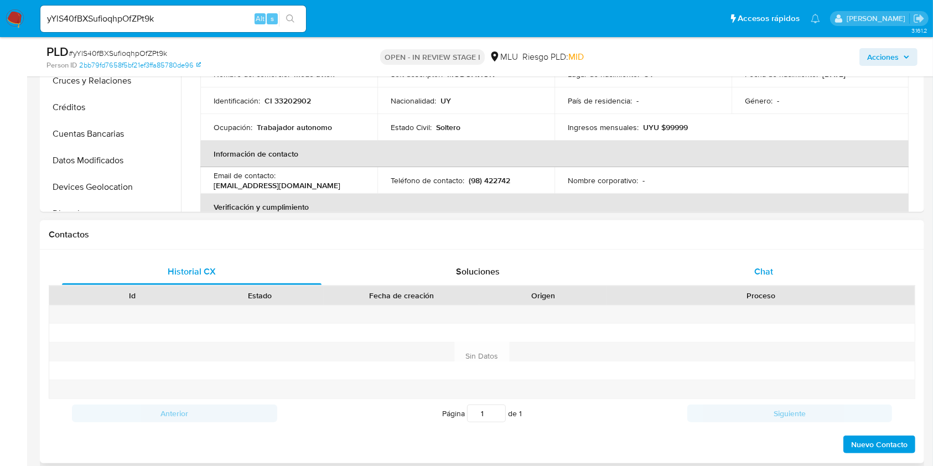
click at [773, 269] on div "Chat" at bounding box center [763, 271] width 259 height 27
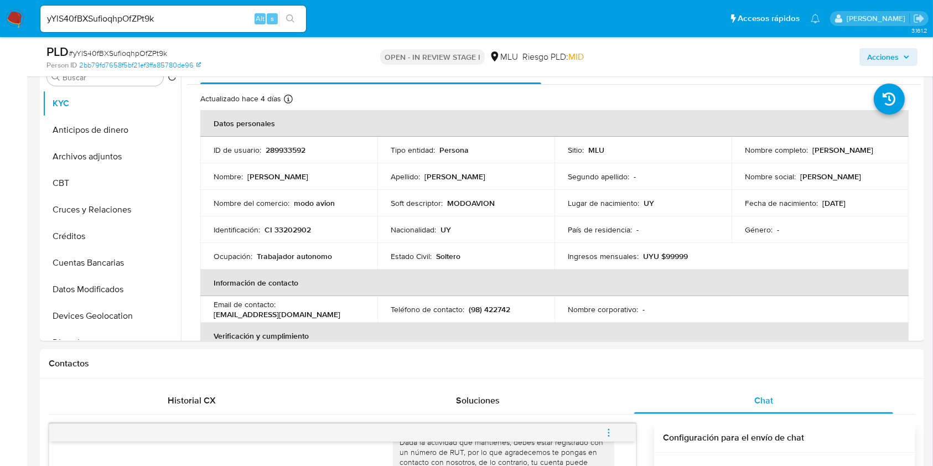
scroll to position [212, 0]
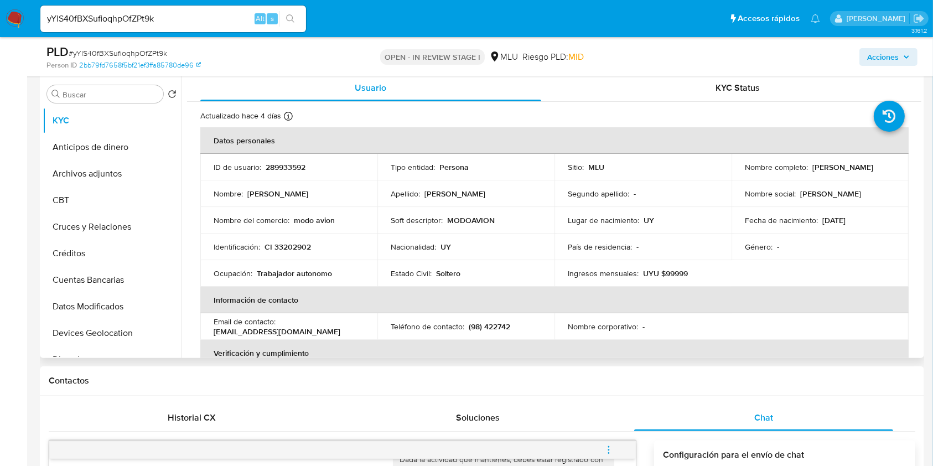
drag, startPoint x: 181, startPoint y: 154, endPoint x: 181, endPoint y: 178, distance: 24.3
click at [181, 178] on div "Usuario KYC Status Actualizado [DATE] Creado: [DATE] 07:55:59 Actualizado: [DAT…" at bounding box center [551, 216] width 740 height 283
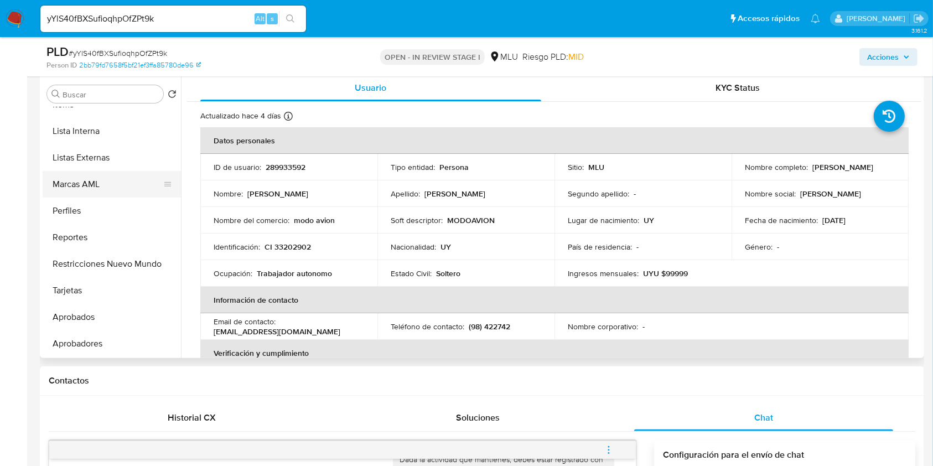
click at [104, 179] on button "Marcas AML" at bounding box center [107, 184] width 129 height 27
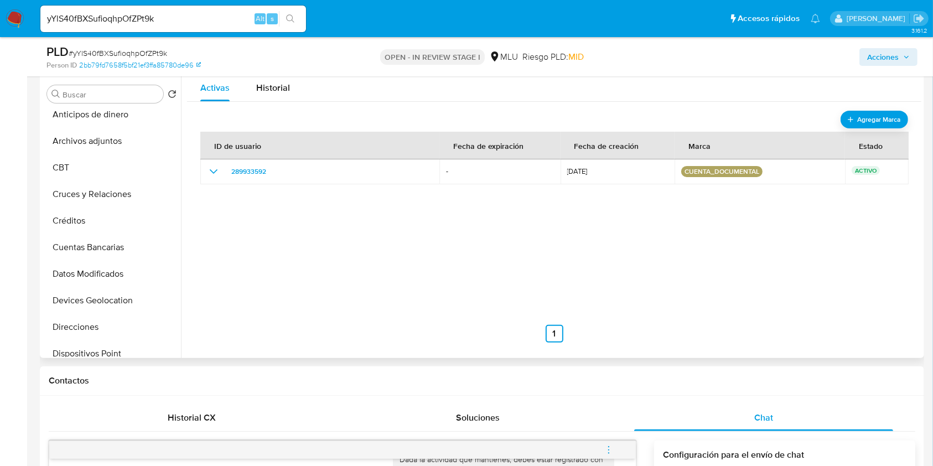
scroll to position [0, 0]
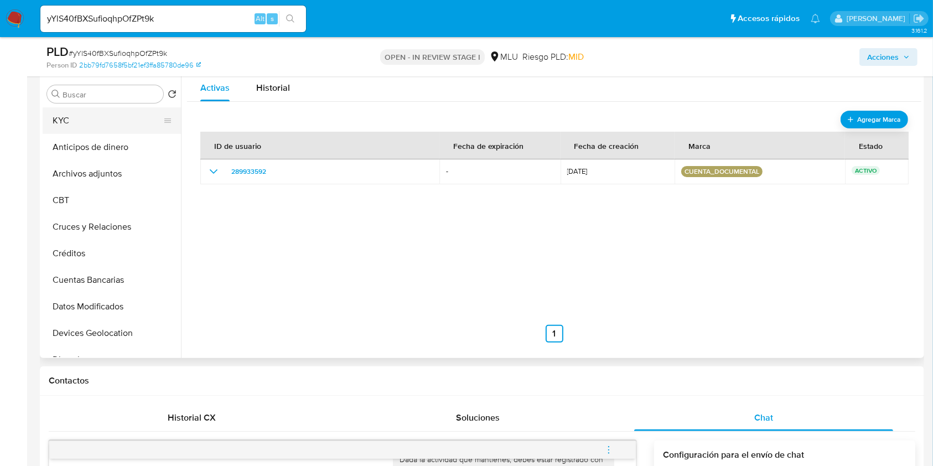
click at [105, 125] on button "KYC" at bounding box center [107, 120] width 129 height 27
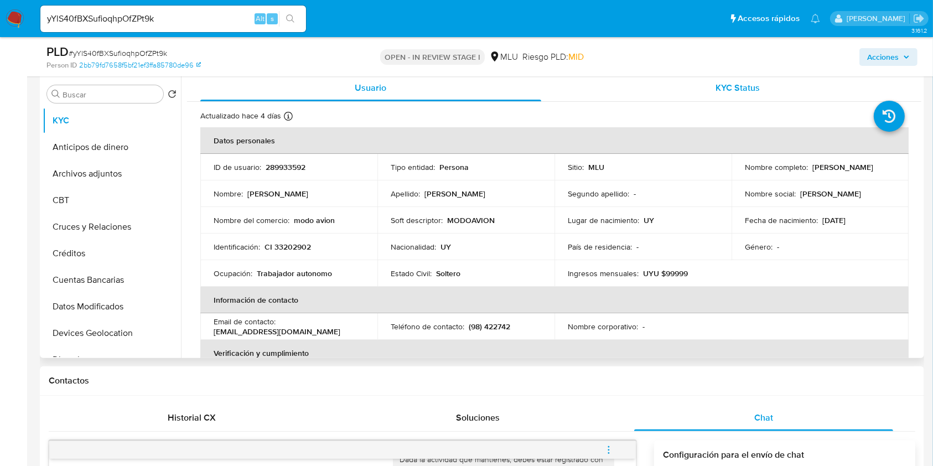
click at [744, 95] on div "KYC Status" at bounding box center [738, 88] width 341 height 27
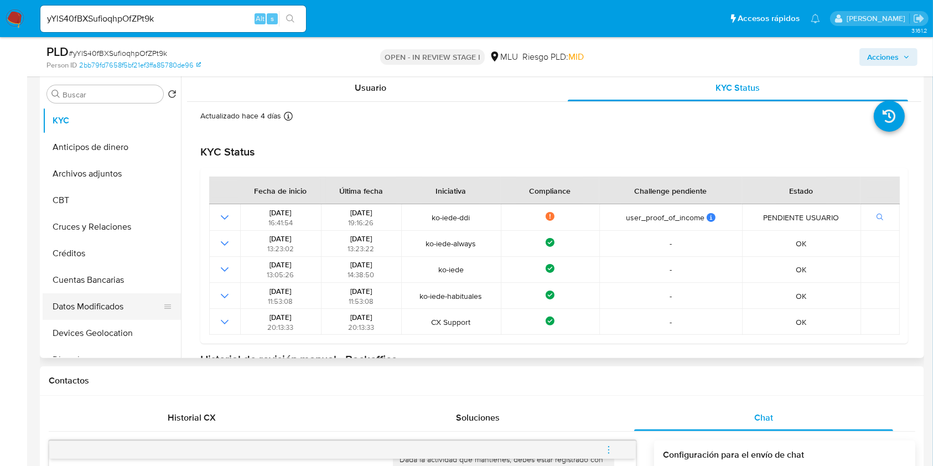
click at [97, 310] on button "Datos Modificados" at bounding box center [107, 306] width 129 height 27
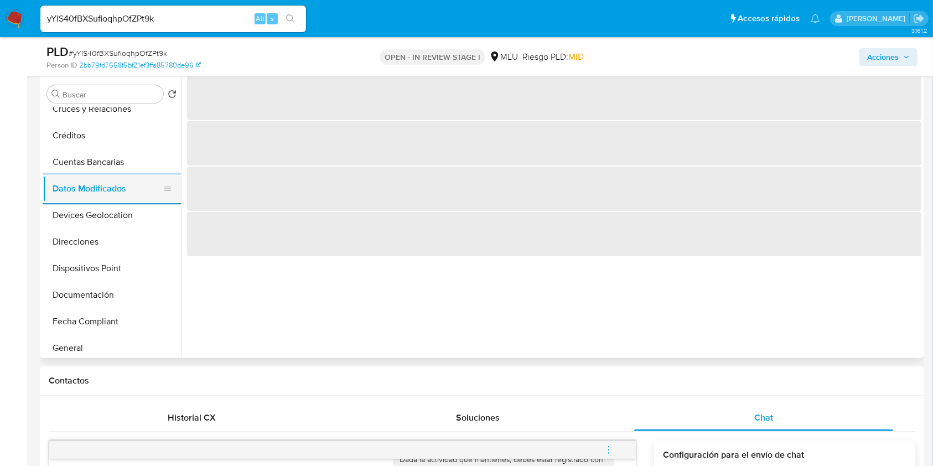
scroll to position [89, 0]
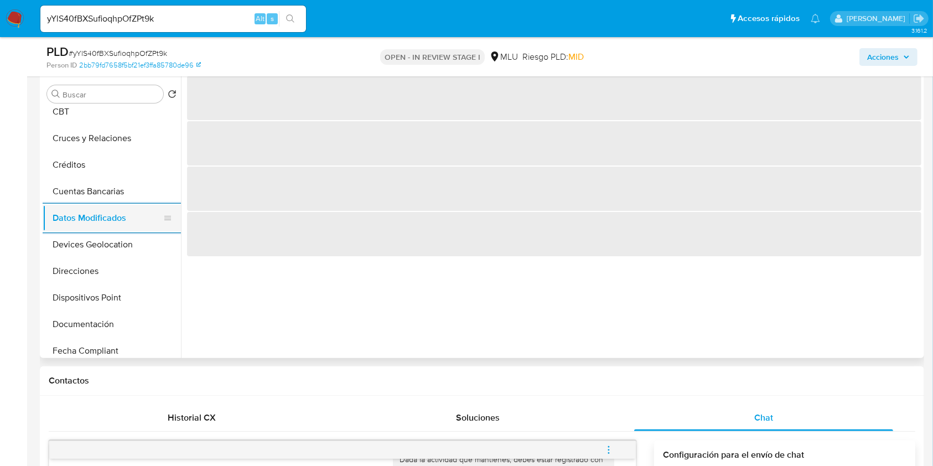
click at [97, 311] on button "Documentación" at bounding box center [112, 324] width 138 height 27
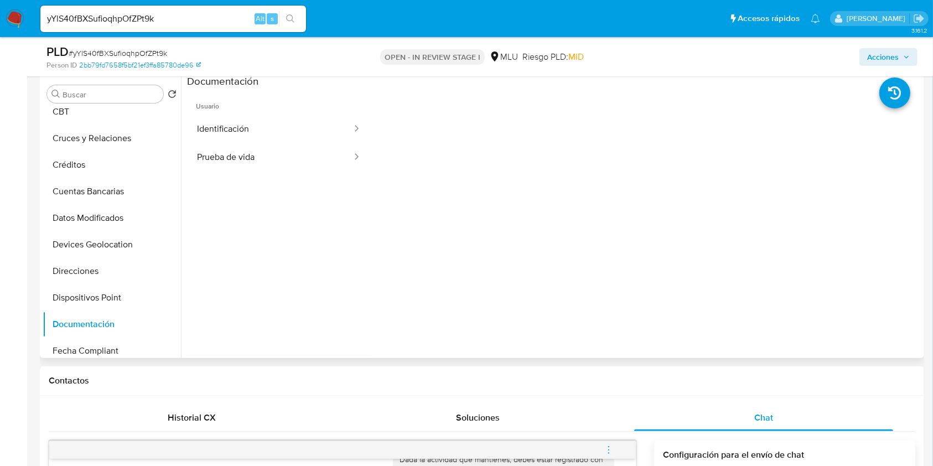
drag, startPoint x: 176, startPoint y: 180, endPoint x: 181, endPoint y: 113, distance: 67.7
click at [181, 113] on div "Buscar Volver al orden por defecto KYC Anticipos de dinero Archivos adjuntos CB…" at bounding box center [482, 216] width 879 height 283
click at [181, 113] on div at bounding box center [551, 216] width 740 height 283
click at [172, 111] on button "CBT" at bounding box center [107, 111] width 129 height 27
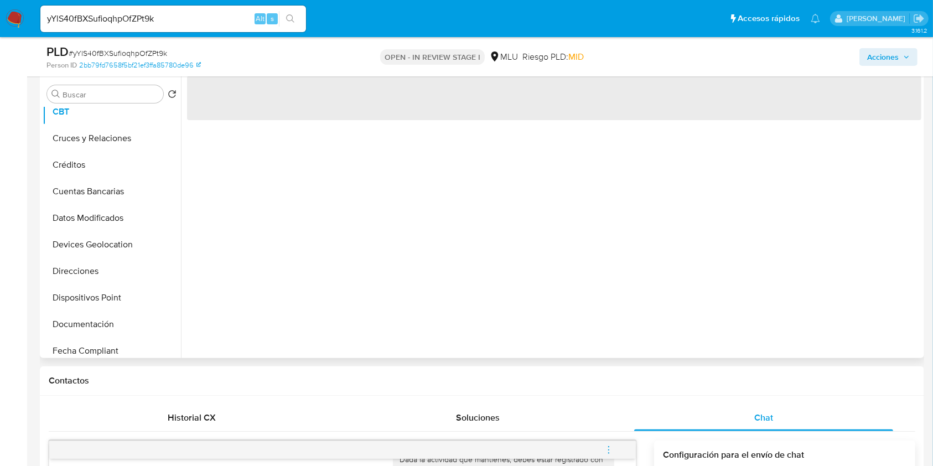
scroll to position [0, 0]
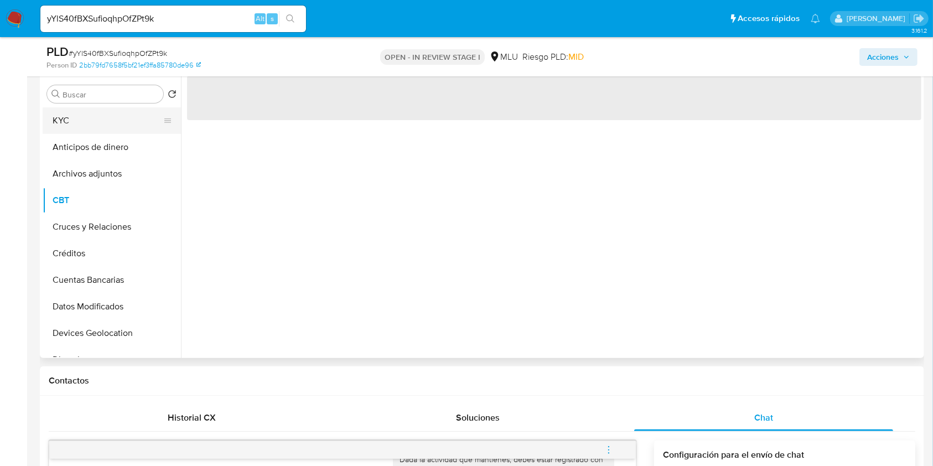
click at [115, 130] on button "KYC" at bounding box center [107, 120] width 129 height 27
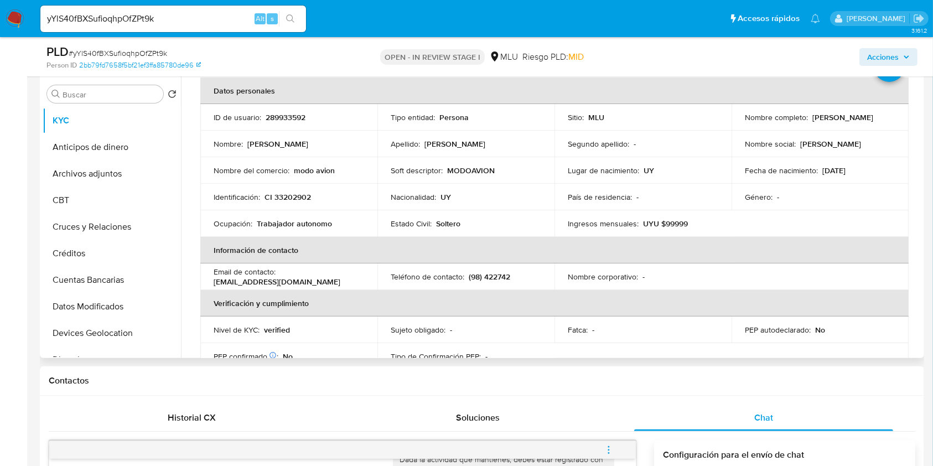
scroll to position [52, 0]
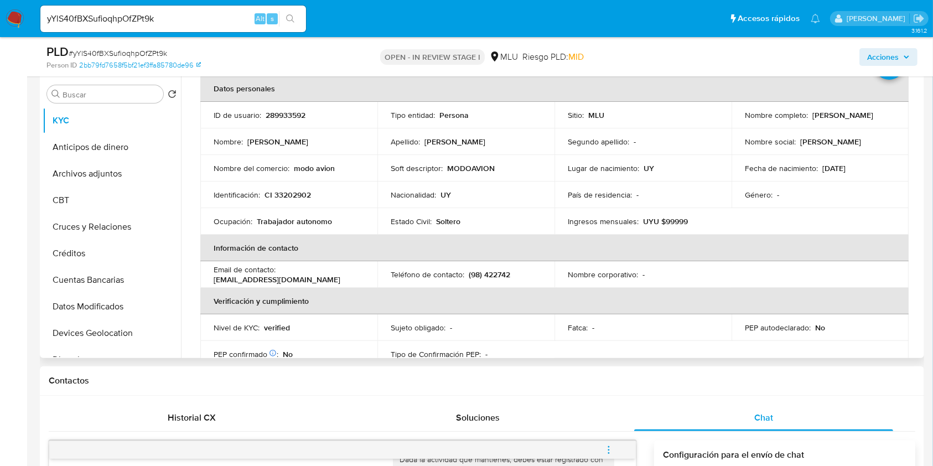
click at [869, 191] on div "Género : -" at bounding box center [820, 195] width 150 height 10
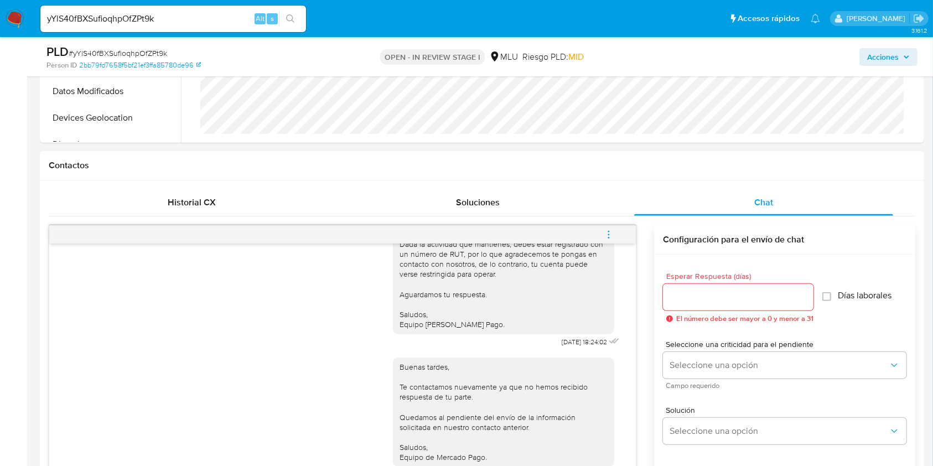
scroll to position [443, 0]
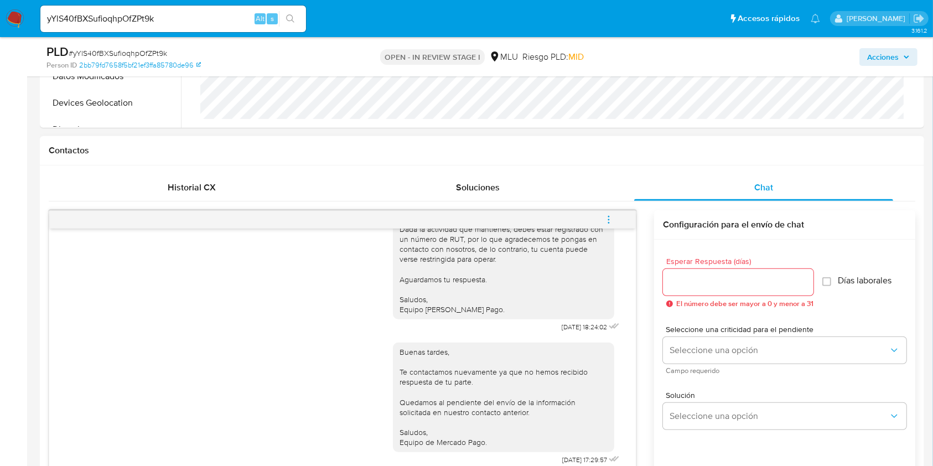
click at [609, 222] on icon "menu-action" at bounding box center [608, 222] width 1 height 1
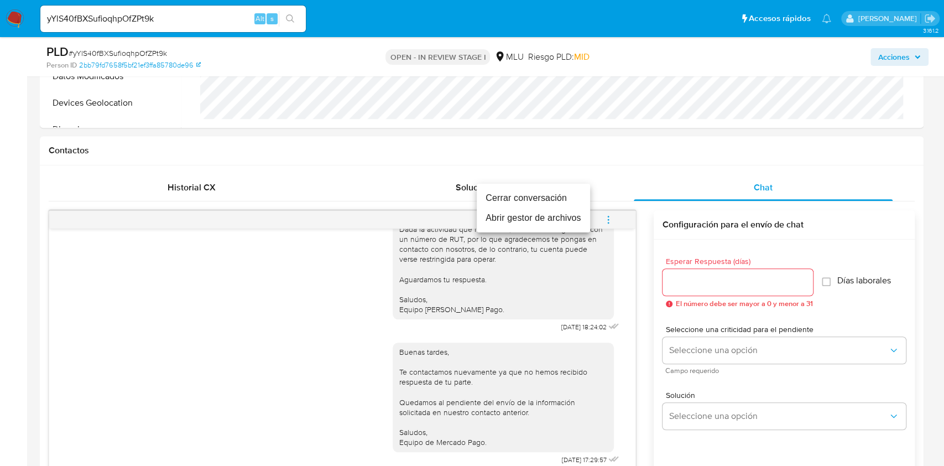
click at [499, 194] on li "Cerrar conversación" at bounding box center [533, 198] width 113 height 20
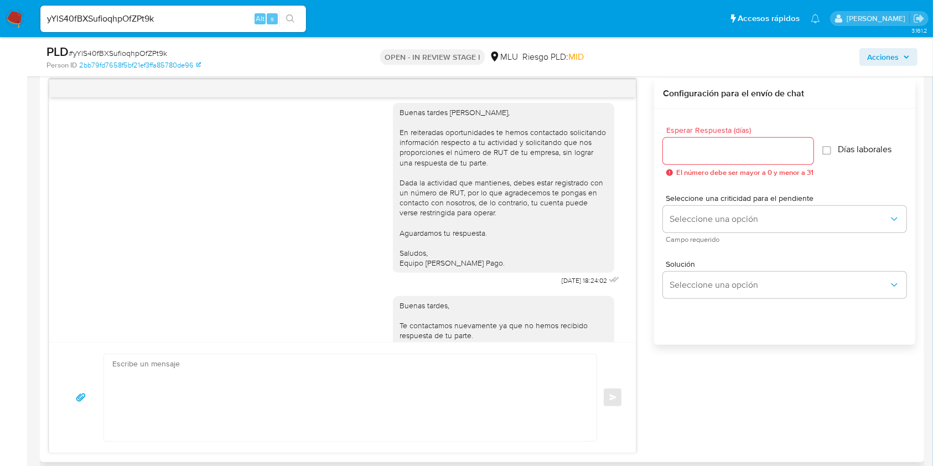
scroll to position [9, 0]
click at [527, 336] on div "Buenas tardes, Te contactamos nuevamente ya que no hemos recibido respuesta de …" at bounding box center [503, 349] width 208 height 101
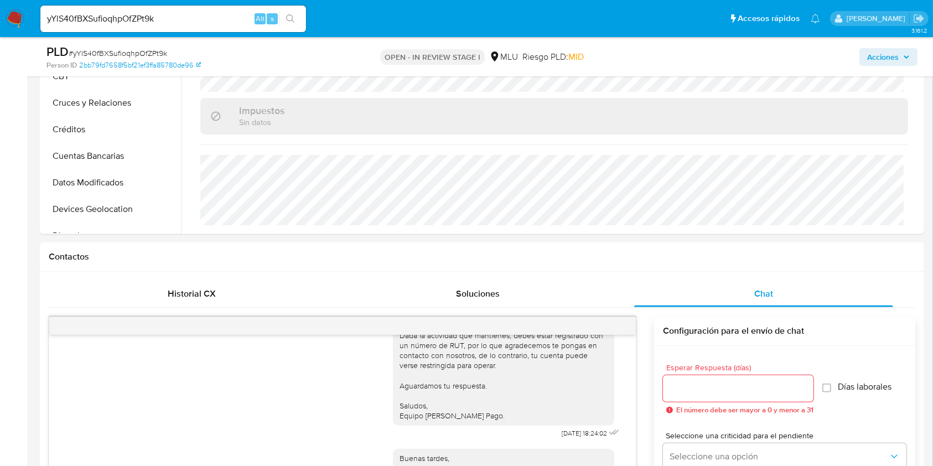
scroll to position [263, 0]
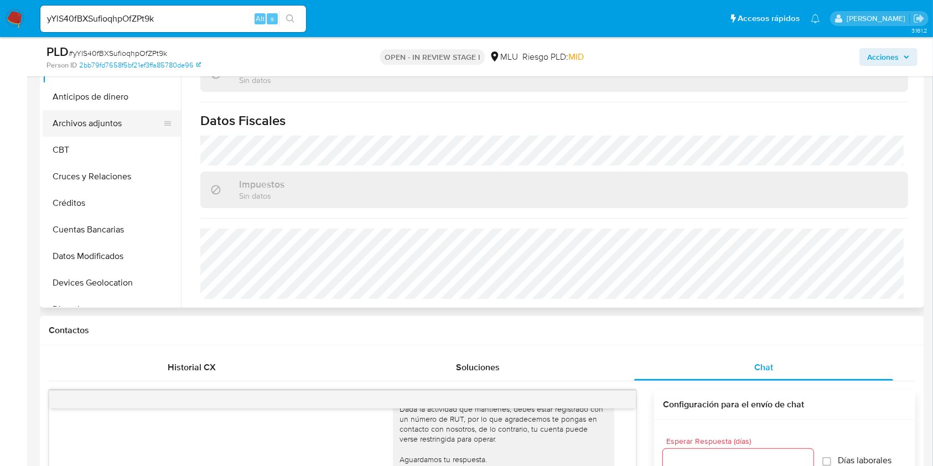
click at [129, 124] on button "Archivos adjuntos" at bounding box center [107, 123] width 129 height 27
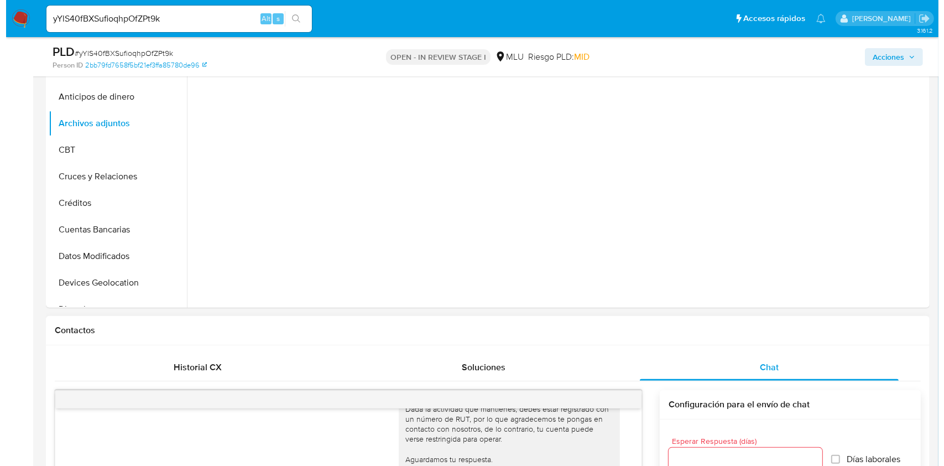
scroll to position [0, 0]
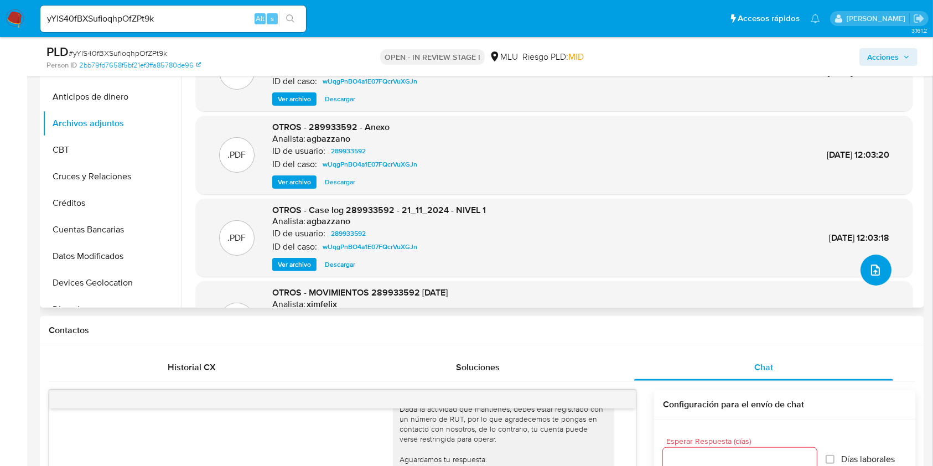
click at [869, 268] on icon "upload-file" at bounding box center [875, 269] width 13 height 13
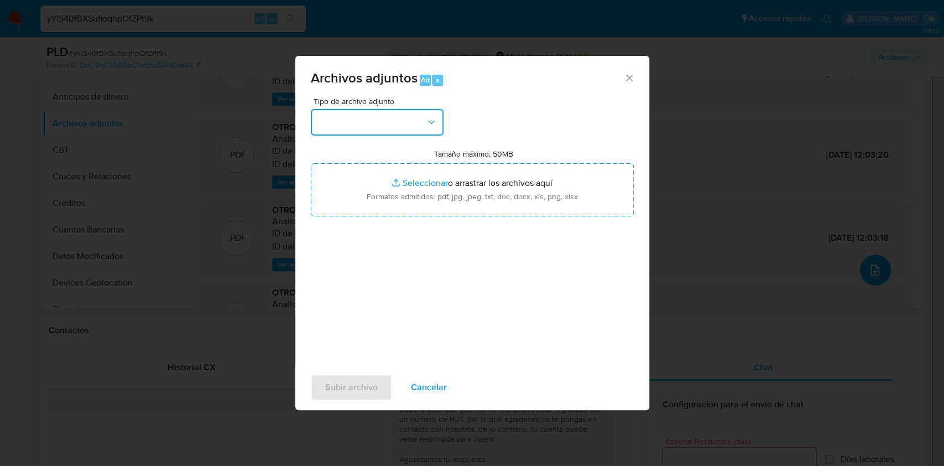
click at [383, 135] on button "button" at bounding box center [377, 122] width 133 height 27
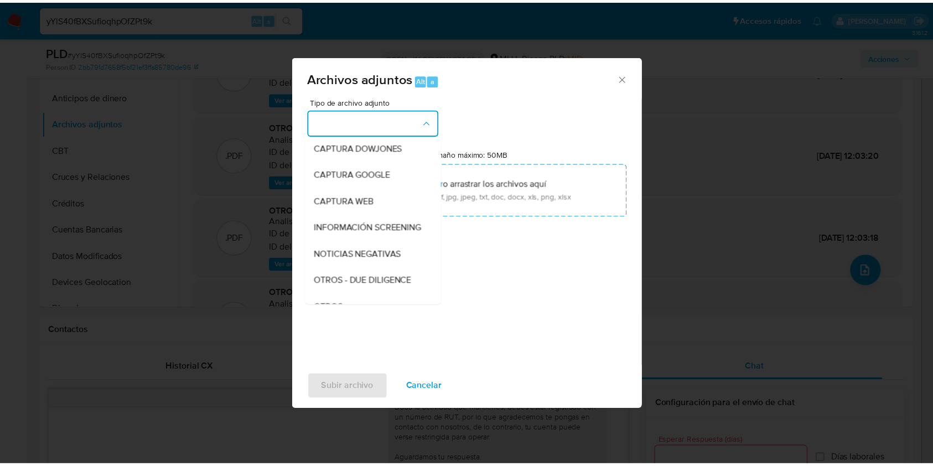
scroll to position [58, 0]
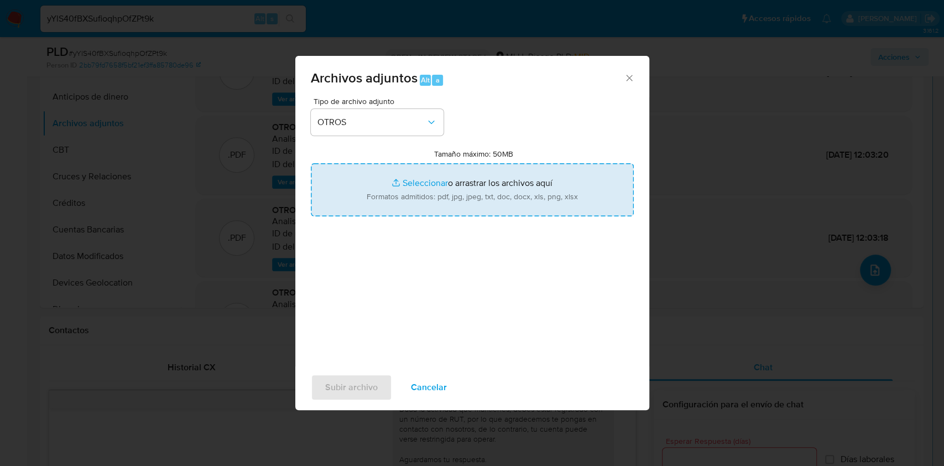
type input "C:\fakepath\Anexo 289933592 - 16_09_2025.pdf"
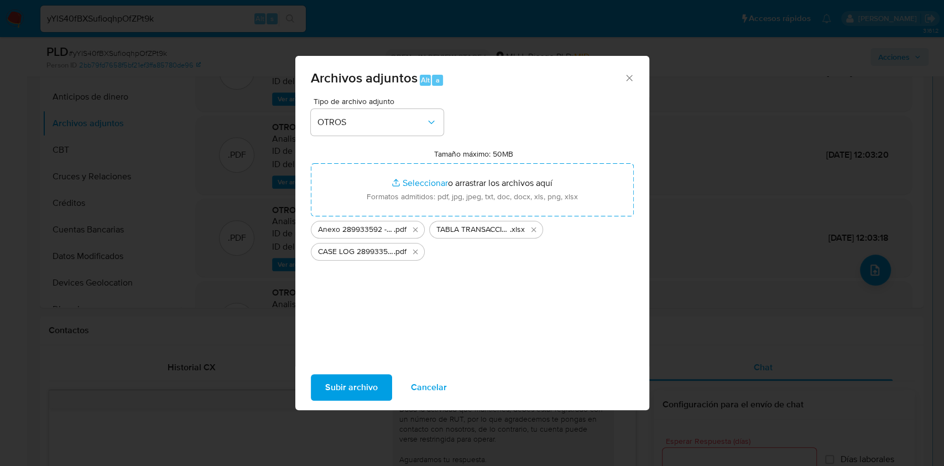
click at [352, 382] on span "Subir archivo" at bounding box center [351, 387] width 53 height 24
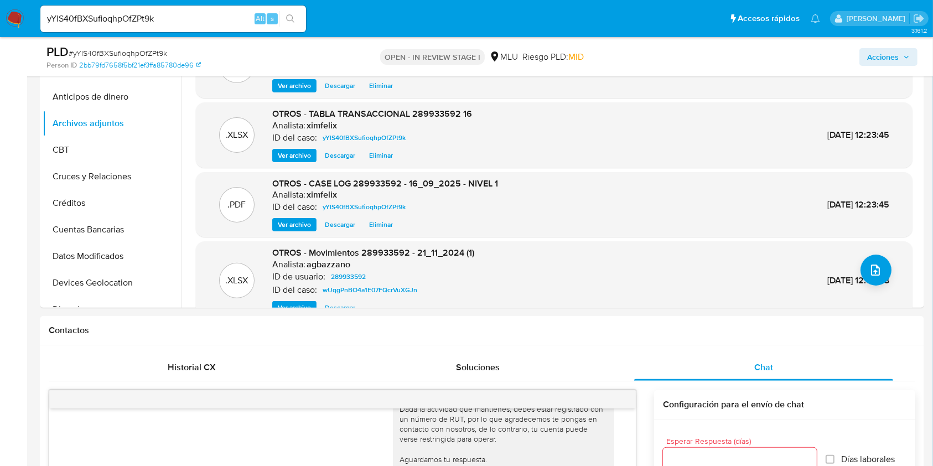
click at [882, 52] on span "Acciones" at bounding box center [883, 57] width 32 height 18
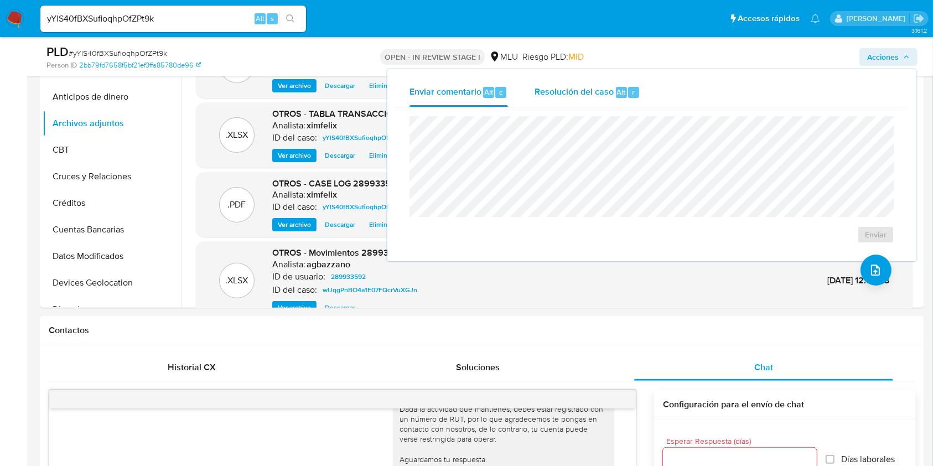
click at [604, 91] on span "Resolución del caso" at bounding box center [573, 91] width 79 height 13
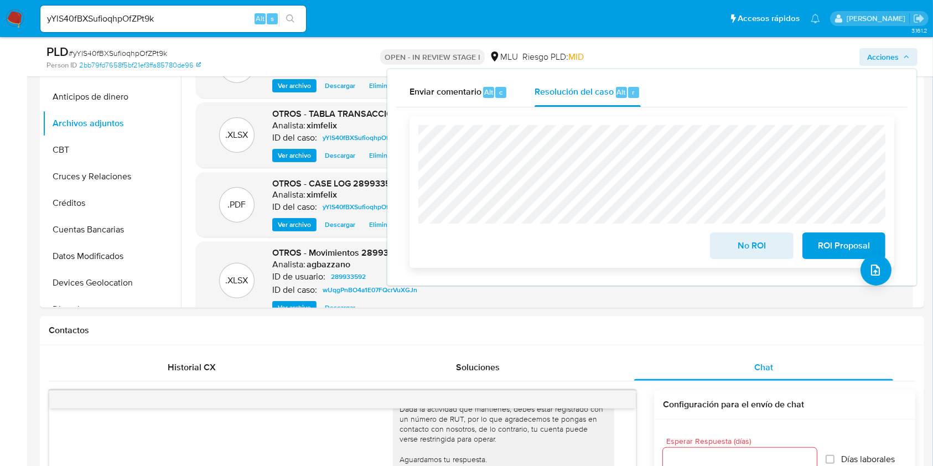
click at [839, 250] on span "ROI Proposal" at bounding box center [844, 245] width 54 height 24
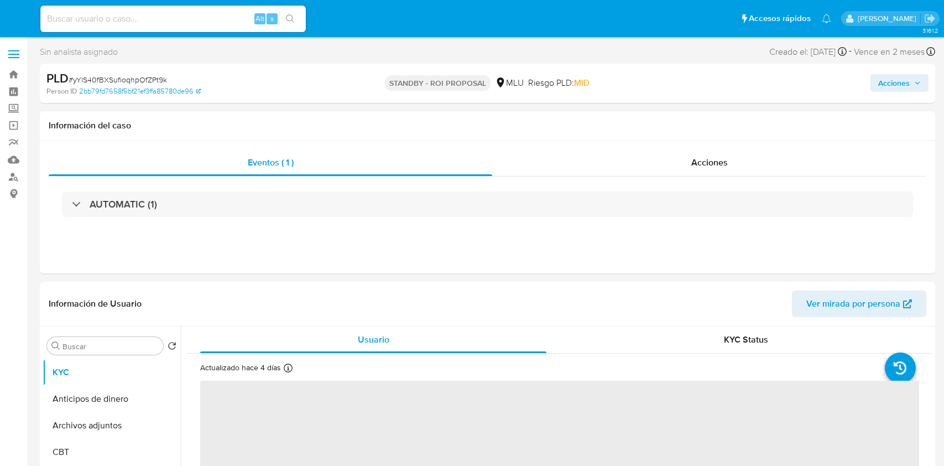
select select "10"
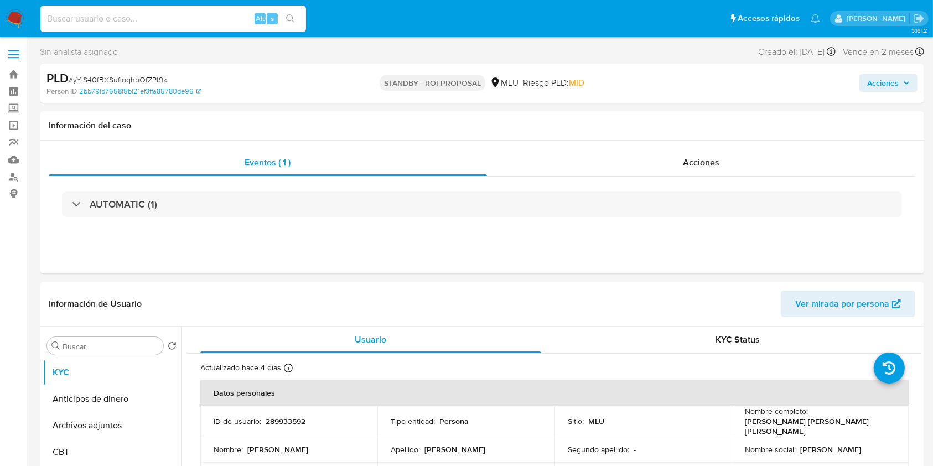
click at [195, 19] on input at bounding box center [173, 19] width 266 height 14
paste input "d06c5PNGMjhlVGi81Pzz7jV5"
type input "d06c5PNGMjhlVGi81Pzz7jV5"
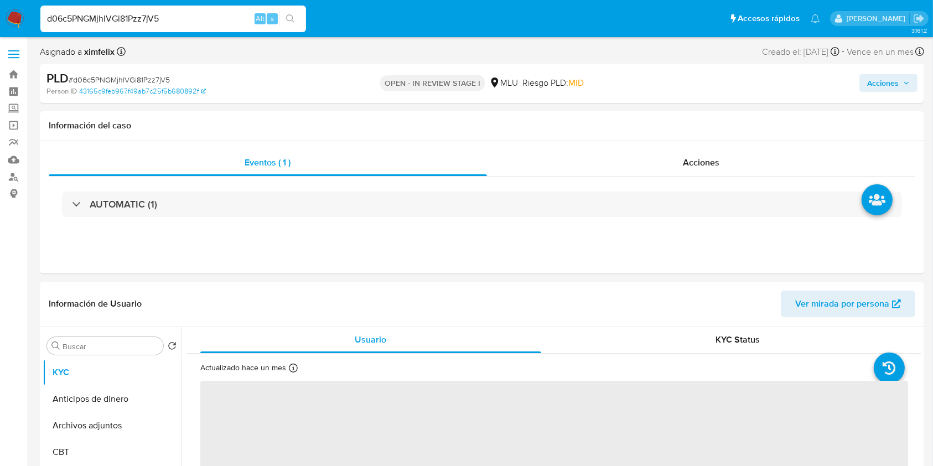
select select "10"
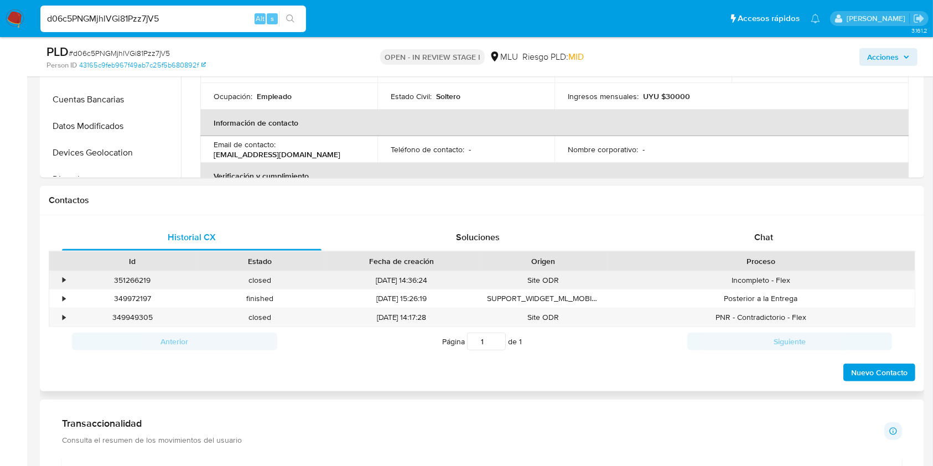
scroll to position [427, 0]
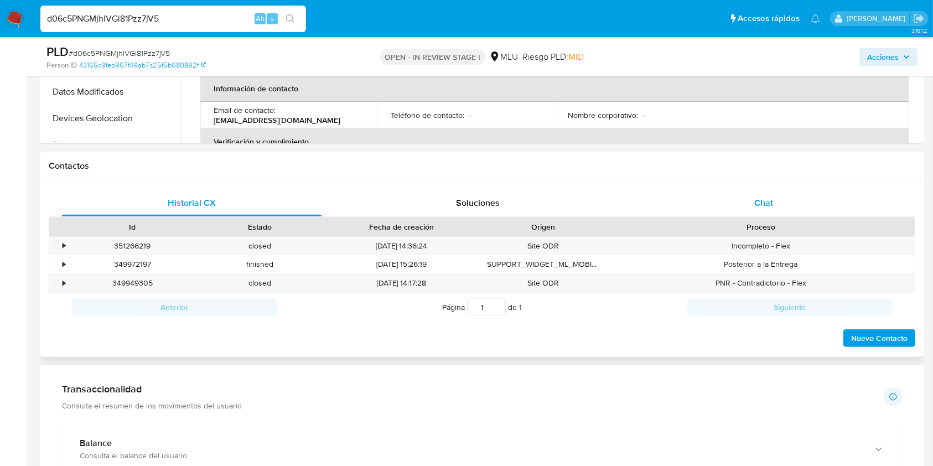
click at [760, 197] on span "Chat" at bounding box center [763, 202] width 19 height 13
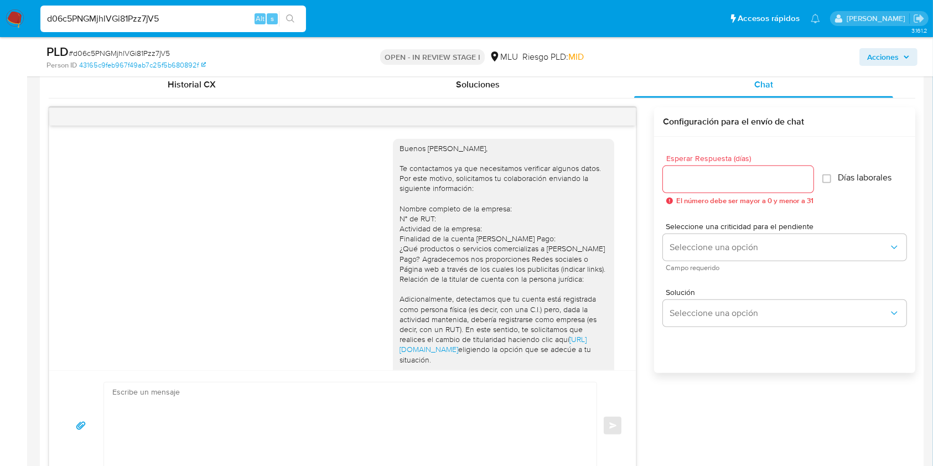
scroll to position [283, 0]
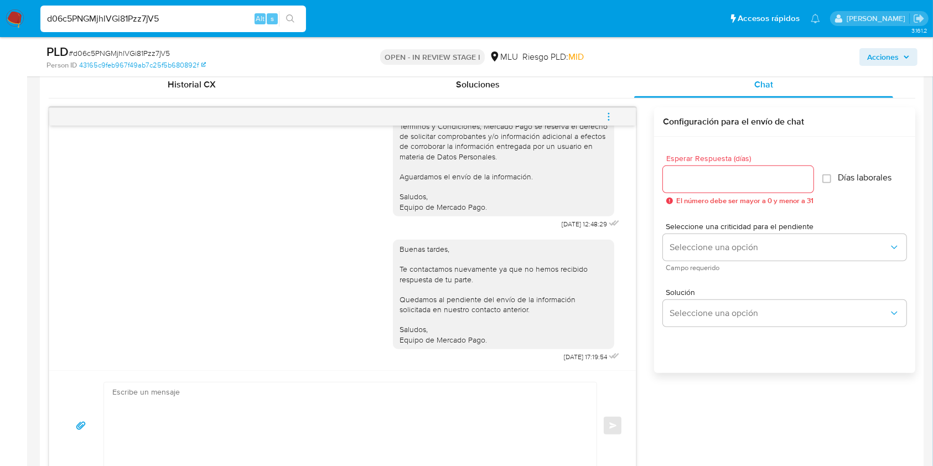
drag, startPoint x: 172, startPoint y: 14, endPoint x: 40, endPoint y: 26, distance: 132.2
click at [40, 26] on div "d06c5PNGMjhlVGi81Pzz7jV5 Alt s" at bounding box center [173, 19] width 266 height 27
click at [291, 182] on div "Buenos [PERSON_NAME], Te contactamos ya que necesitamos verificar algunos datos…" at bounding box center [342, 50] width 559 height 364
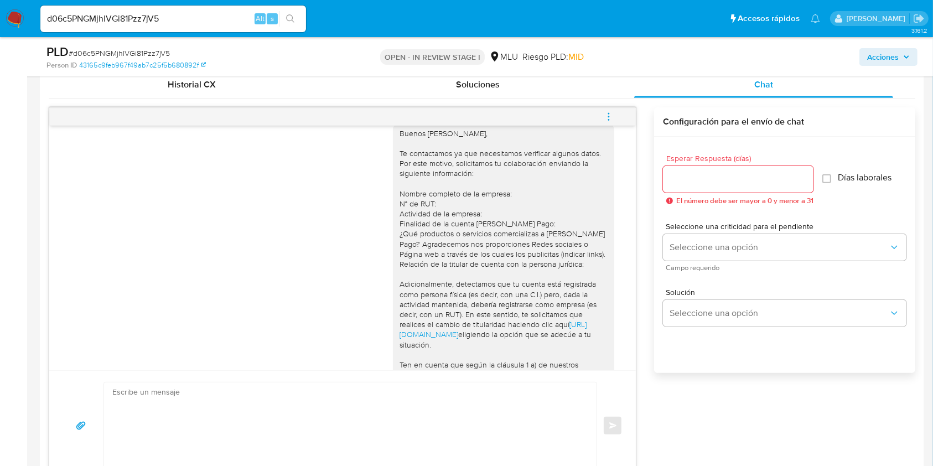
scroll to position [7, 0]
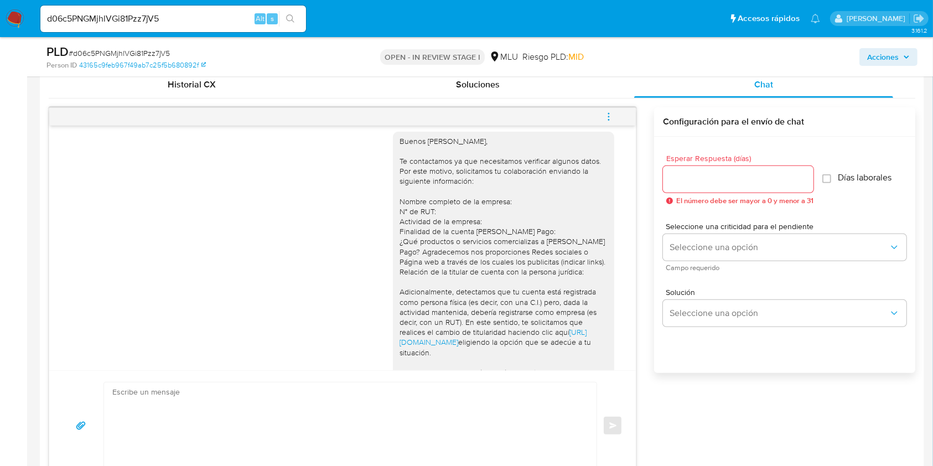
click at [606, 123] on span "menu-action" at bounding box center [609, 116] width 10 height 27
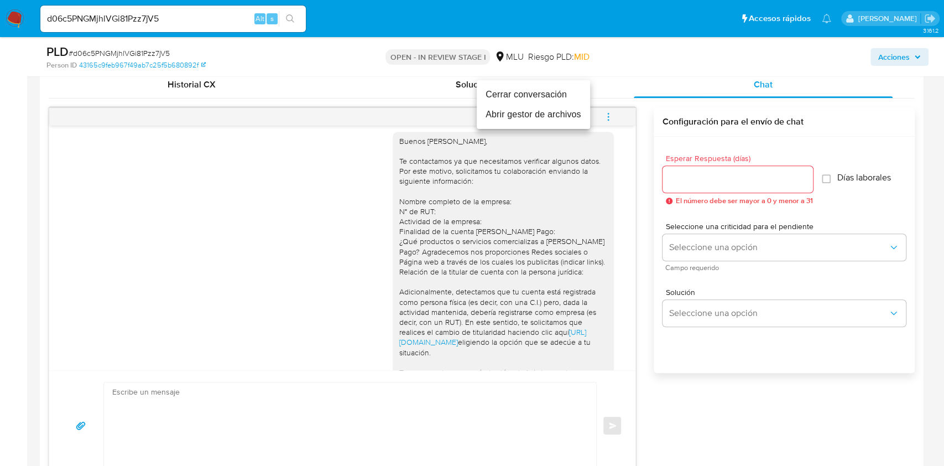
click at [508, 97] on li "Cerrar conversación" at bounding box center [533, 95] width 113 height 20
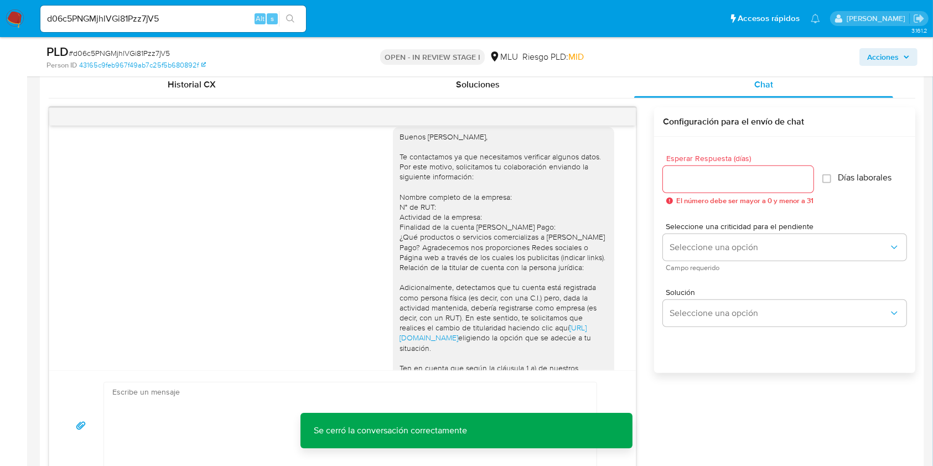
scroll to position [13, 0]
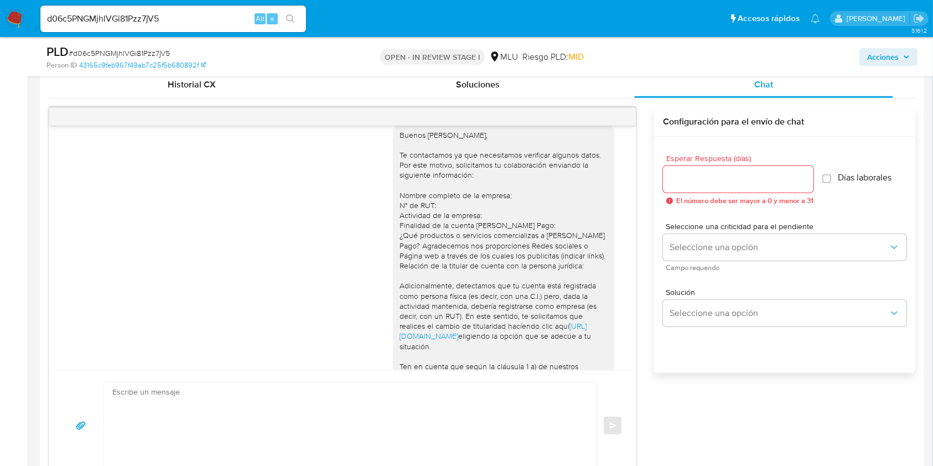
click at [320, 327] on div "Buenos [PERSON_NAME], Te contactamos ya que necesitamos verificar algunos datos…" at bounding box center [342, 300] width 559 height 364
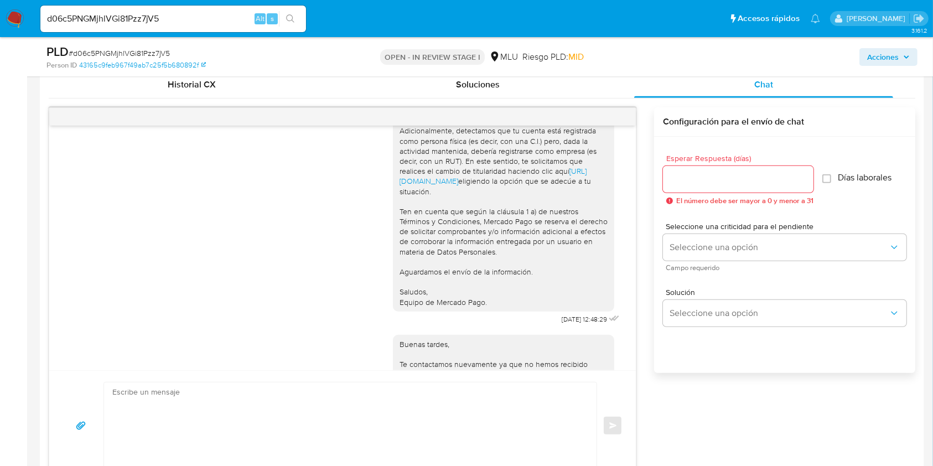
scroll to position [175, 0]
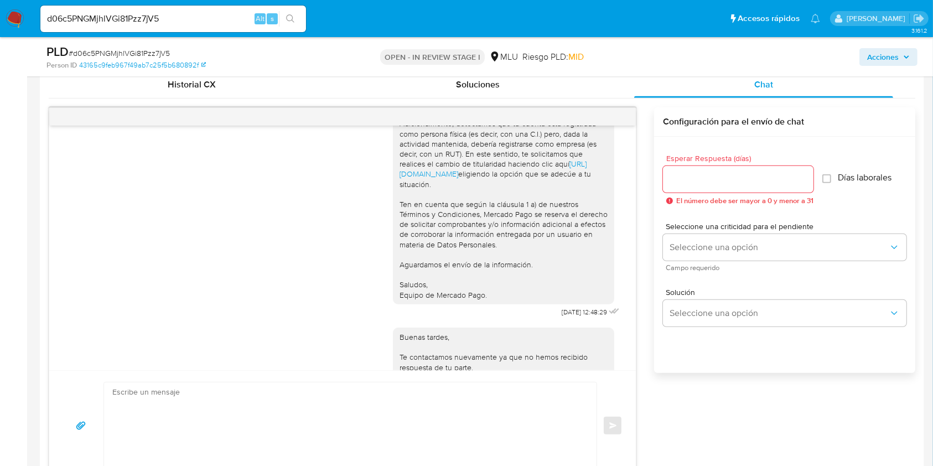
click at [478, 320] on div "Buenos [PERSON_NAME], Te contactamos ya que necesitamos verificar algunos datos…" at bounding box center [507, 138] width 229 height 364
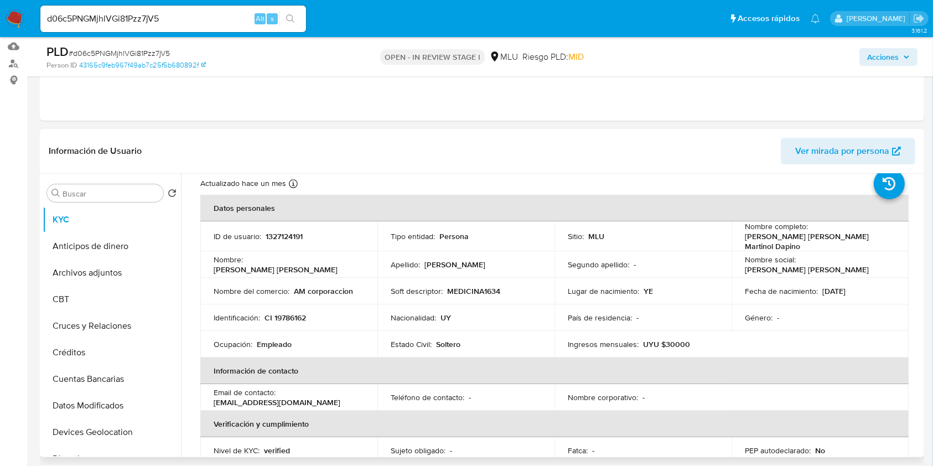
scroll to position [13, 0]
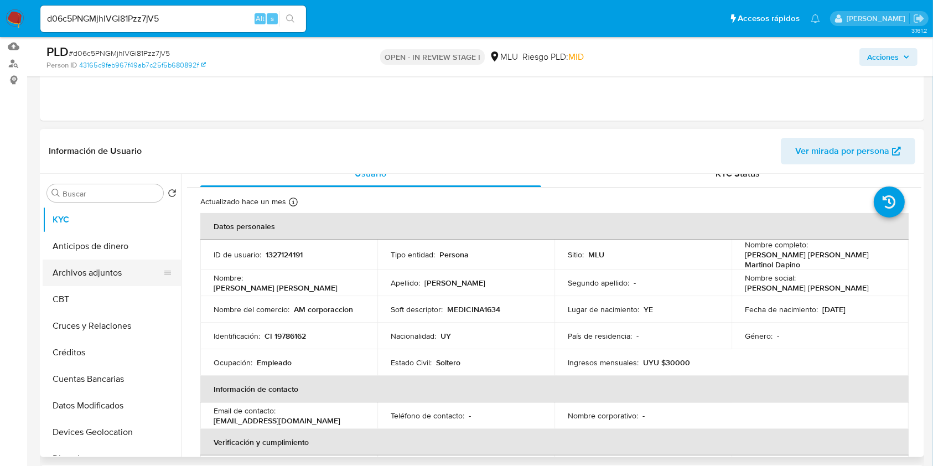
click at [106, 272] on button "Archivos adjuntos" at bounding box center [107, 272] width 129 height 27
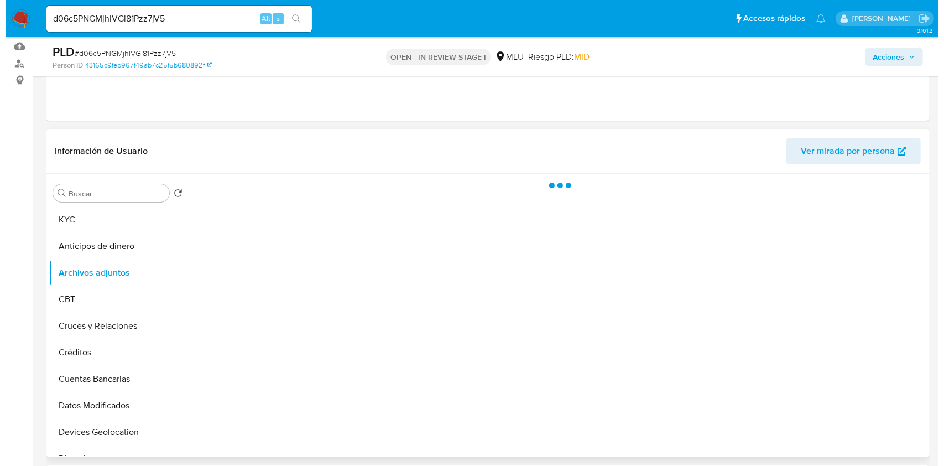
scroll to position [0, 0]
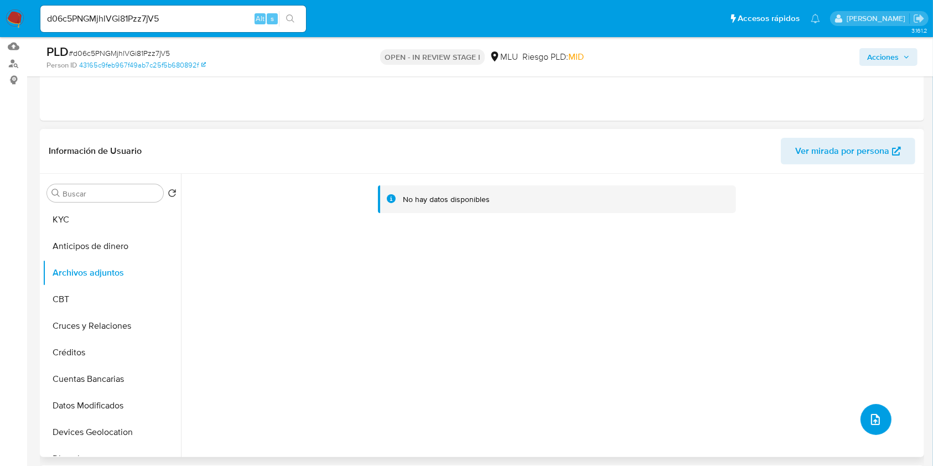
click at [876, 425] on button "upload-file" at bounding box center [875, 419] width 31 height 31
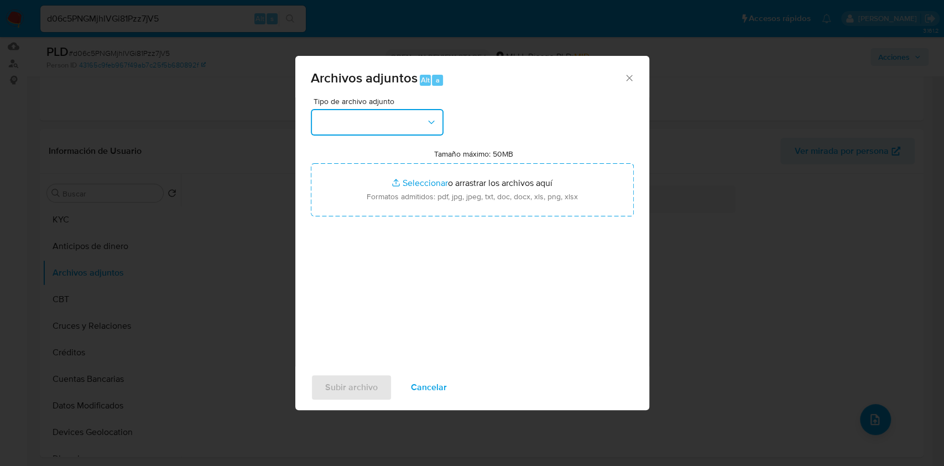
click at [372, 123] on button "button" at bounding box center [377, 122] width 133 height 27
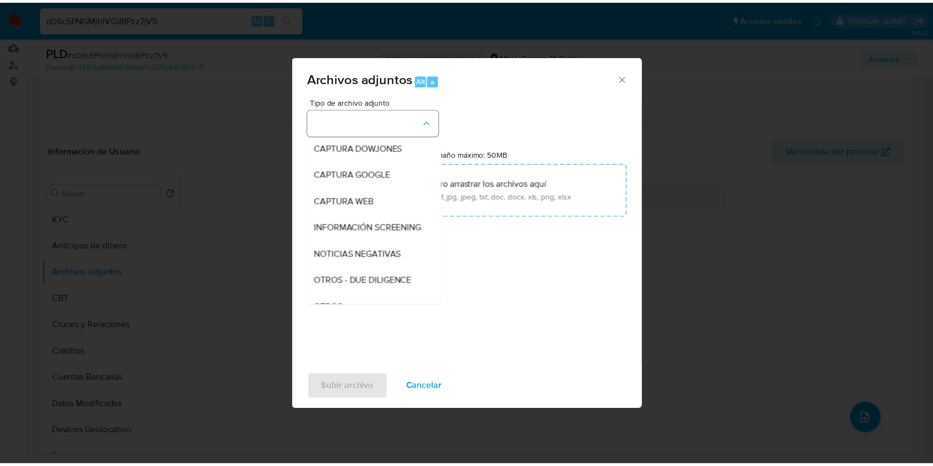
scroll to position [58, 0]
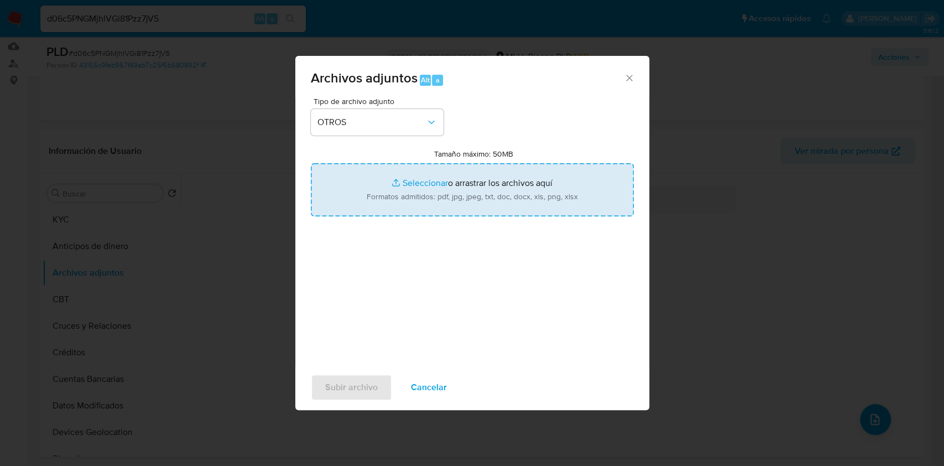
type input "C:\fakepath\TABLA TRANSACCIONAL 1327124191 [DATE].xlsx"
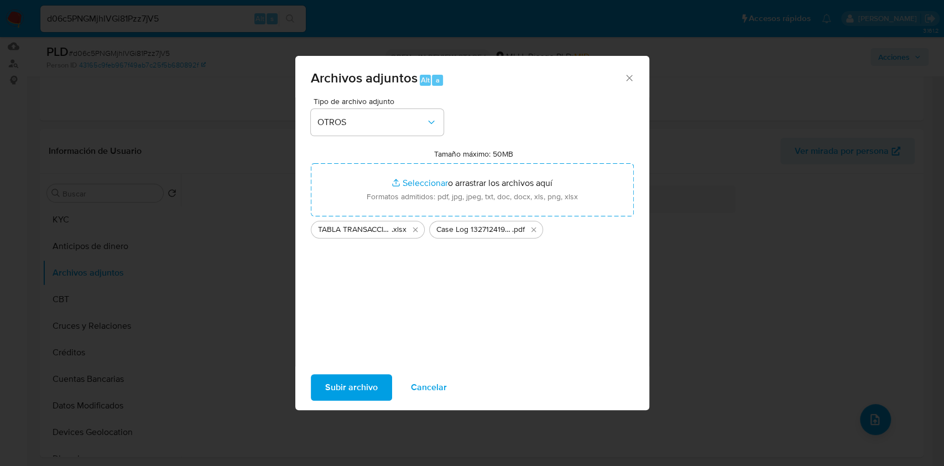
click at [355, 376] on span "Subir archivo" at bounding box center [351, 387] width 53 height 24
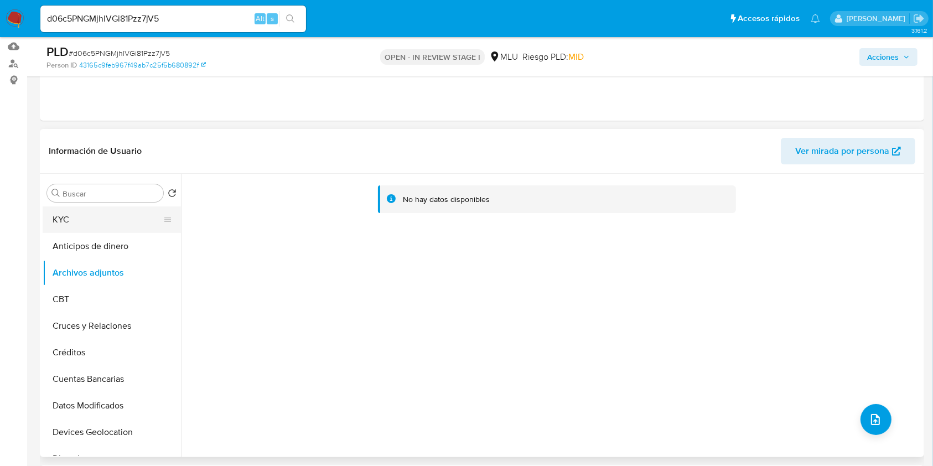
click at [84, 217] on button "KYC" at bounding box center [107, 219] width 129 height 27
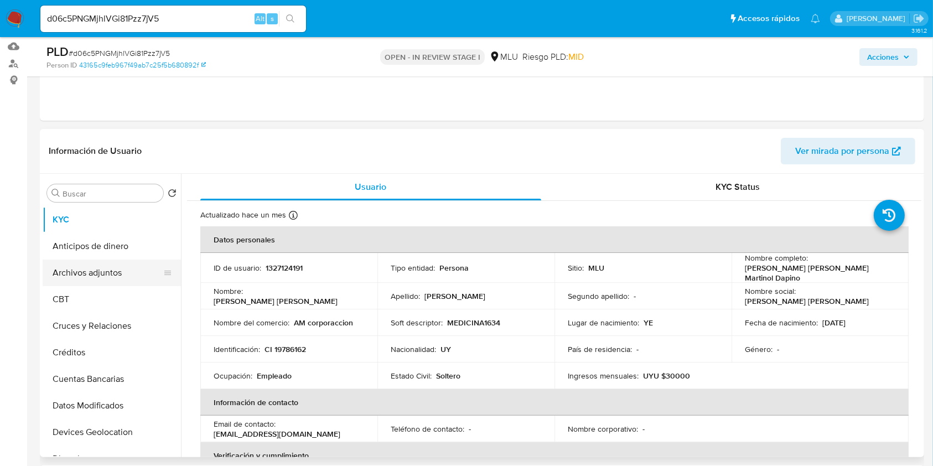
click at [87, 268] on button "Archivos adjuntos" at bounding box center [107, 272] width 129 height 27
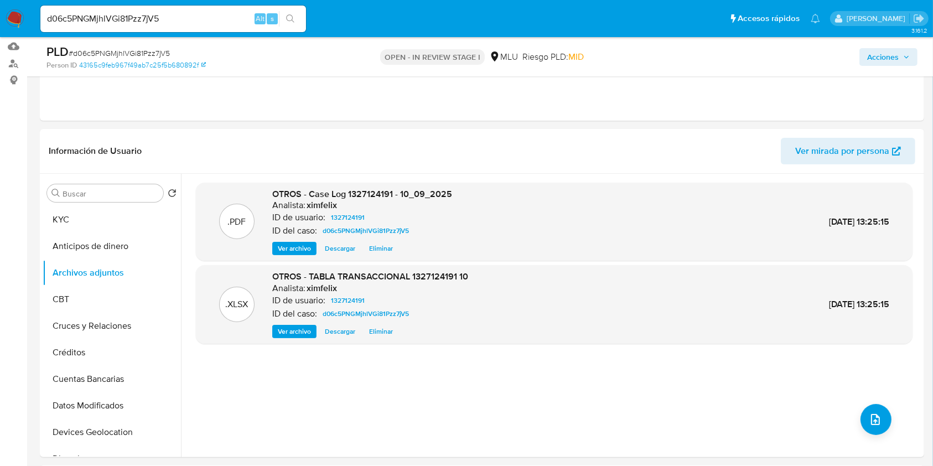
click at [894, 56] on span "Acciones" at bounding box center [883, 57] width 32 height 18
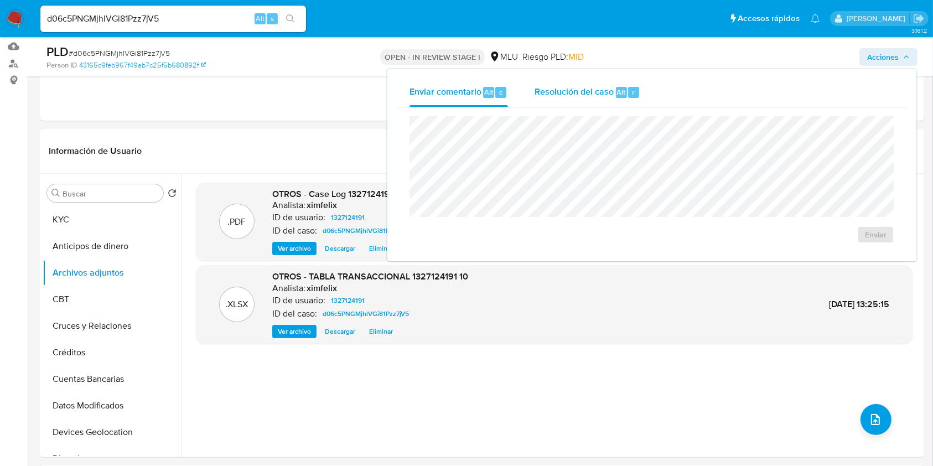
click at [593, 85] on span "Resolución del caso" at bounding box center [573, 91] width 79 height 13
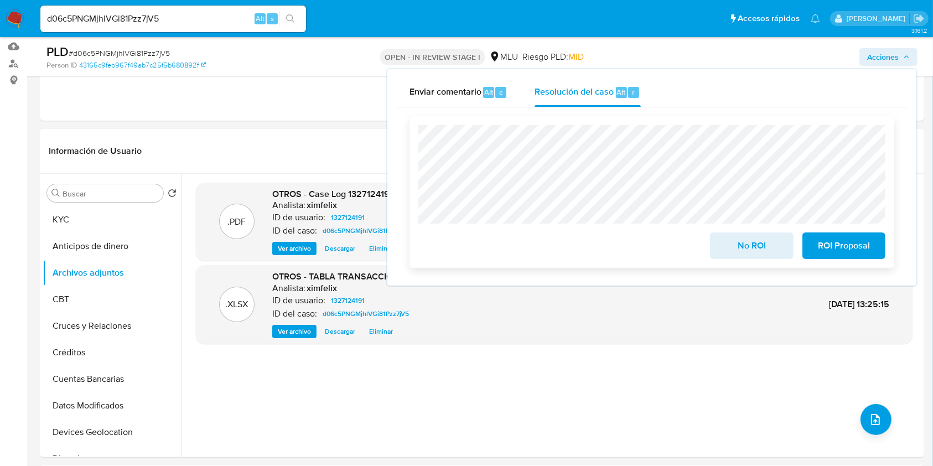
click at [817, 248] on span "ROI Proposal" at bounding box center [844, 245] width 54 height 24
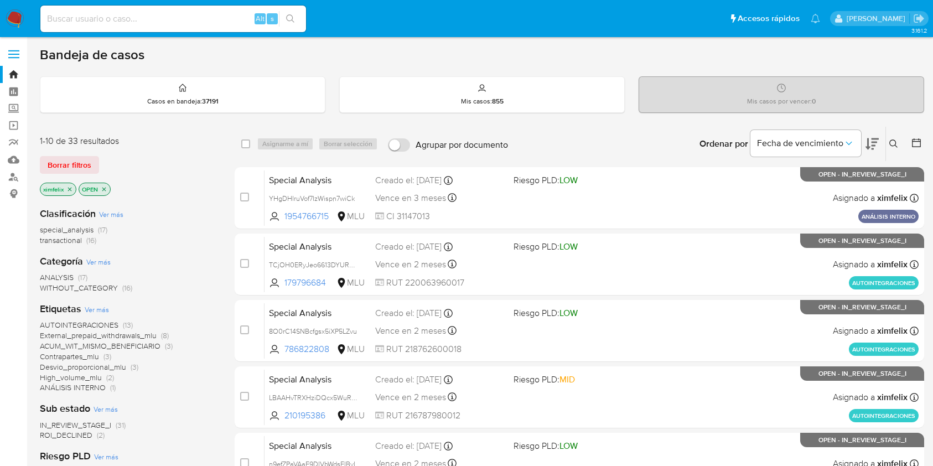
click at [14, 23] on img at bounding box center [15, 18] width 19 height 19
click at [14, 22] on img at bounding box center [15, 18] width 19 height 19
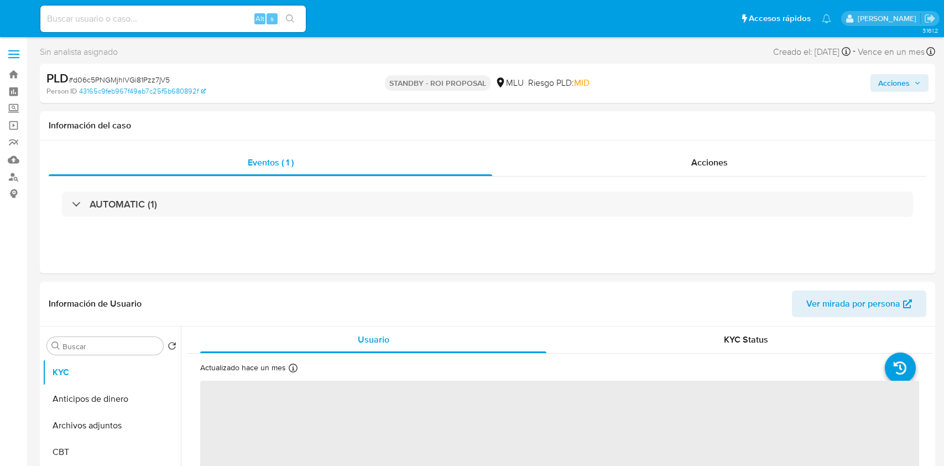
select select "10"
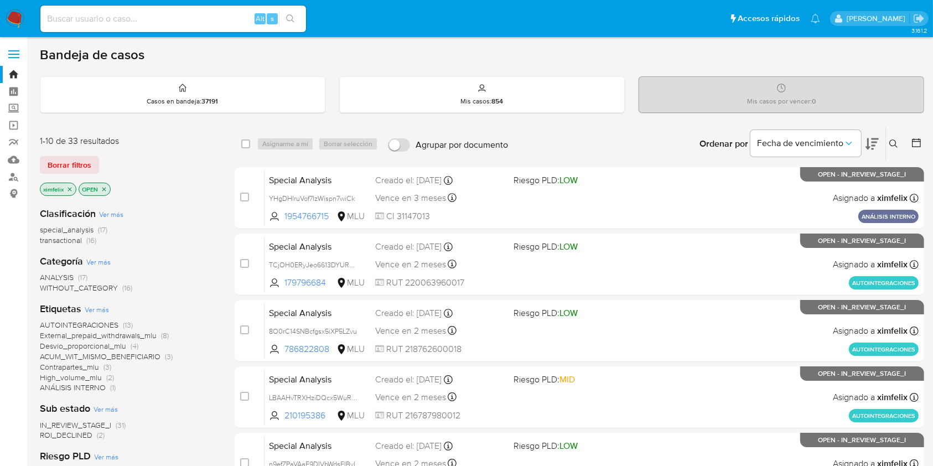
click at [84, 440] on div "Clasificación Ver más special_analysis (17) transactional (16) Categoría Ver má…" at bounding box center [128, 386] width 177 height 376
click at [84, 429] on span "ROI_DECLINED" at bounding box center [66, 434] width 53 height 11
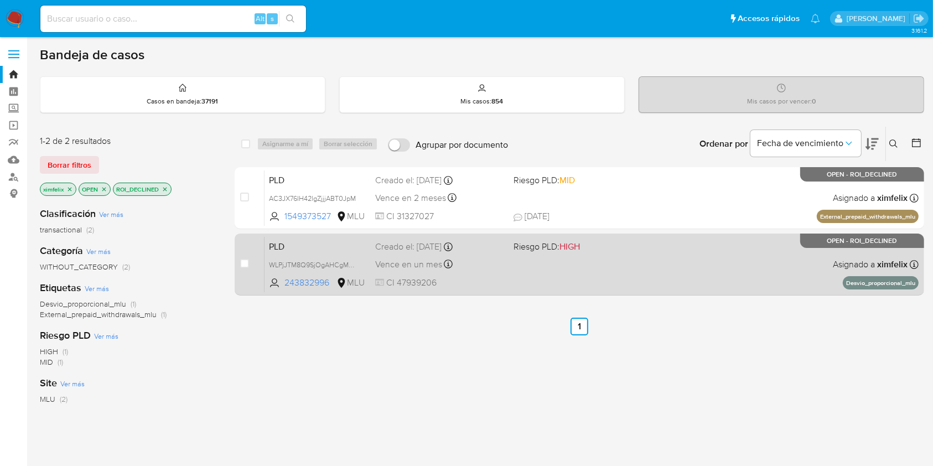
click at [489, 262] on div "Vence en un mes Vence el 10/11/2025 06:35:01" at bounding box center [439, 264] width 129 height 15
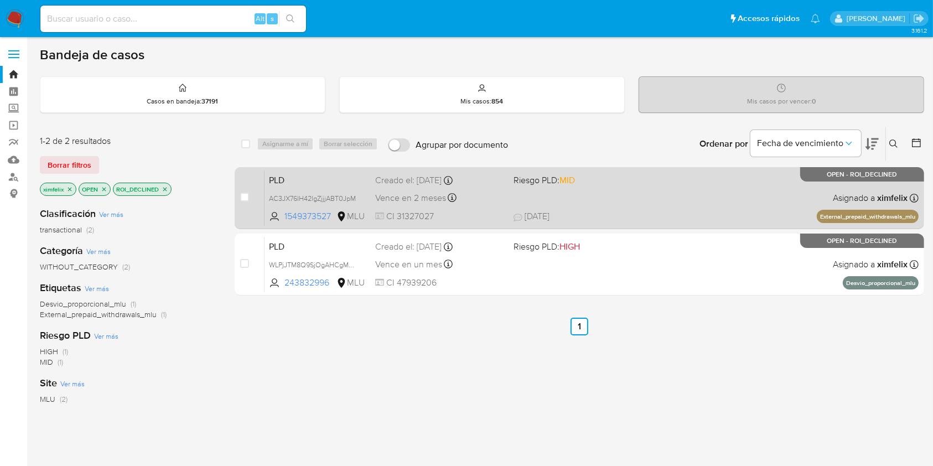
click at [602, 204] on div "PLD AC3JX76IH42lgZjjjABT0JpM 1549373527 MLU Riesgo PLD: MID Creado el: 12/09/20…" at bounding box center [591, 198] width 654 height 56
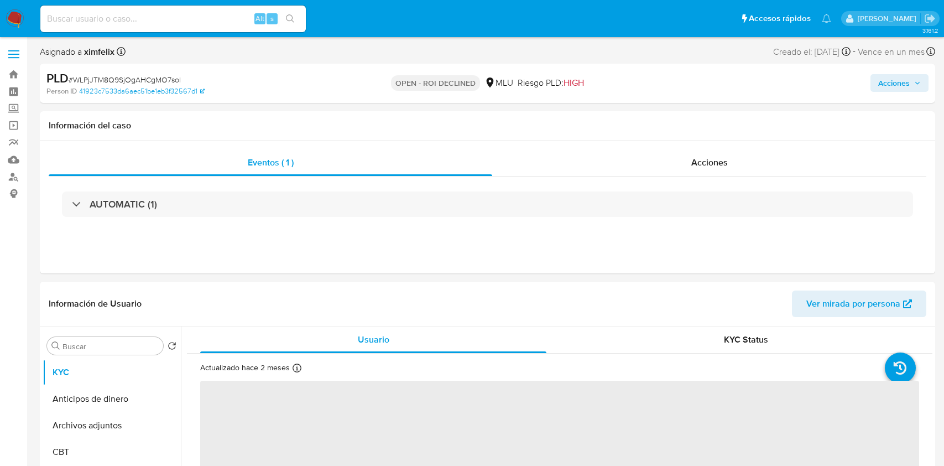
select select "10"
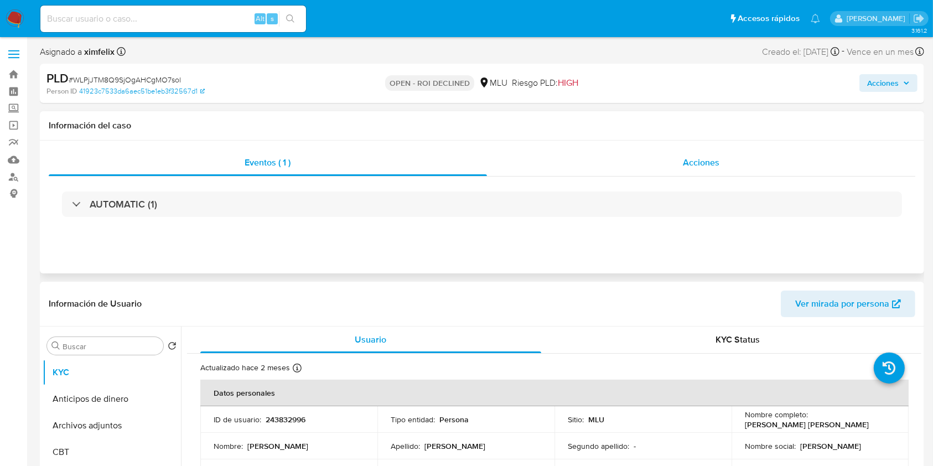
click at [679, 155] on div "Acciones" at bounding box center [701, 162] width 429 height 27
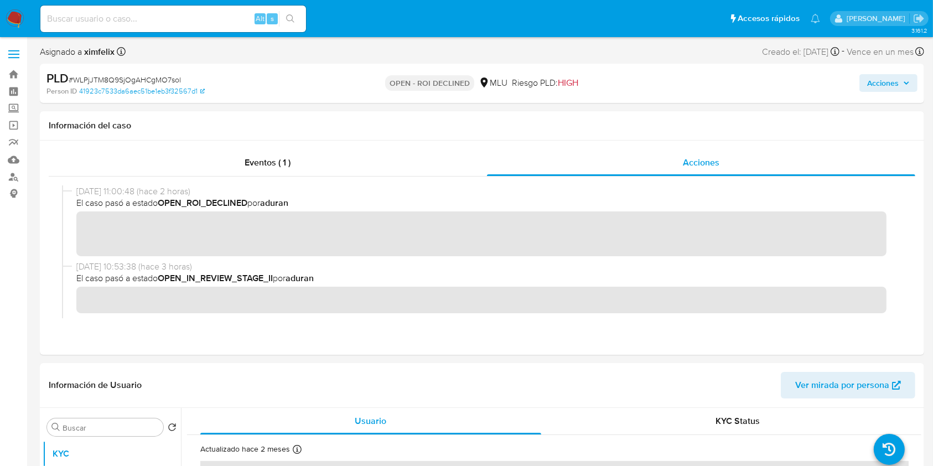
click at [880, 90] on span "Acciones" at bounding box center [883, 83] width 32 height 18
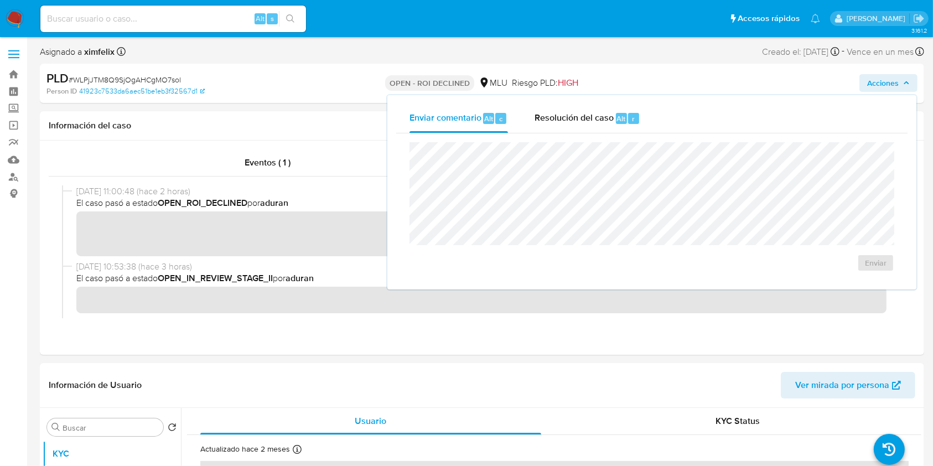
click at [575, 135] on div "Enviar" at bounding box center [651, 206] width 511 height 147
click at [584, 123] on span "Resolución del caso" at bounding box center [573, 118] width 79 height 13
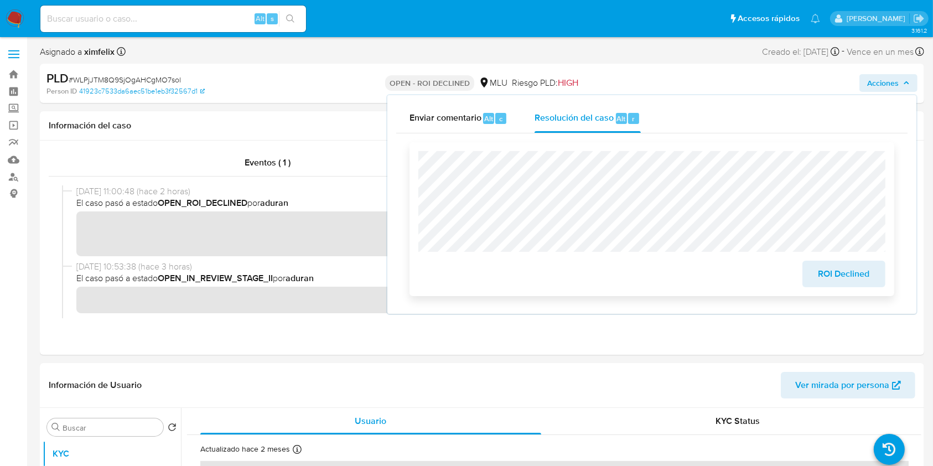
click at [845, 274] on span "ROI Declined" at bounding box center [844, 274] width 54 height 24
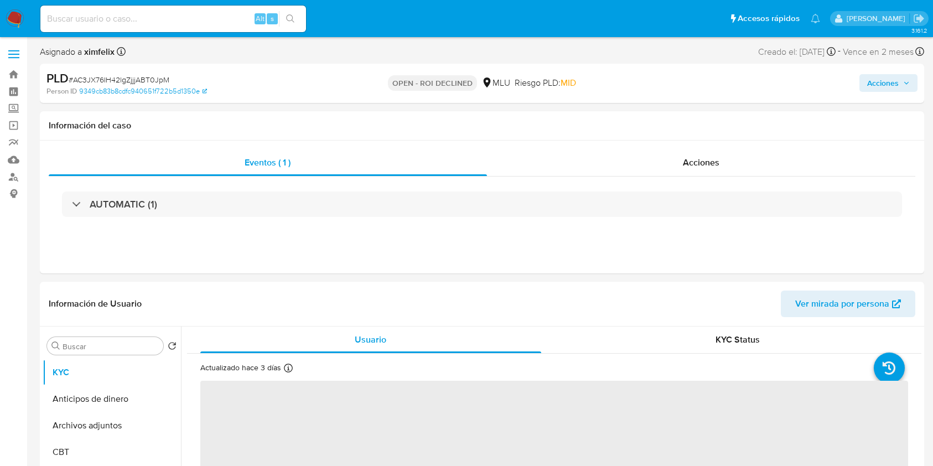
select select "10"
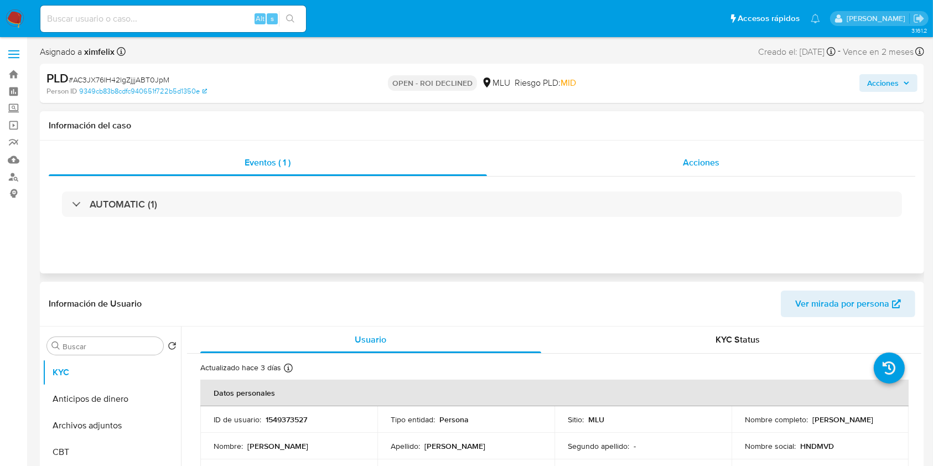
click at [667, 157] on div "Acciones" at bounding box center [701, 162] width 429 height 27
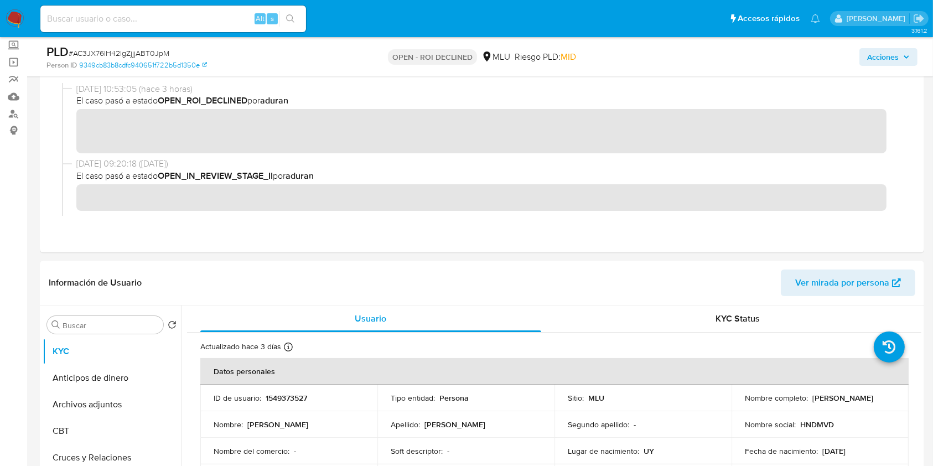
scroll to position [53, 0]
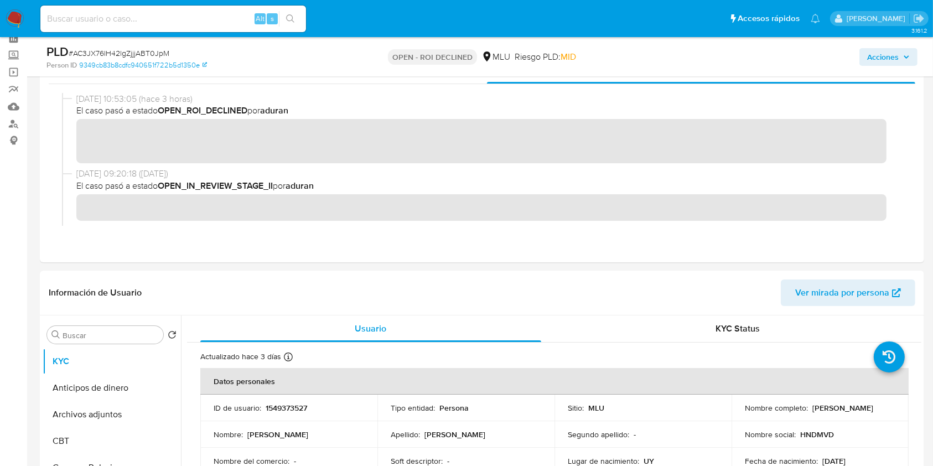
click at [890, 53] on span "Acciones" at bounding box center [883, 57] width 32 height 18
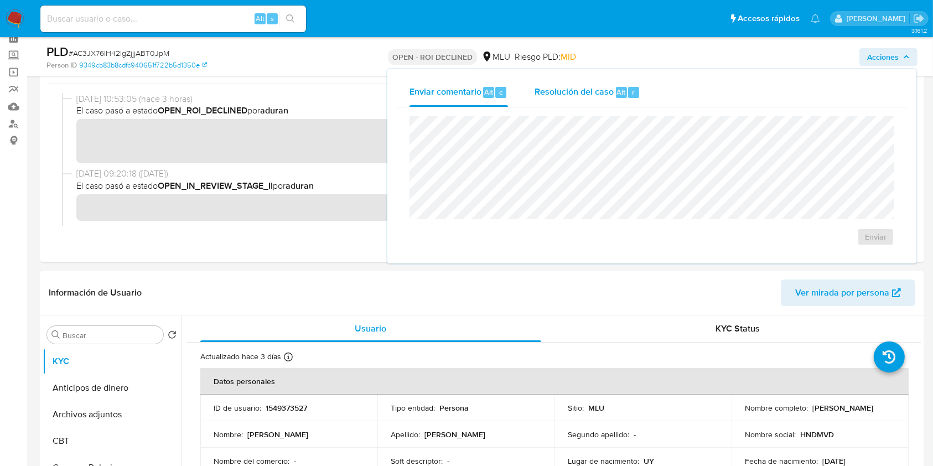
click at [540, 100] on div "Resolución del caso Alt r" at bounding box center [587, 92] width 106 height 29
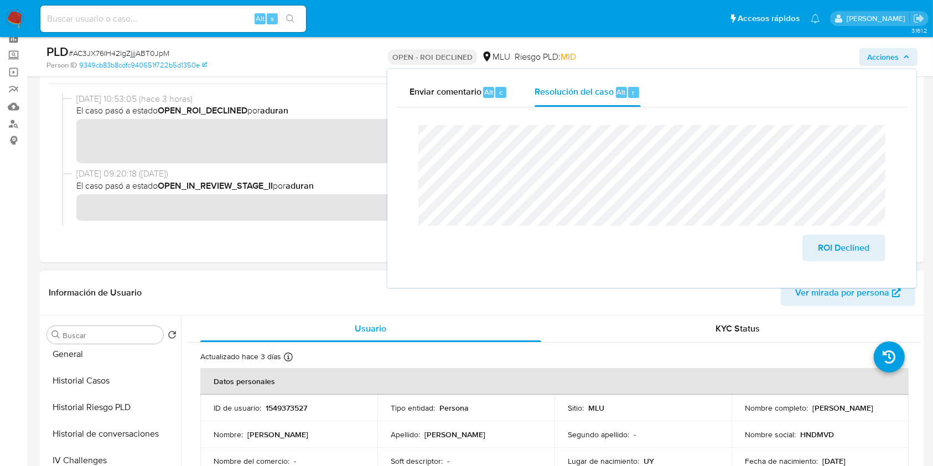
scroll to position [376, 0]
click at [140, 453] on button "Información de accesos" at bounding box center [107, 463] width 129 height 27
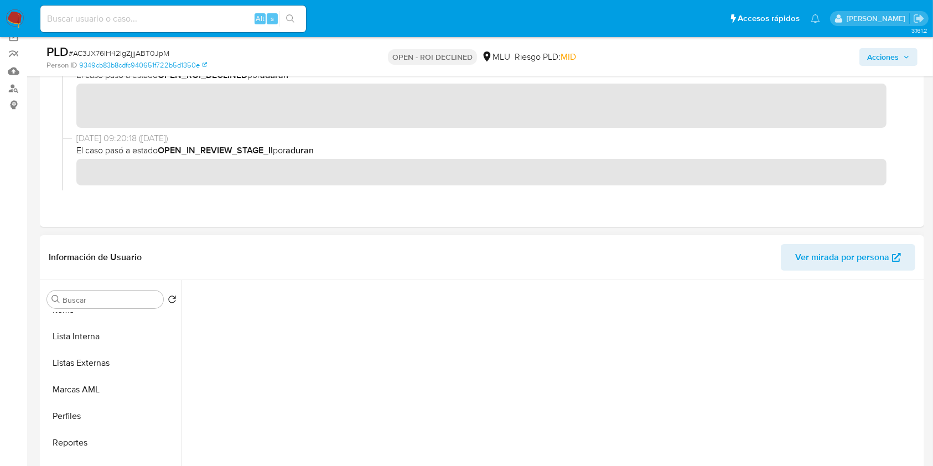
scroll to position [142, 0]
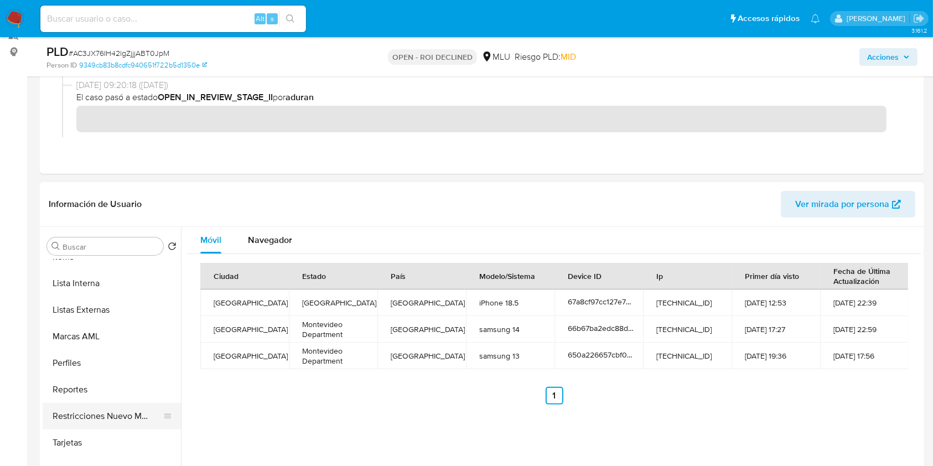
click at [133, 420] on button "Restricciones Nuevo Mundo" at bounding box center [107, 416] width 129 height 27
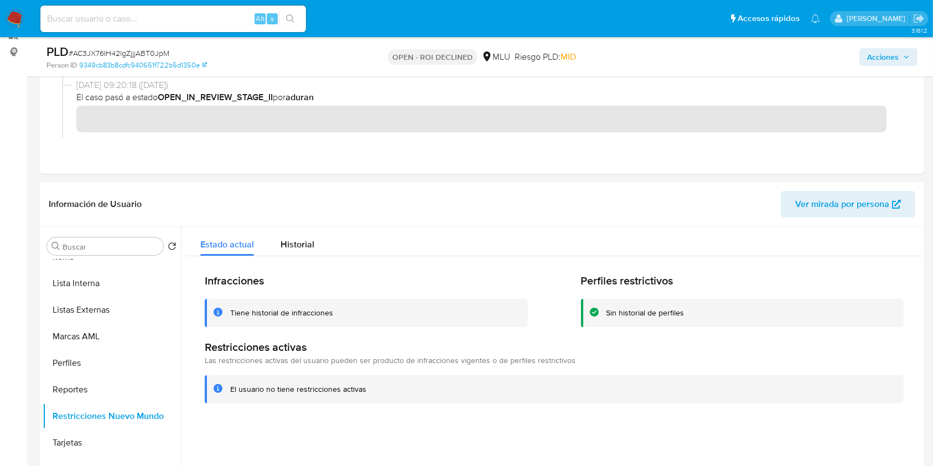
click at [885, 55] on span "Acciones" at bounding box center [883, 57] width 32 height 18
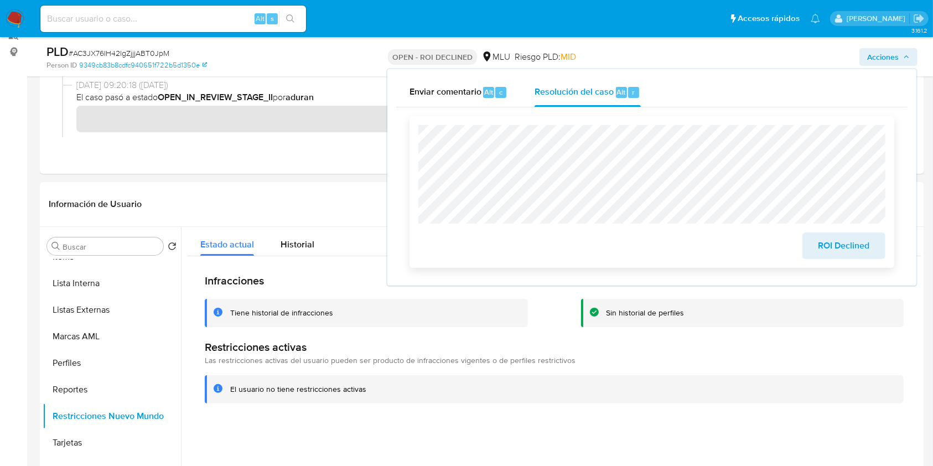
click at [837, 248] on span "ROI Declined" at bounding box center [844, 245] width 54 height 24
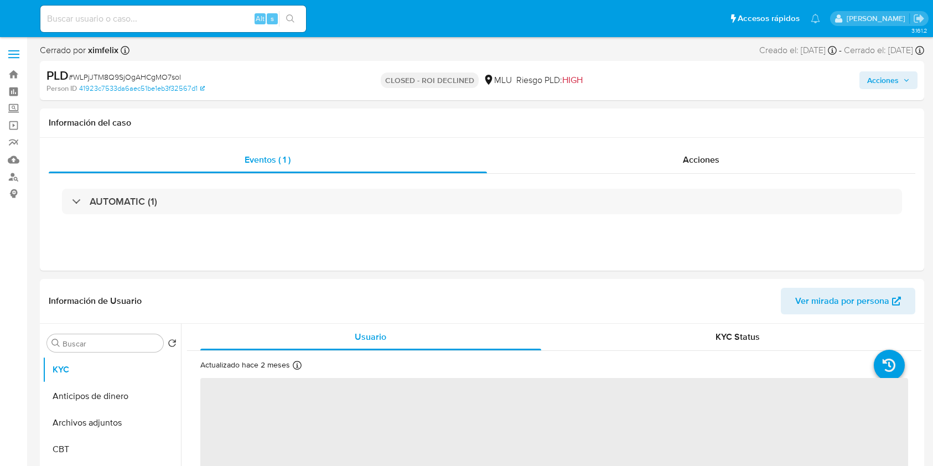
select select "10"
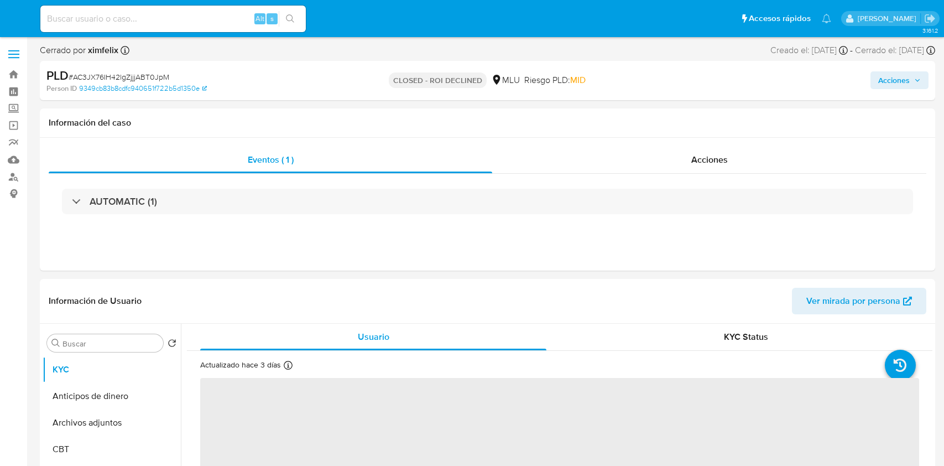
select select "10"
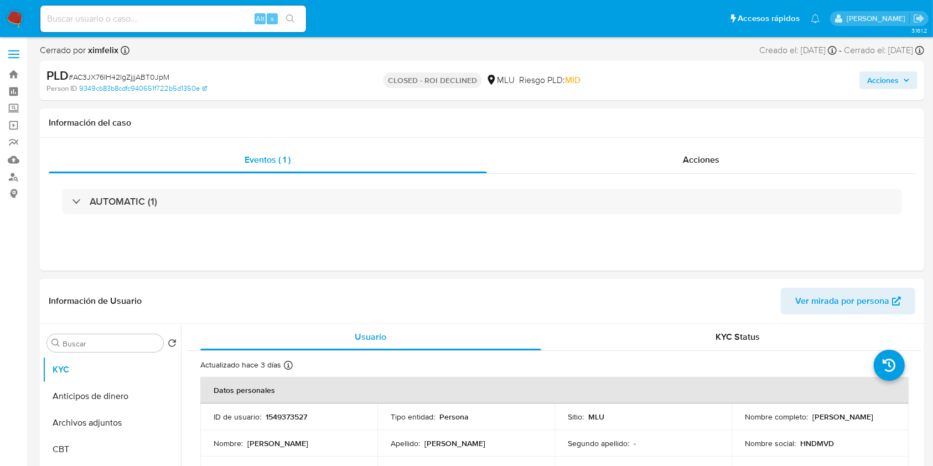
click at [205, 27] on div "Alt s" at bounding box center [173, 19] width 266 height 27
click at [208, 18] on input at bounding box center [173, 19] width 266 height 14
paste input "YHgDHIruVof7IzWispn7wiCk"
type input "YHgDHIruVof7IzWispn7wiCk"
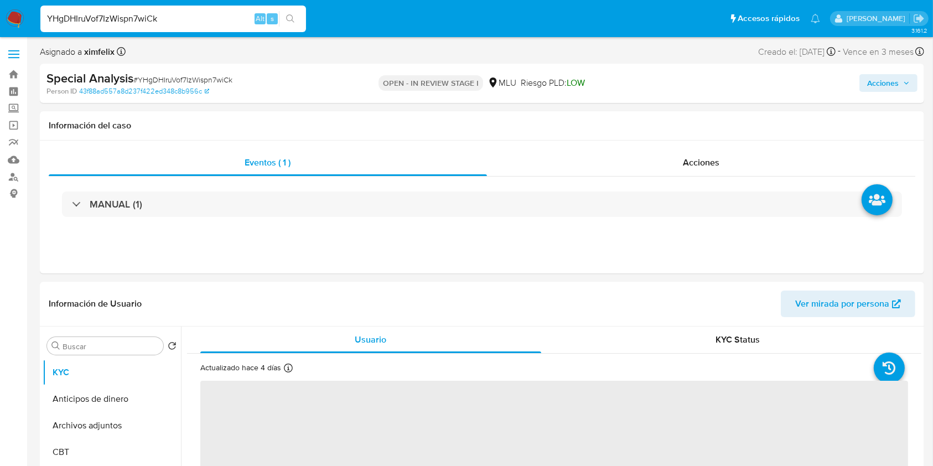
select select "10"
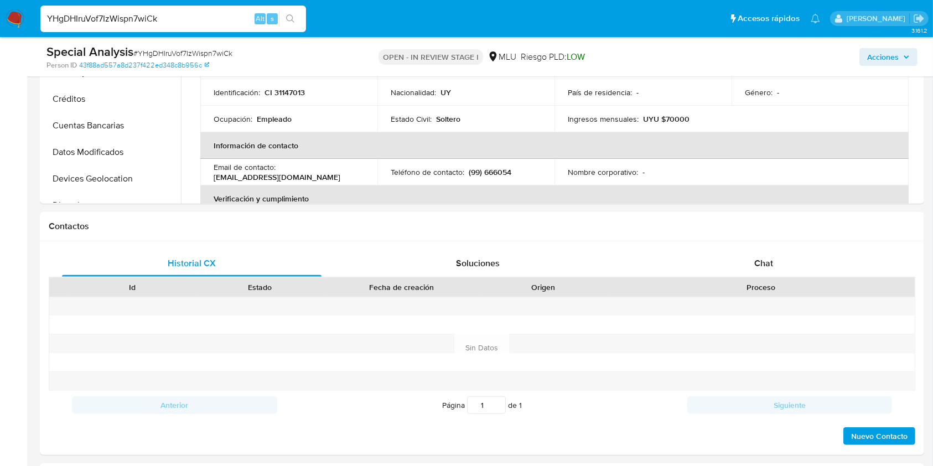
scroll to position [375, 0]
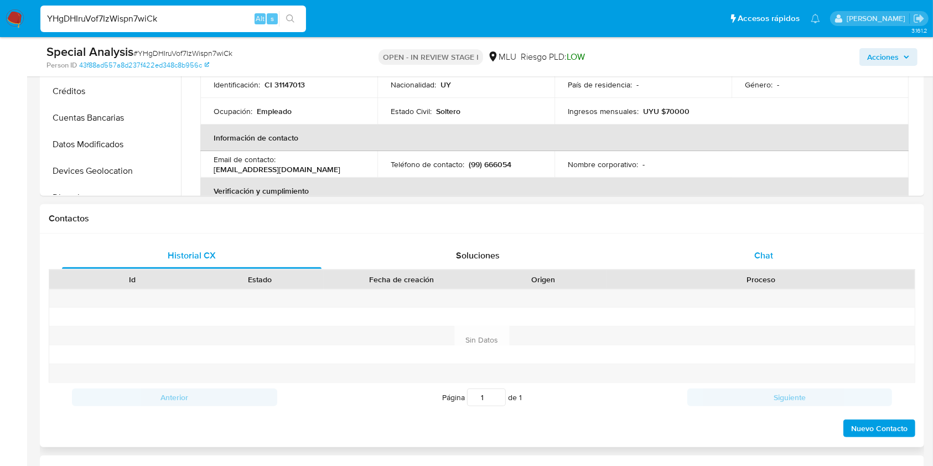
click at [788, 250] on div "Chat" at bounding box center [763, 255] width 259 height 27
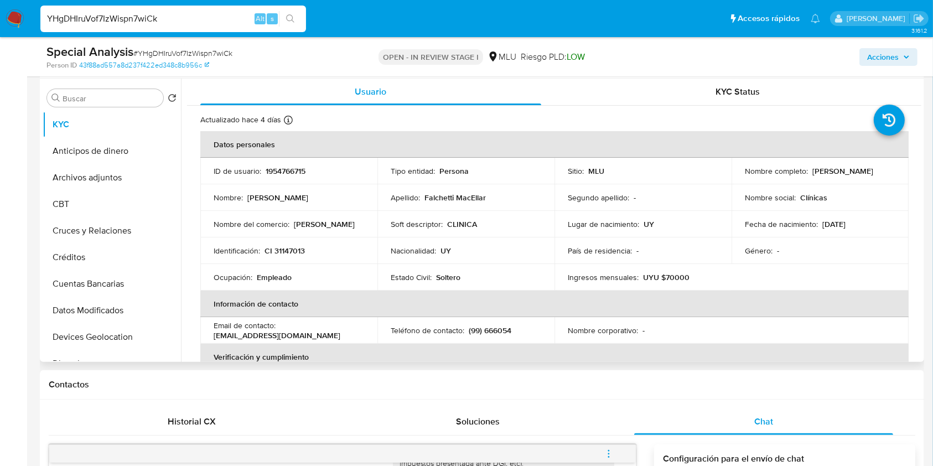
scroll to position [547, 0]
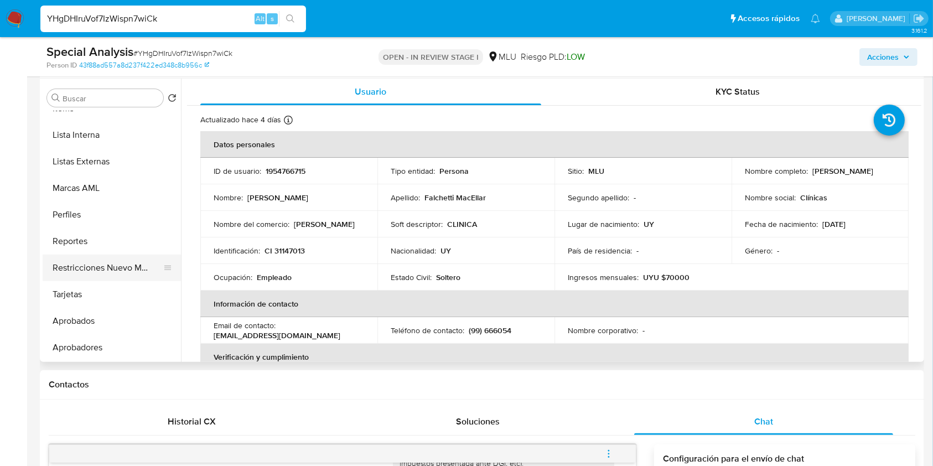
click at [93, 274] on button "Restricciones Nuevo Mundo" at bounding box center [107, 267] width 129 height 27
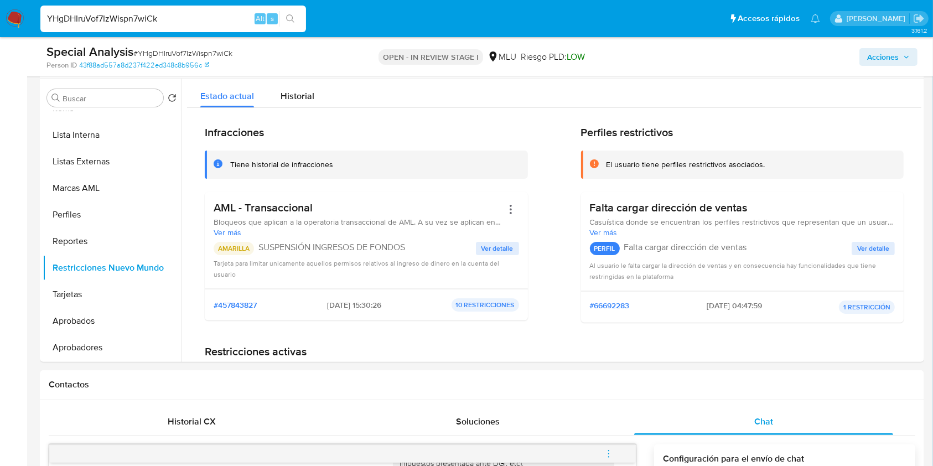
click at [162, 21] on input "YHgDHIruVof7IzWispn7wiCk" at bounding box center [173, 19] width 266 height 14
paste input "txUf7jwEUUt6S13LCZR4VIQp"
type input "txUf7jwEUUt6S13LCZR4VIQp"
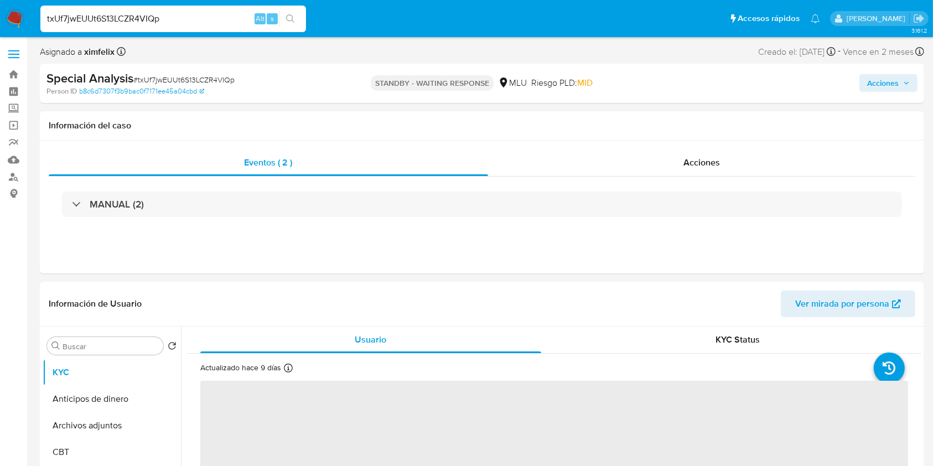
select select "10"
